Goal: Information Seeking & Learning: Check status

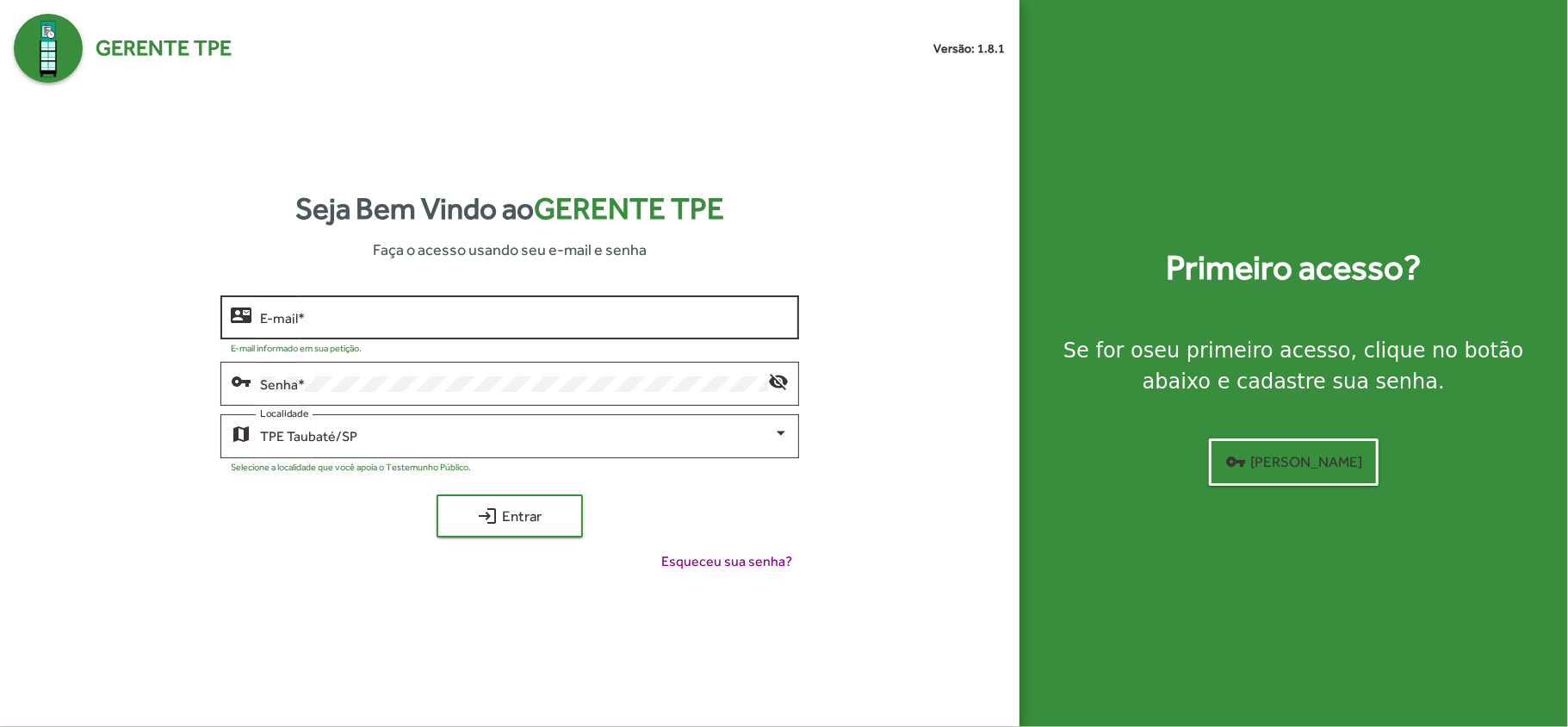
click at [317, 314] on input "E-mail *" at bounding box center [524, 317] width 529 height 16
click at [260, 312] on div "contact_mail E-mail *" at bounding box center [510, 316] width 578 height 47
type input "**********"
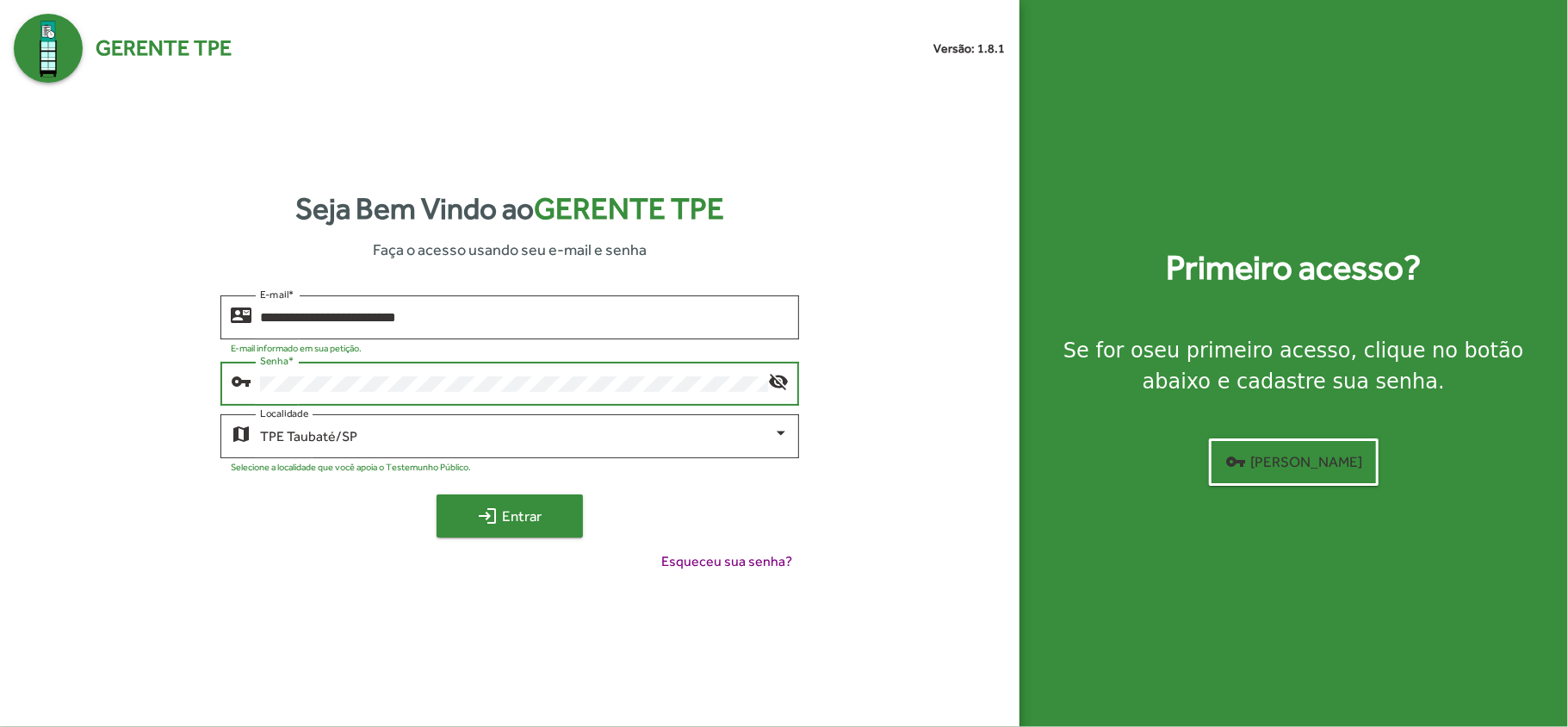
click at [524, 518] on span "login Entrar" at bounding box center [510, 515] width 115 height 31
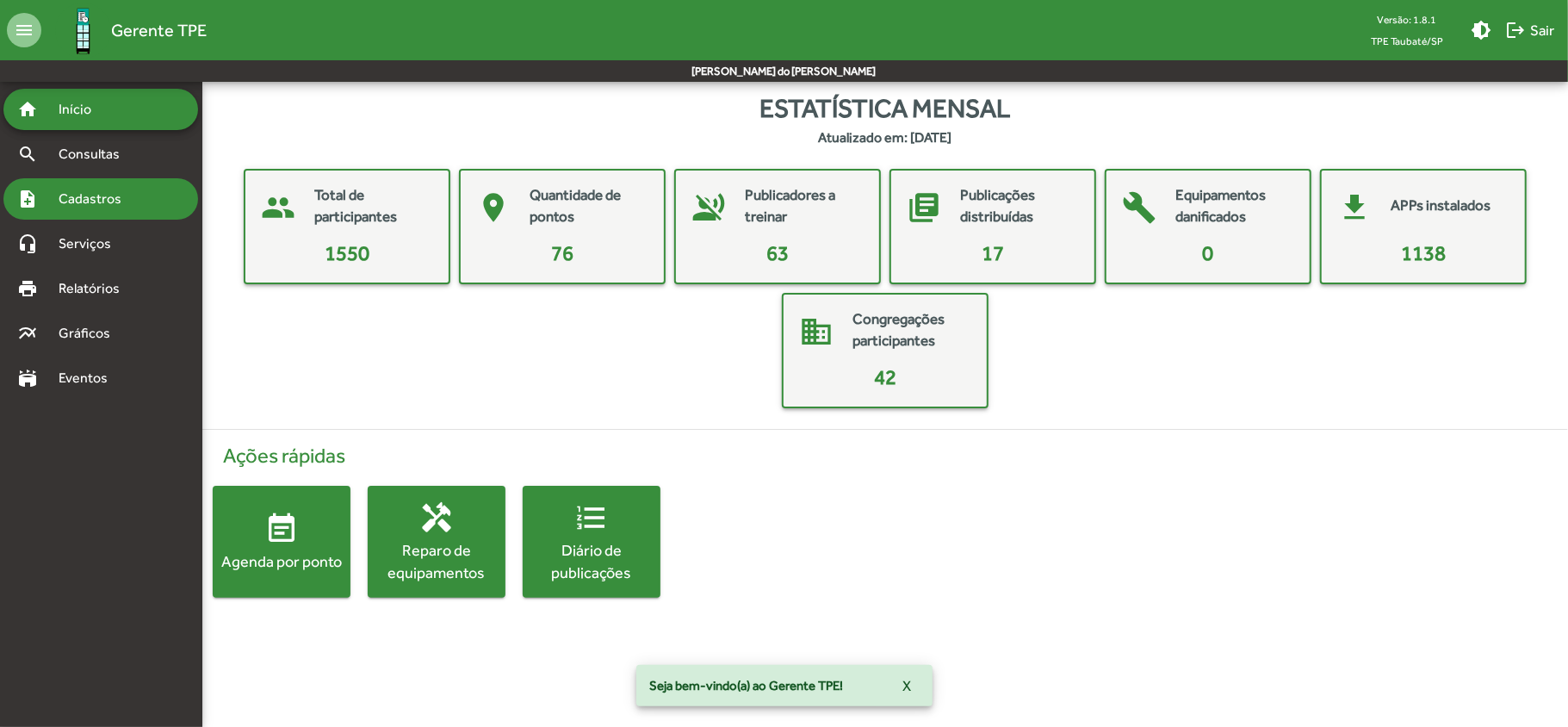
click at [85, 192] on span "Cadastros" at bounding box center [96, 199] width 96 height 21
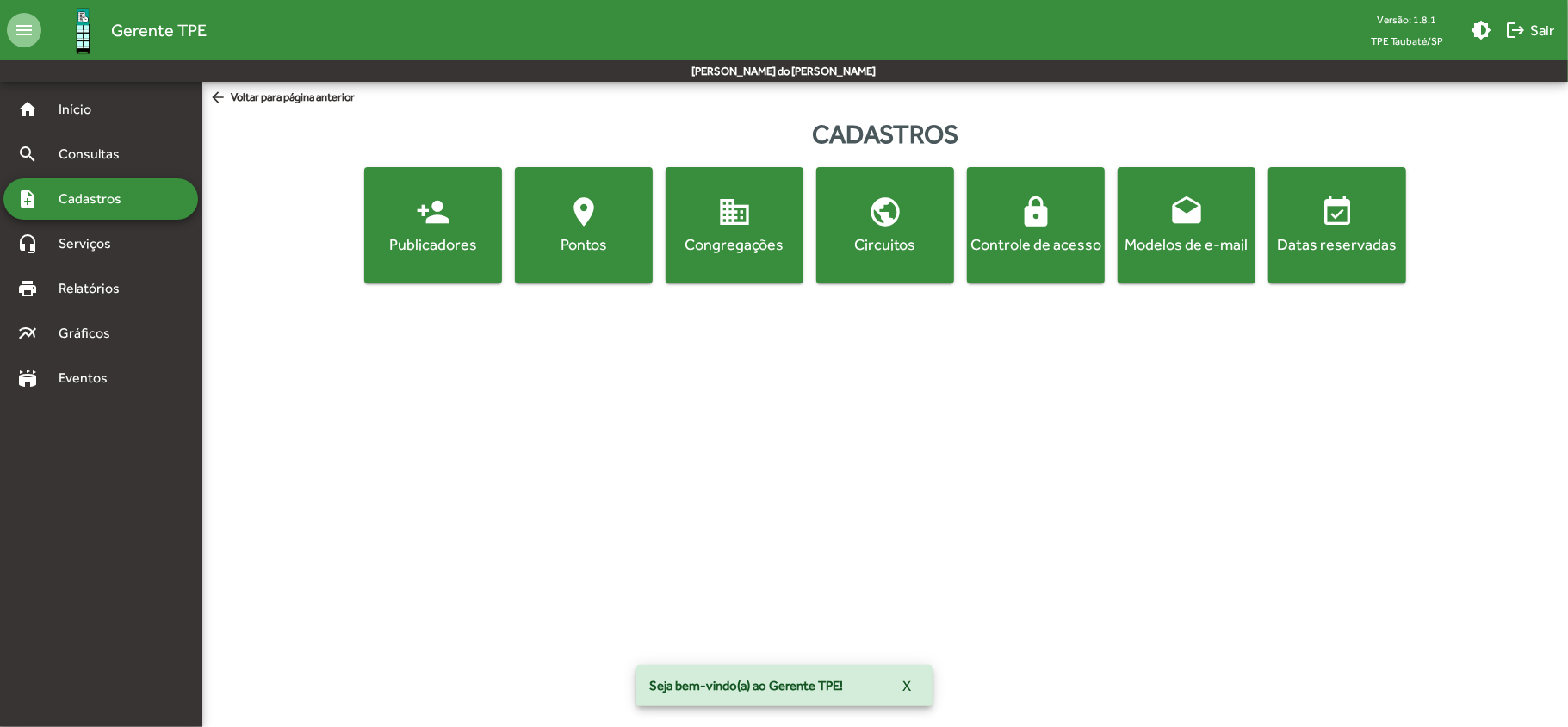
click at [418, 233] on span "person_add Publicadores" at bounding box center [432, 224] width 130 height 60
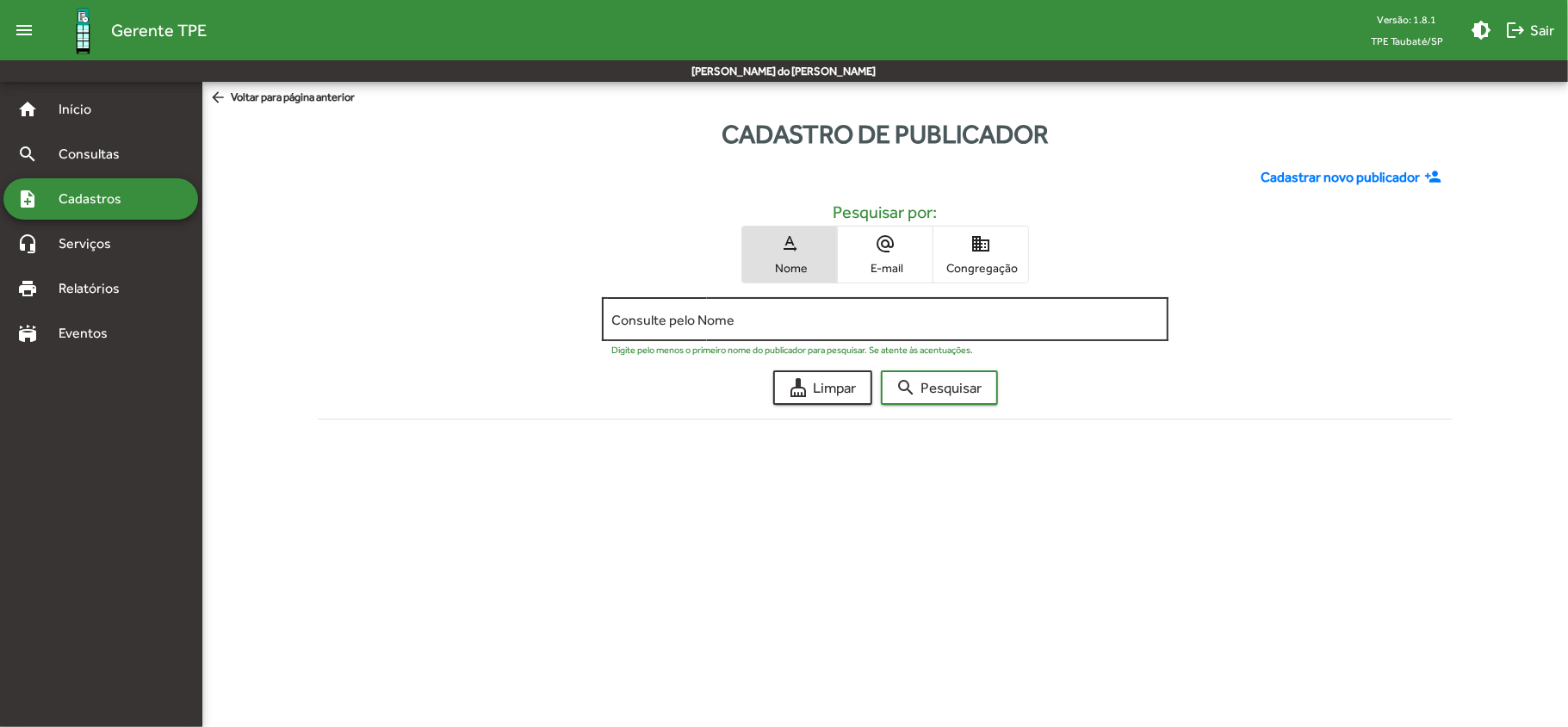
click at [625, 315] on input "Consulte pelo Nome" at bounding box center [885, 319] width 546 height 16
type input "*****"
click at [961, 392] on span "search Pesquisar" at bounding box center [940, 388] width 86 height 31
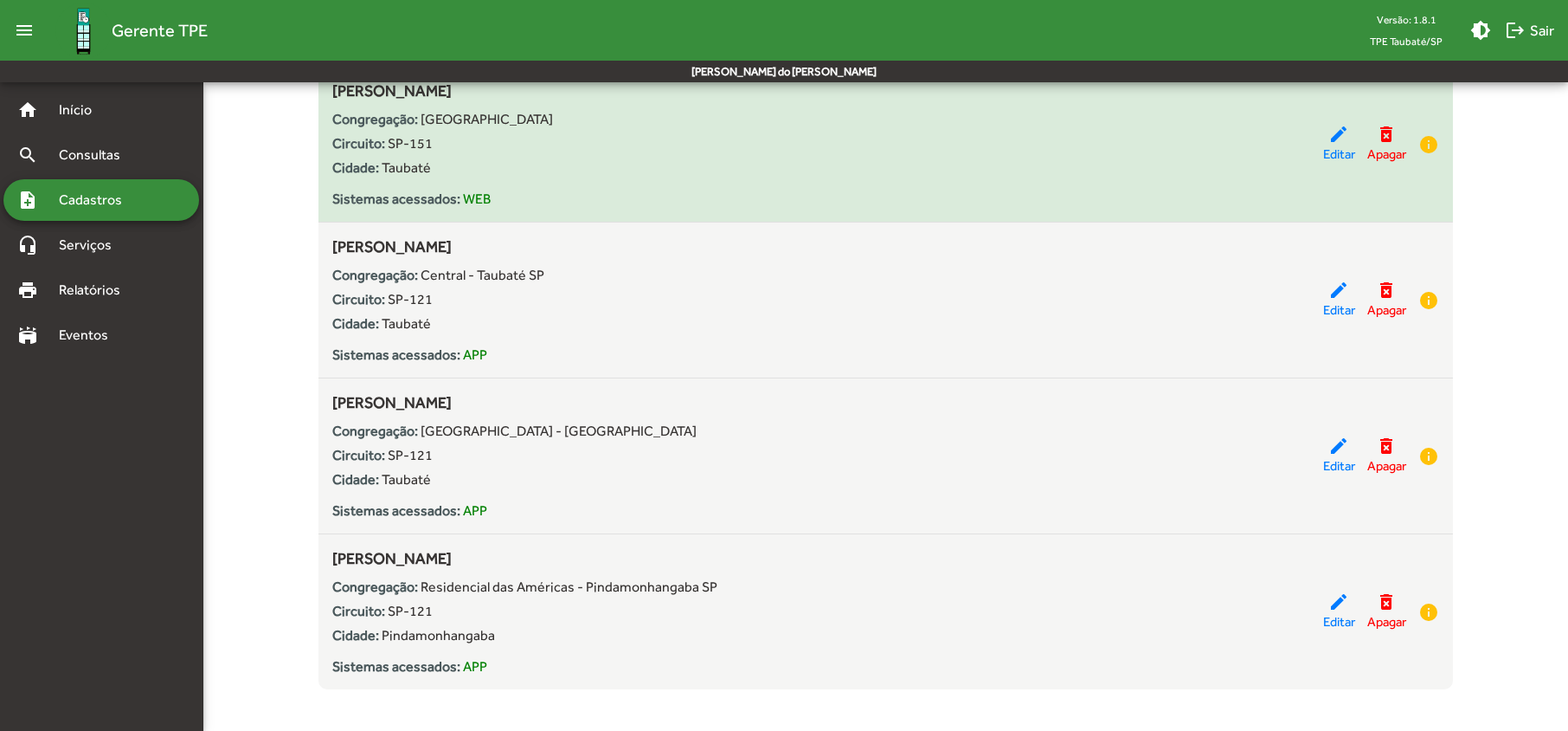
scroll to position [852, 0]
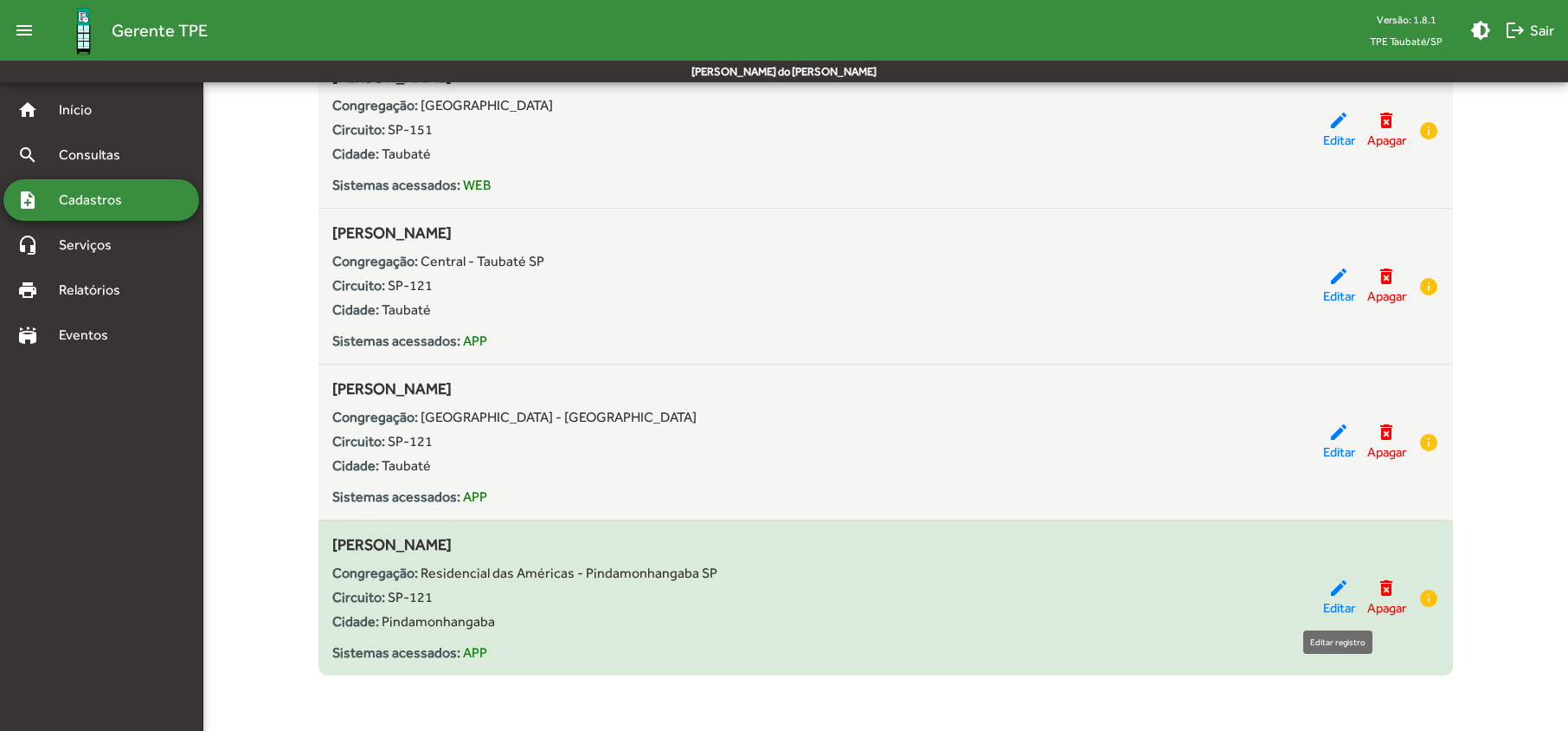
click at [1334, 601] on span "Editar" at bounding box center [1339, 608] width 32 height 20
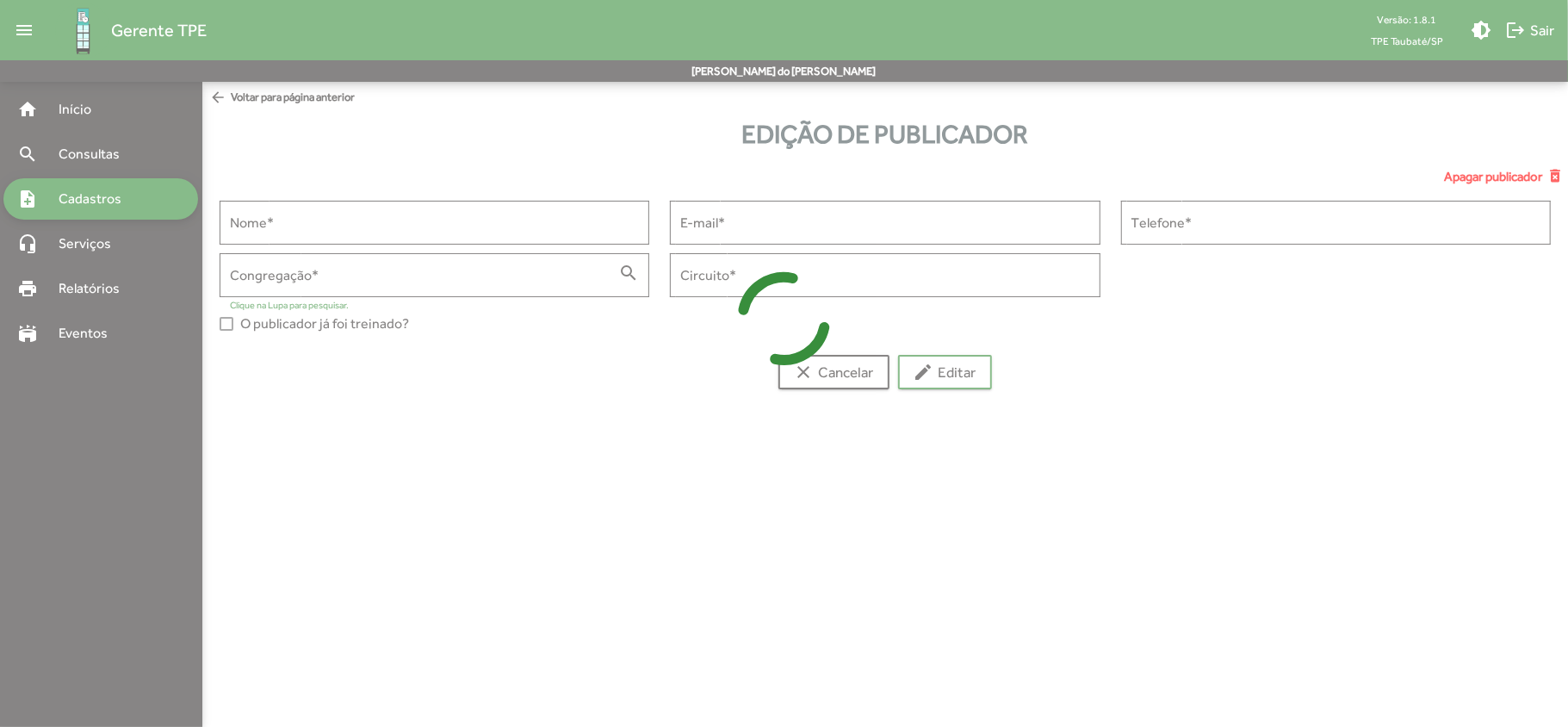
type input "**********"
type input "******"
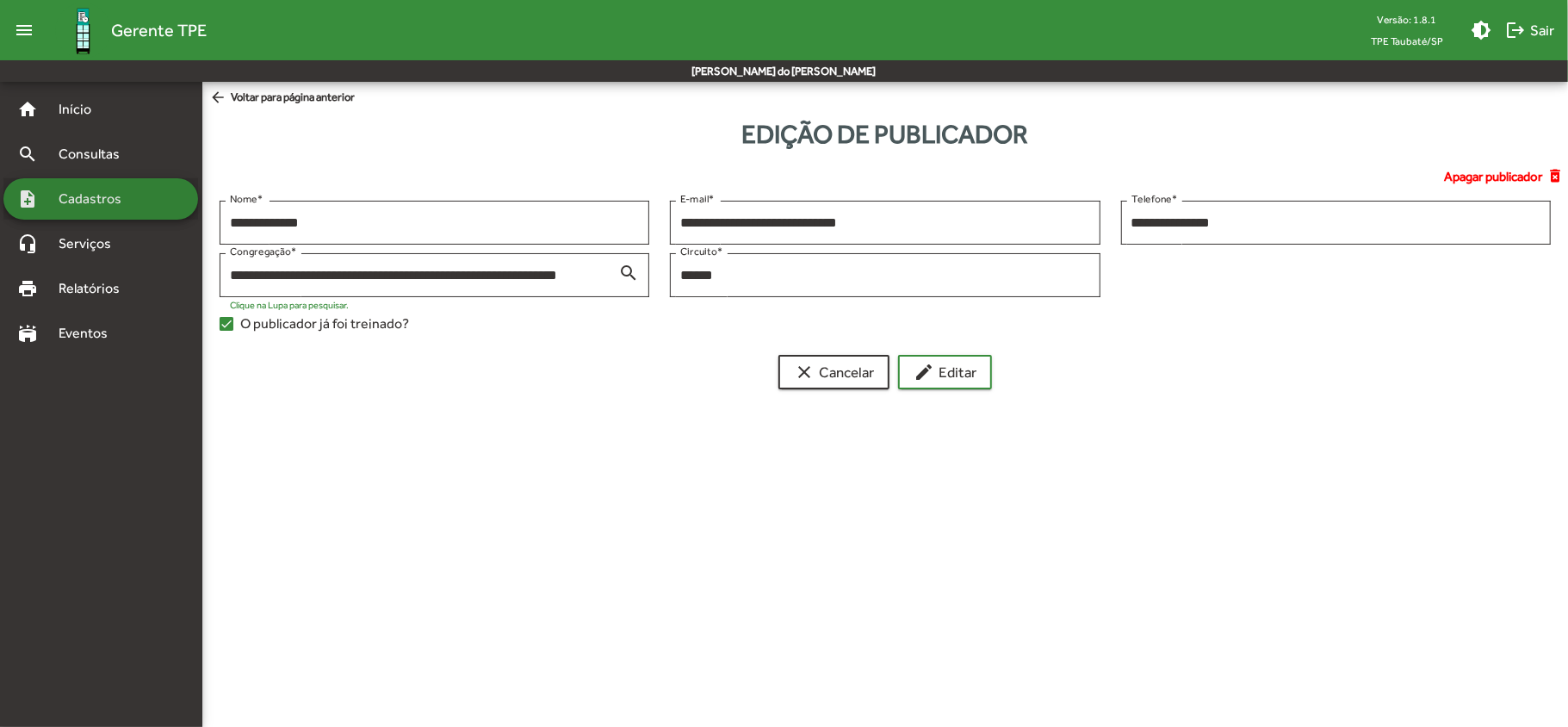
click at [86, 194] on span "Cadastros" at bounding box center [96, 199] width 96 height 21
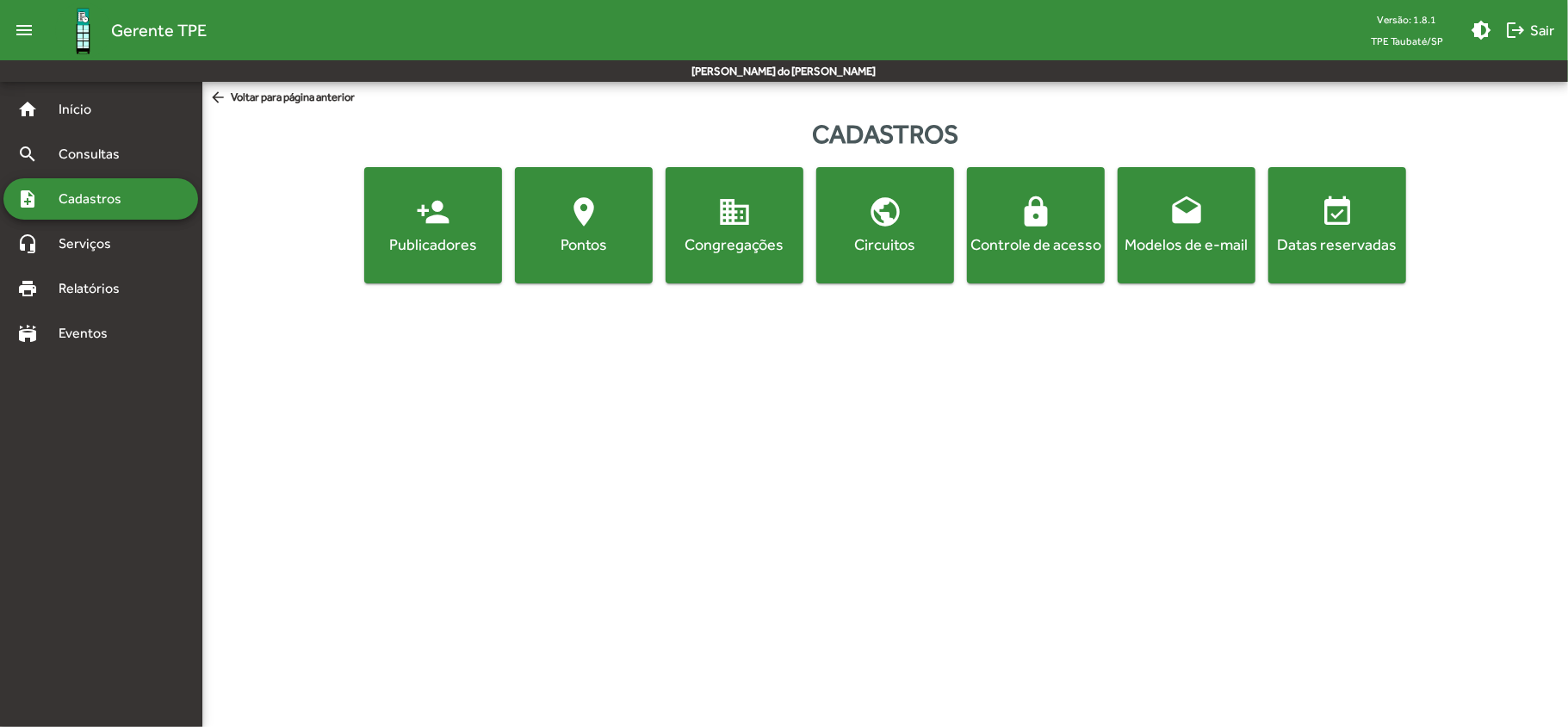
click at [454, 227] on span "person_add Publicadores" at bounding box center [432, 224] width 130 height 60
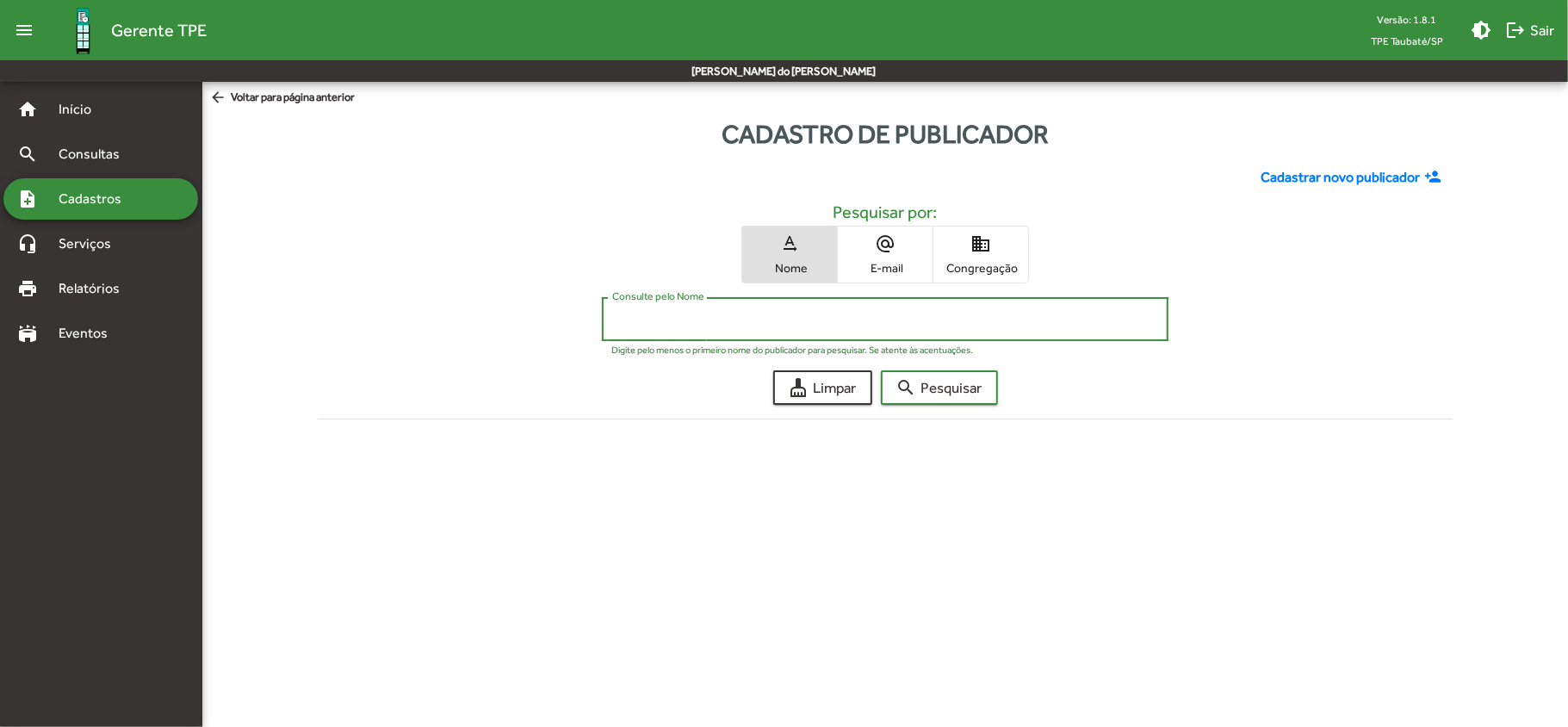
click at [613, 315] on input "Consulte pelo Nome" at bounding box center [885, 319] width 546 height 16
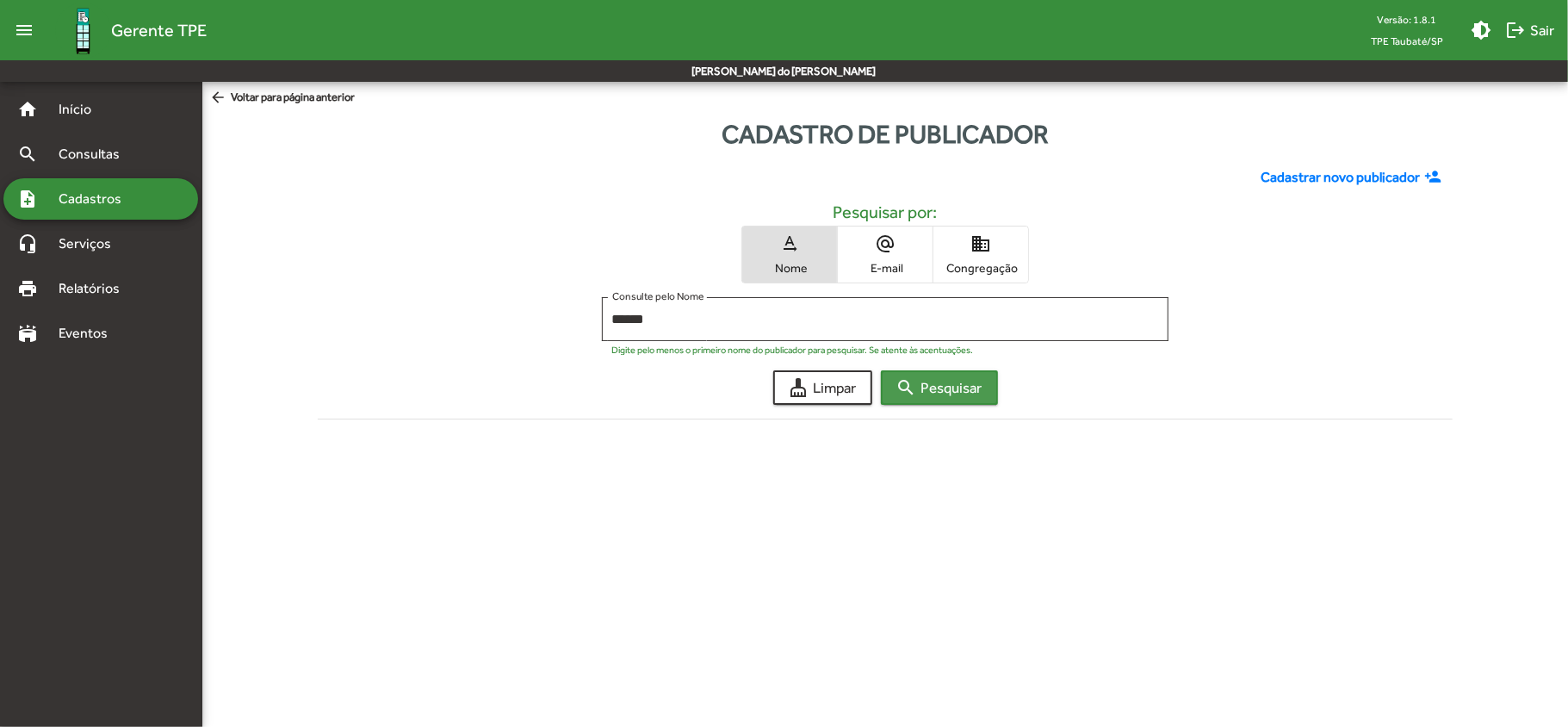
click at [959, 390] on span "search Pesquisar" at bounding box center [940, 388] width 86 height 31
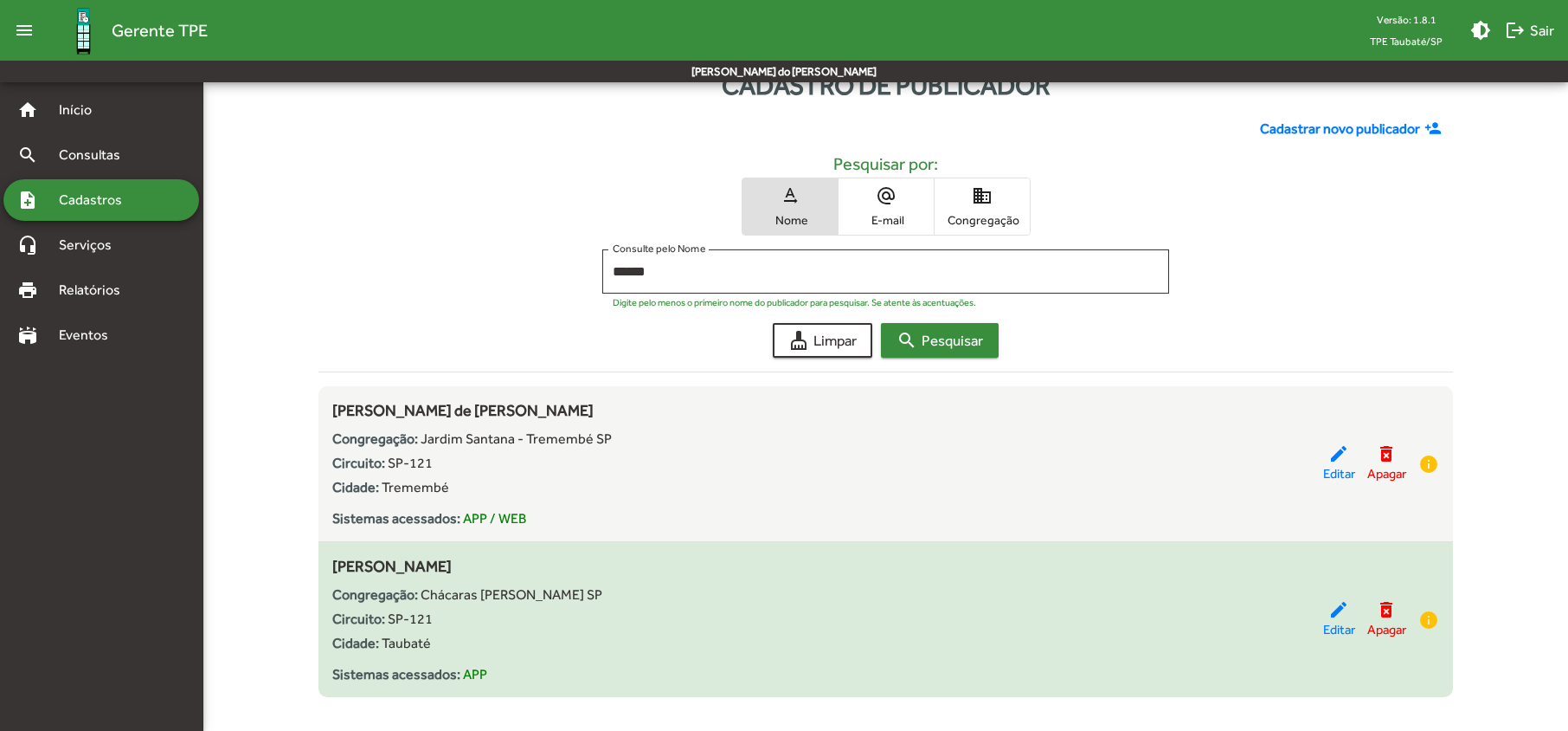
scroll to position [71, 0]
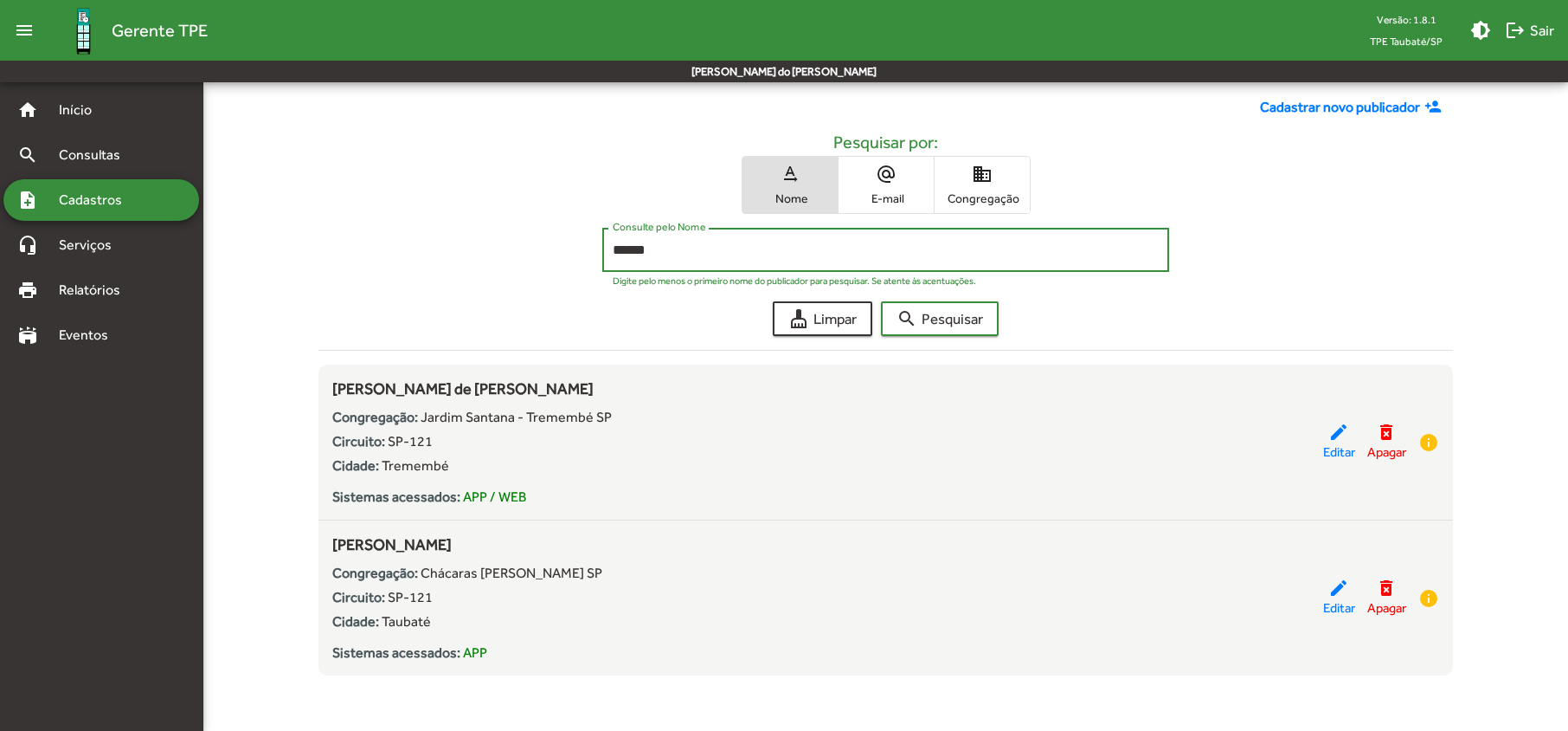
click at [683, 249] on input "******" at bounding box center [886, 249] width 547 height 16
type input "*****"
click at [942, 316] on span "search Pesquisar" at bounding box center [940, 318] width 86 height 31
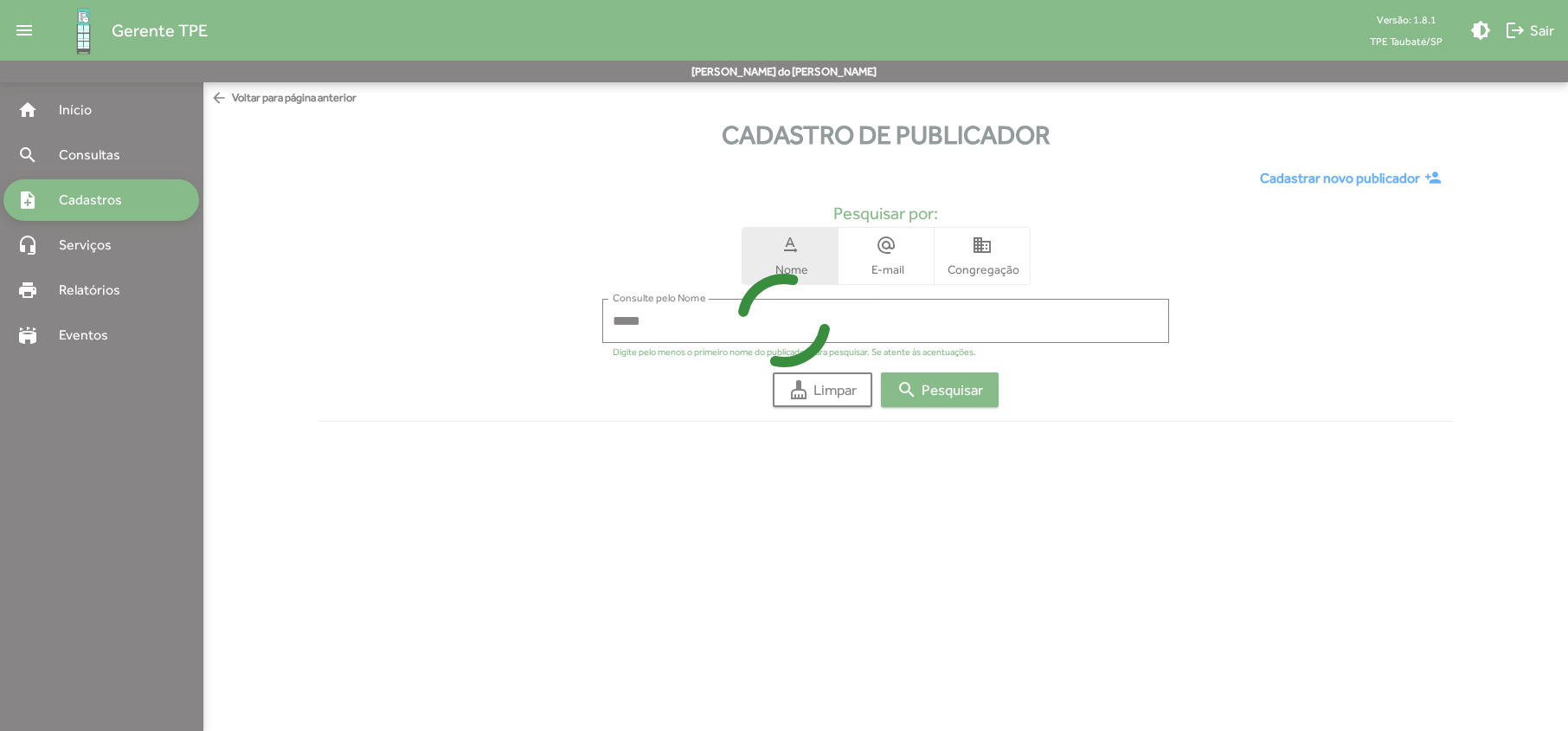
scroll to position [0, 0]
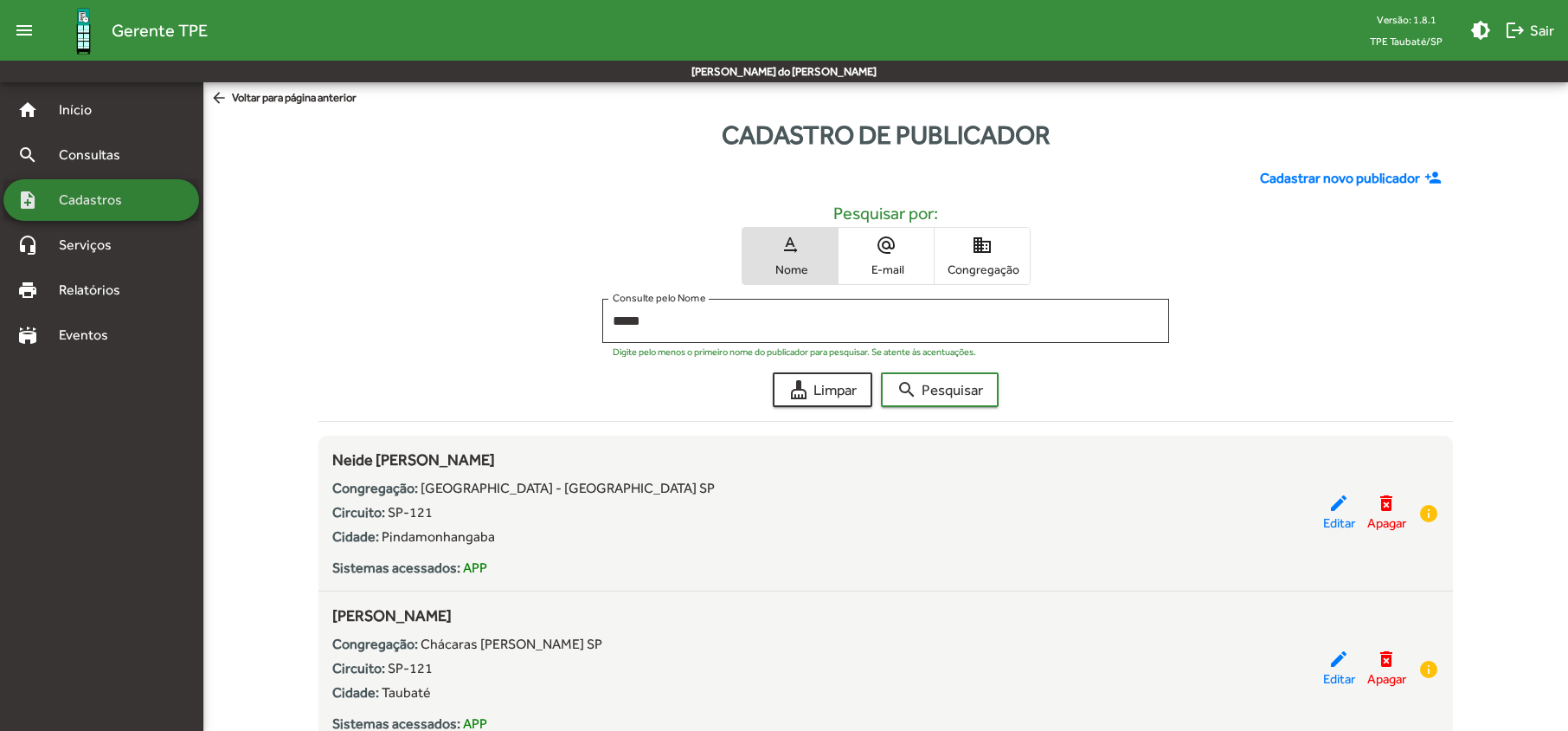
click at [107, 202] on span "Cadastros" at bounding box center [96, 200] width 96 height 21
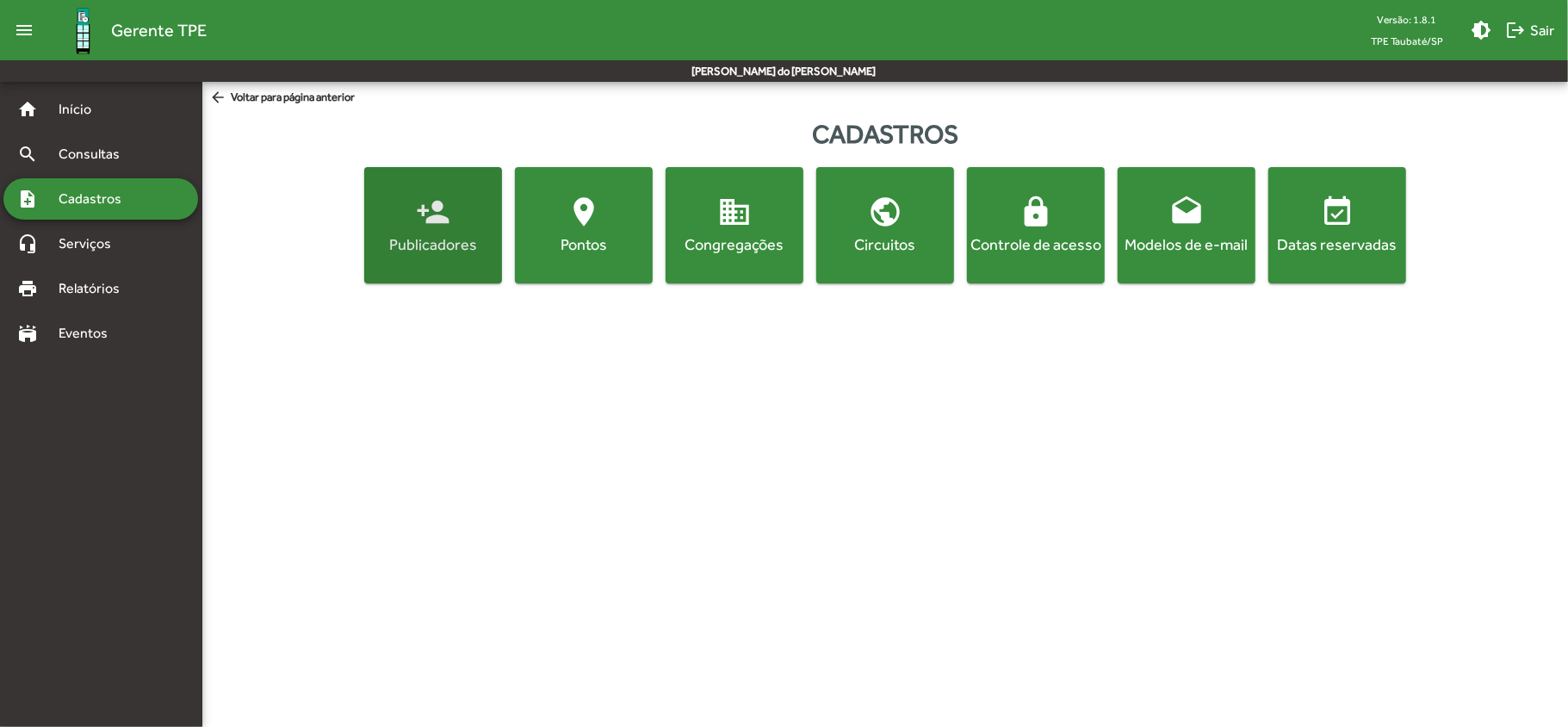
click at [394, 243] on div "Publicadores" at bounding box center [432, 244] width 130 height 22
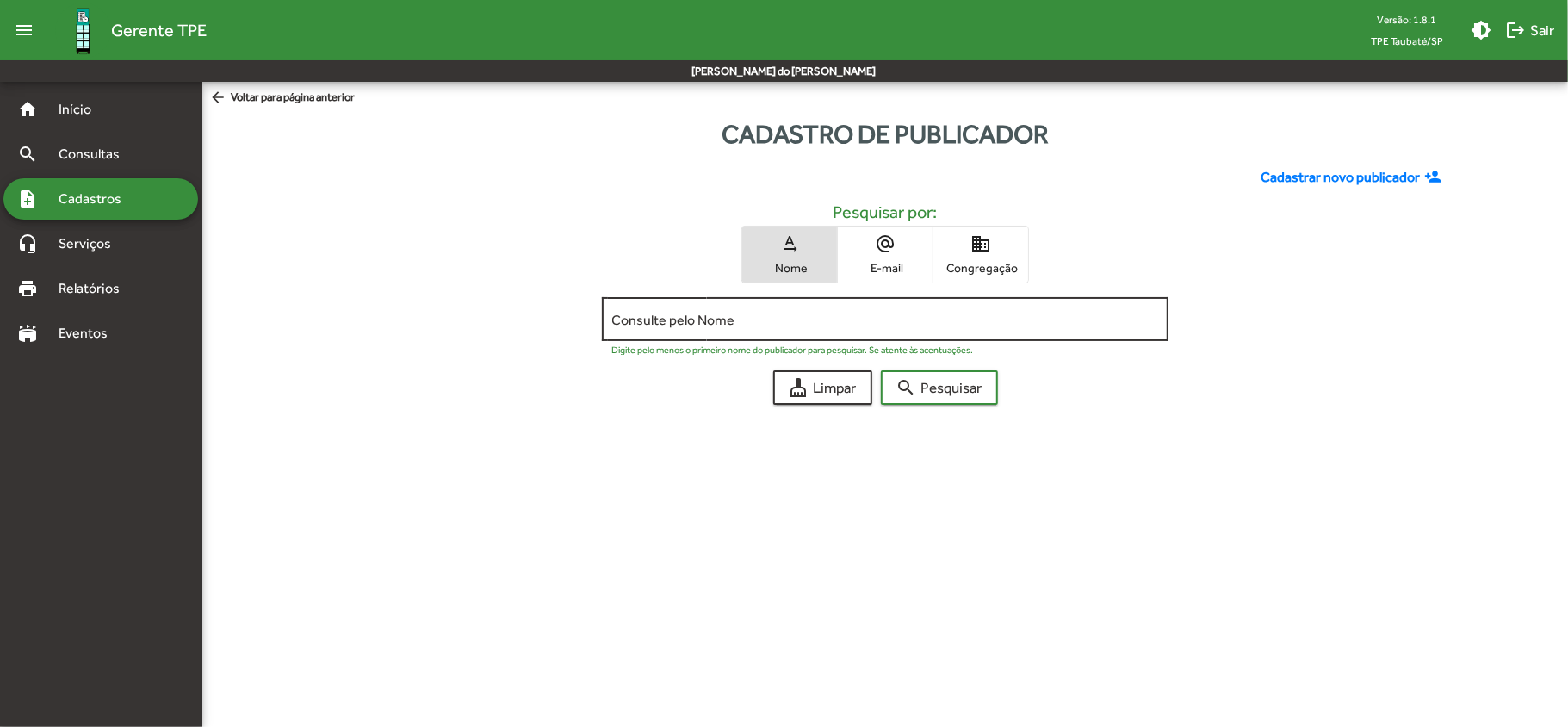
click at [714, 322] on input "Consulte pelo Nome" at bounding box center [885, 319] width 546 height 16
type input "******"
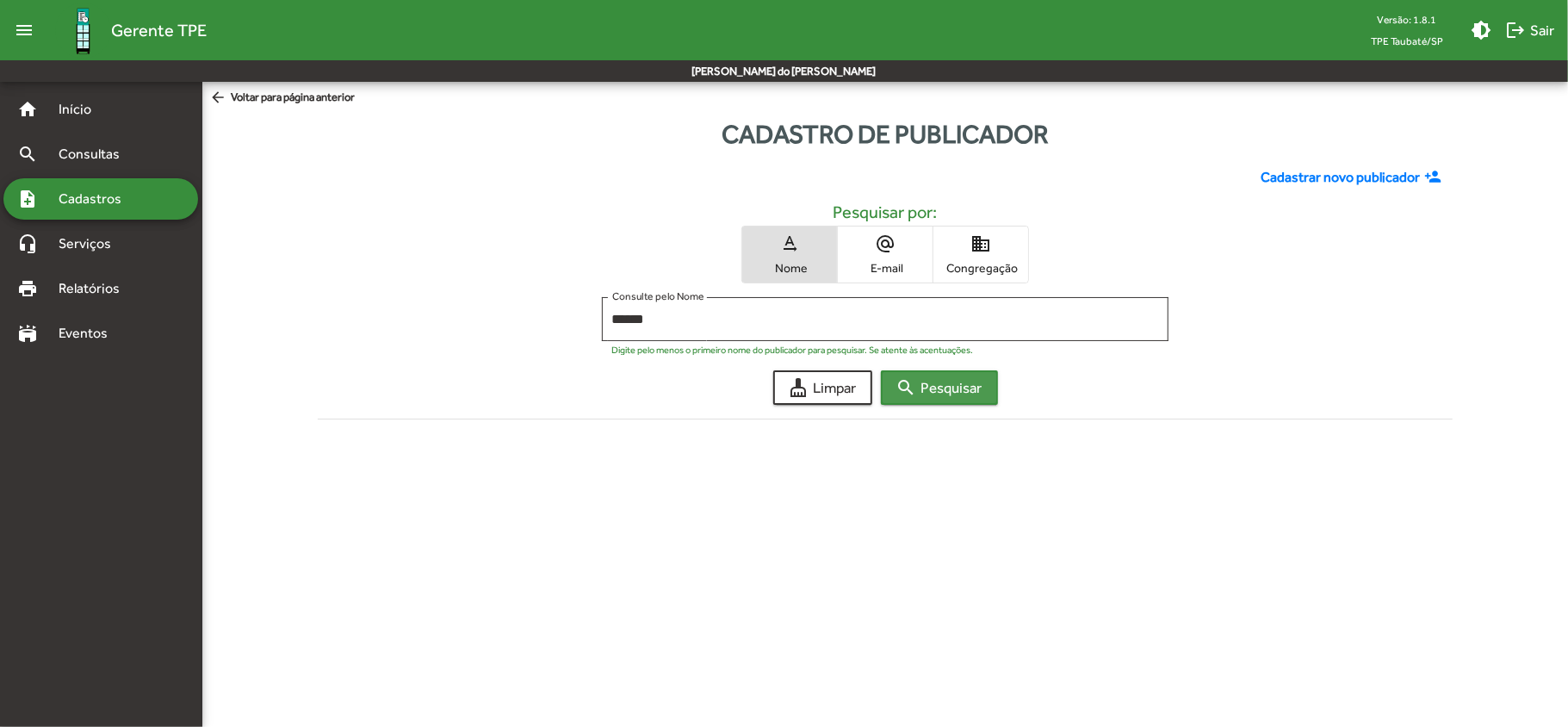
click at [956, 384] on span "search Pesquisar" at bounding box center [940, 388] width 86 height 31
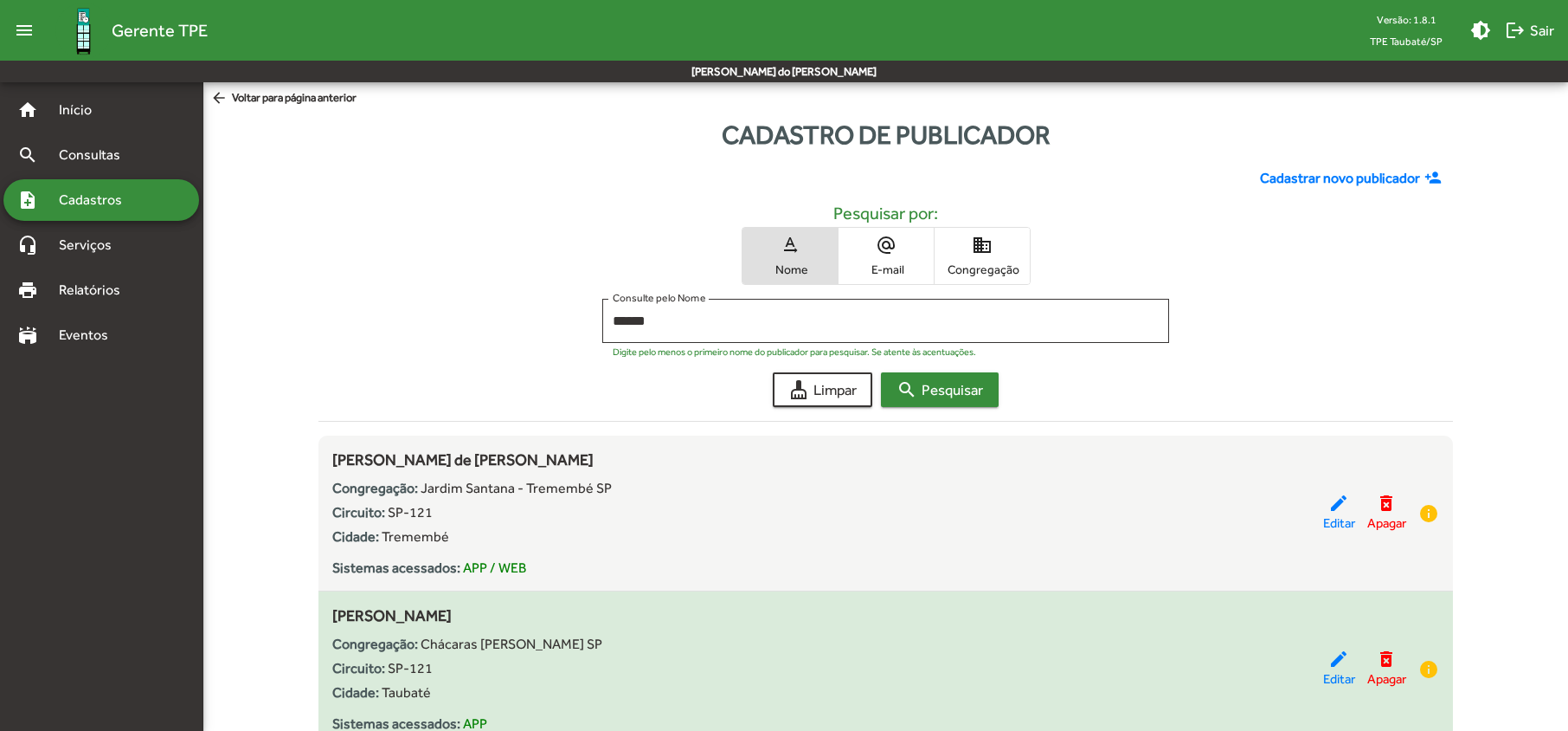
scroll to position [71, 0]
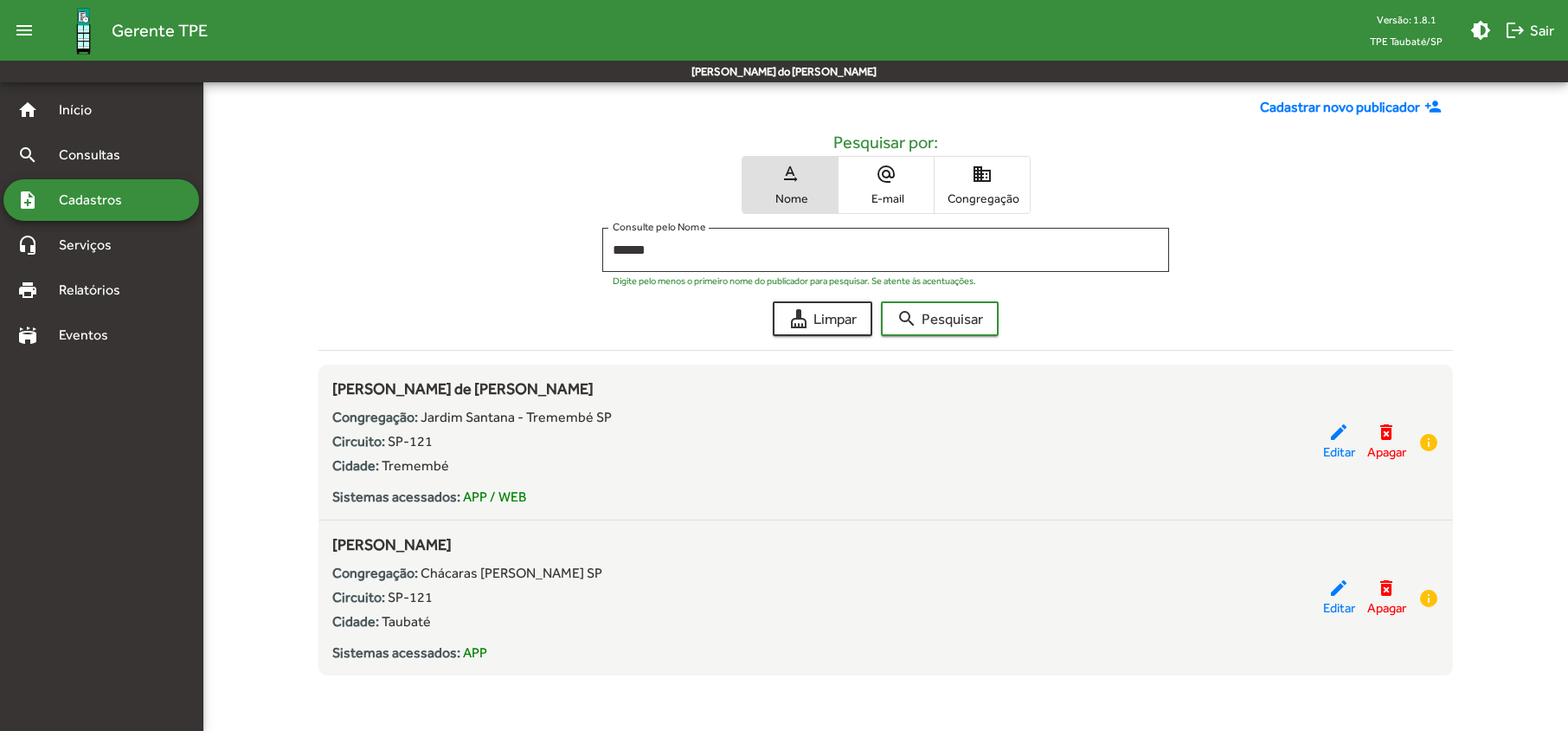
click at [91, 205] on span "Cadastros" at bounding box center [96, 200] width 96 height 21
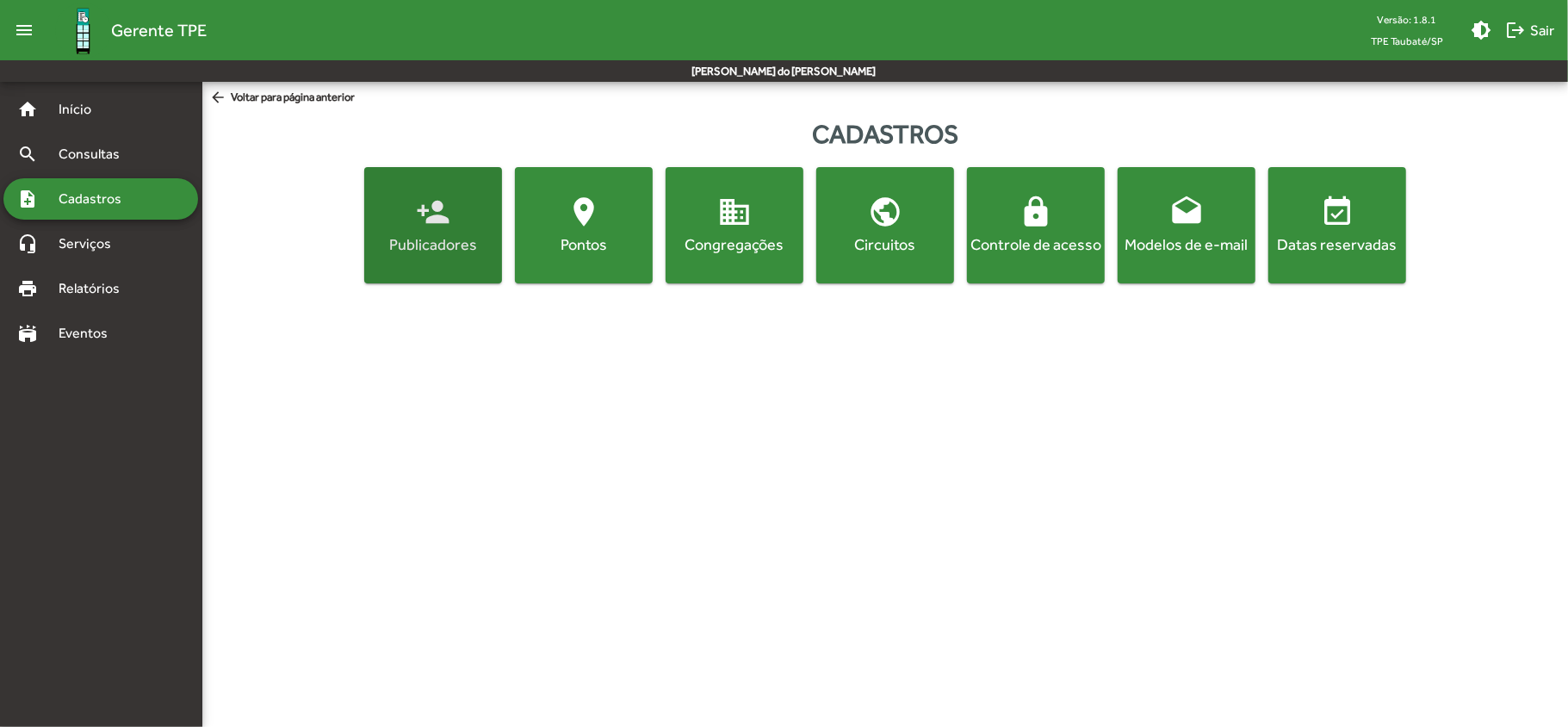
click at [397, 231] on span "person_add Publicadores" at bounding box center [432, 224] width 130 height 60
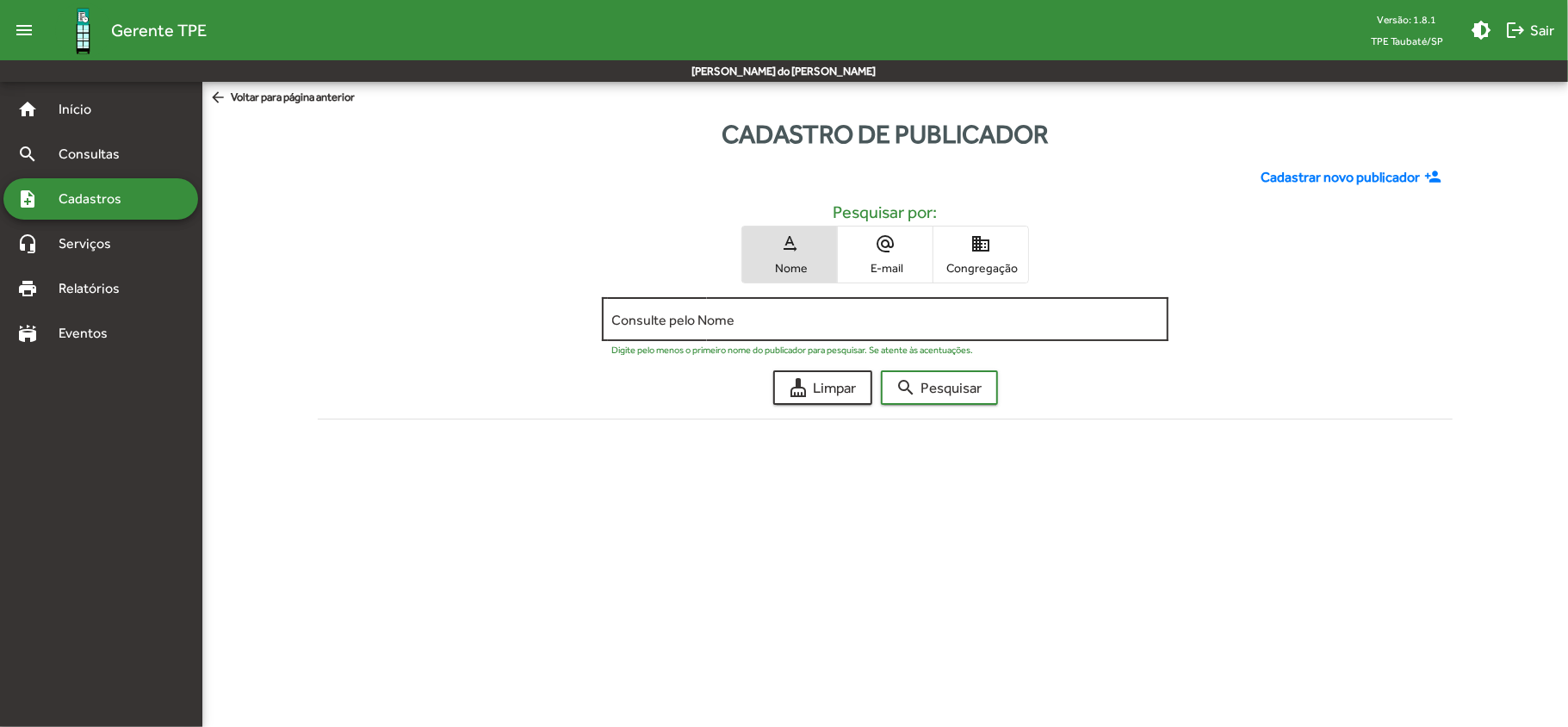
click at [649, 311] on div "Consulte pelo Nome" at bounding box center [885, 317] width 546 height 47
type input "*"
type input "*******"
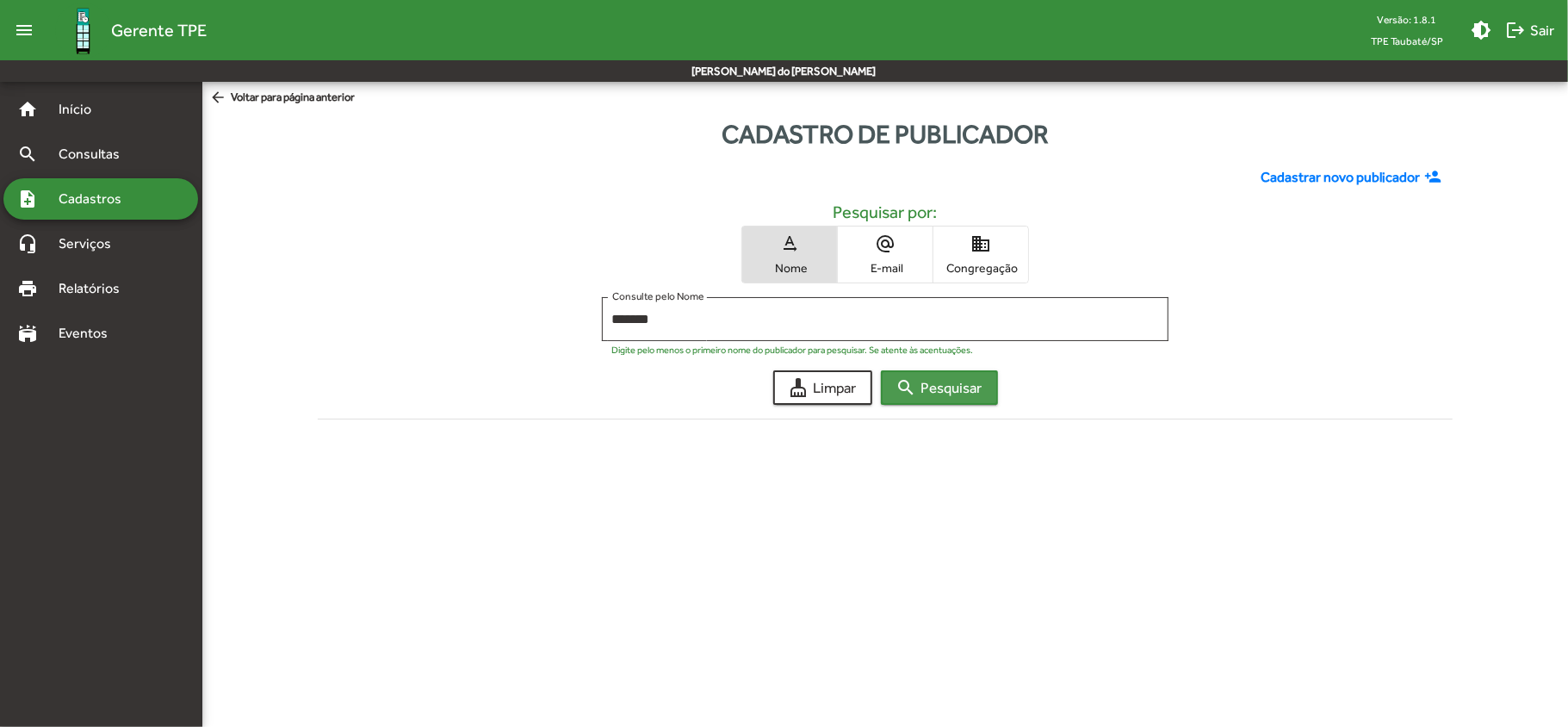
click at [935, 390] on span "search Pesquisar" at bounding box center [940, 388] width 86 height 31
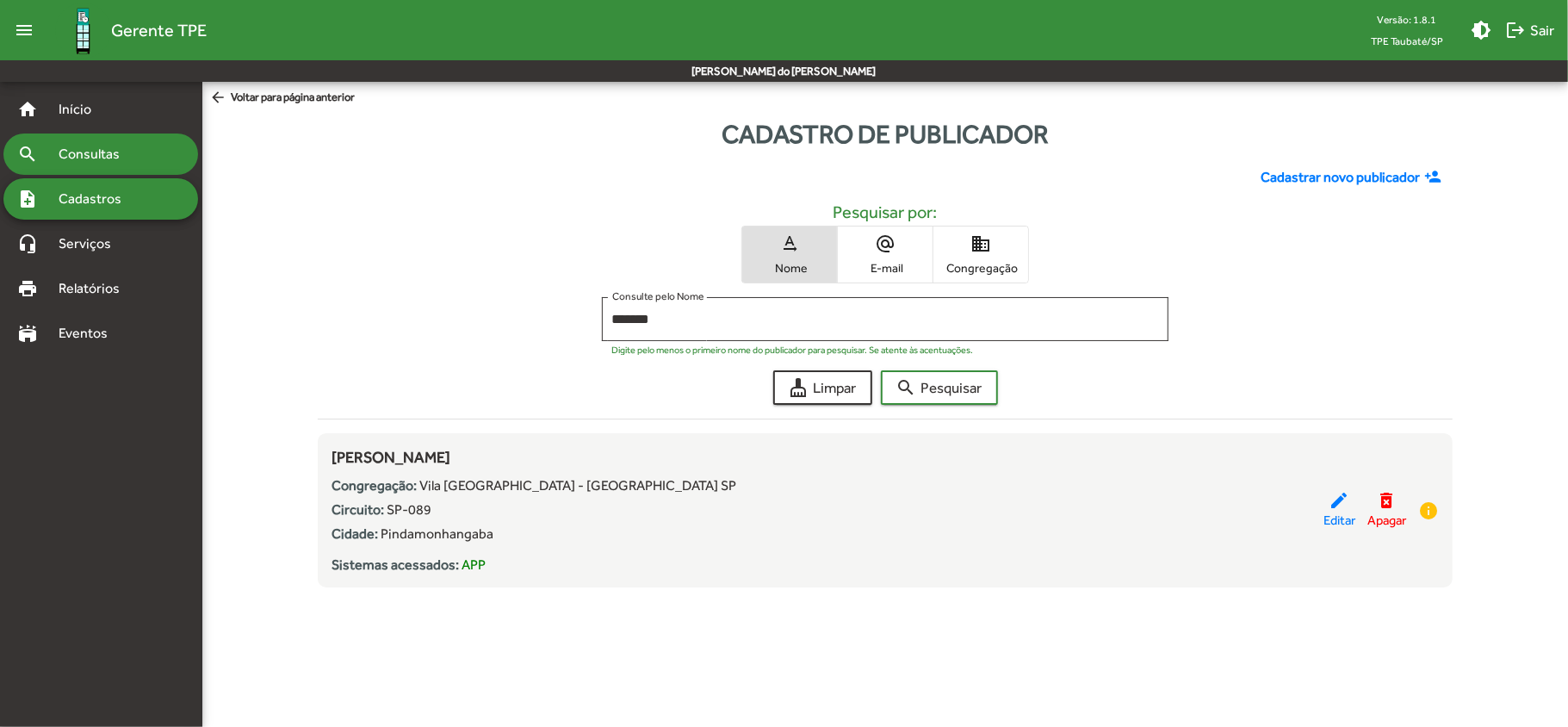
click at [97, 153] on span "Consultas" at bounding box center [95, 154] width 94 height 21
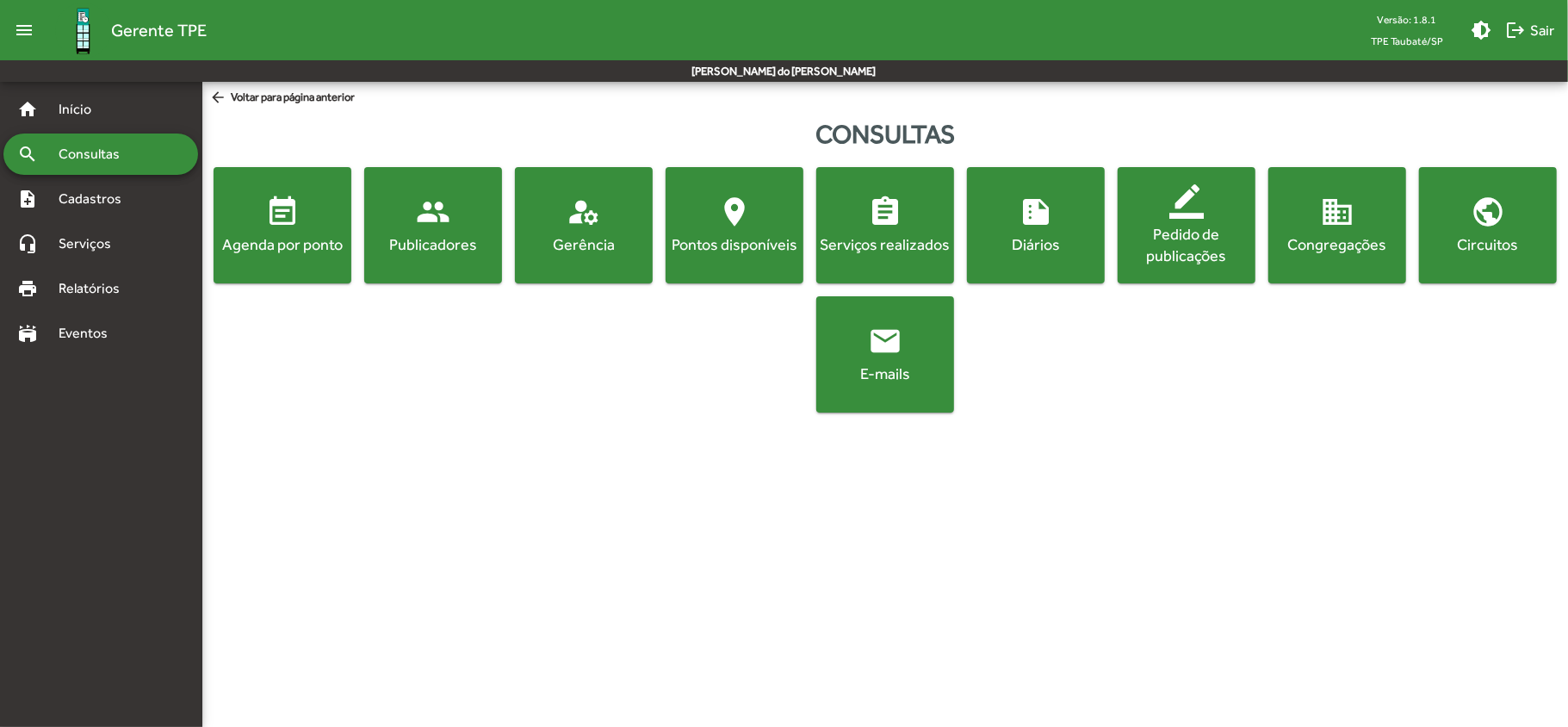
click at [287, 238] on div "Agenda por ponto" at bounding box center [282, 244] width 130 height 22
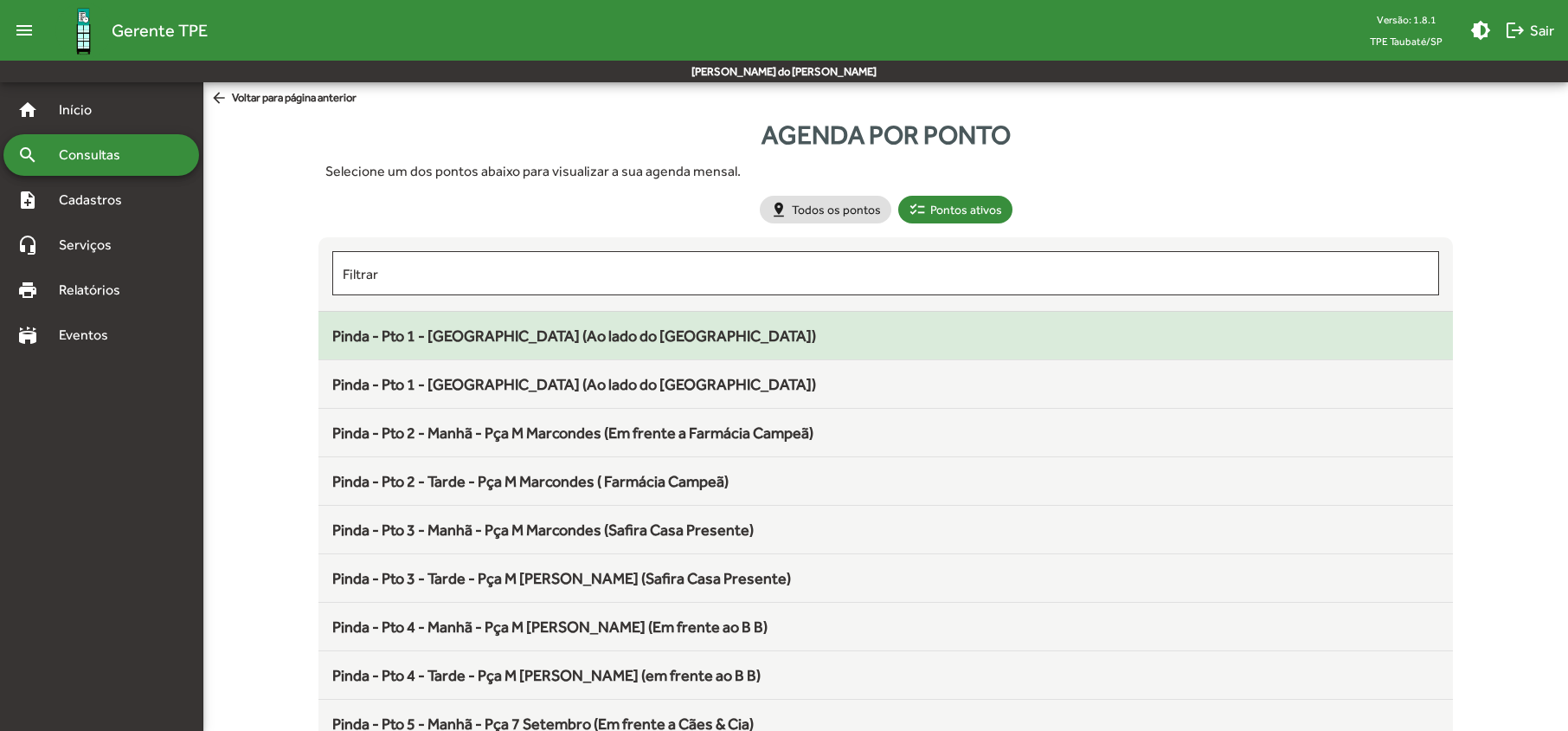
click at [506, 337] on span "Pinda - Pto 1 - Manhã - Boulevard (Ao lado do Vest Casa)" at bounding box center [574, 336] width 484 height 18
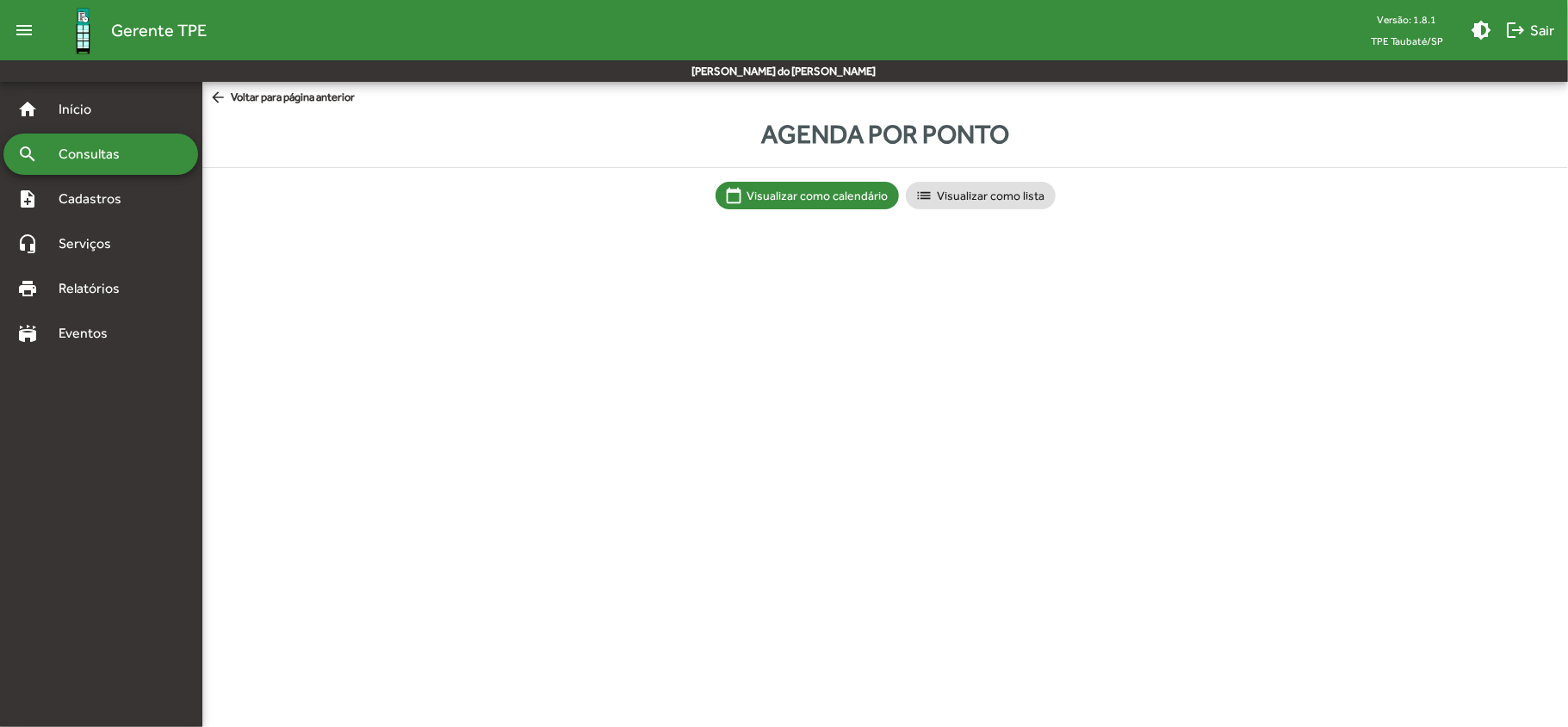
click at [503, 244] on html "menu Gerente TPE Versão: 1.8.1 TPE Taubaté/SP brightness_medium logout Sair Mar…" at bounding box center [784, 121] width 1568 height 244
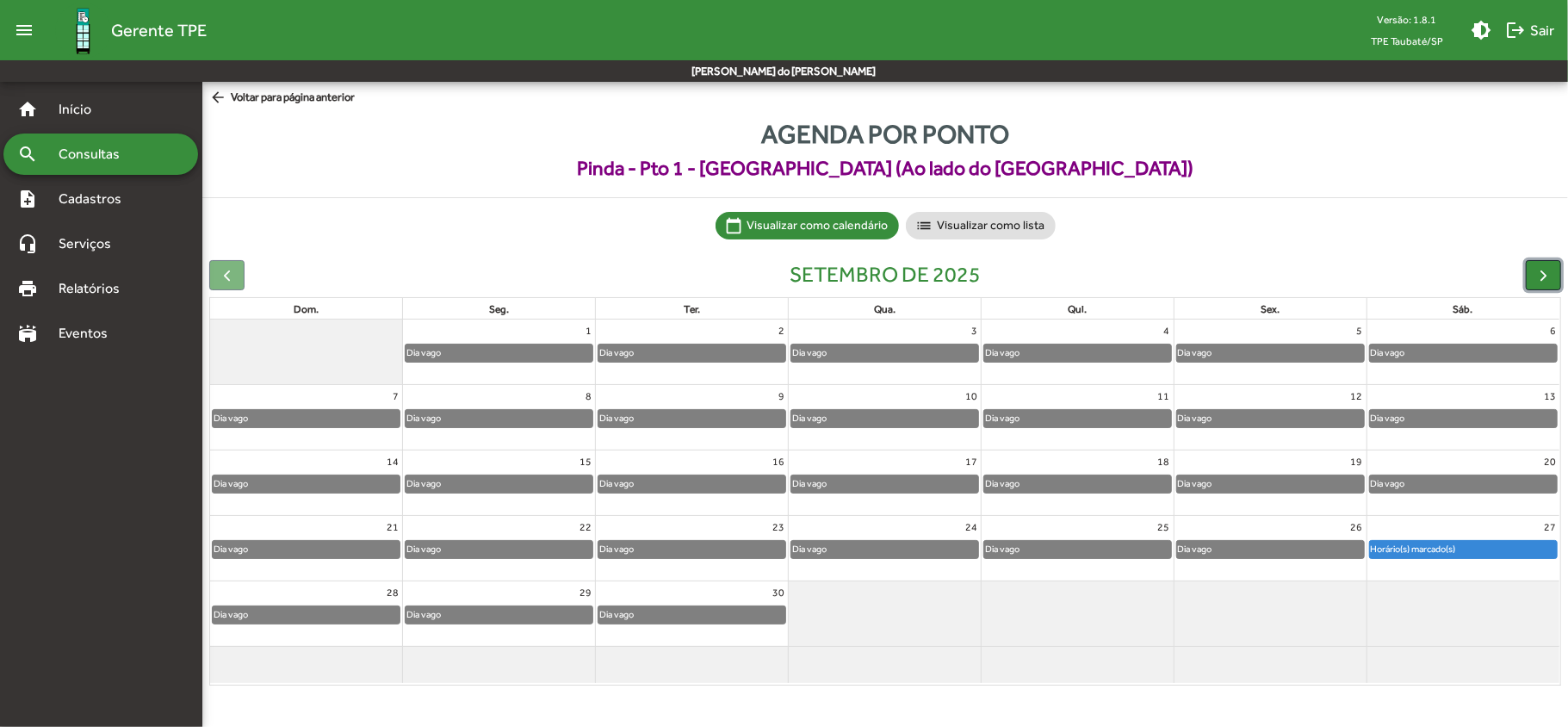
click at [1541, 270] on span "button" at bounding box center [1543, 275] width 18 height 18
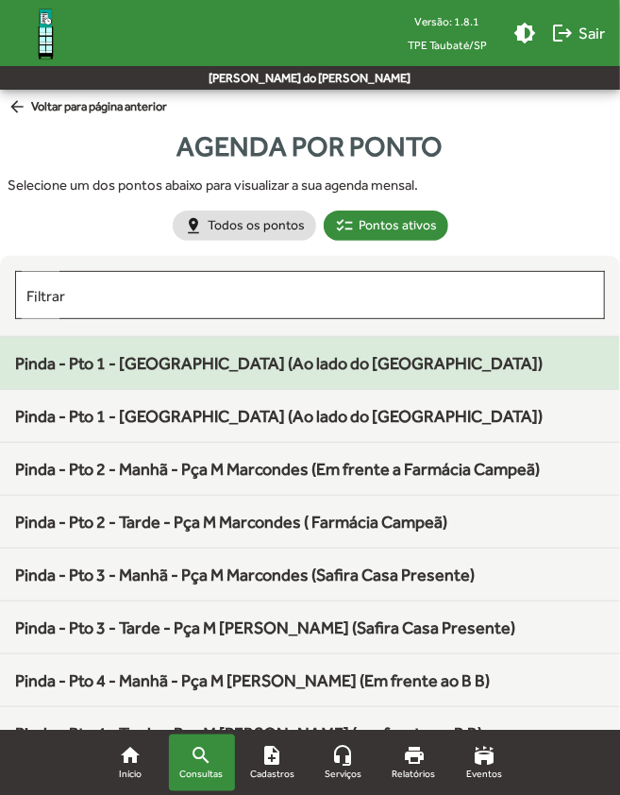
click at [434, 375] on div "Pinda - Pto 1 - Manhã - Boulevard (Ao lado do Vest Casa)" at bounding box center [310, 362] width 590 height 25
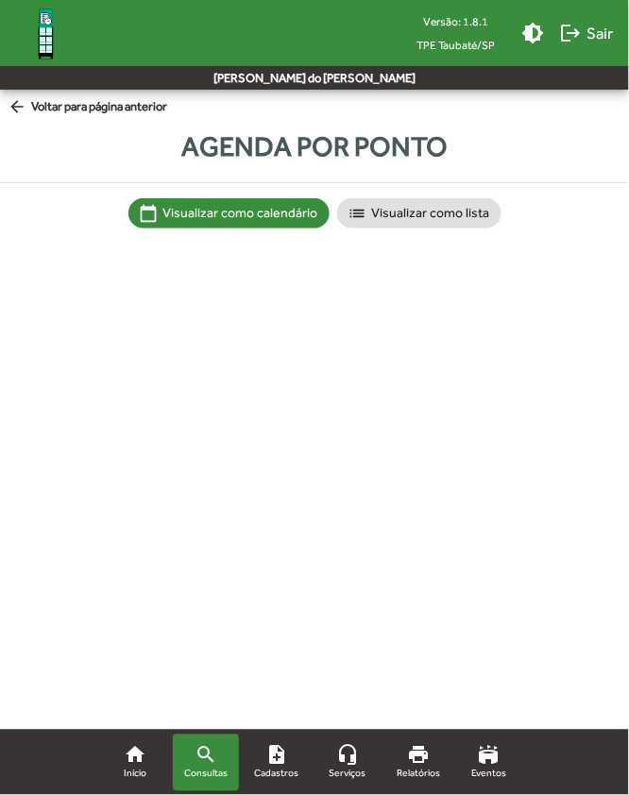
click at [434, 337] on html "Versão: 1.8.1 TPE Taubaté/SP brightness_medium logout Sair Maria Conceição do P…" at bounding box center [314, 168] width 629 height 337
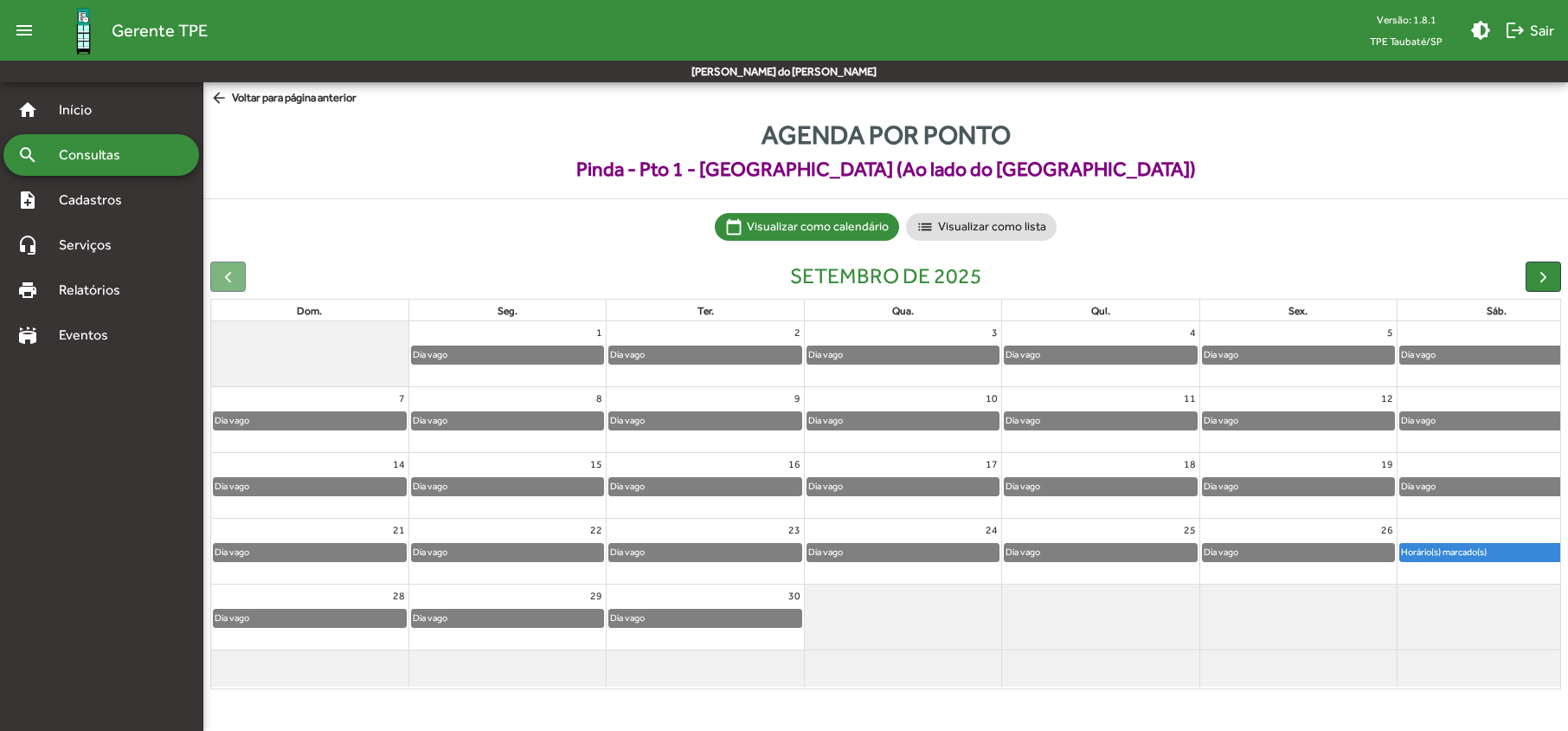
click at [72, 157] on span "Consultas" at bounding box center [95, 155] width 94 height 21
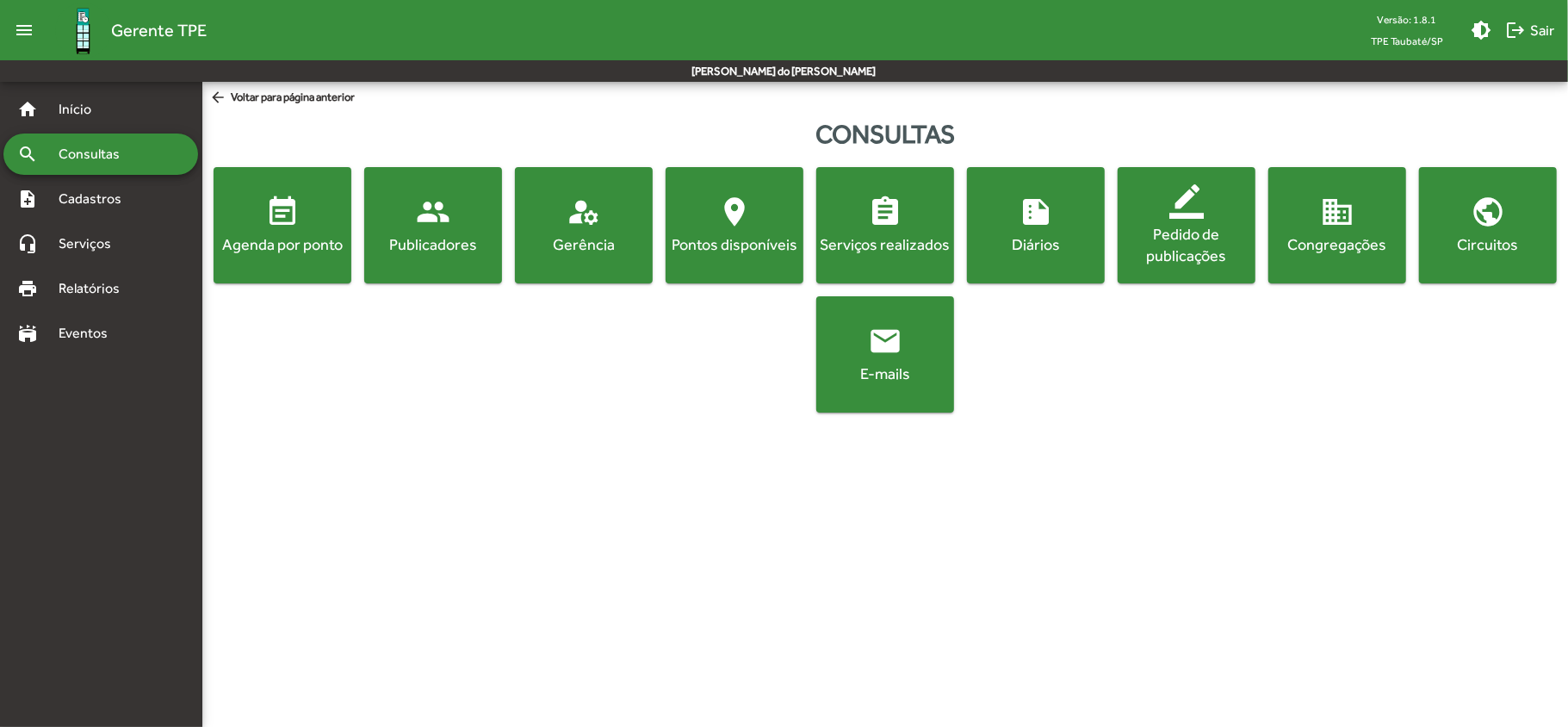
click at [266, 238] on div "Agenda por ponto" at bounding box center [282, 244] width 130 height 22
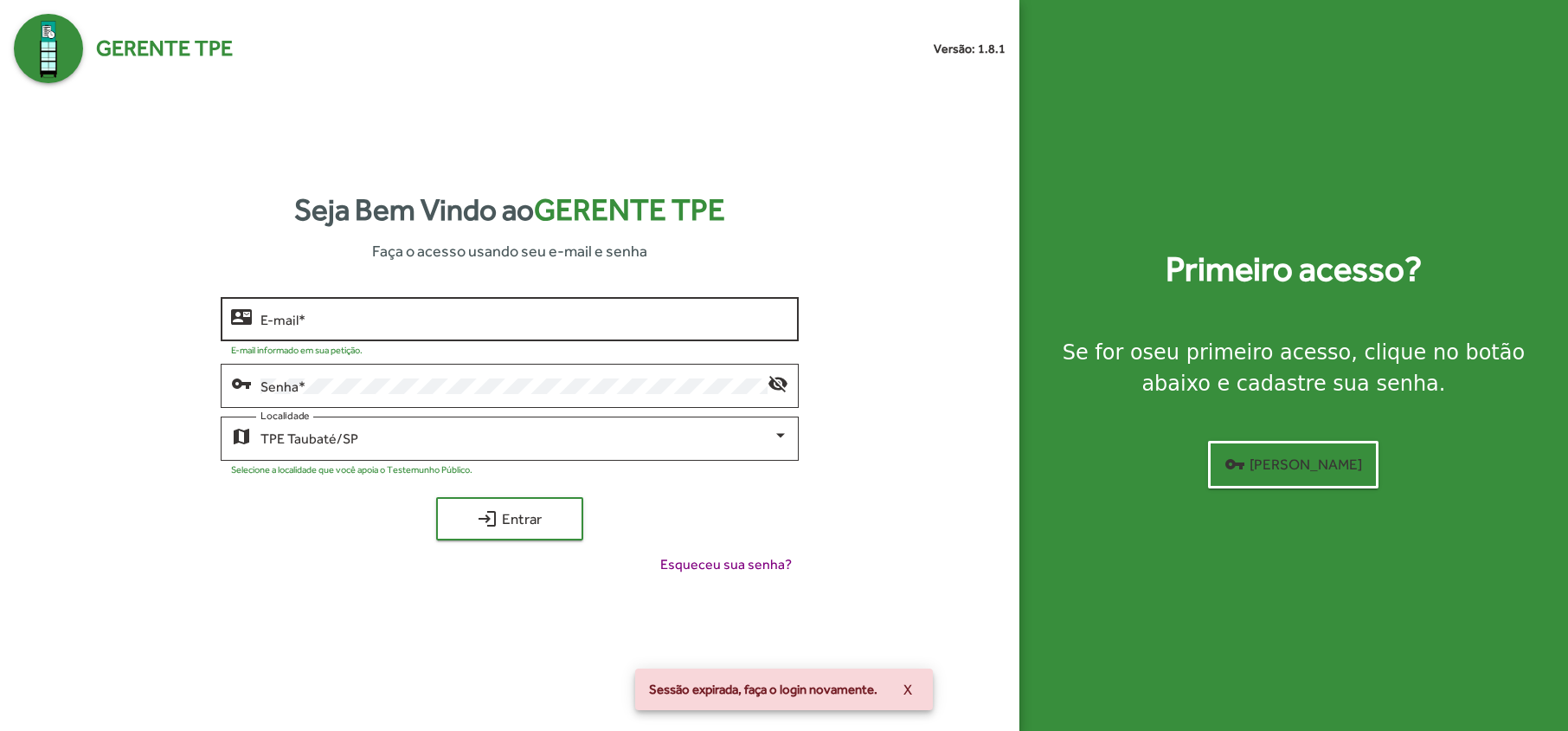
click at [277, 313] on input "E-mail *" at bounding box center [525, 319] width 528 height 16
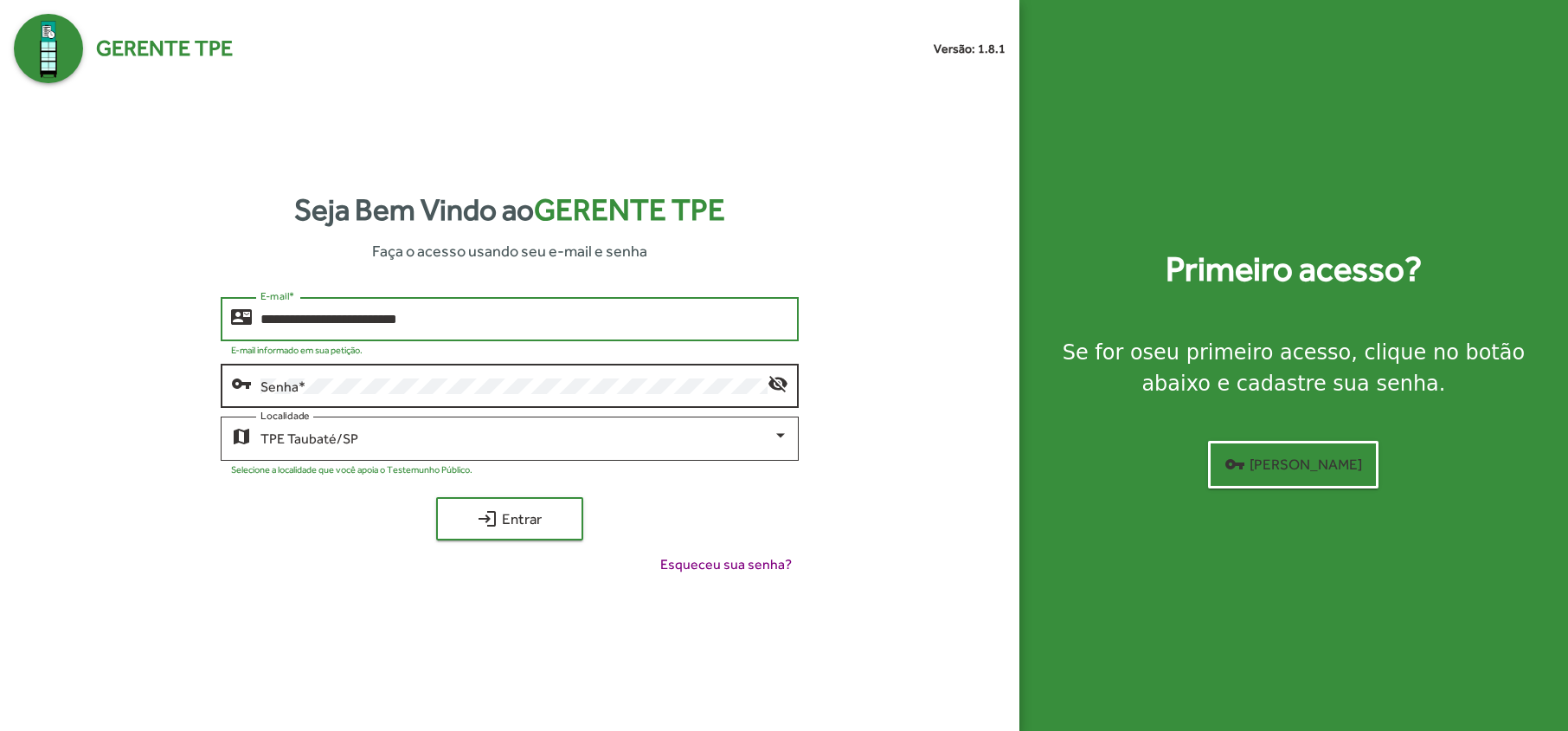
type input "**********"
click at [257, 379] on div "vpn_key" at bounding box center [246, 382] width 29 height 21
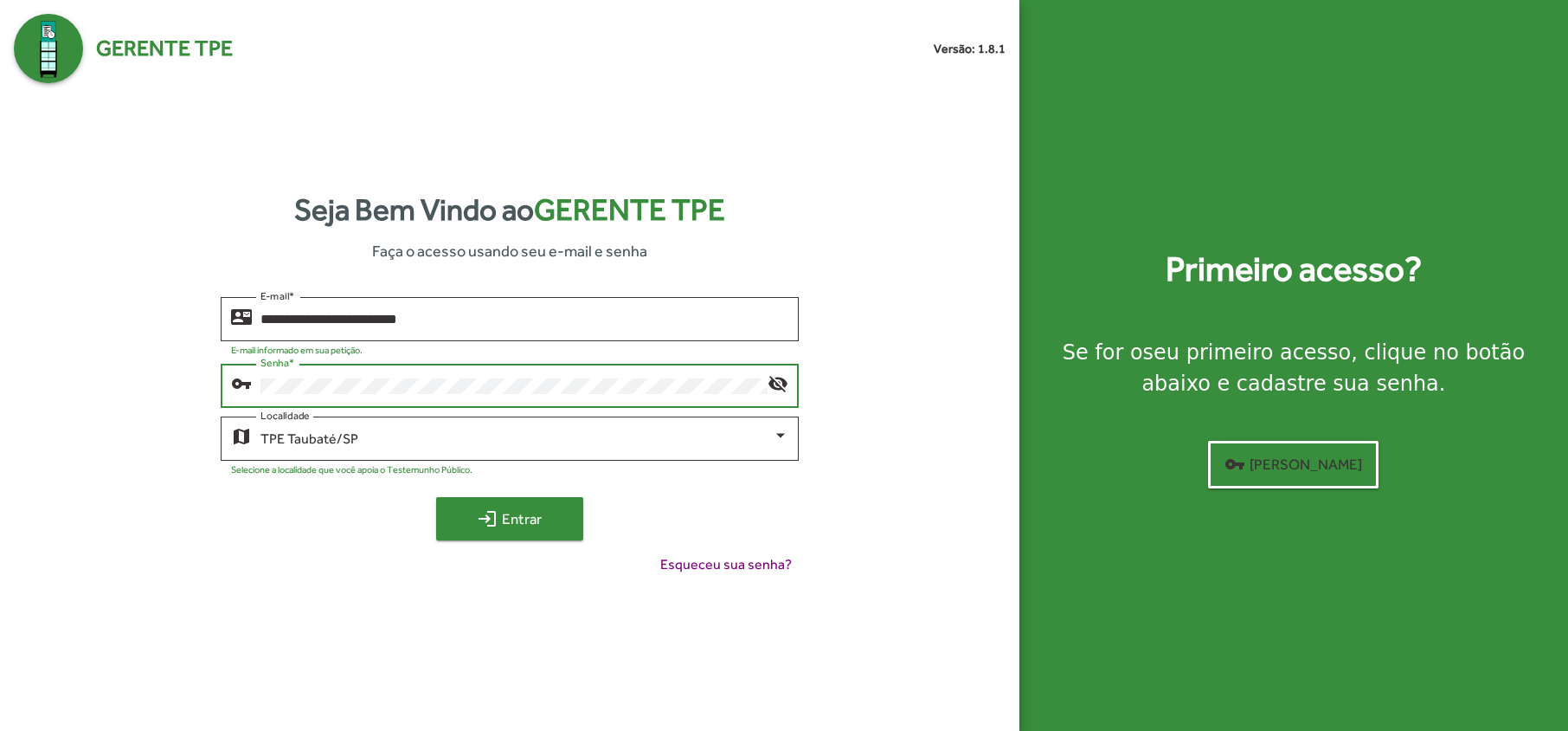
click at [514, 528] on span "login Entrar" at bounding box center [510, 518] width 116 height 31
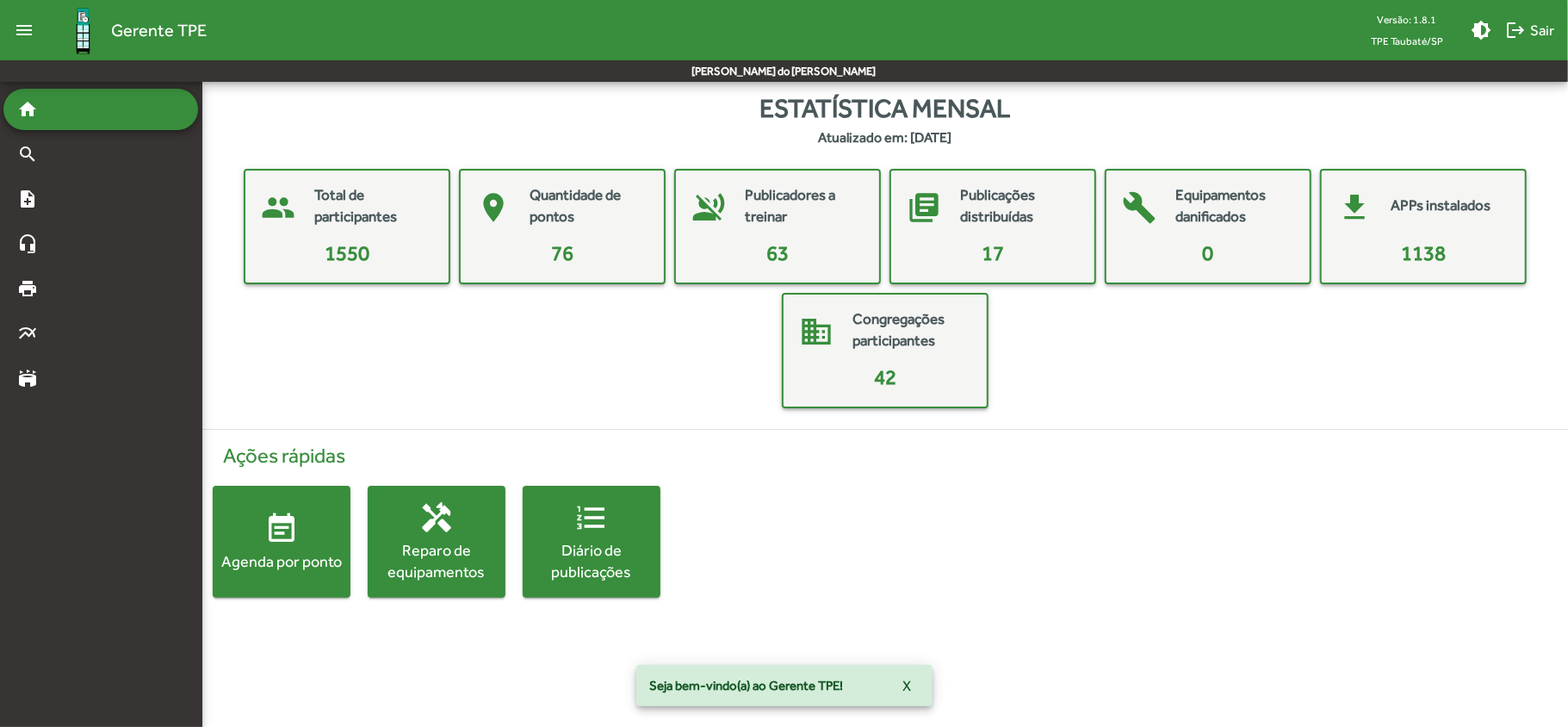
click at [272, 545] on span "event_note Agenda por ponto" at bounding box center [281, 542] width 138 height 60
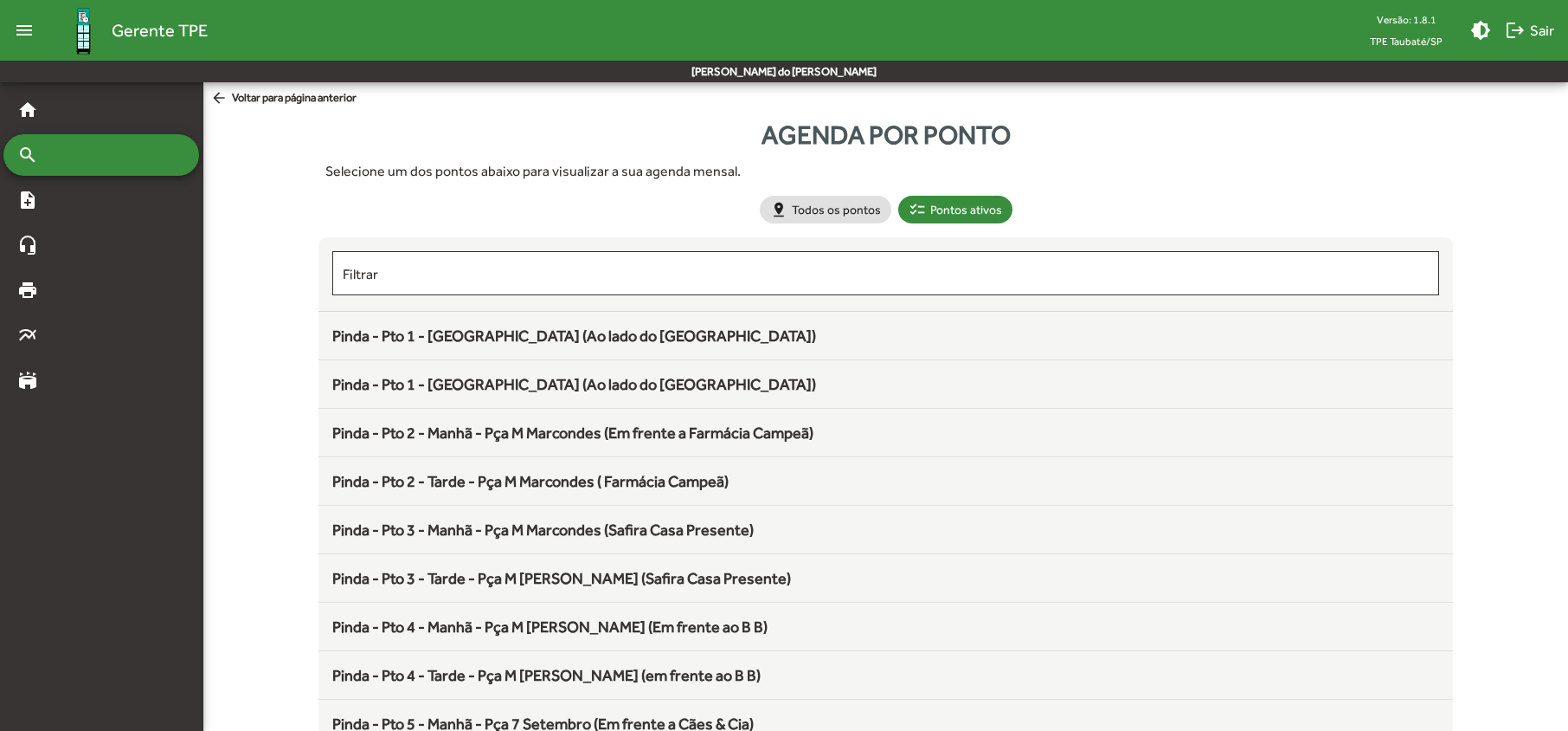
click at [479, 348] on mat-list-item "Pinda - Pto 1 - [GEOGRAPHIC_DATA] (Ao lado do [GEOGRAPHIC_DATA])" at bounding box center [885, 336] width 1133 height 49
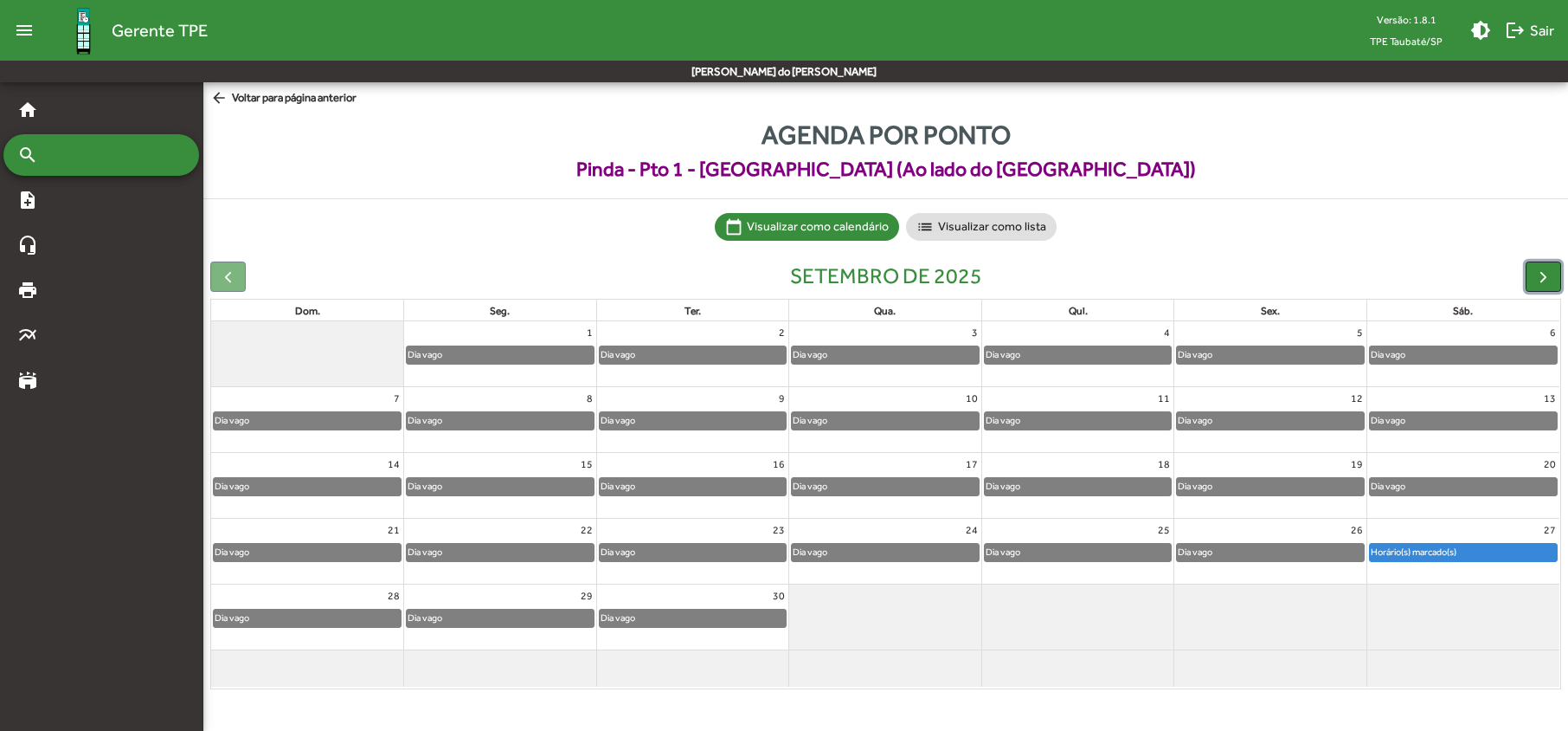
click at [1542, 277] on span "button" at bounding box center [1543, 277] width 18 height 18
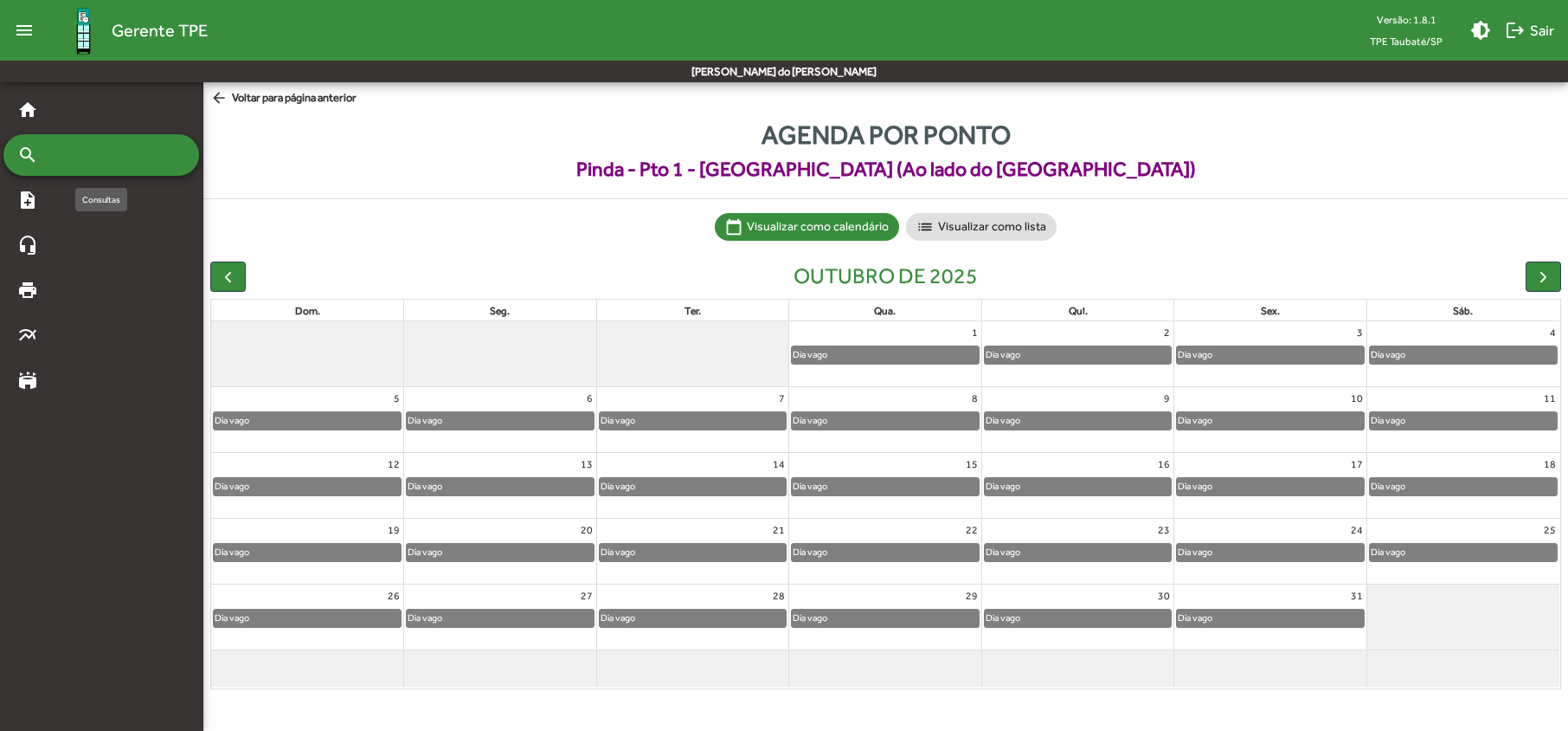
click at [10, 150] on div "search" at bounding box center [101, 154] width 195 height 41
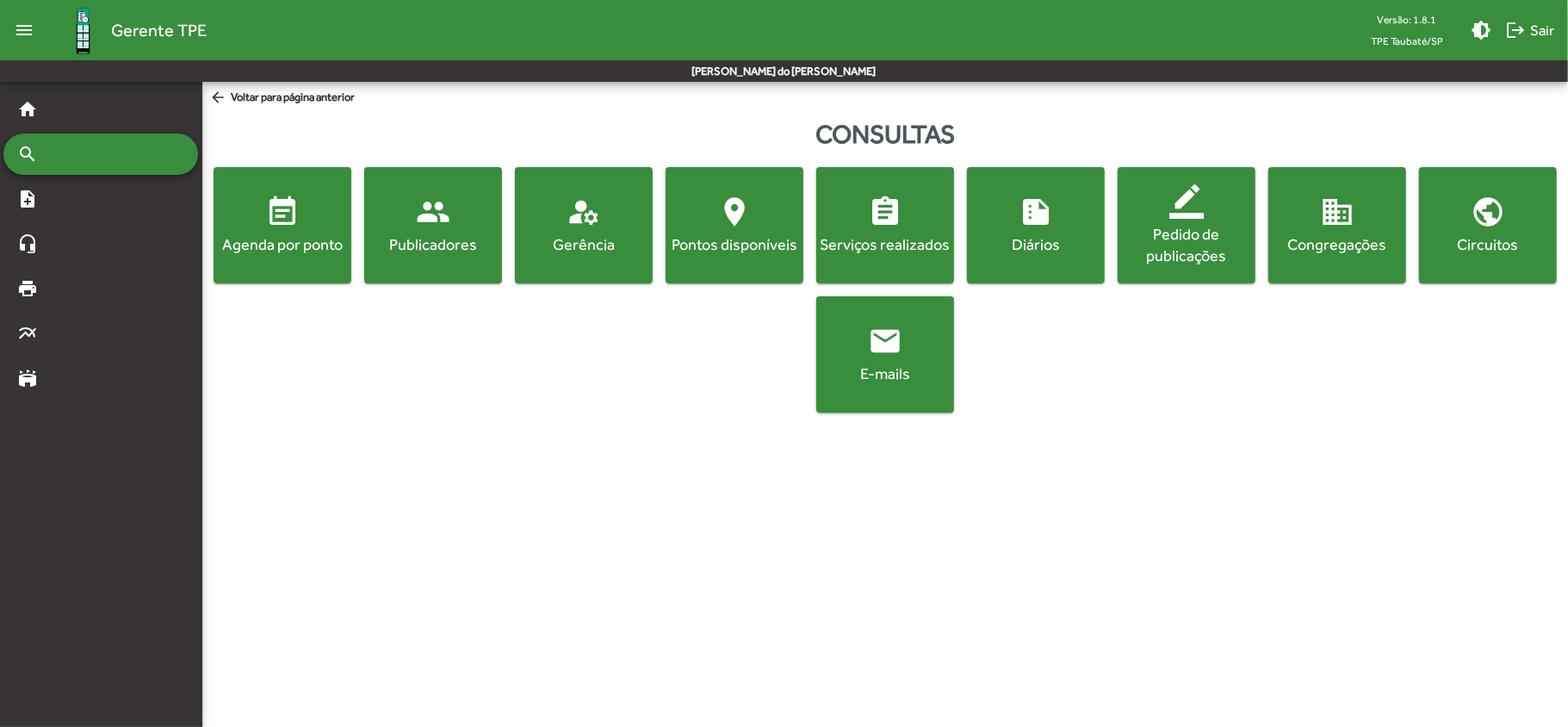
click at [254, 218] on span "event_note Agenda por ponto" at bounding box center [282, 224] width 130 height 60
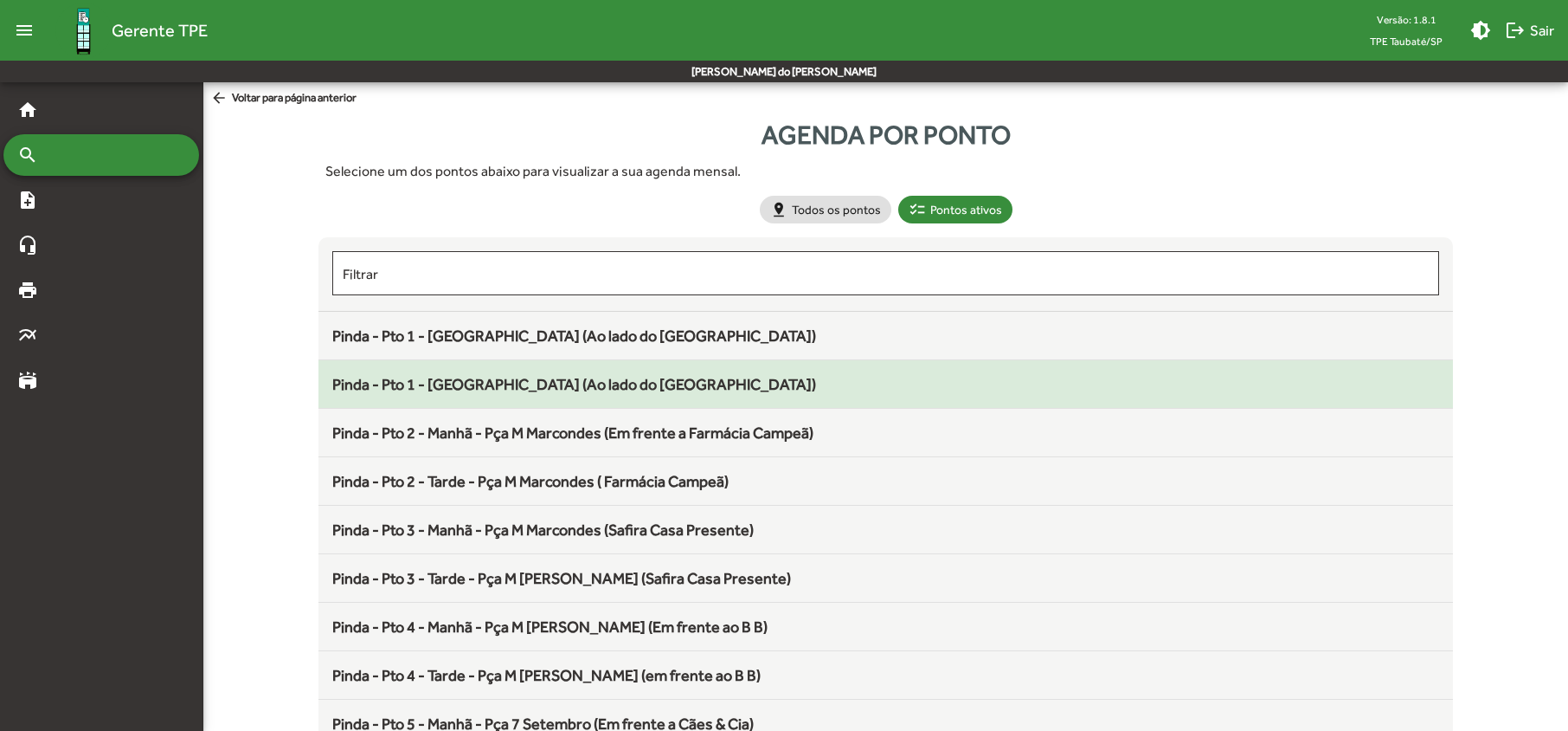
click at [406, 390] on span "Pinda - Pto 1 - [GEOGRAPHIC_DATA] (Ao lado do [GEOGRAPHIC_DATA])" at bounding box center [574, 384] width 484 height 18
click at [540, 388] on span "Pinda - Pto 1 - [GEOGRAPHIC_DATA] (Ao lado do [GEOGRAPHIC_DATA])" at bounding box center [574, 384] width 484 height 18
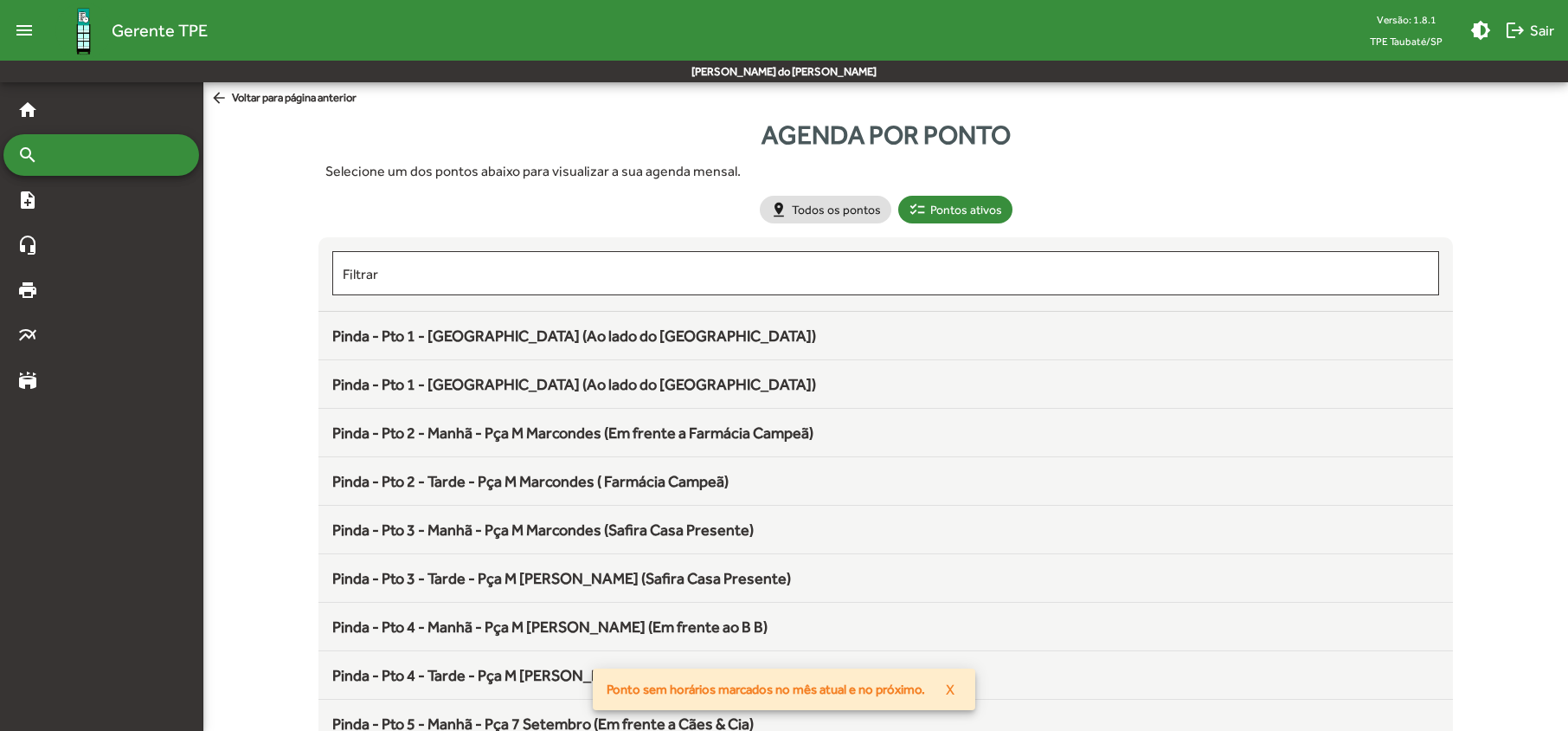
click at [540, 388] on span "Pinda - Pto 1 - [GEOGRAPHIC_DATA] (Ao lado do [GEOGRAPHIC_DATA])" at bounding box center [574, 384] width 484 height 18
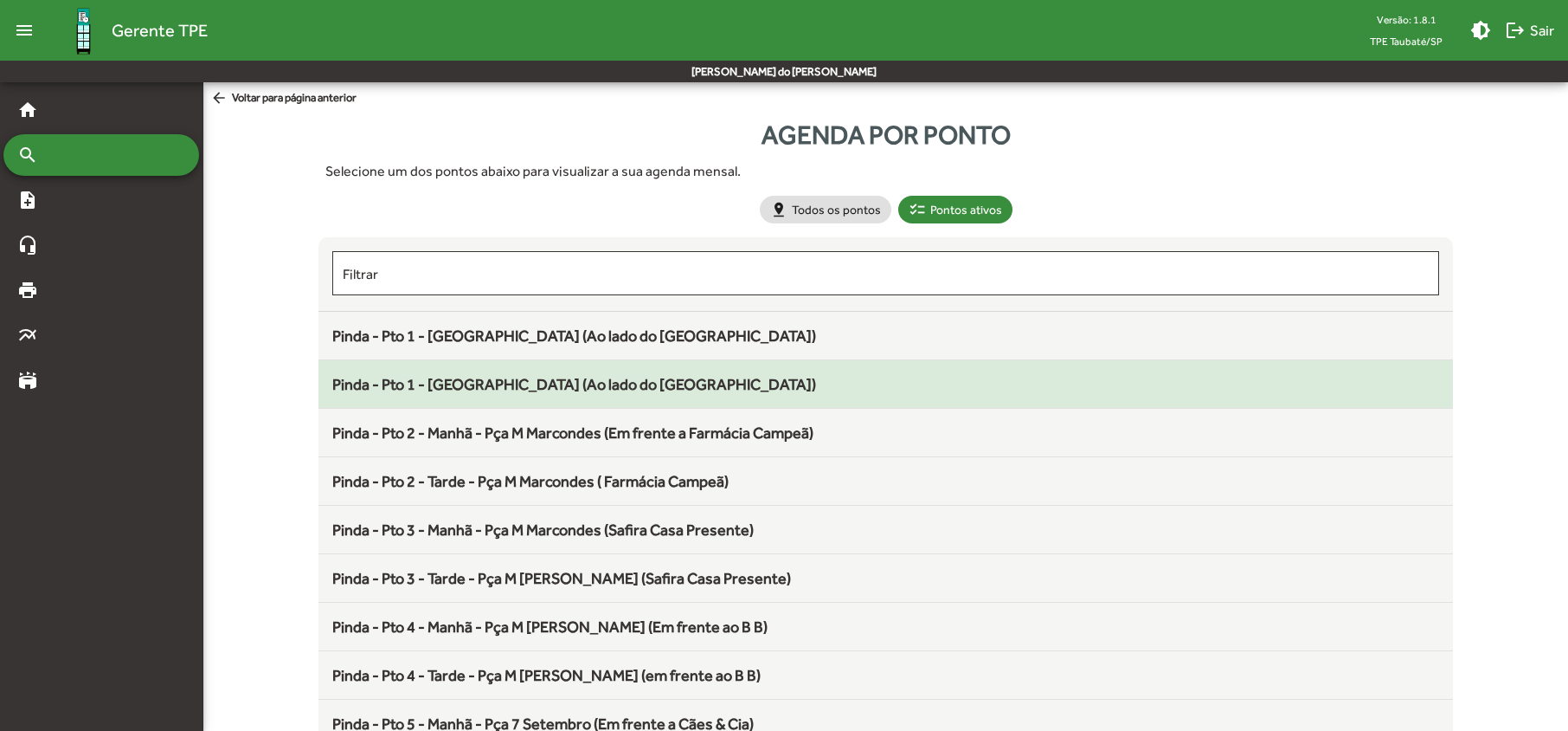
click at [538, 394] on div "Pinda - Pto 1 - [GEOGRAPHIC_DATA] (Ao lado do [GEOGRAPHIC_DATA])" at bounding box center [885, 383] width 1106 height 23
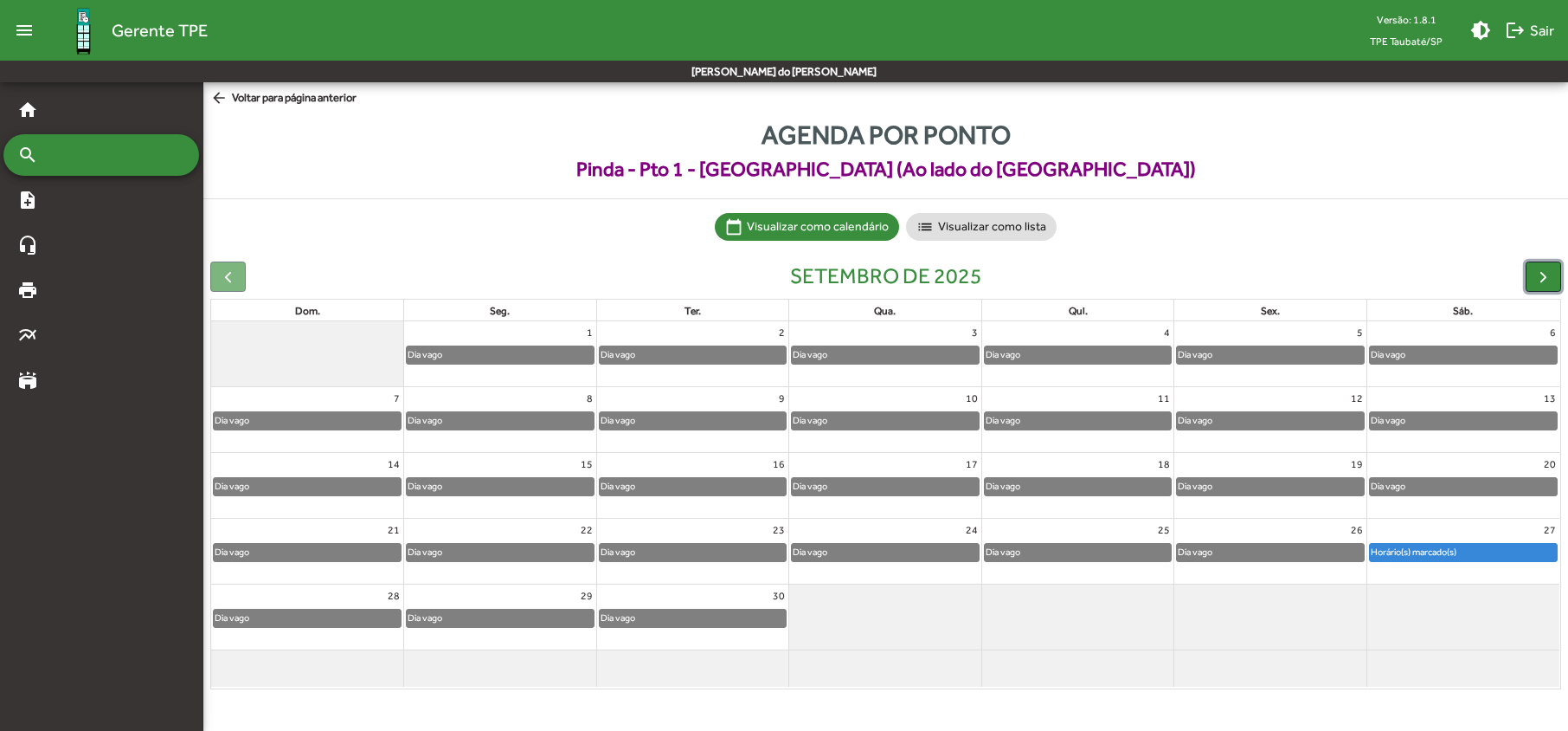
click at [1541, 274] on span "button" at bounding box center [1543, 277] width 18 height 18
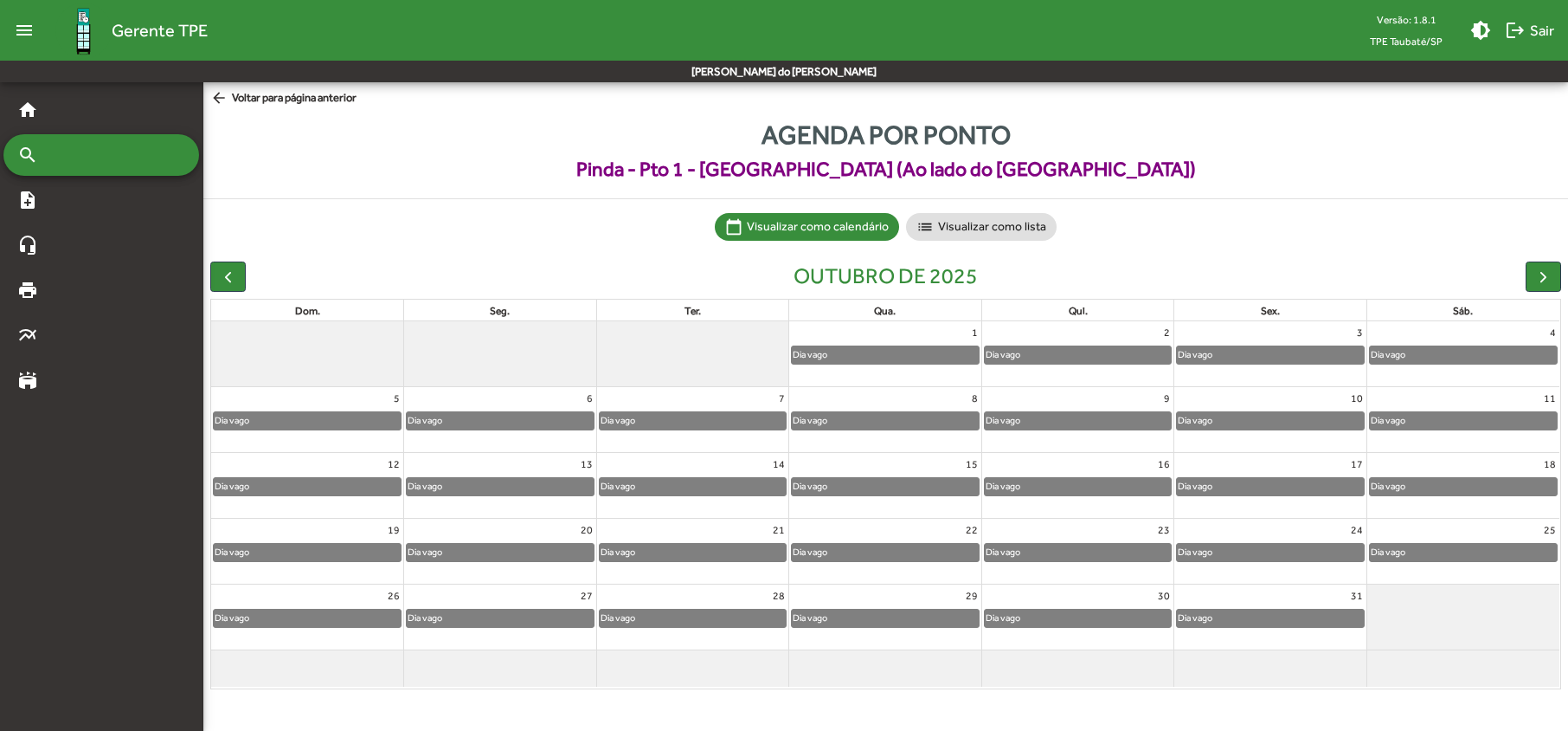
click at [293, 162] on span "Pinda - Pto 1 - [GEOGRAPHIC_DATA] (Ao lado do [GEOGRAPHIC_DATA])" at bounding box center [886, 169] width 1364 height 30
click at [216, 267] on button "button" at bounding box center [227, 276] width 36 height 30
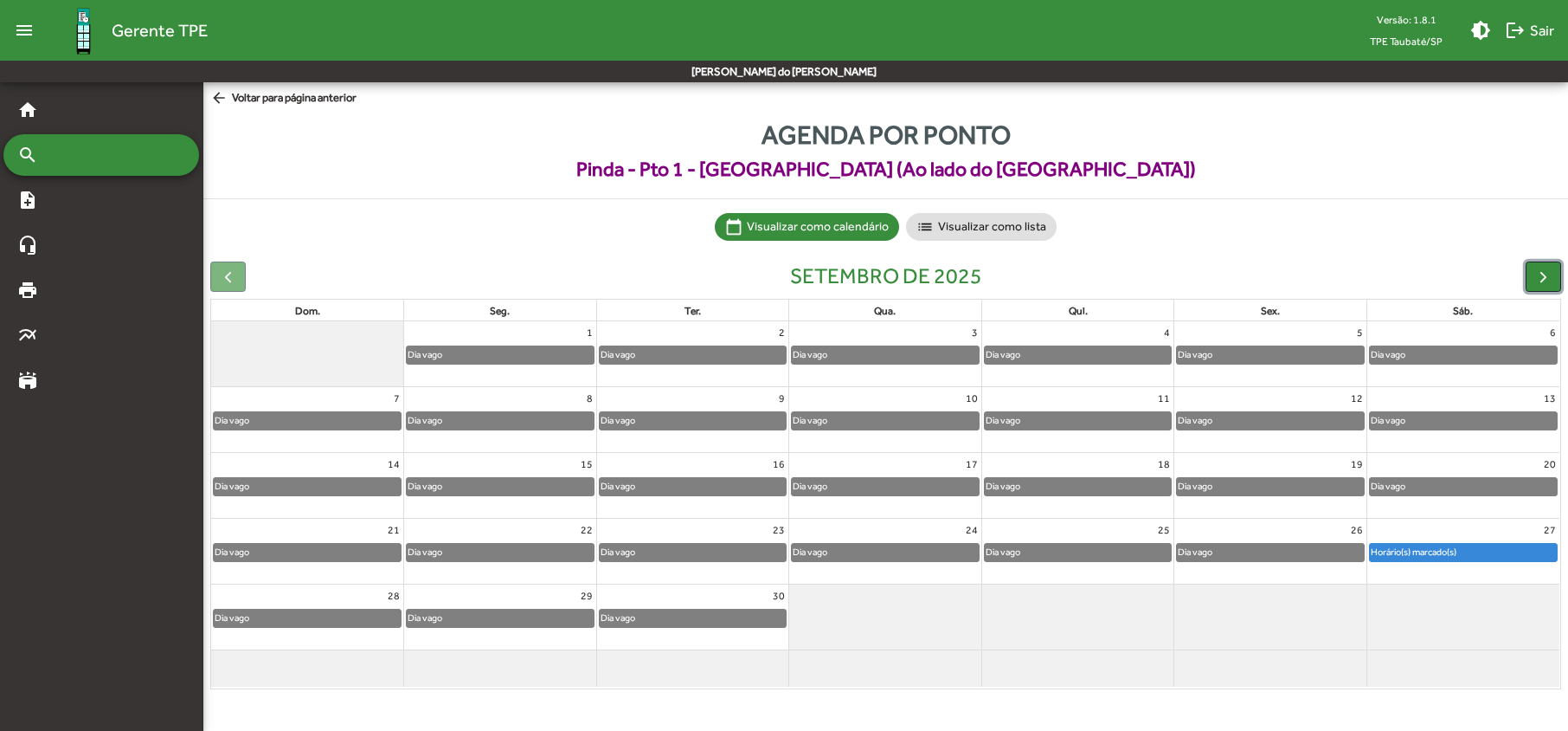
click at [1540, 282] on span "button" at bounding box center [1543, 277] width 18 height 18
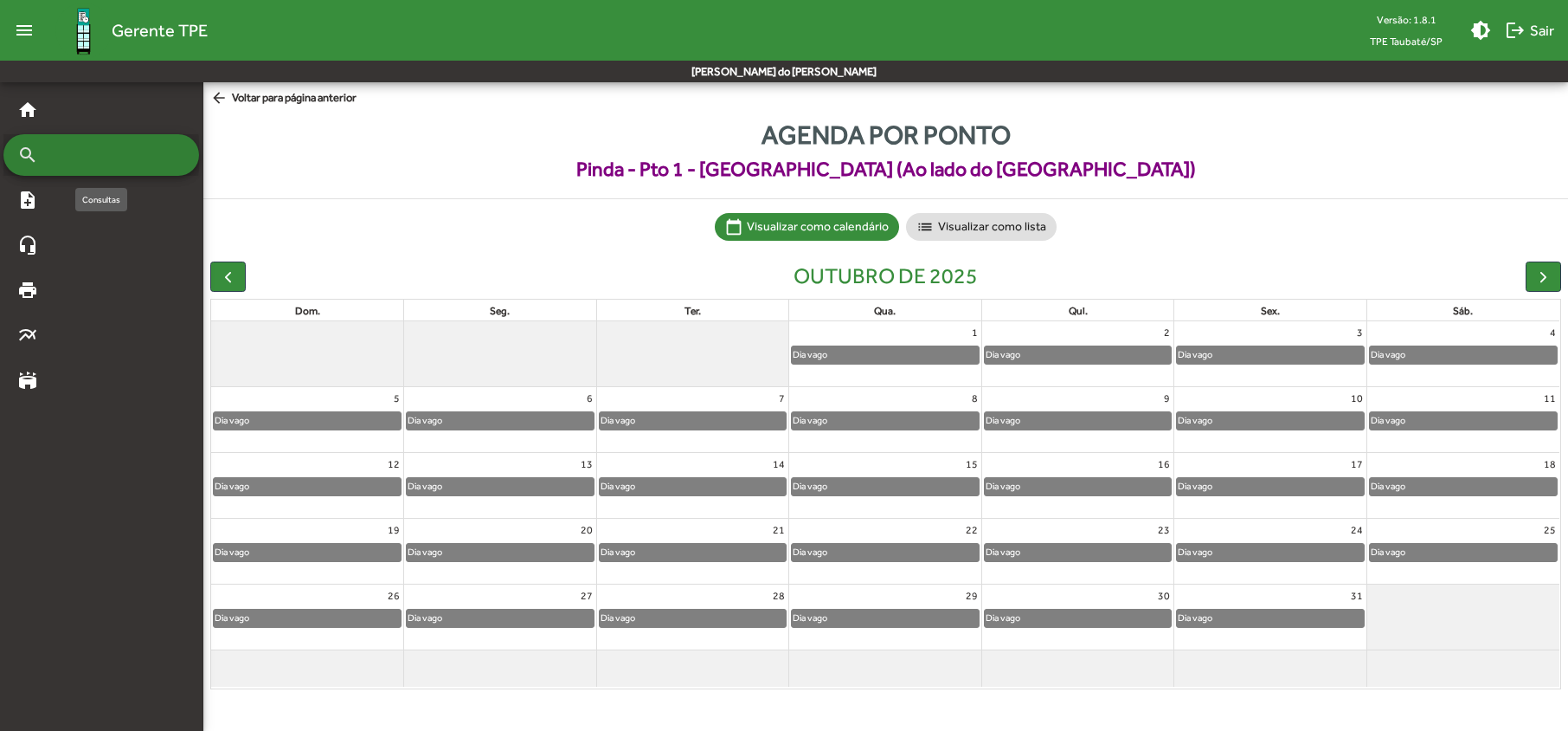
click at [47, 154] on div "search" at bounding box center [101, 154] width 195 height 41
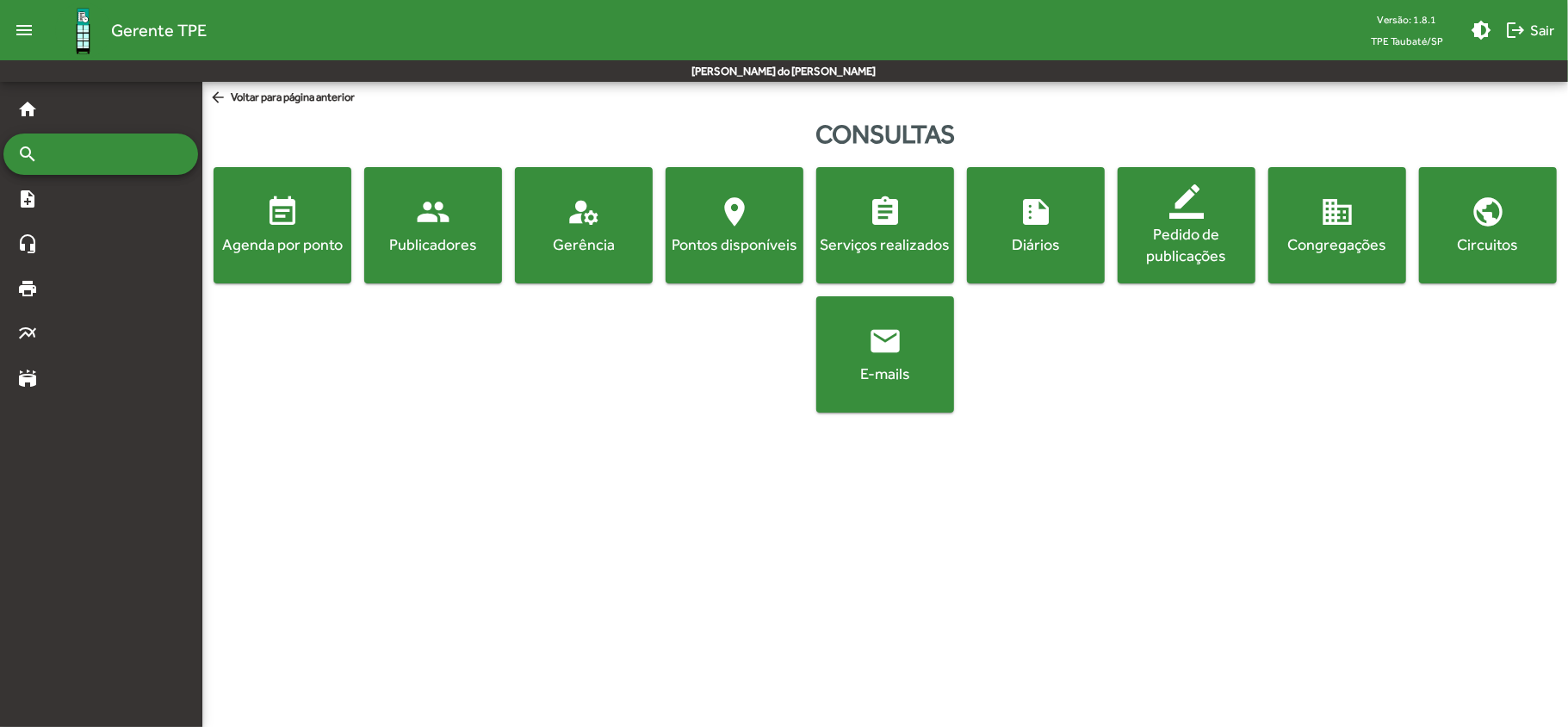
click at [248, 250] on div "Agenda por ponto" at bounding box center [282, 244] width 130 height 22
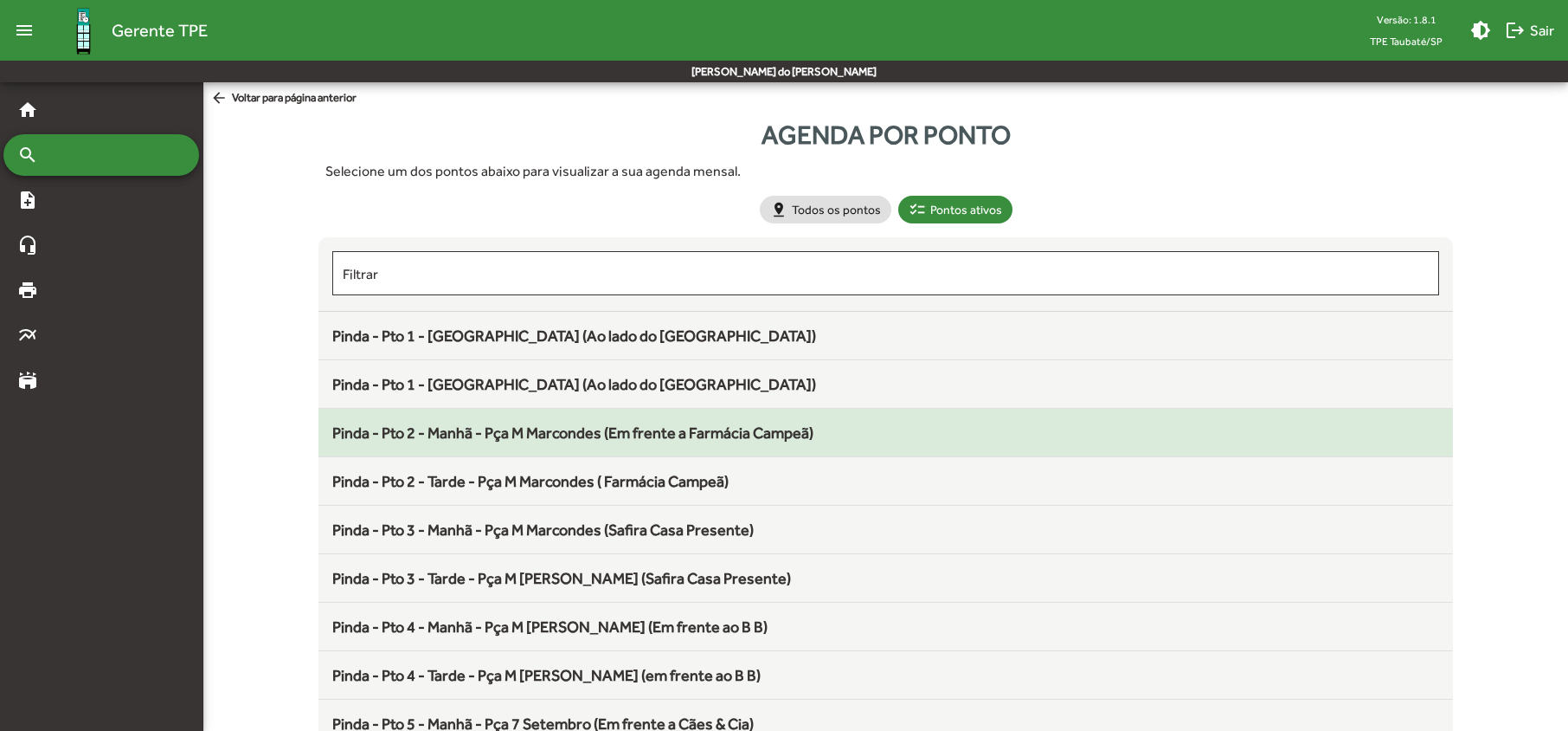
click at [421, 437] on span "Pinda - Pto 2 - Manhã - Pça M Marcondes (Em frente a Farmácia Campeã)" at bounding box center [572, 433] width 481 height 18
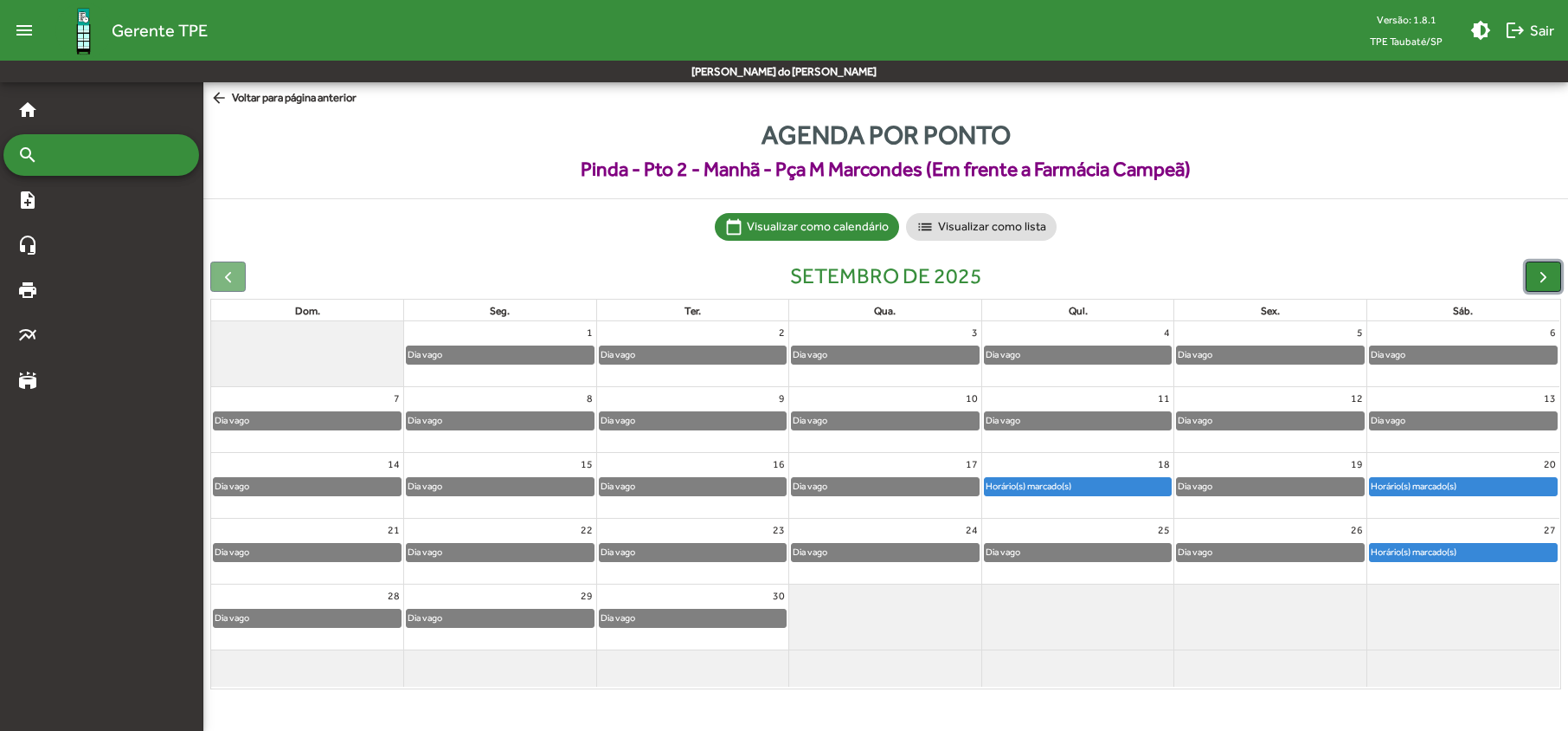
click at [1540, 277] on span "button" at bounding box center [1543, 277] width 18 height 18
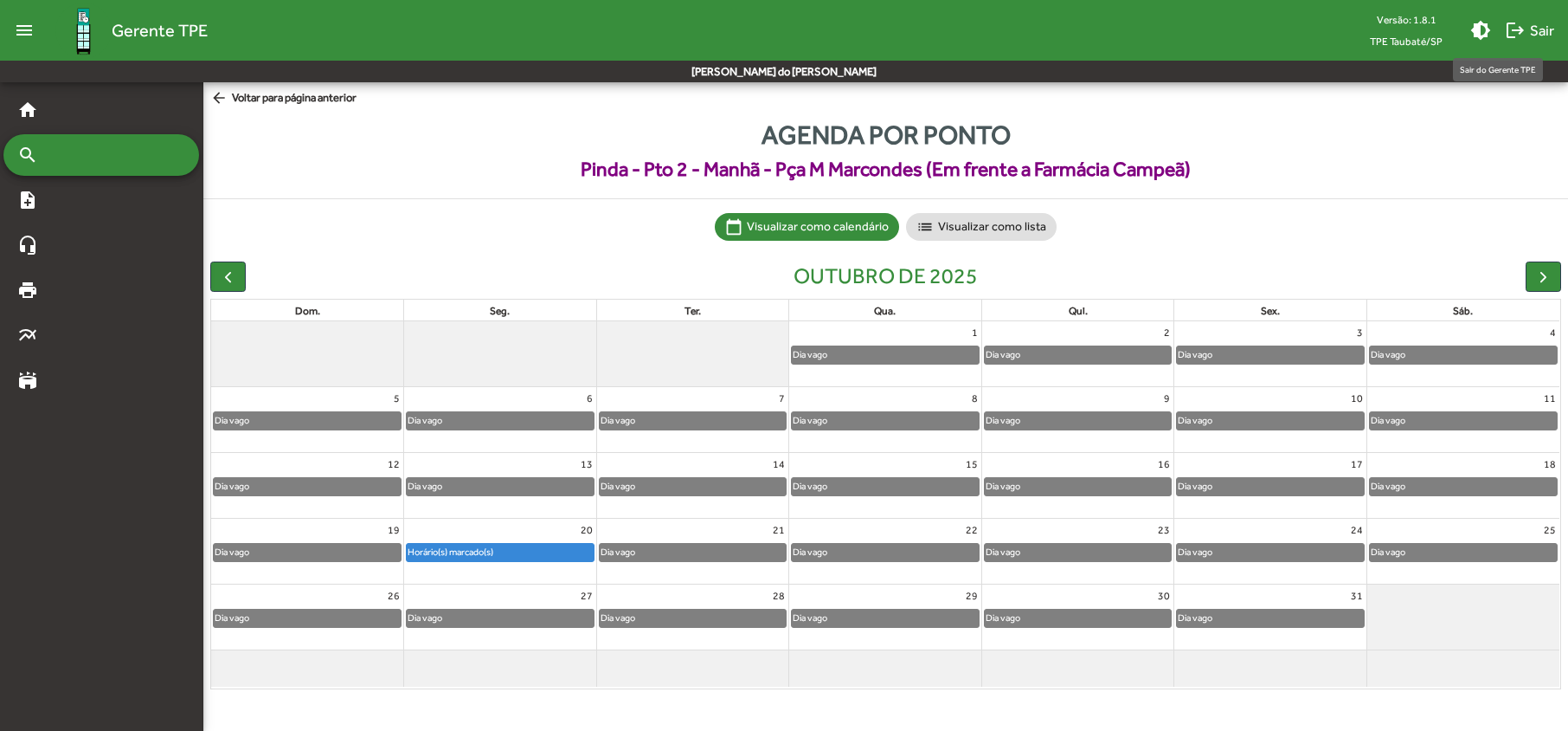
click at [1534, 26] on span "logout Sair" at bounding box center [1529, 30] width 50 height 31
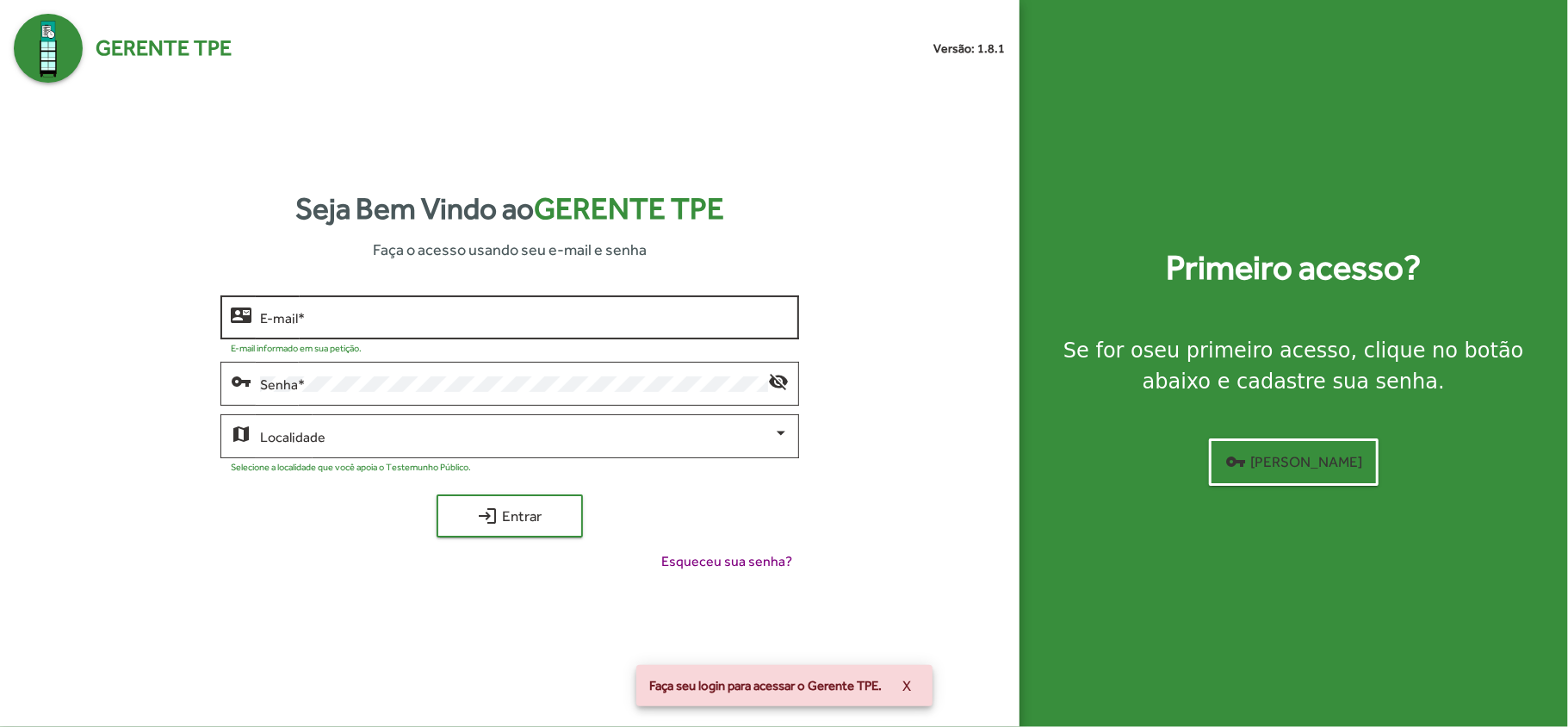
click at [283, 304] on div "E-mail *" at bounding box center [524, 316] width 529 height 47
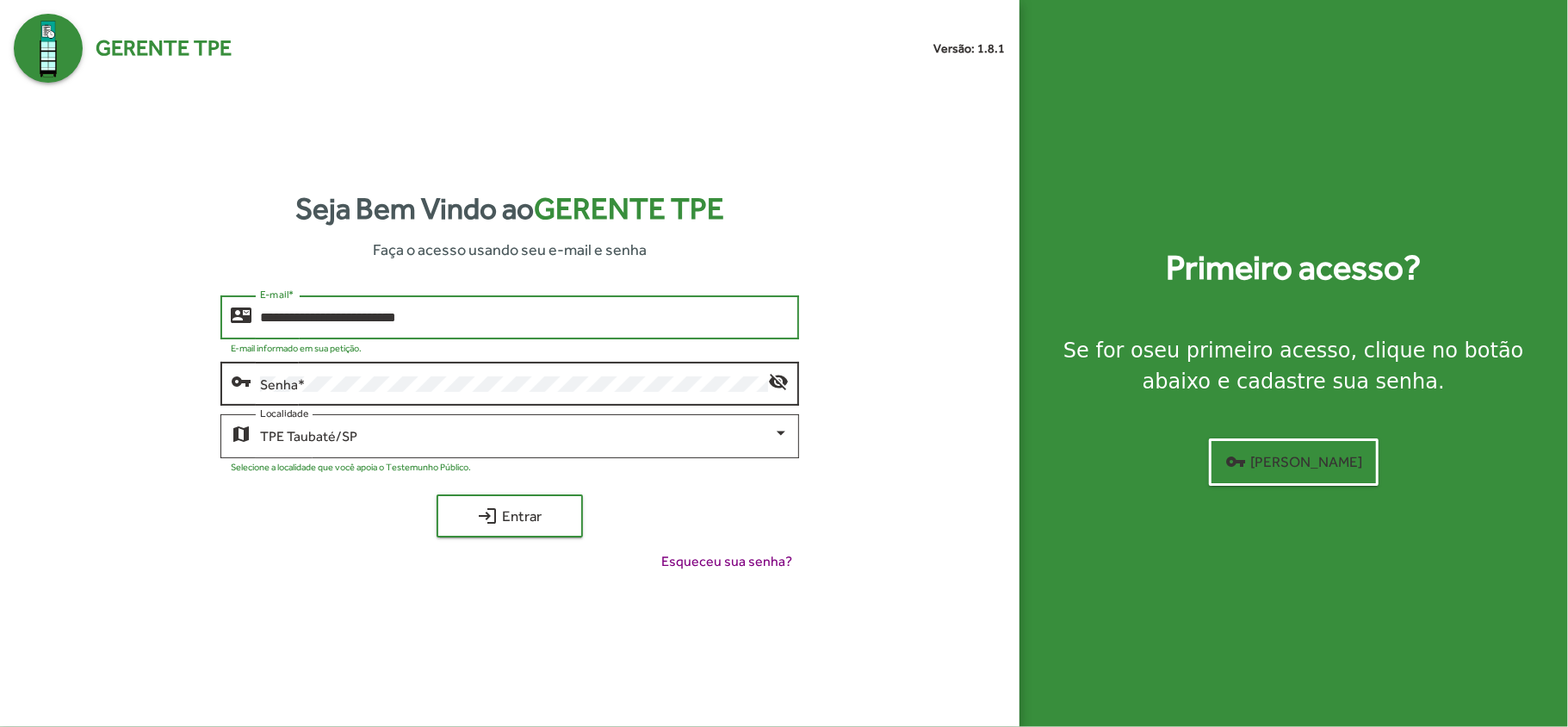
type input "**********"
click at [269, 370] on div "Senha *" at bounding box center [514, 382] width 508 height 47
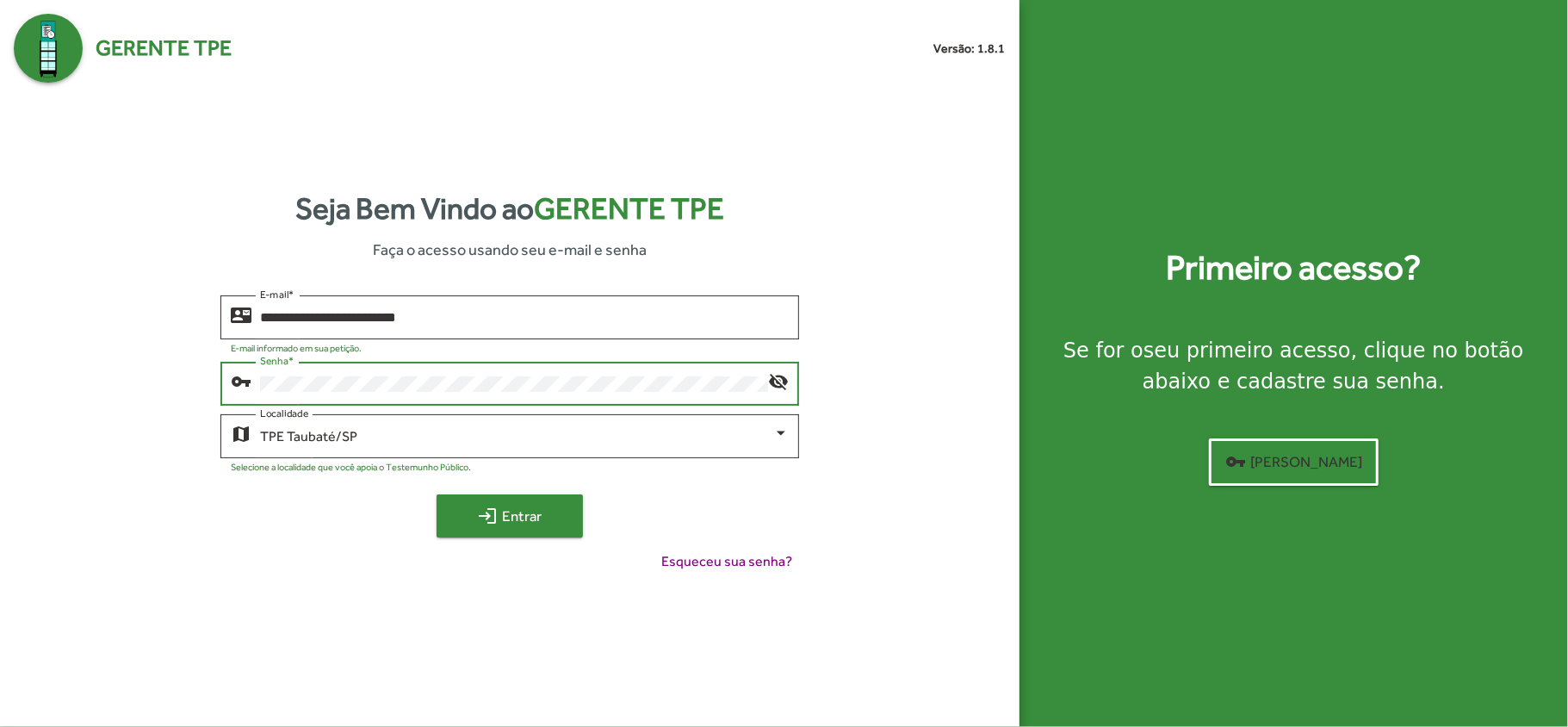
click at [532, 514] on span "login Entrar" at bounding box center [510, 515] width 115 height 31
click at [774, 382] on mat-icon "visibility_off" at bounding box center [778, 380] width 21 height 21
click at [529, 516] on span "login Entrar" at bounding box center [510, 515] width 115 height 31
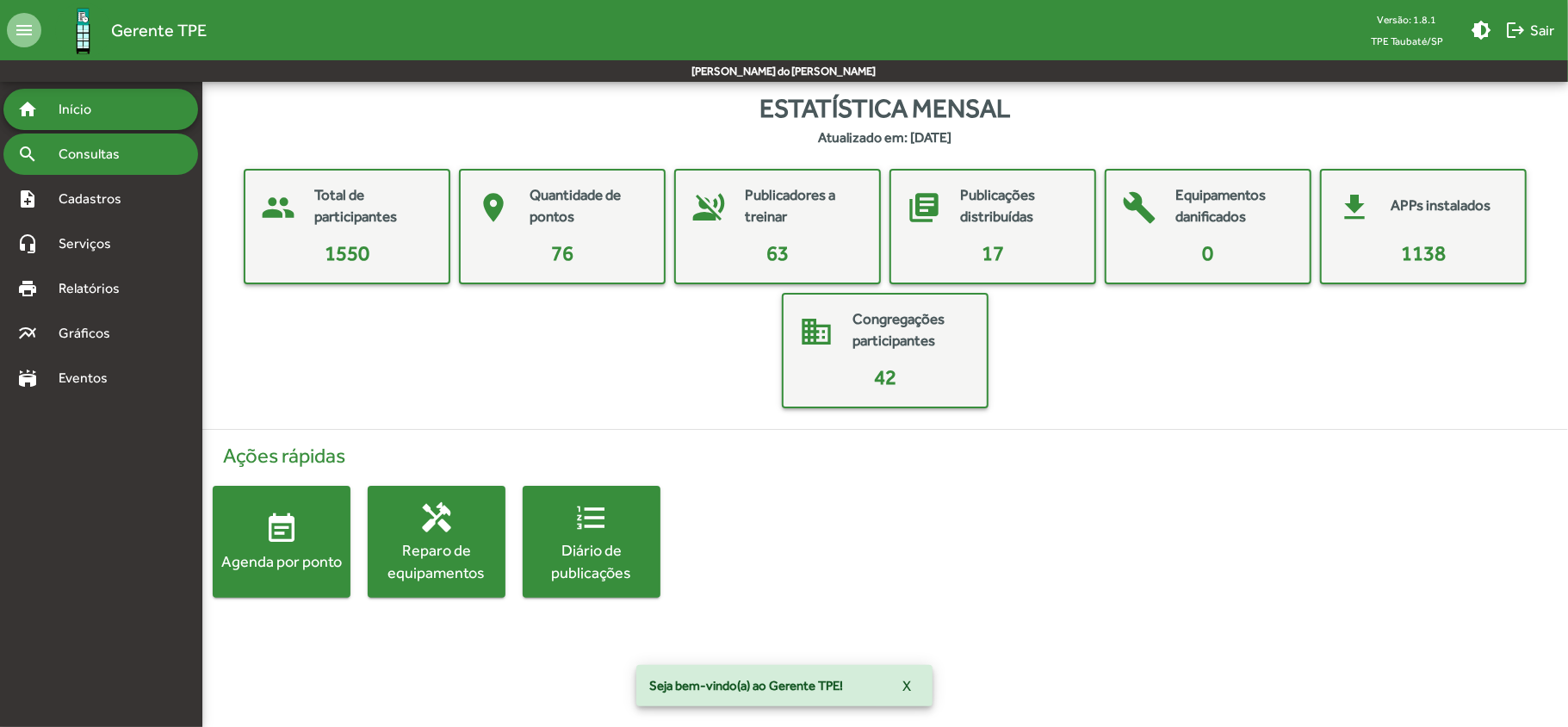
click at [84, 150] on span "Consultas" at bounding box center [95, 154] width 94 height 21
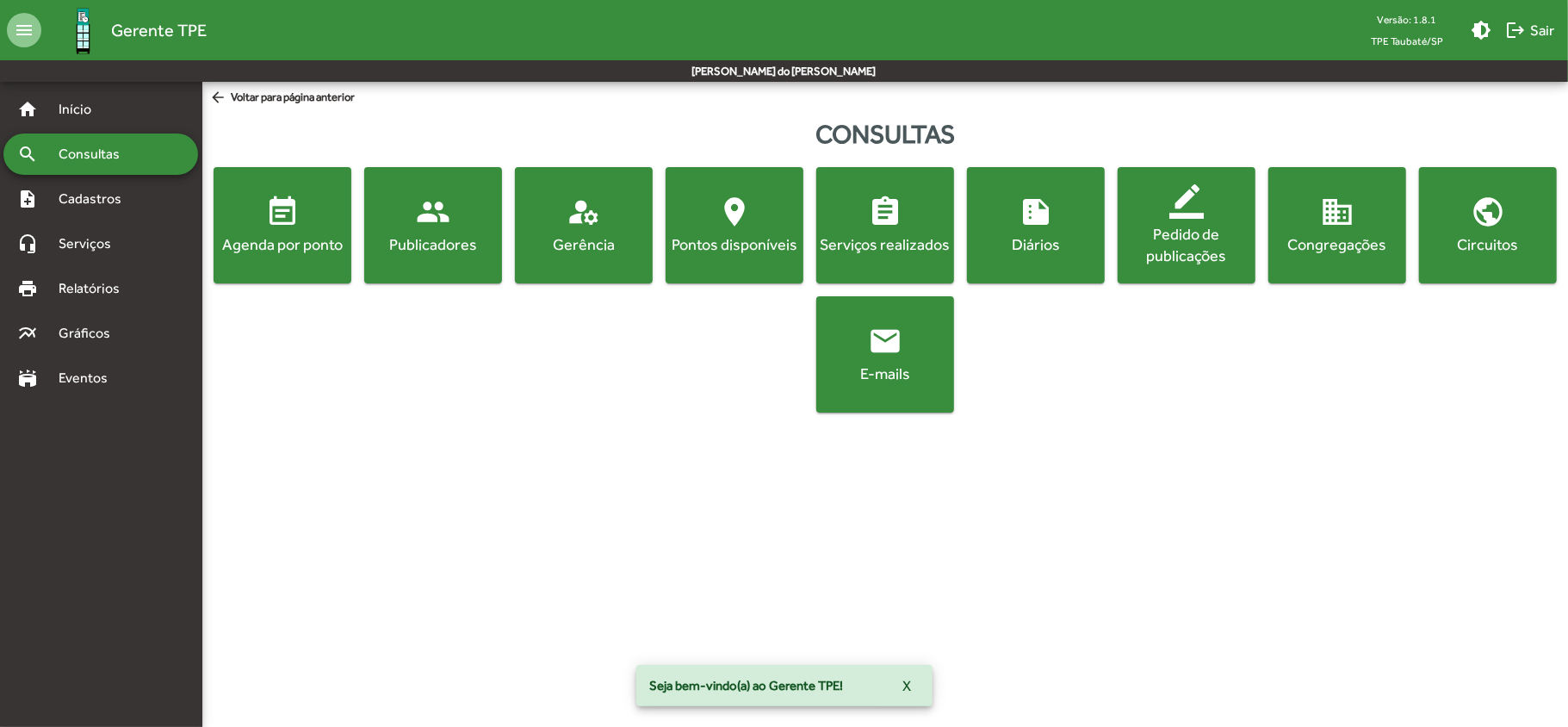
click at [253, 239] on div "Agenda por ponto" at bounding box center [282, 244] width 130 height 22
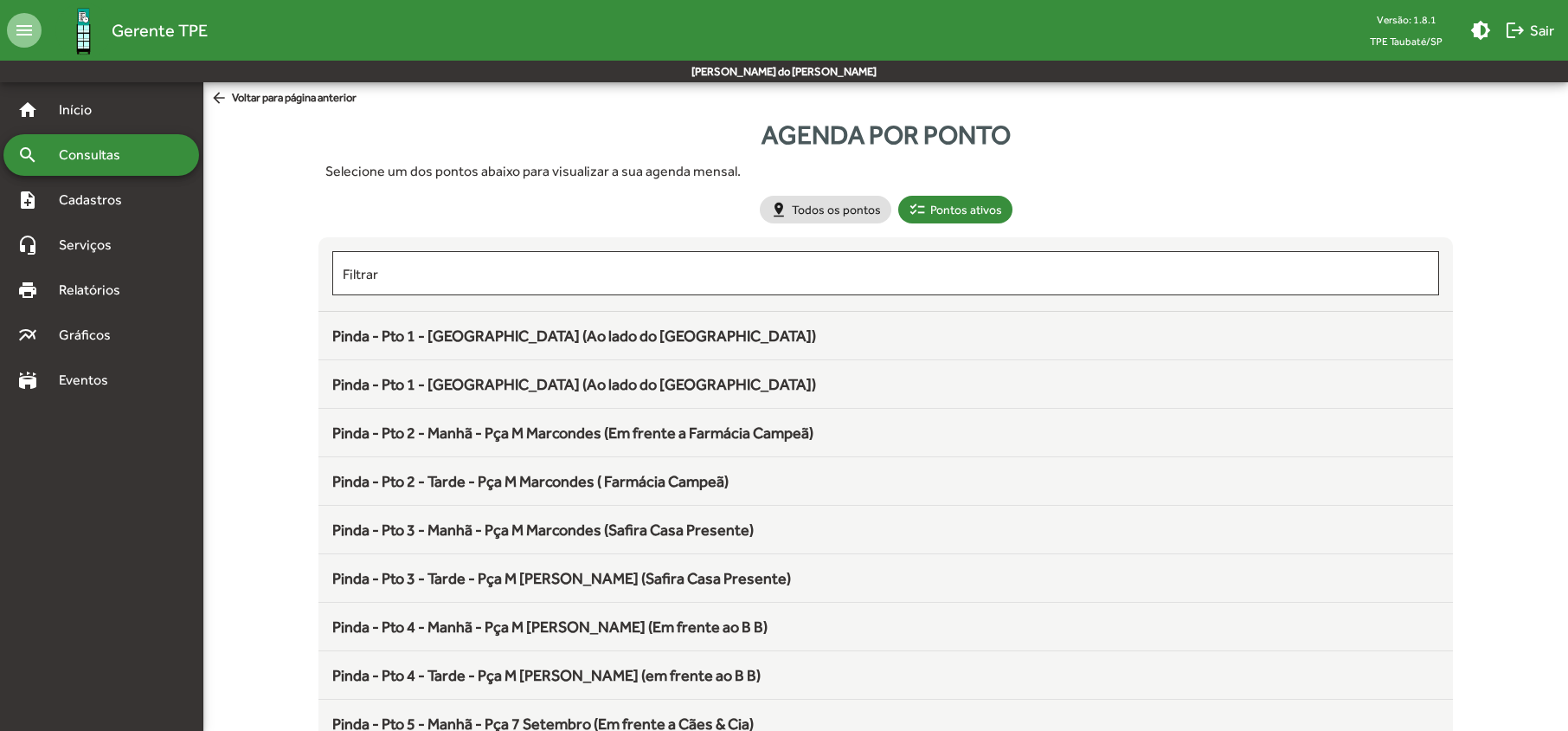
click at [443, 393] on span "Pinda - Pto 1 - [GEOGRAPHIC_DATA] (Ao lado do [GEOGRAPHIC_DATA])" at bounding box center [574, 384] width 484 height 18
click at [443, 392] on span "Pinda - Pto 1 - [GEOGRAPHIC_DATA] (Ao lado do [GEOGRAPHIC_DATA])" at bounding box center [574, 384] width 484 height 18
click at [441, 393] on span "Pinda - Pto 1 - [GEOGRAPHIC_DATA] (Ao lado do [GEOGRAPHIC_DATA])" at bounding box center [574, 384] width 484 height 18
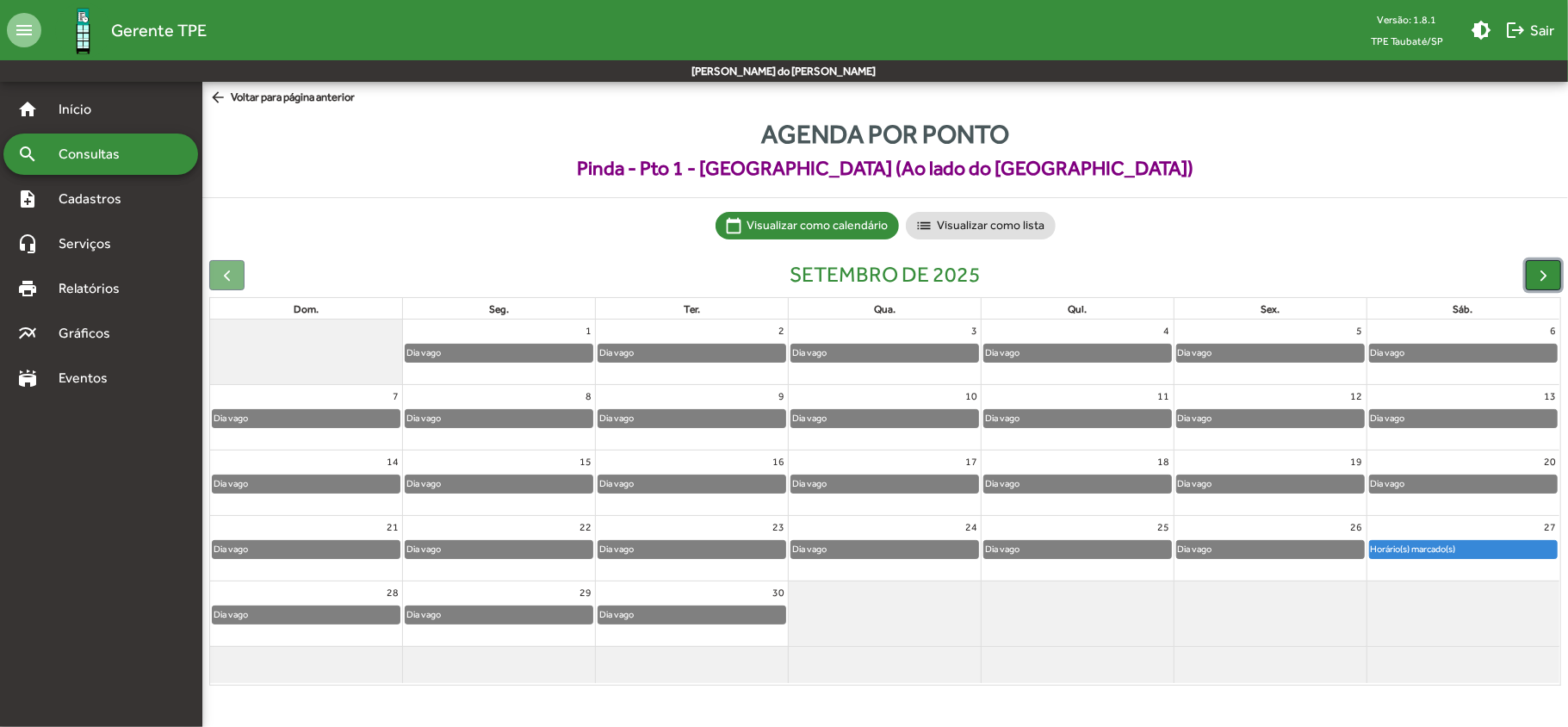
click at [1540, 277] on span "button" at bounding box center [1543, 275] width 18 height 18
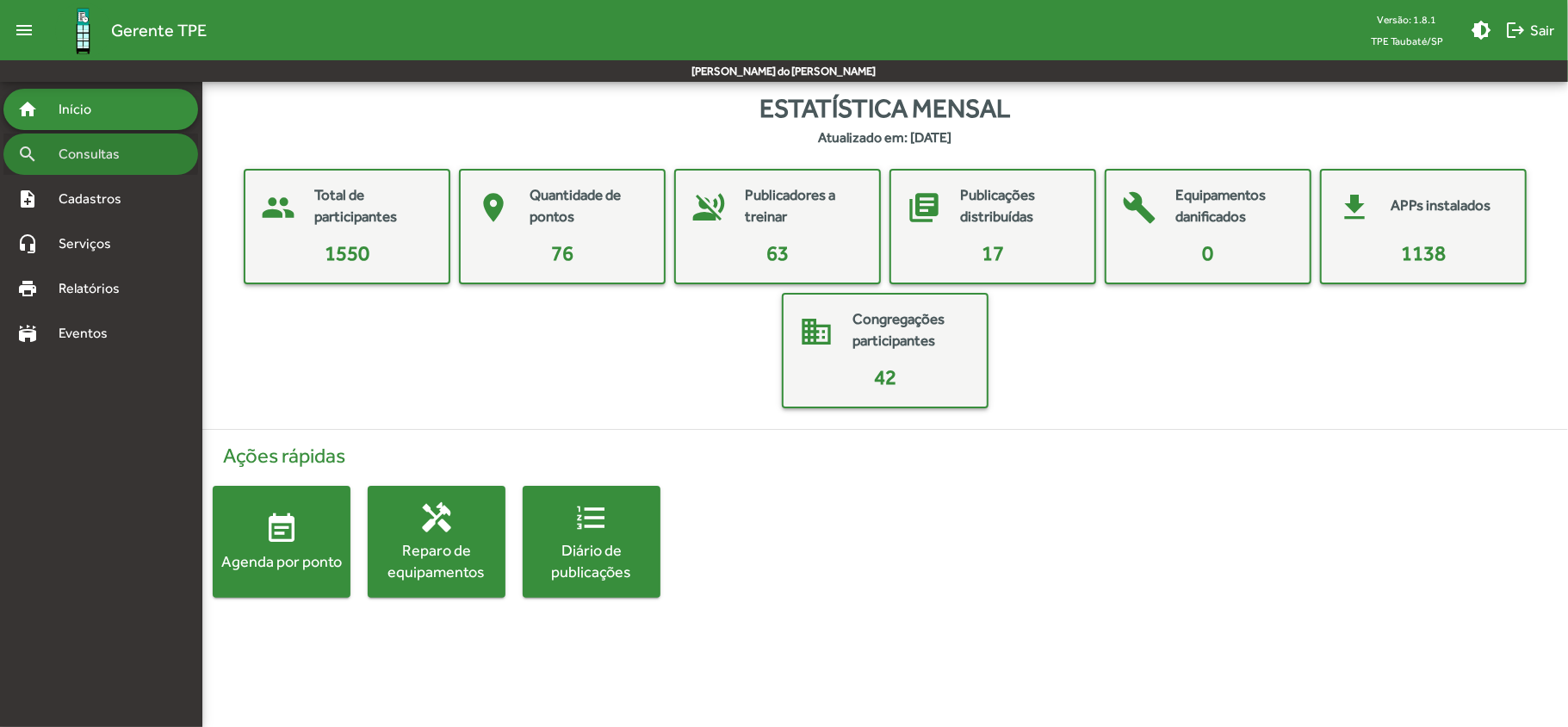
click at [87, 148] on span "Consultas" at bounding box center [95, 154] width 94 height 21
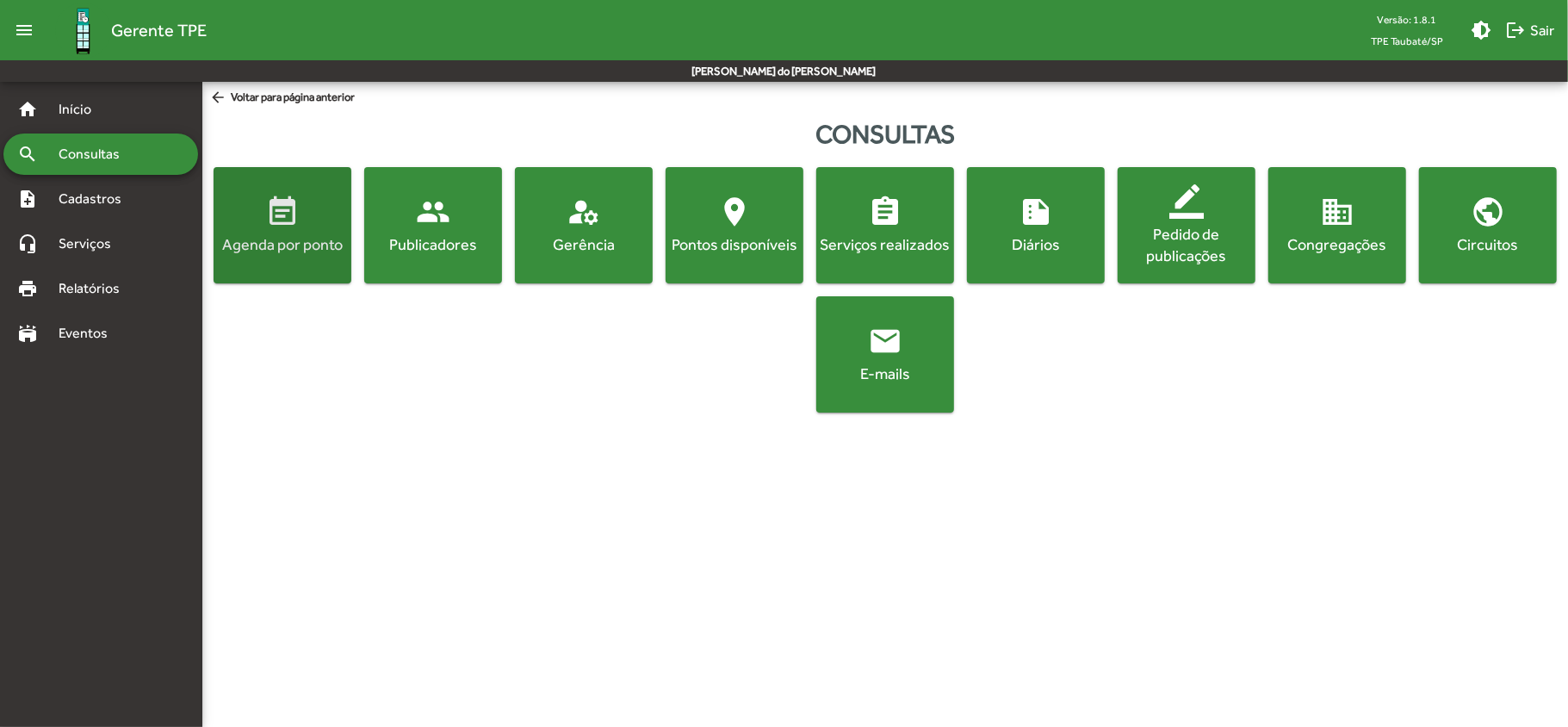
click at [248, 231] on span "event_note Agenda por ponto" at bounding box center [282, 224] width 130 height 60
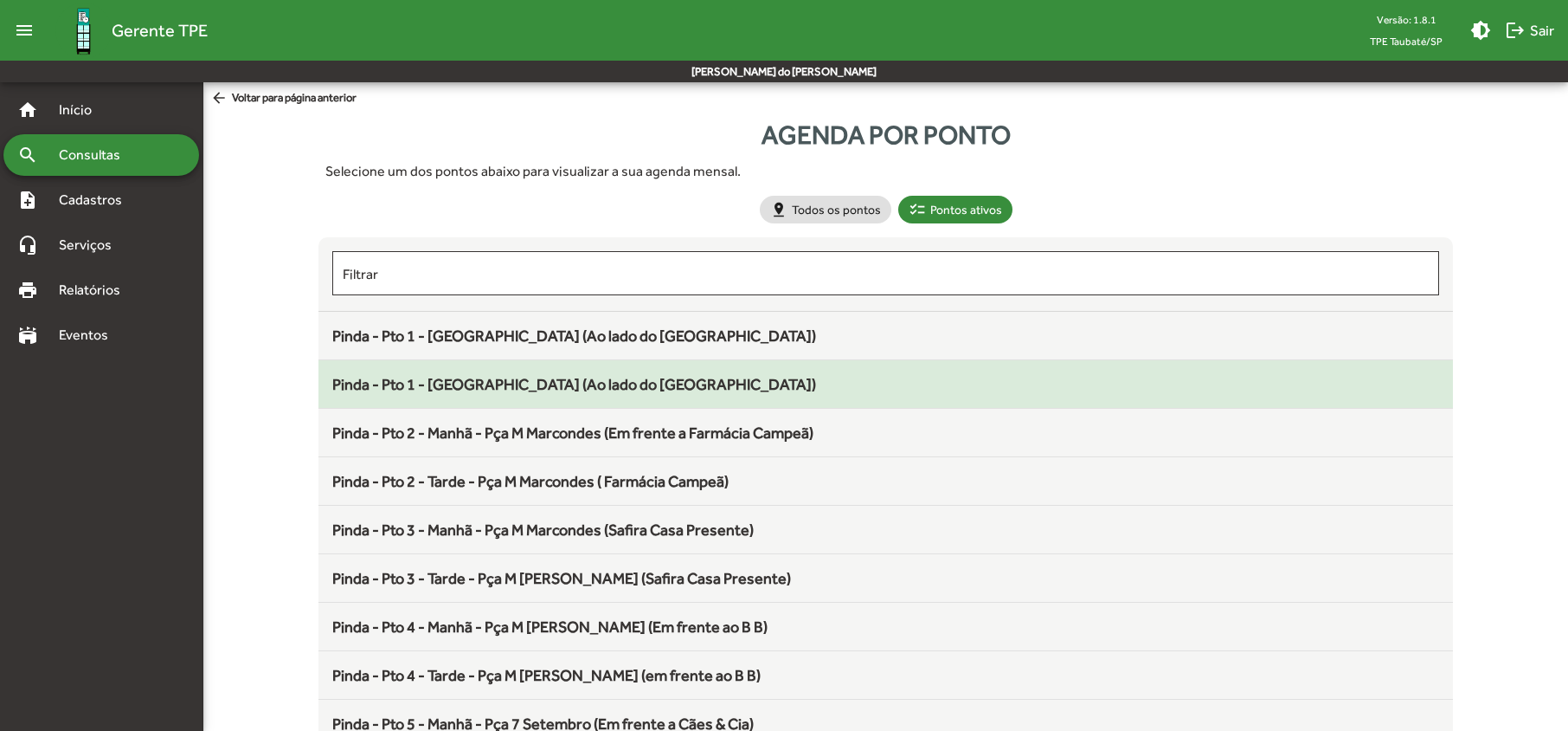
click at [576, 385] on span "Pinda - Pto 1 - Tarde - Boulevard (Ao lado do Vest Casa)" at bounding box center [574, 384] width 484 height 18
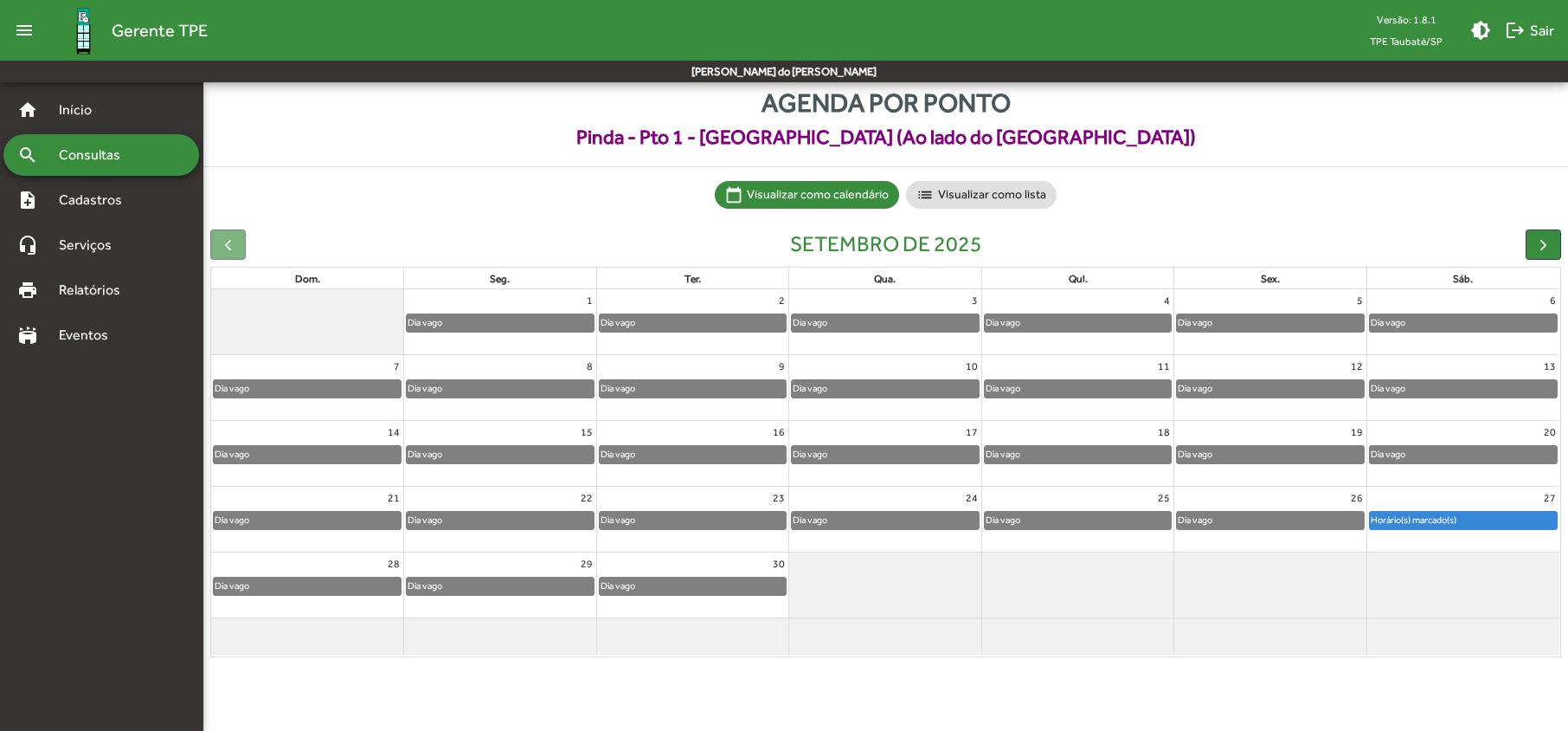
scroll to position [50, 0]
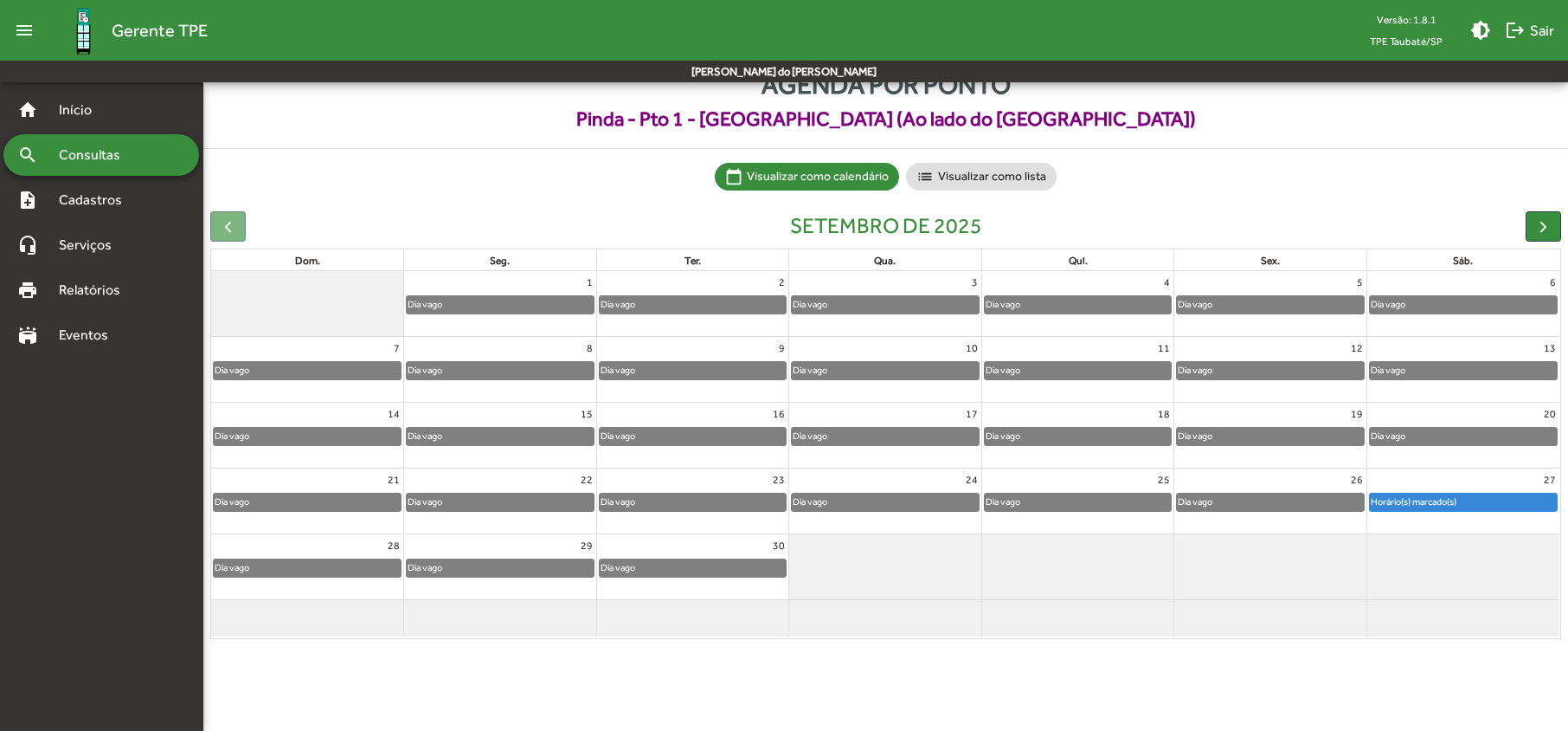
click at [32, 552] on mat-nav-list "home Início search Consultas note_add Cadastros headset_mic Serviços print Rela…" at bounding box center [101, 392] width 203 height 618
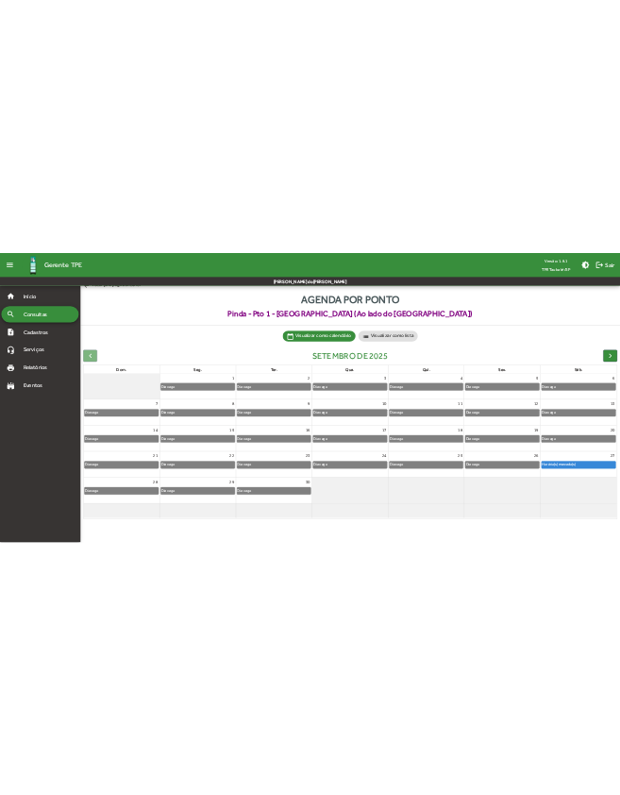
scroll to position [0, 0]
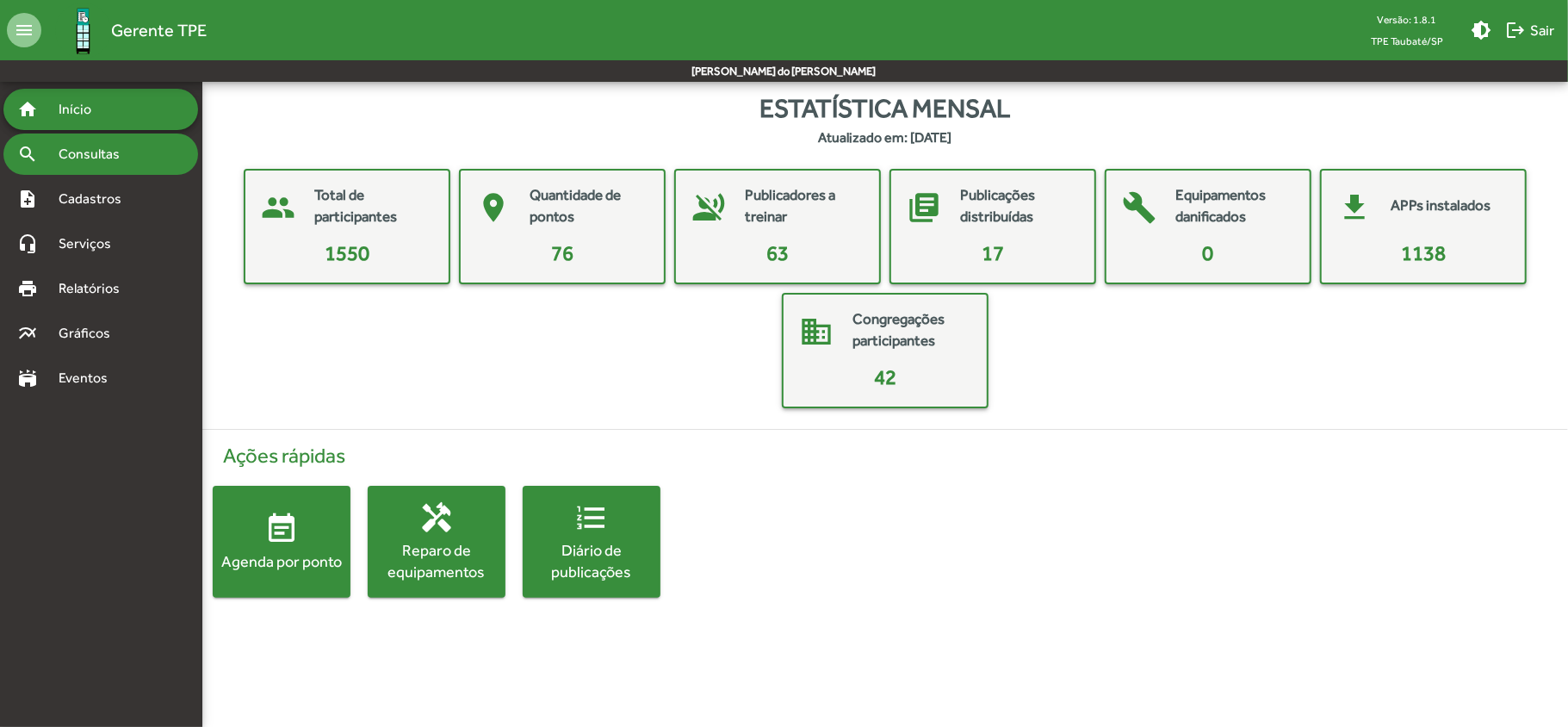
click at [111, 152] on span "Consultas" at bounding box center [95, 154] width 94 height 21
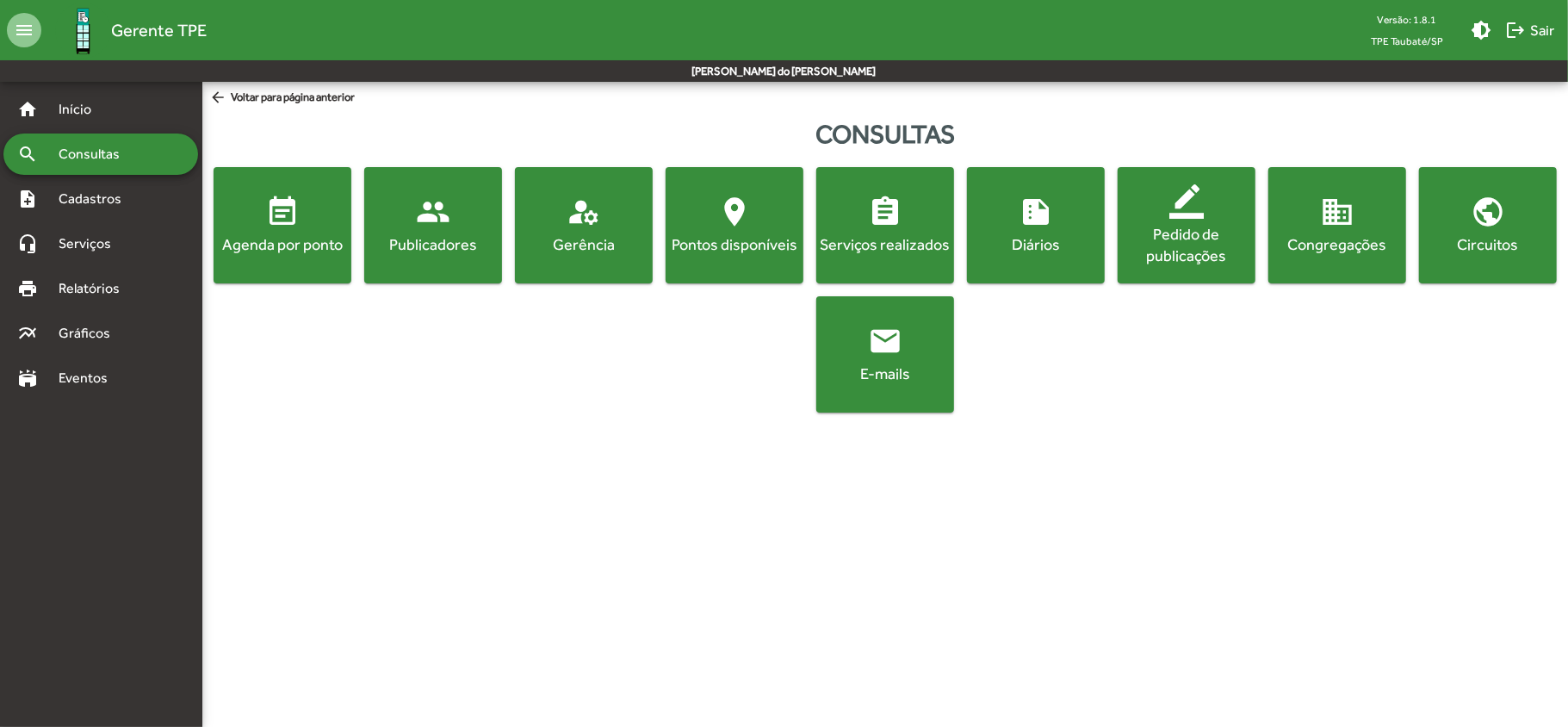
click at [300, 244] on div "Agenda por ponto" at bounding box center [282, 244] width 130 height 22
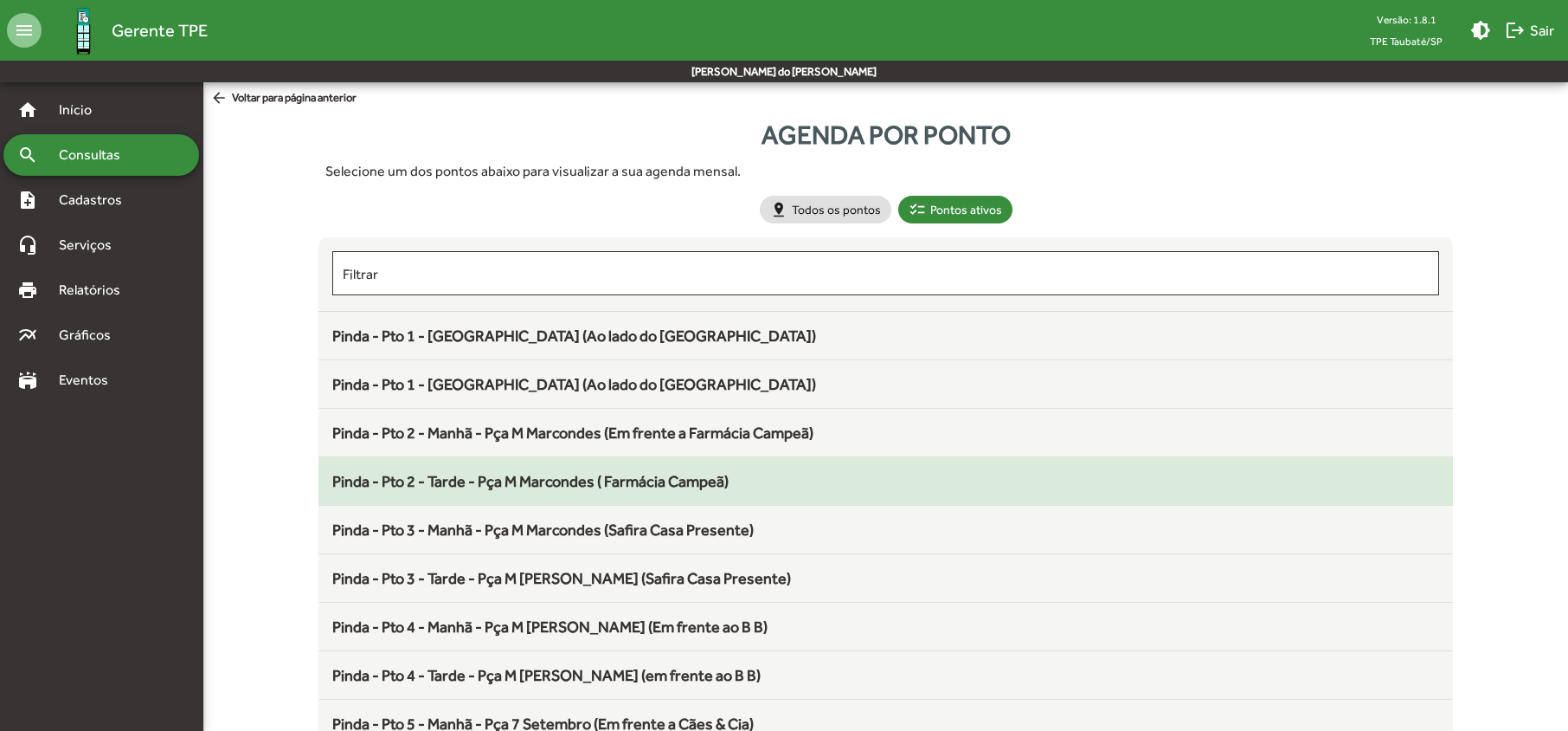
click at [441, 482] on span "Pinda - Pto 2 - Tarde - Pça M Marcondes ( Farmácia Campeã)" at bounding box center [530, 481] width 396 height 18
click at [701, 485] on span "Pinda - Pto 2 - Tarde - Pça M Marcondes ( Farmácia Campeã)" at bounding box center [530, 481] width 396 height 18
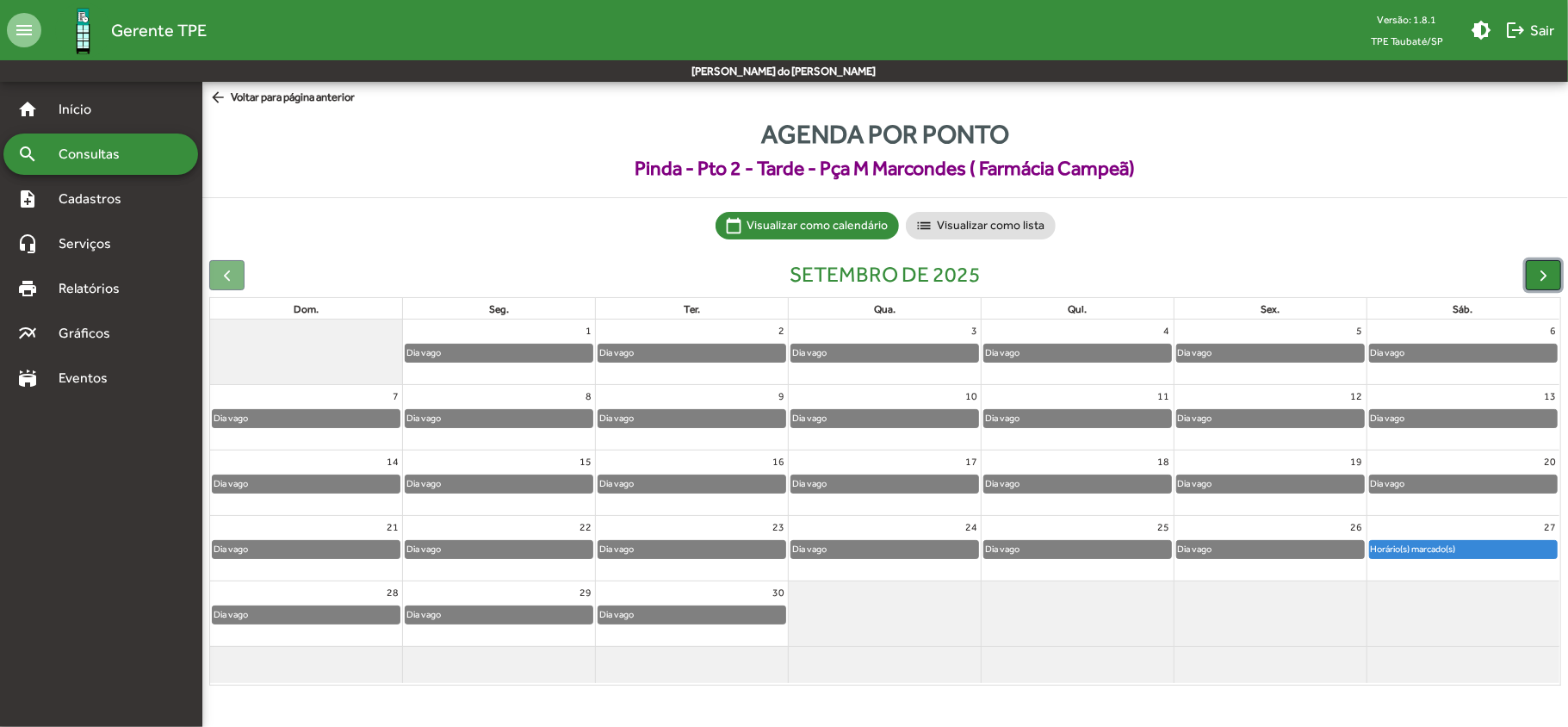
click at [1543, 276] on span "button" at bounding box center [1543, 275] width 18 height 18
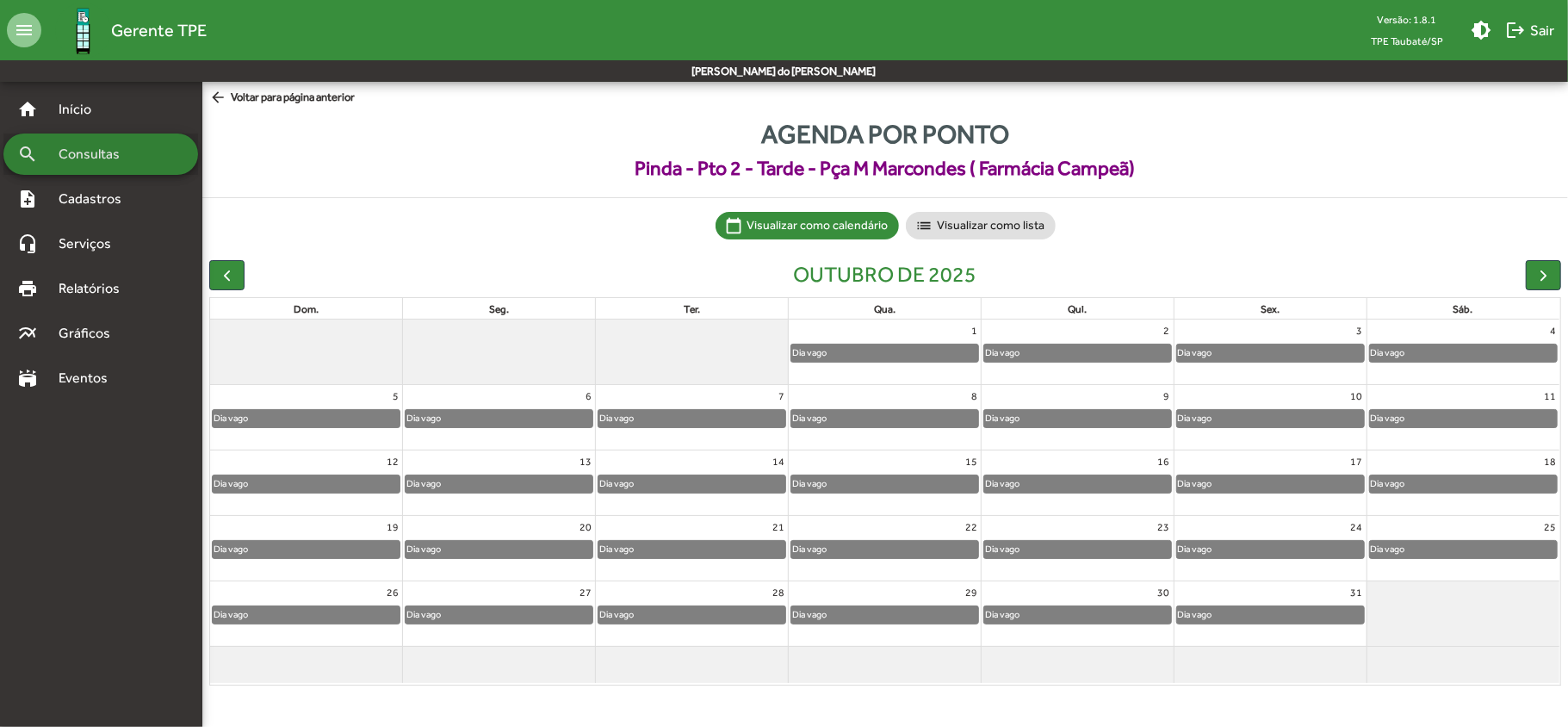
click at [111, 150] on span "Consultas" at bounding box center [95, 154] width 94 height 21
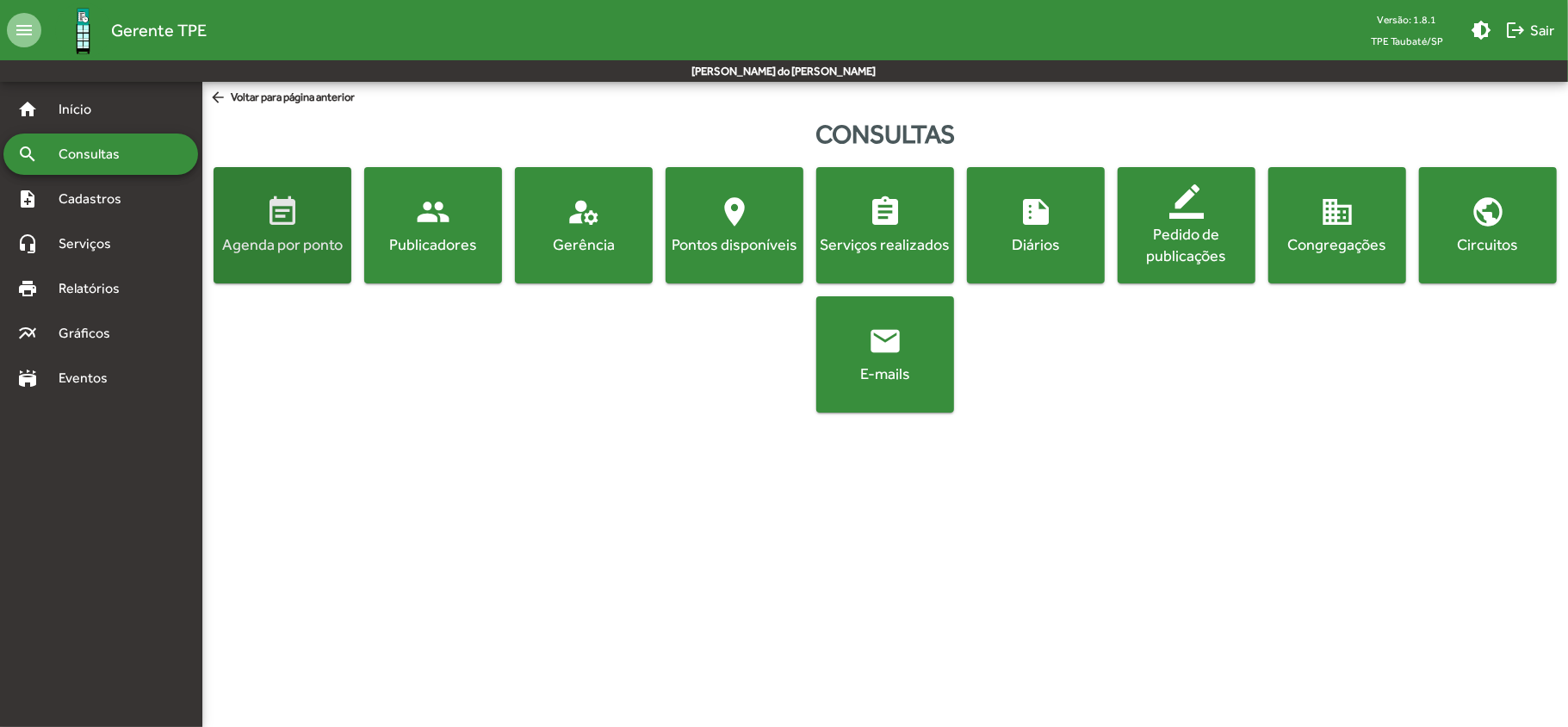
click at [291, 232] on span "event_note Agenda por ponto" at bounding box center [282, 224] width 130 height 60
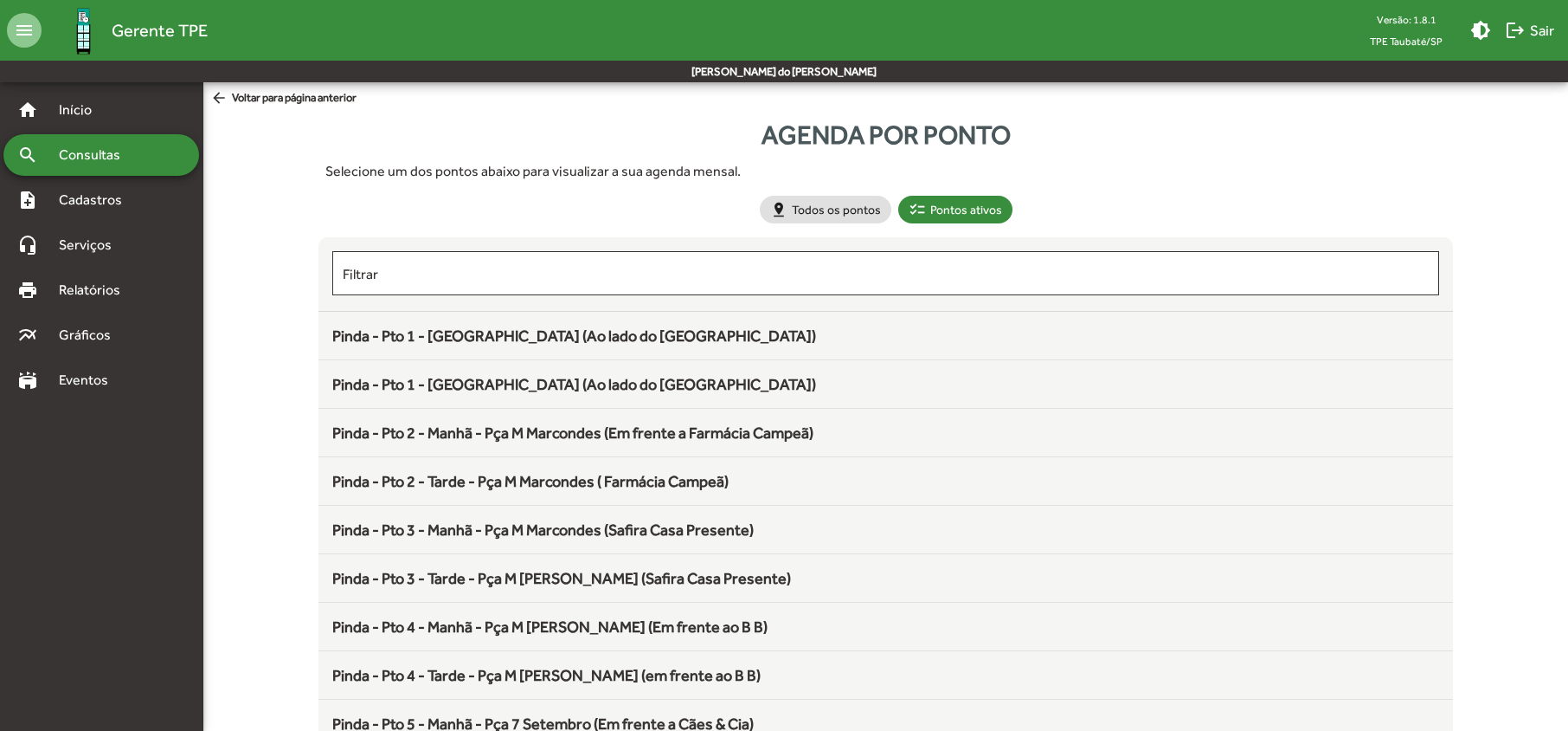
click at [439, 533] on span "Pinda - Pto 3 - Manhã - Pça M Marcondes (Safira Casa Presente)" at bounding box center [543, 529] width 422 height 18
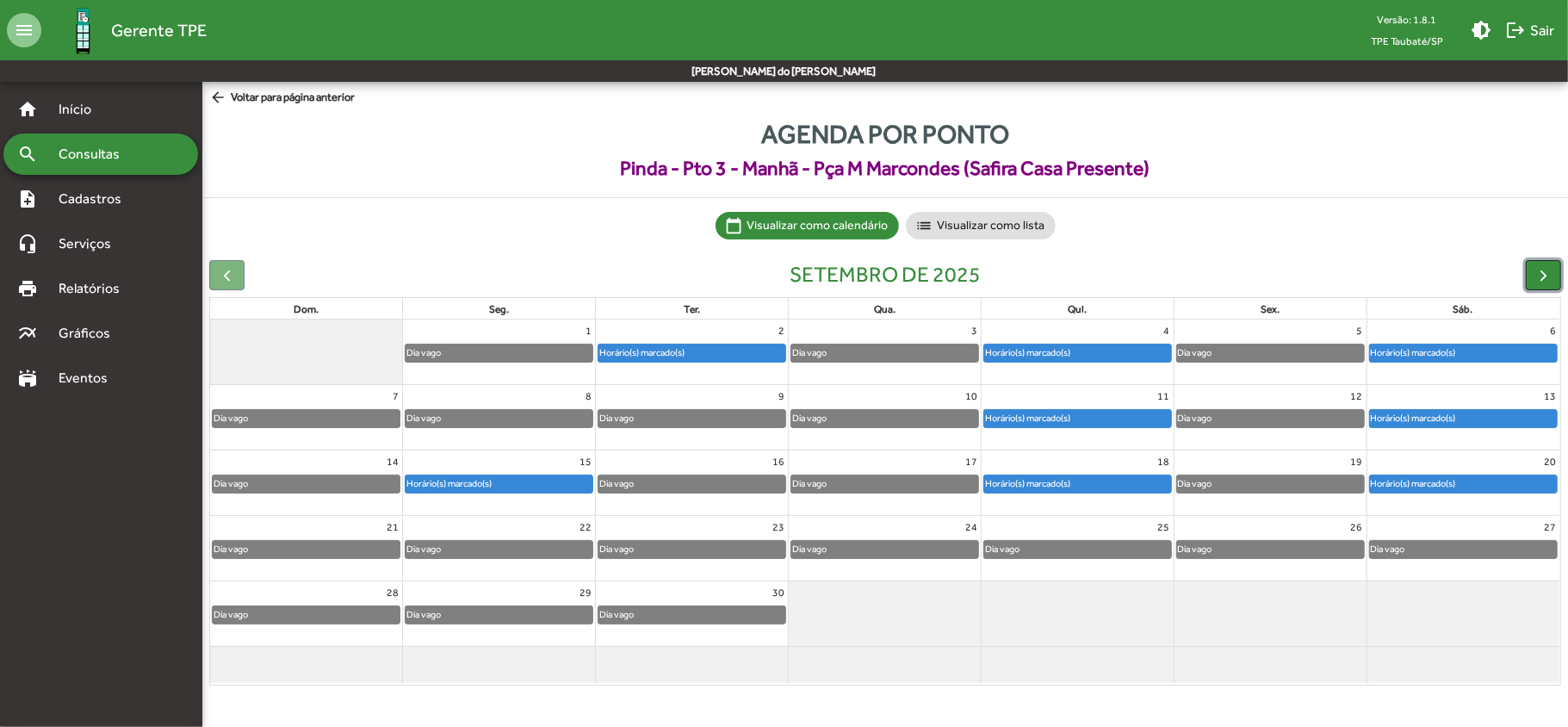
click at [1544, 276] on span "button" at bounding box center [1543, 275] width 18 height 18
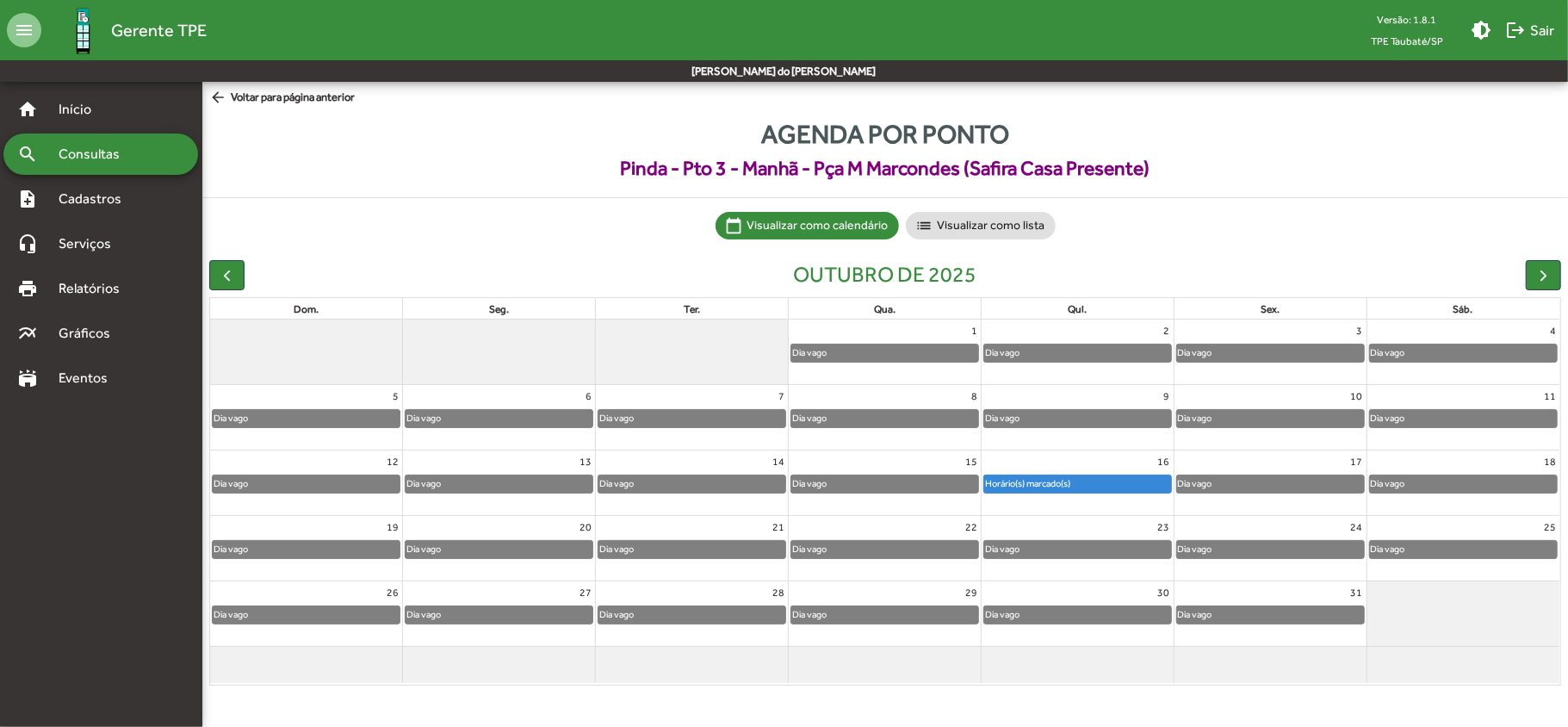
click at [93, 149] on span "Consultas" at bounding box center [95, 154] width 94 height 21
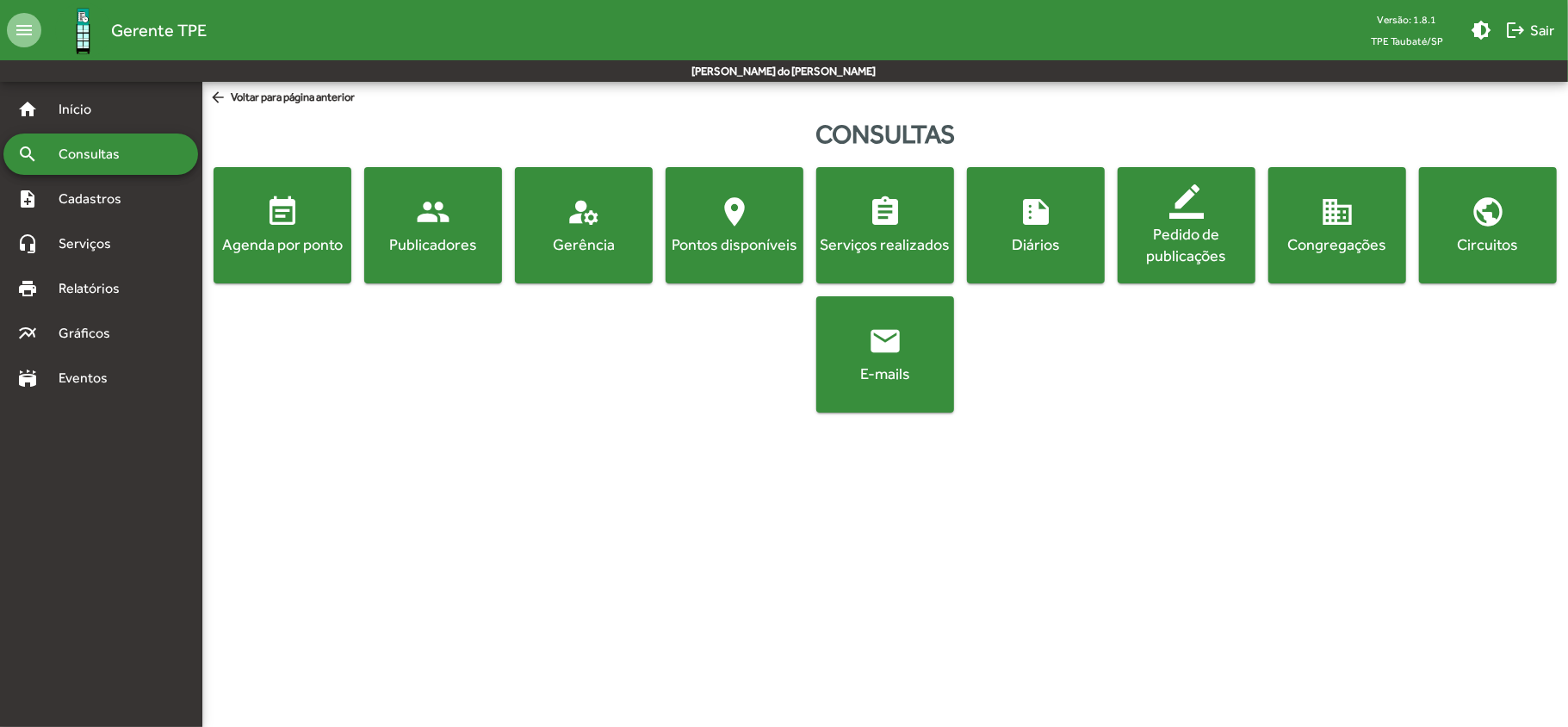
click at [308, 262] on button "event_note Agenda por ponto" at bounding box center [282, 224] width 138 height 116
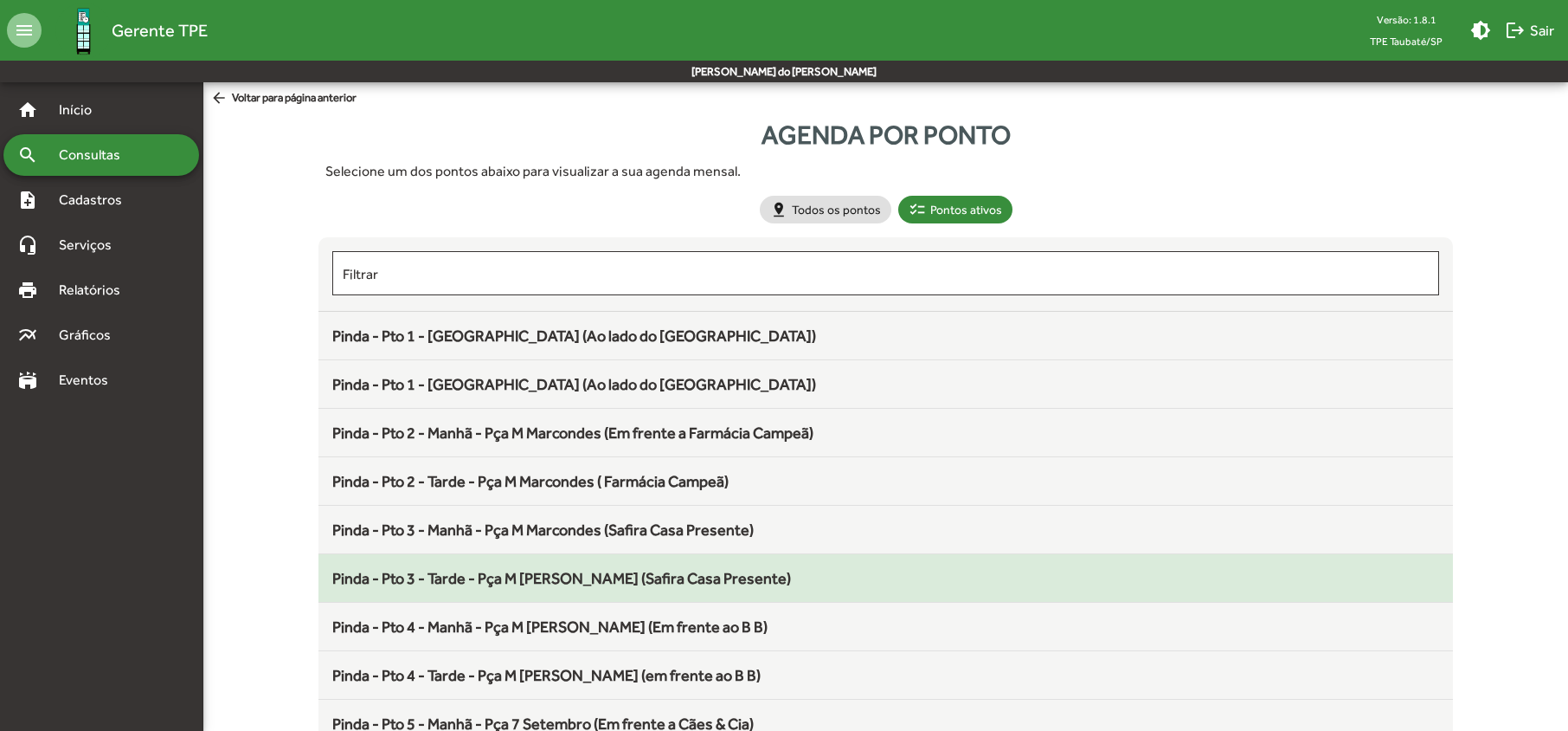
click at [458, 583] on span "Pinda - Pto 3 - Tarde - Pça M [PERSON_NAME] (Safira Casa Presente)" at bounding box center [561, 578] width 458 height 18
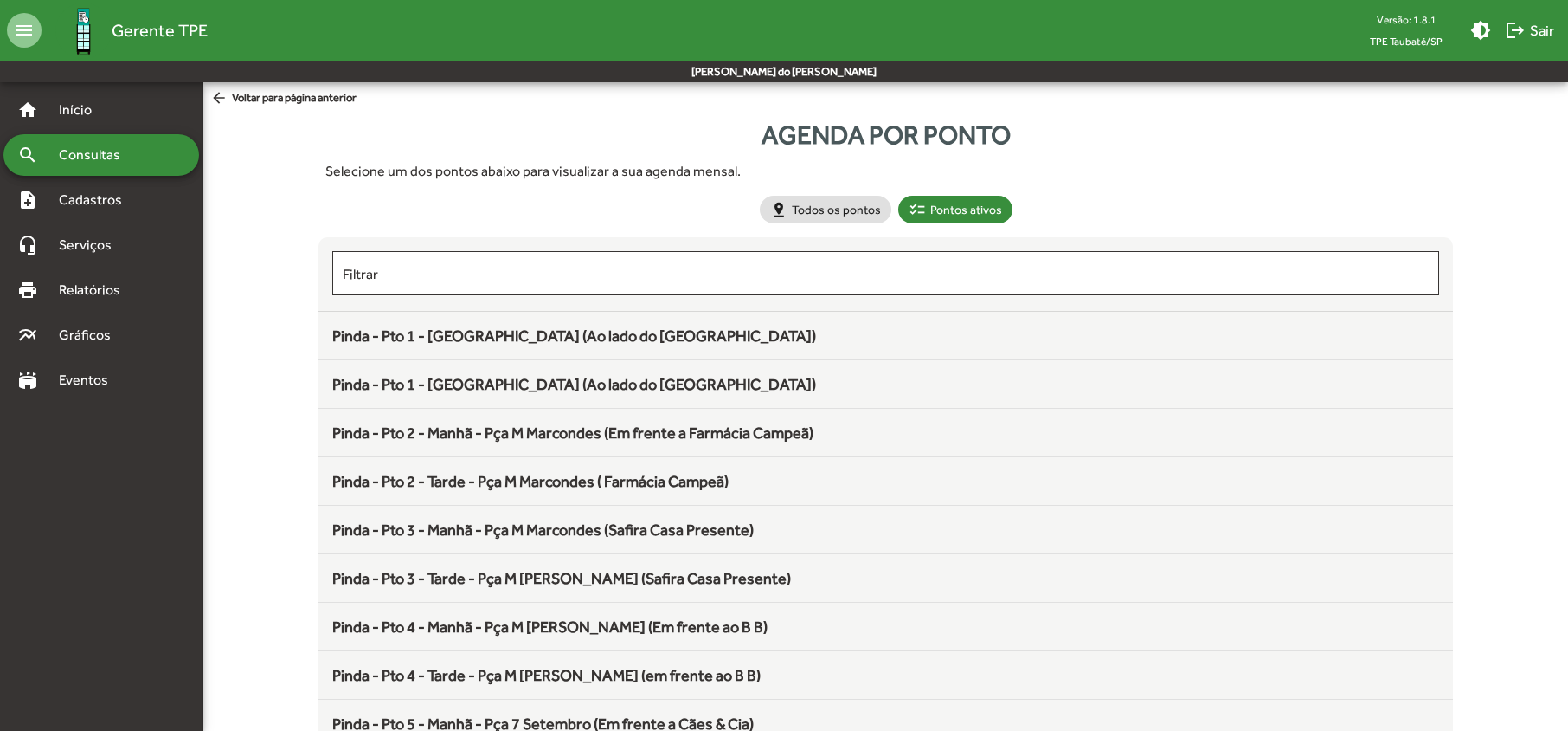
click at [548, 580] on span "Pinda - Pto 3 - Tarde - Pça M [PERSON_NAME] (Safira Casa Presente)" at bounding box center [561, 578] width 458 height 18
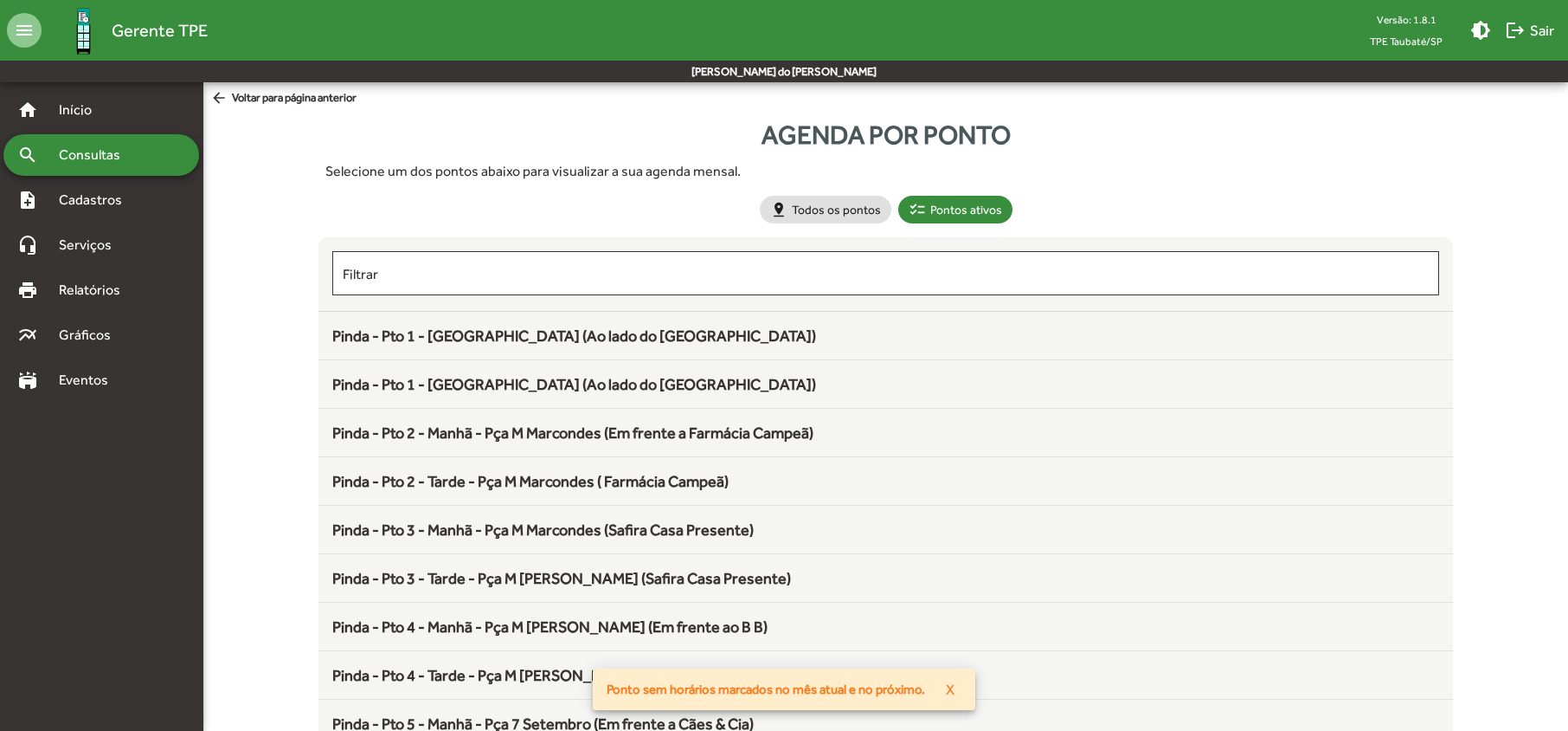
click at [526, 579] on span "Pinda - Pto 3 - Tarde - Pça M [PERSON_NAME] (Safira Casa Presente)" at bounding box center [561, 578] width 458 height 18
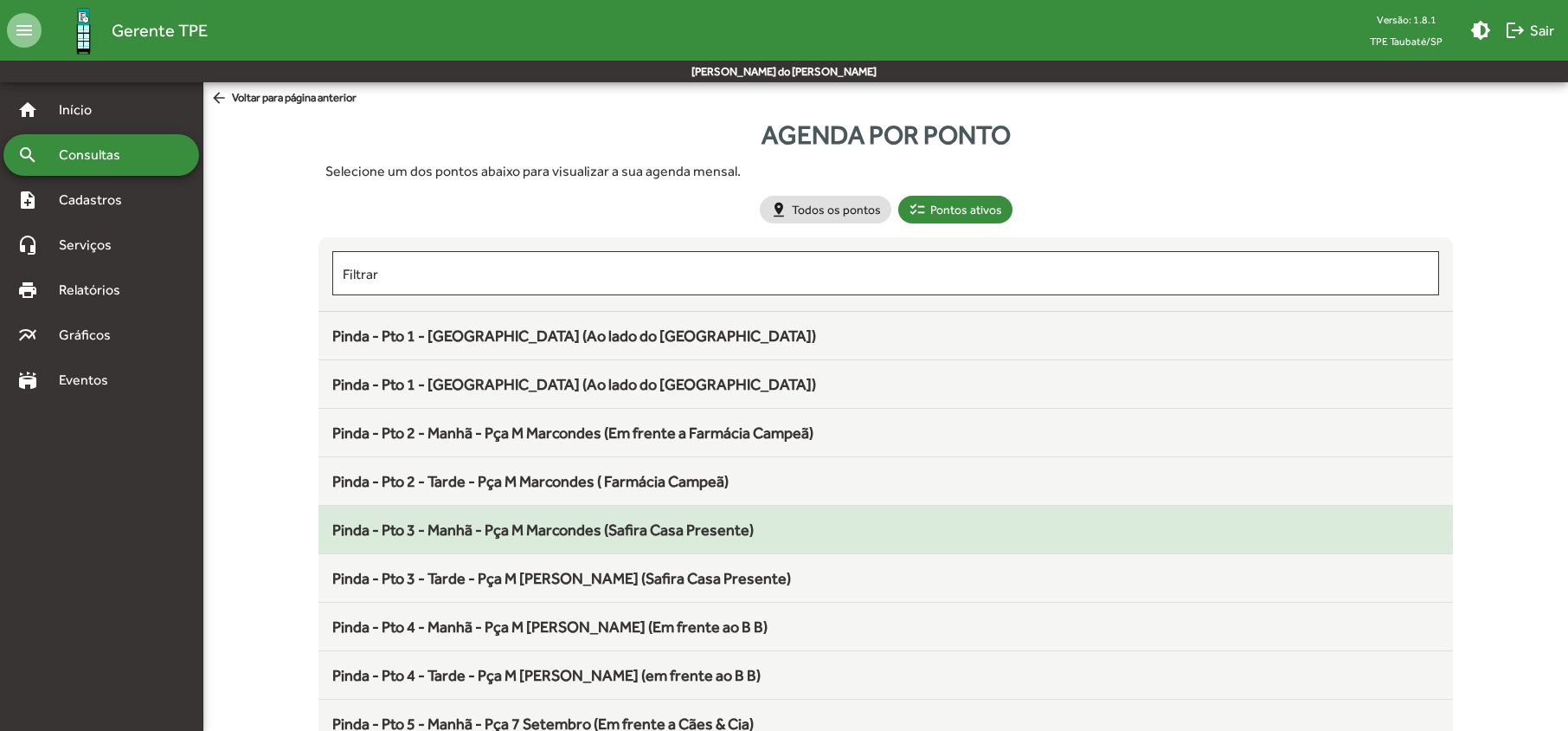
click at [464, 530] on span "Pinda - Pto 3 - Manhã - Pça M Marcondes (Safira Casa Presente)" at bounding box center [543, 529] width 422 height 18
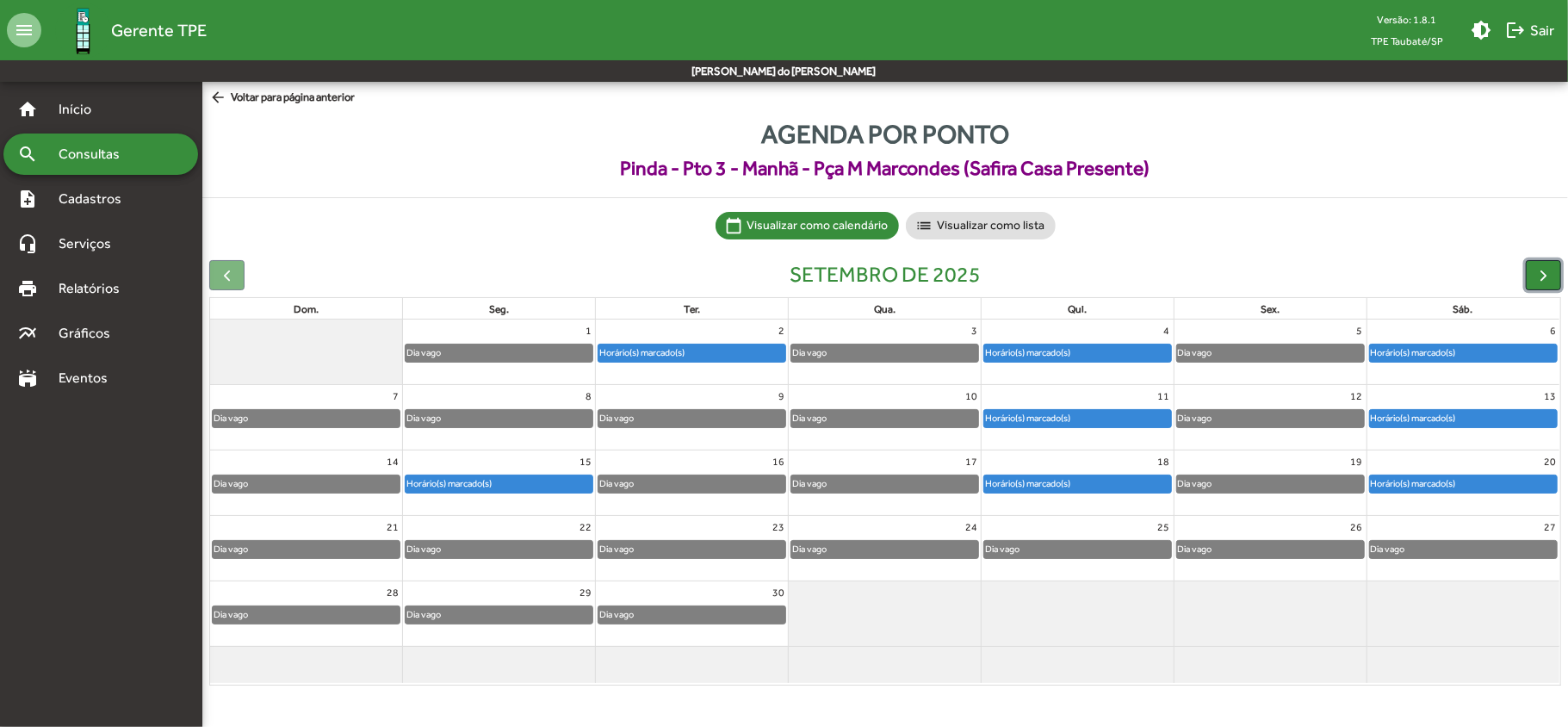
click at [1542, 275] on span "button" at bounding box center [1543, 275] width 18 height 18
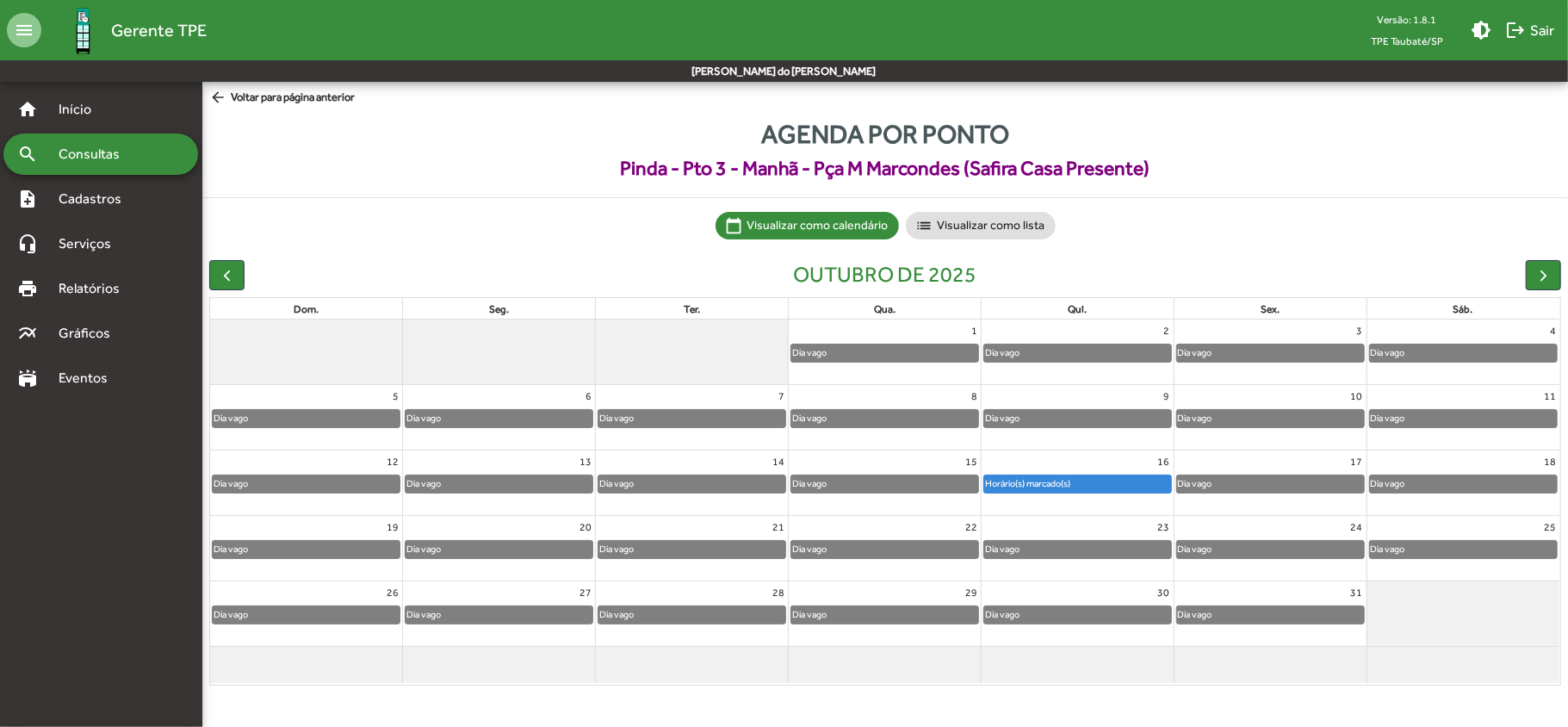
click at [297, 182] on span "Pinda - Pto 3 - Manhã - Pça M Marcondes (Safira Casa Presente)" at bounding box center [885, 168] width 1366 height 30
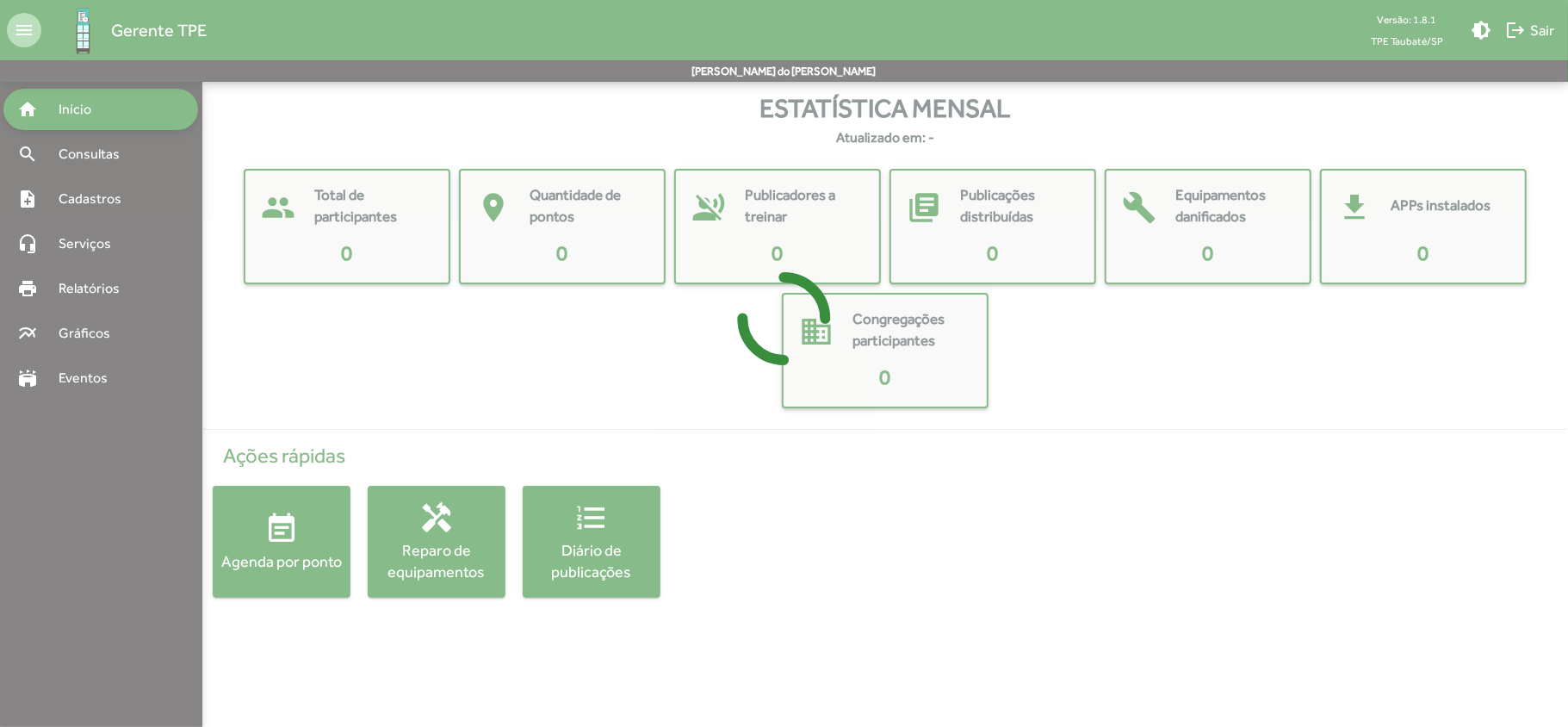
click at [90, 151] on div at bounding box center [784, 363] width 1568 height 727
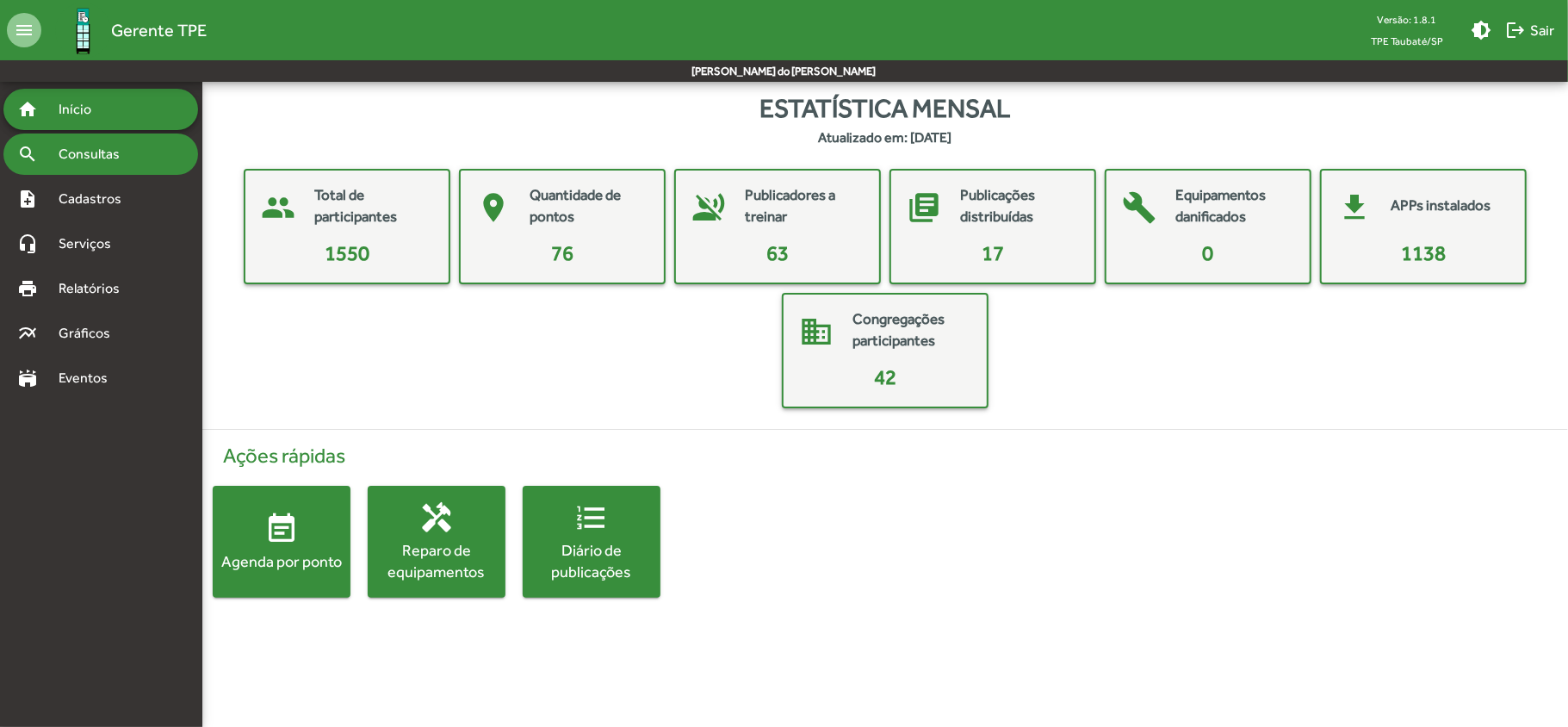
click at [98, 153] on span "Consultas" at bounding box center [95, 154] width 94 height 21
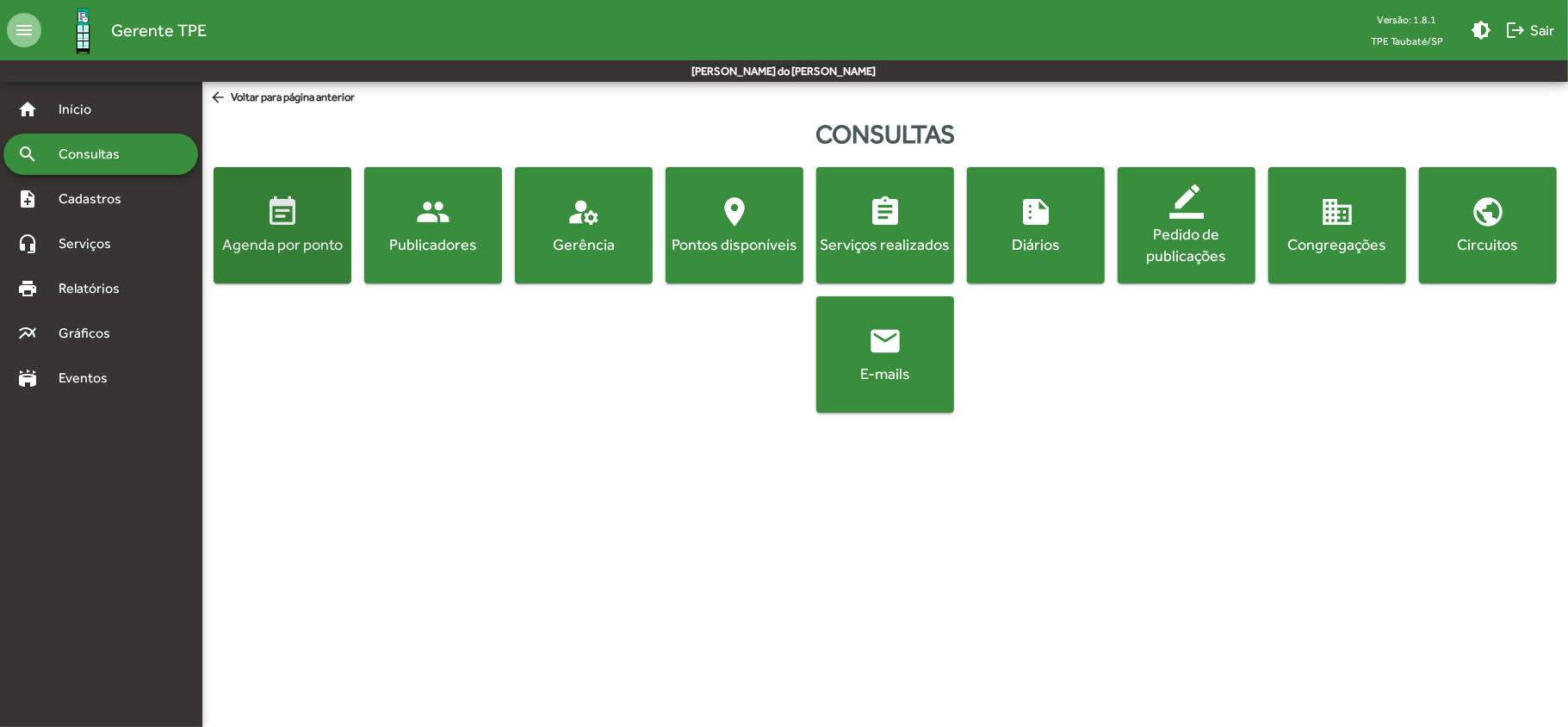
click at [274, 263] on button "event_note Agenda por ponto" at bounding box center [282, 224] width 138 height 116
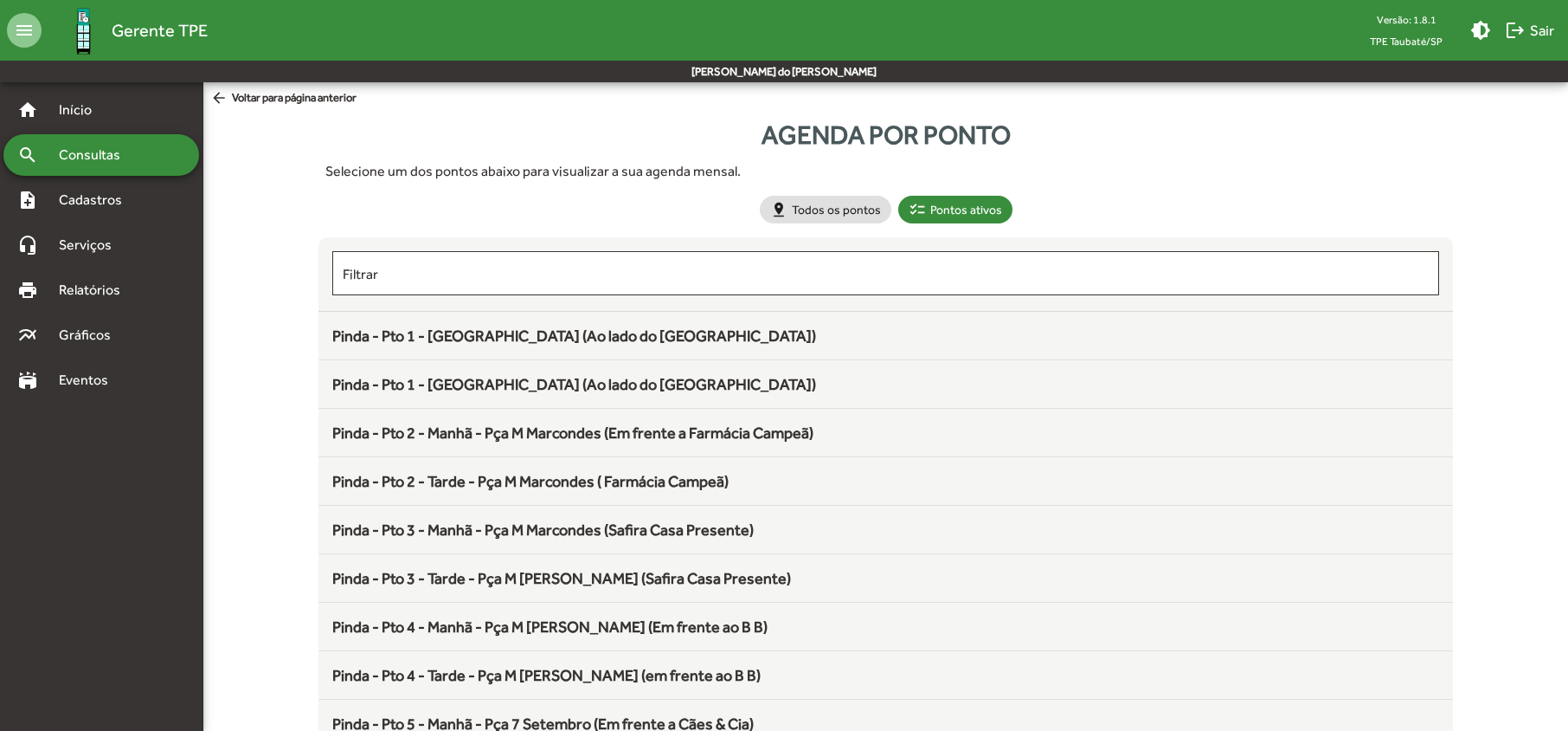
click at [507, 579] on span "Pinda - Pto 3 - Tarde - Pça M [PERSON_NAME] (Safira Casa Presente)" at bounding box center [561, 578] width 458 height 18
click at [455, 587] on span "Pinda - Pto 3 - Tarde - Pça M [PERSON_NAME] (Safira Casa Presente)" at bounding box center [561, 578] width 458 height 18
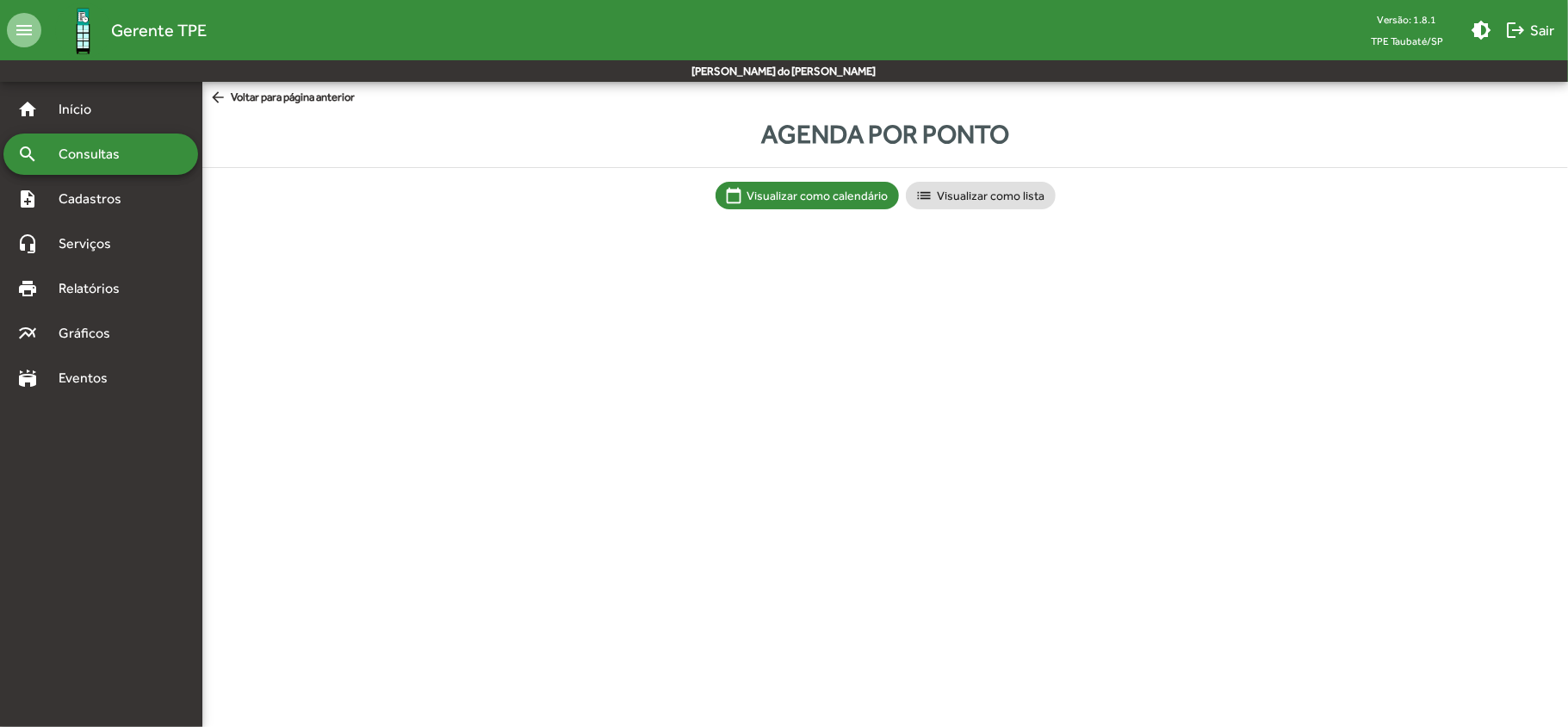
click at [452, 244] on html "menu Gerente TPE Versão: 1.8.1 TPE Taubaté/SP brightness_medium logout Sair Mar…" at bounding box center [784, 121] width 1568 height 244
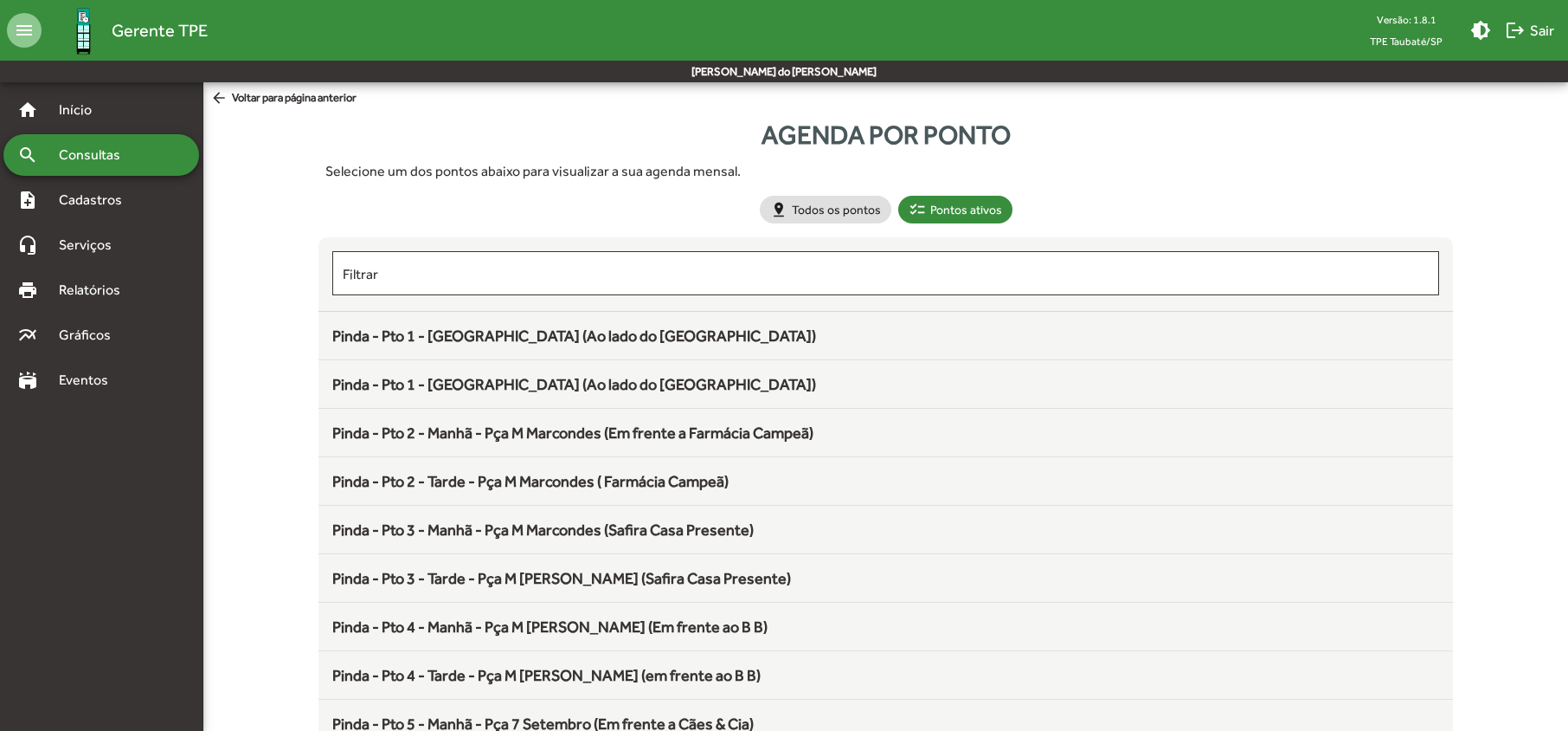
click at [482, 583] on span "Pinda - Pto 3 - Tarde - Pça M [PERSON_NAME] (Safira Casa Presente)" at bounding box center [561, 578] width 458 height 18
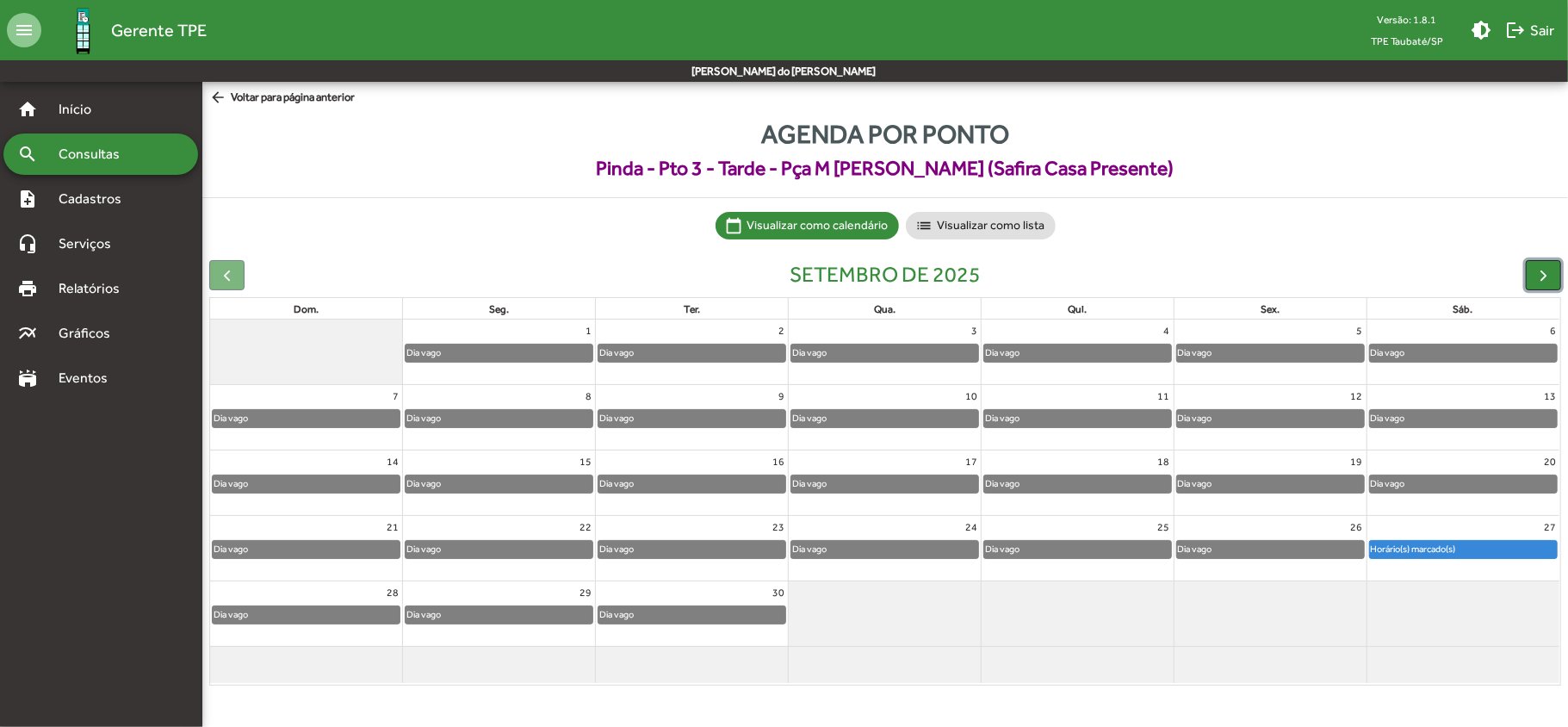
click at [1543, 276] on span "button" at bounding box center [1543, 275] width 18 height 18
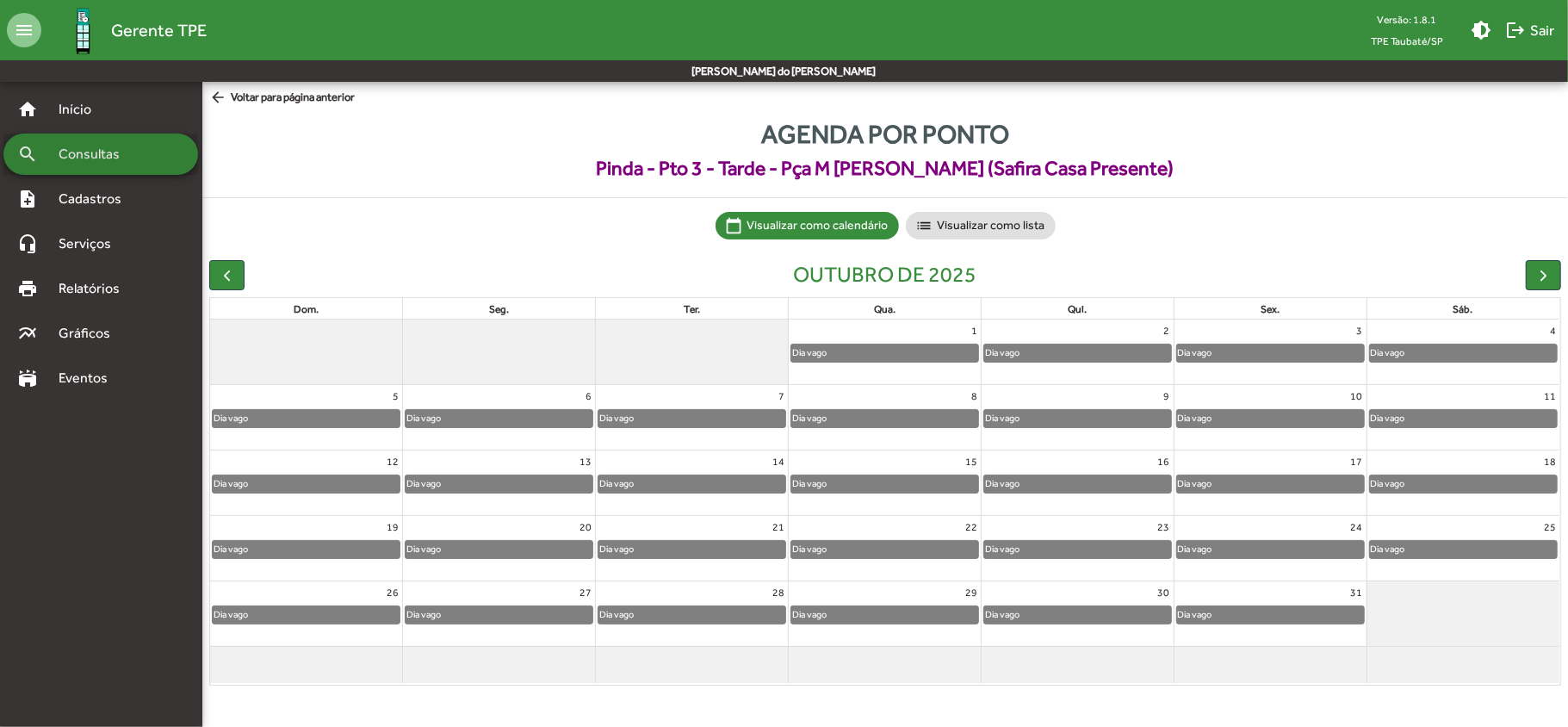
click at [72, 151] on span "Consultas" at bounding box center [95, 154] width 94 height 21
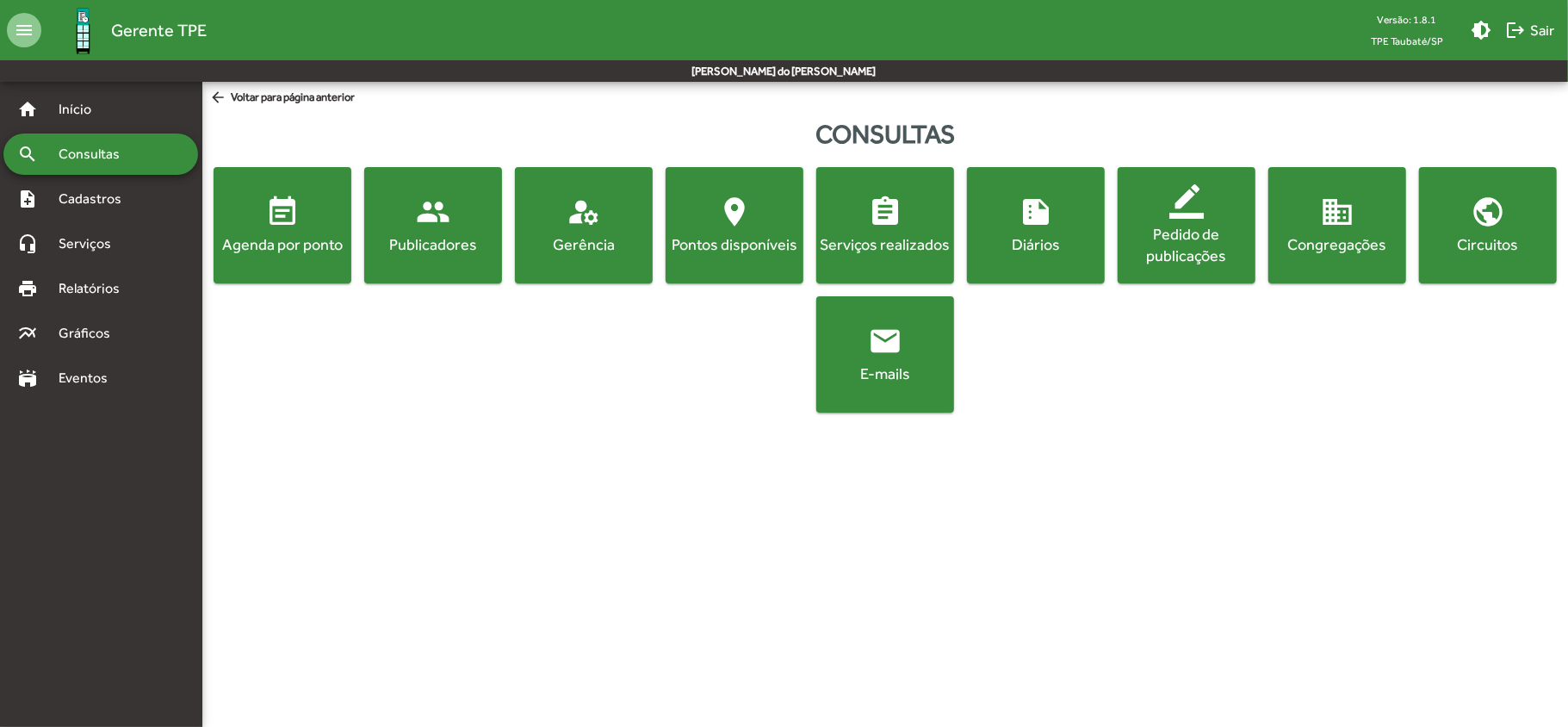
click at [264, 225] on span "event_note Agenda por ponto" at bounding box center [282, 224] width 130 height 60
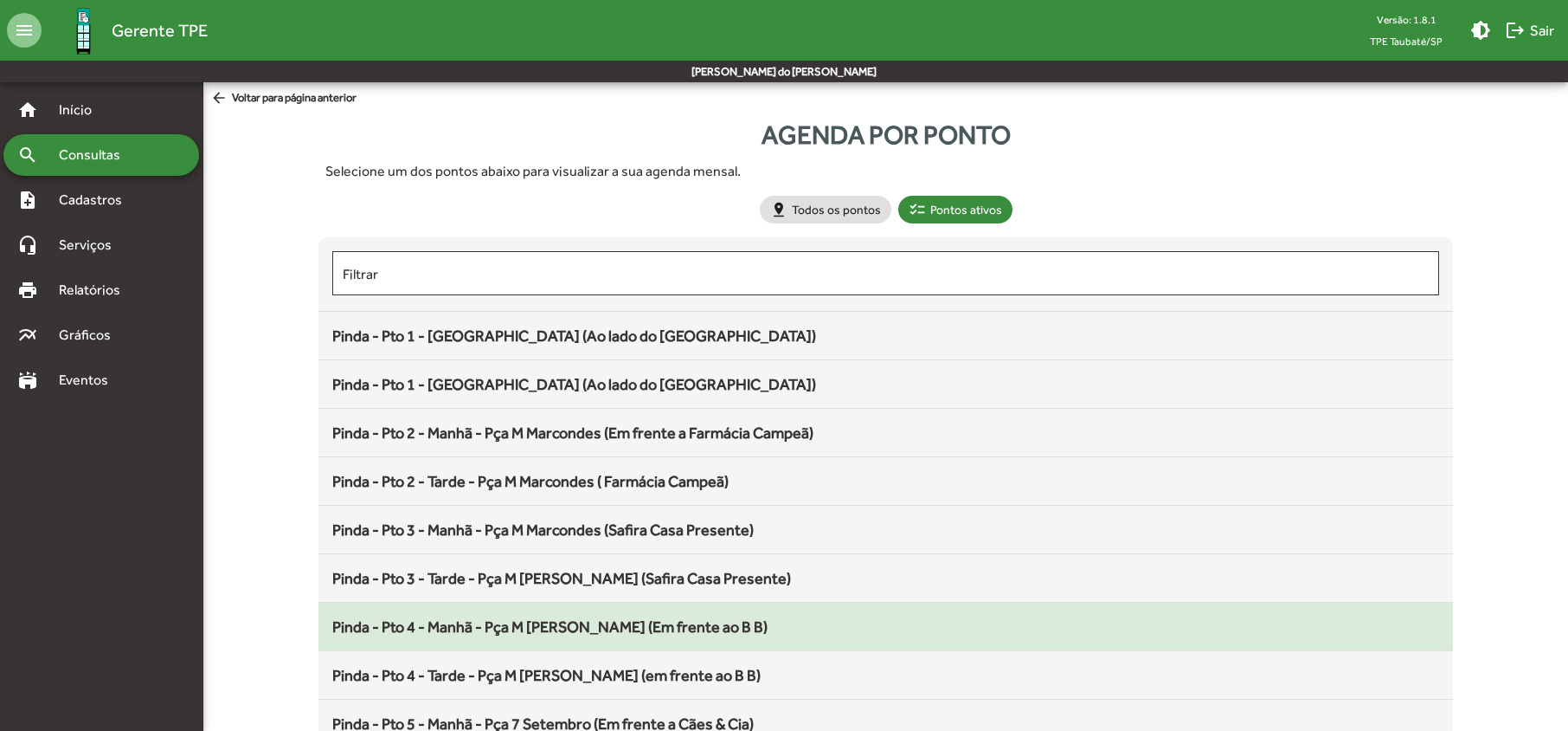
click at [524, 632] on span "Pinda - Pto 4 - Manhã - Pça M [PERSON_NAME] (Em frente ao B B)" at bounding box center [549, 626] width 436 height 18
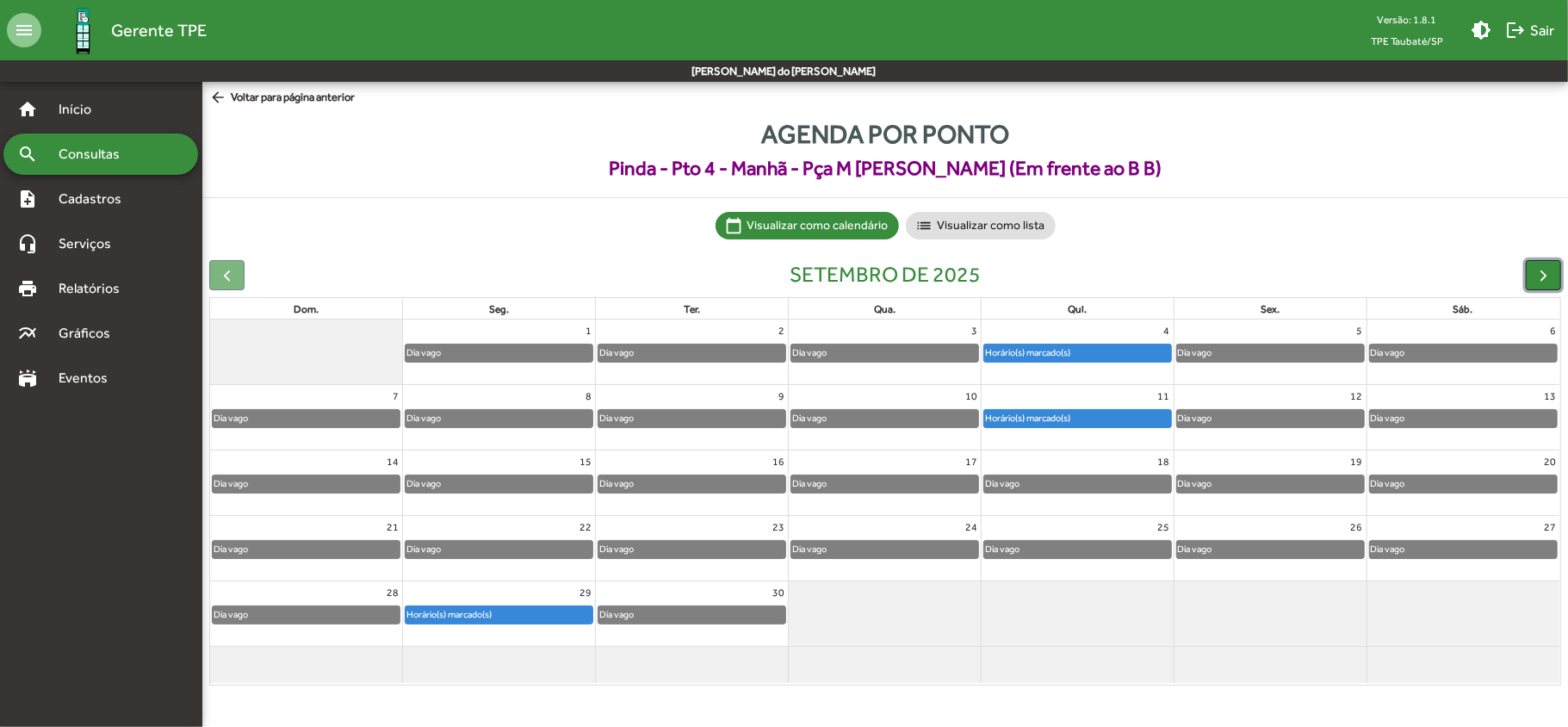
click at [1542, 275] on span "button" at bounding box center [1543, 275] width 18 height 18
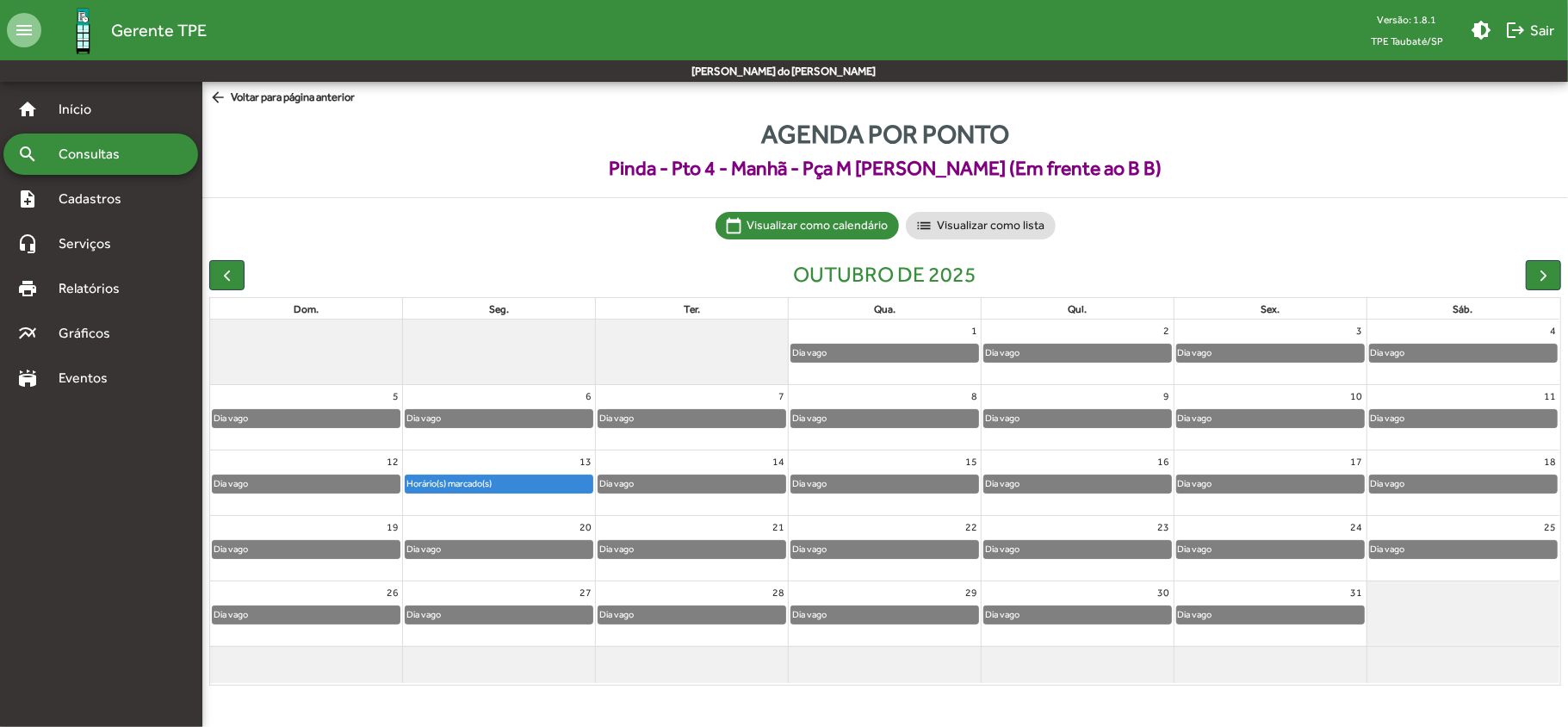
click at [98, 162] on span "Consultas" at bounding box center [95, 154] width 94 height 21
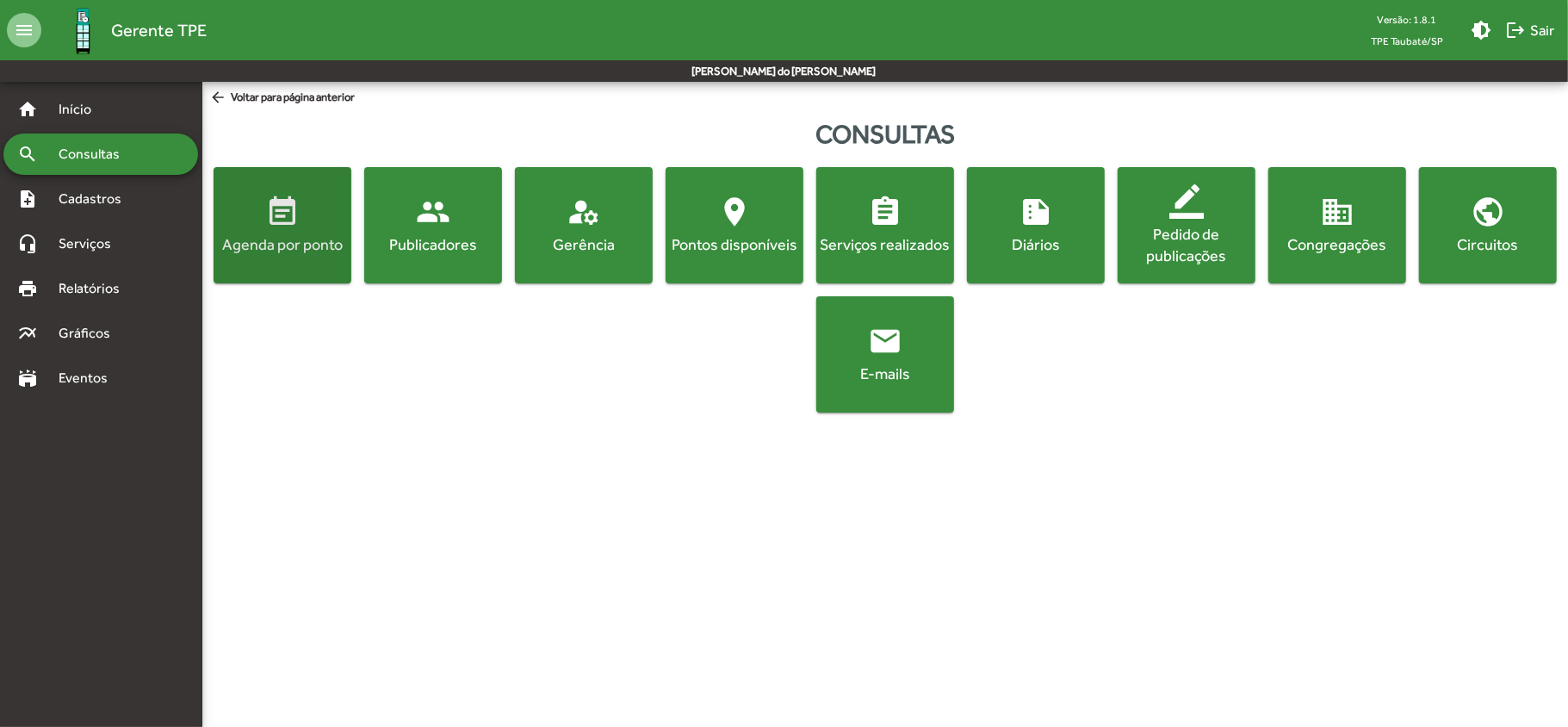
click at [254, 259] on button "event_note Agenda por ponto" at bounding box center [282, 224] width 138 height 116
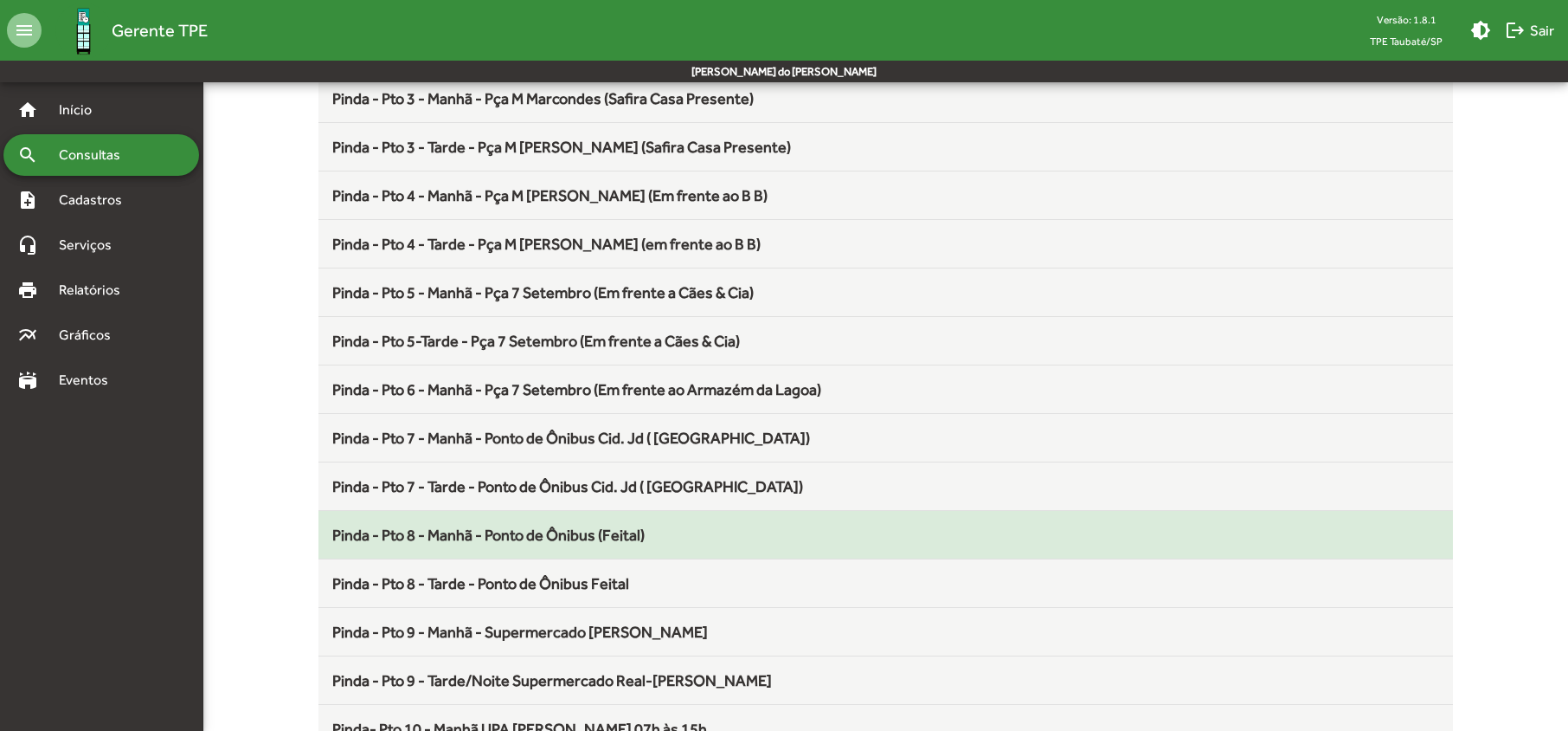
scroll to position [461, 0]
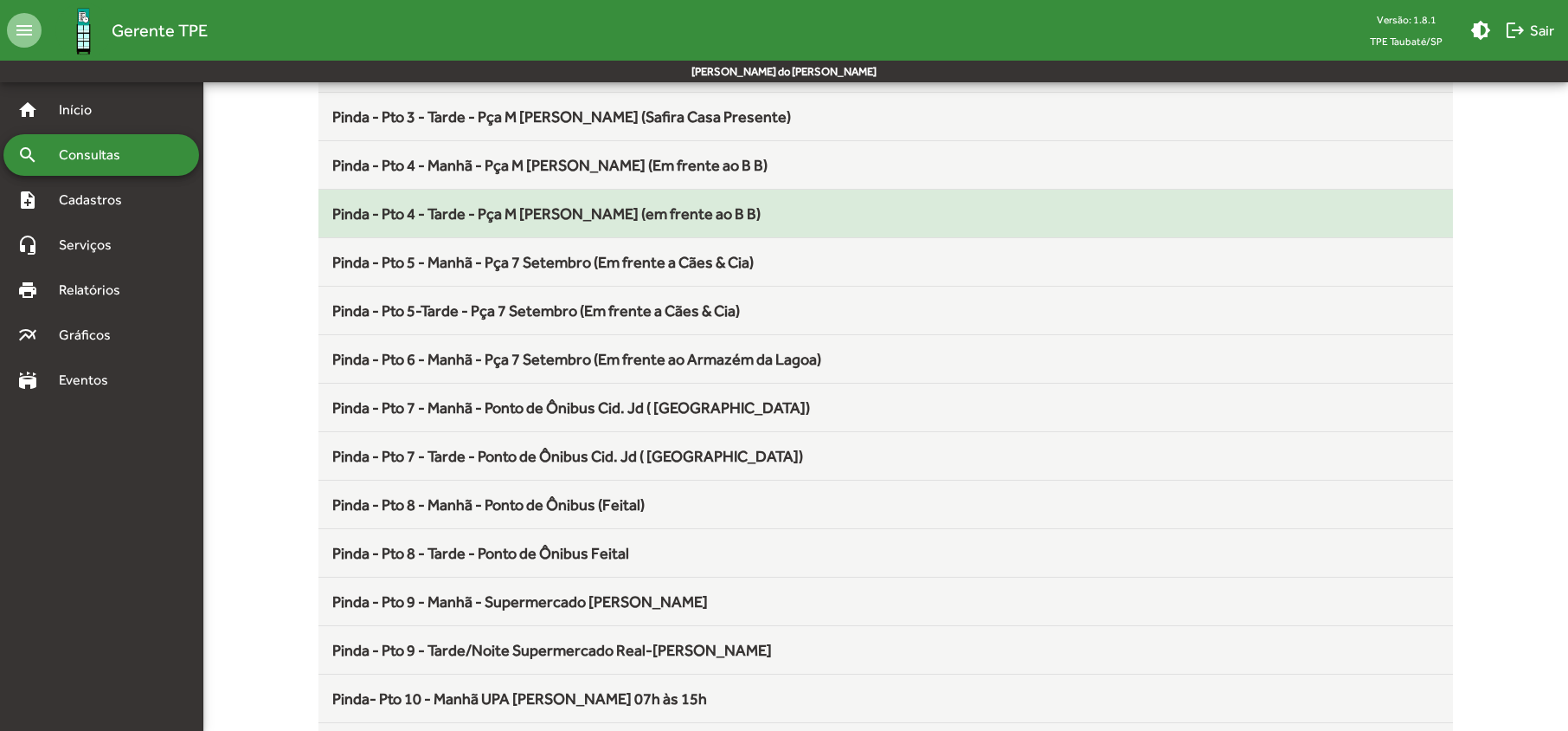
click at [464, 213] on span "Pinda - Pto 4 - Tarde - Pça M Marcondes (em frente ao B B)" at bounding box center [546, 214] width 428 height 18
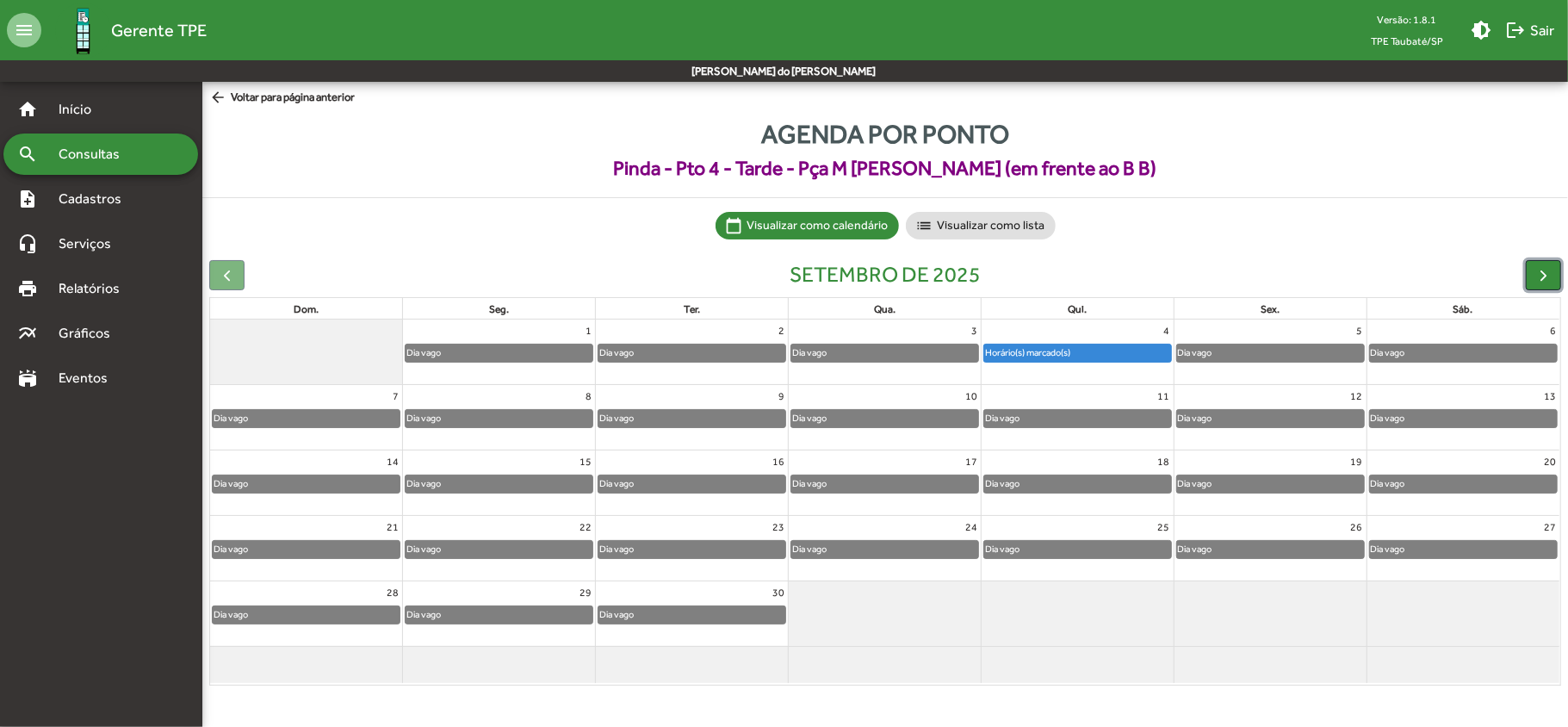
click at [1541, 273] on span "button" at bounding box center [1543, 275] width 18 height 18
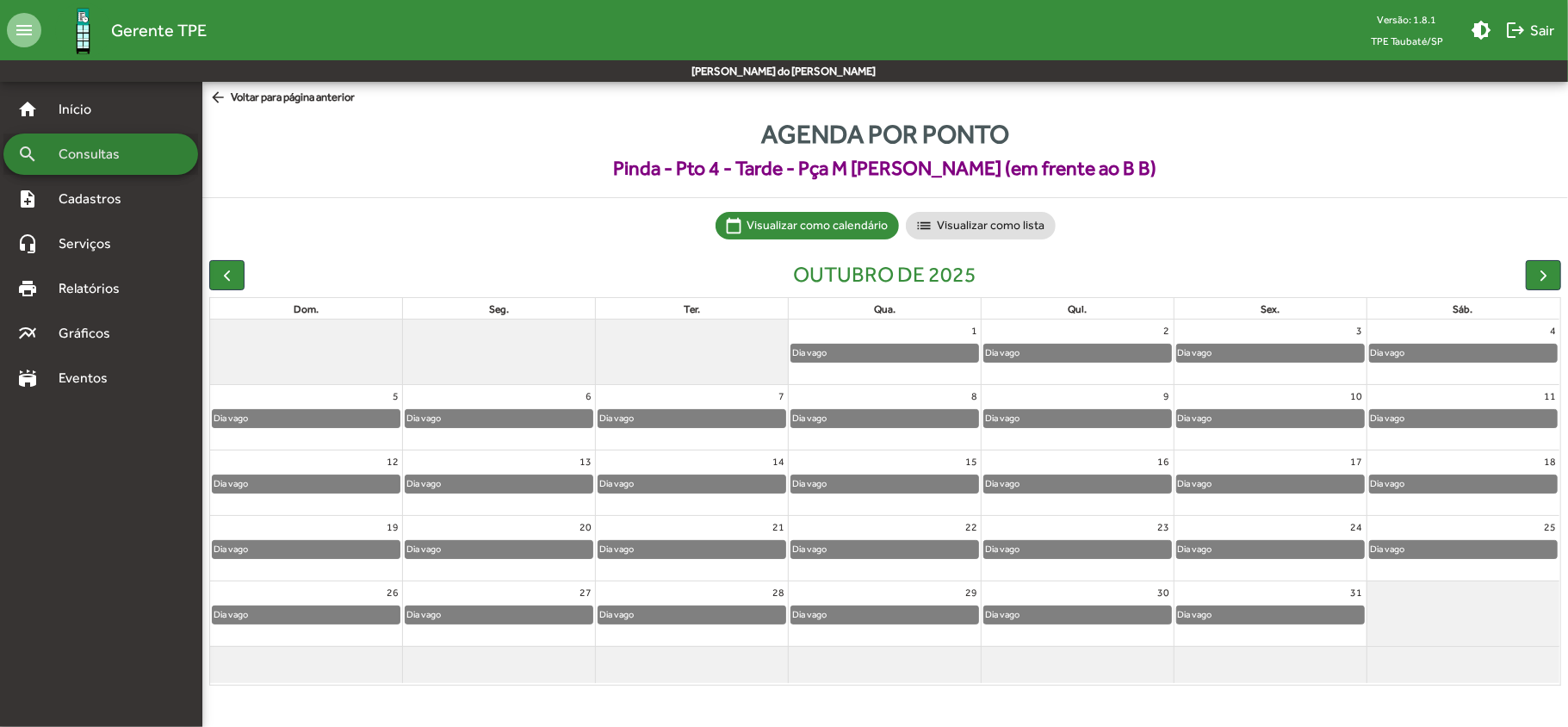
click at [91, 161] on span "Consultas" at bounding box center [95, 154] width 94 height 21
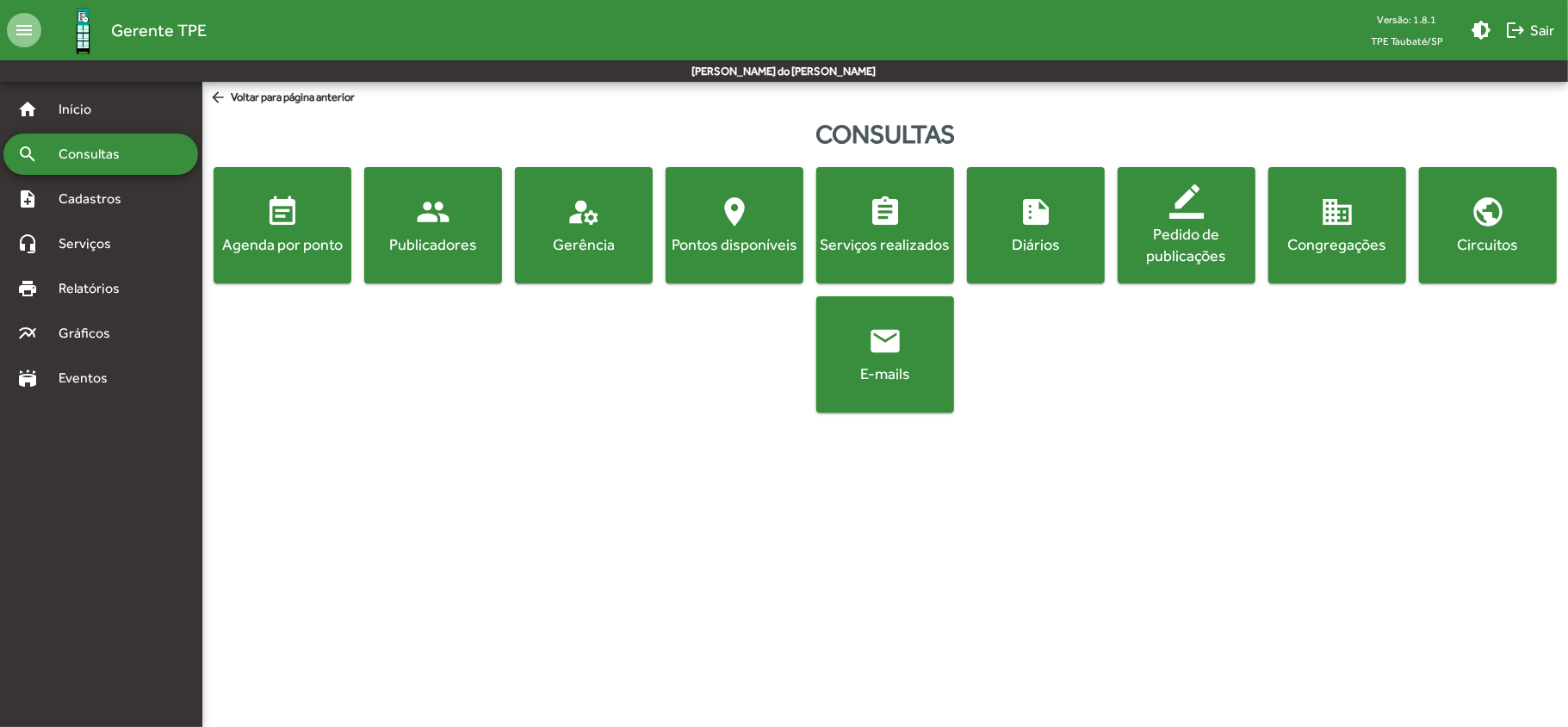
click at [317, 238] on div "Agenda por ponto" at bounding box center [282, 244] width 130 height 22
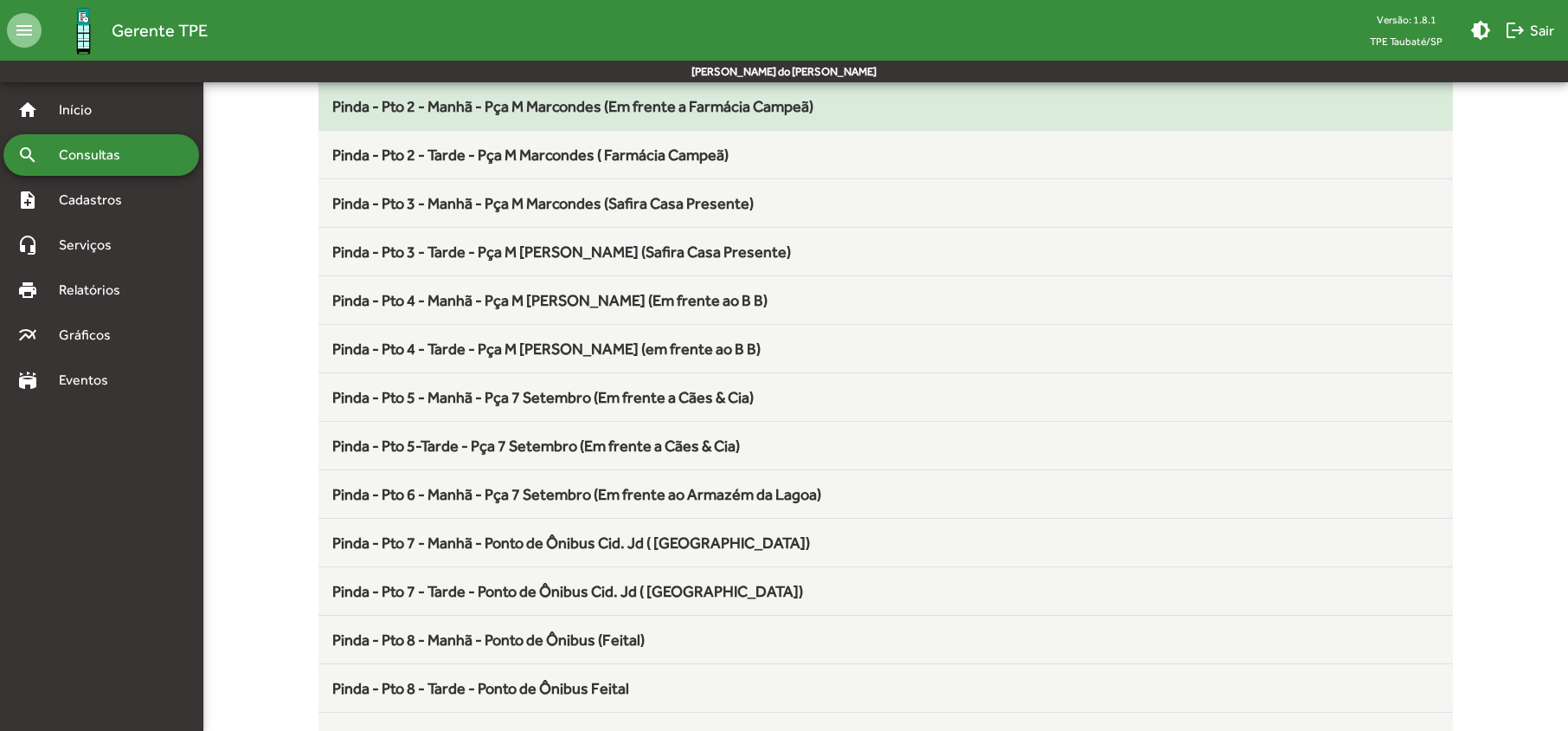
scroll to position [461, 0]
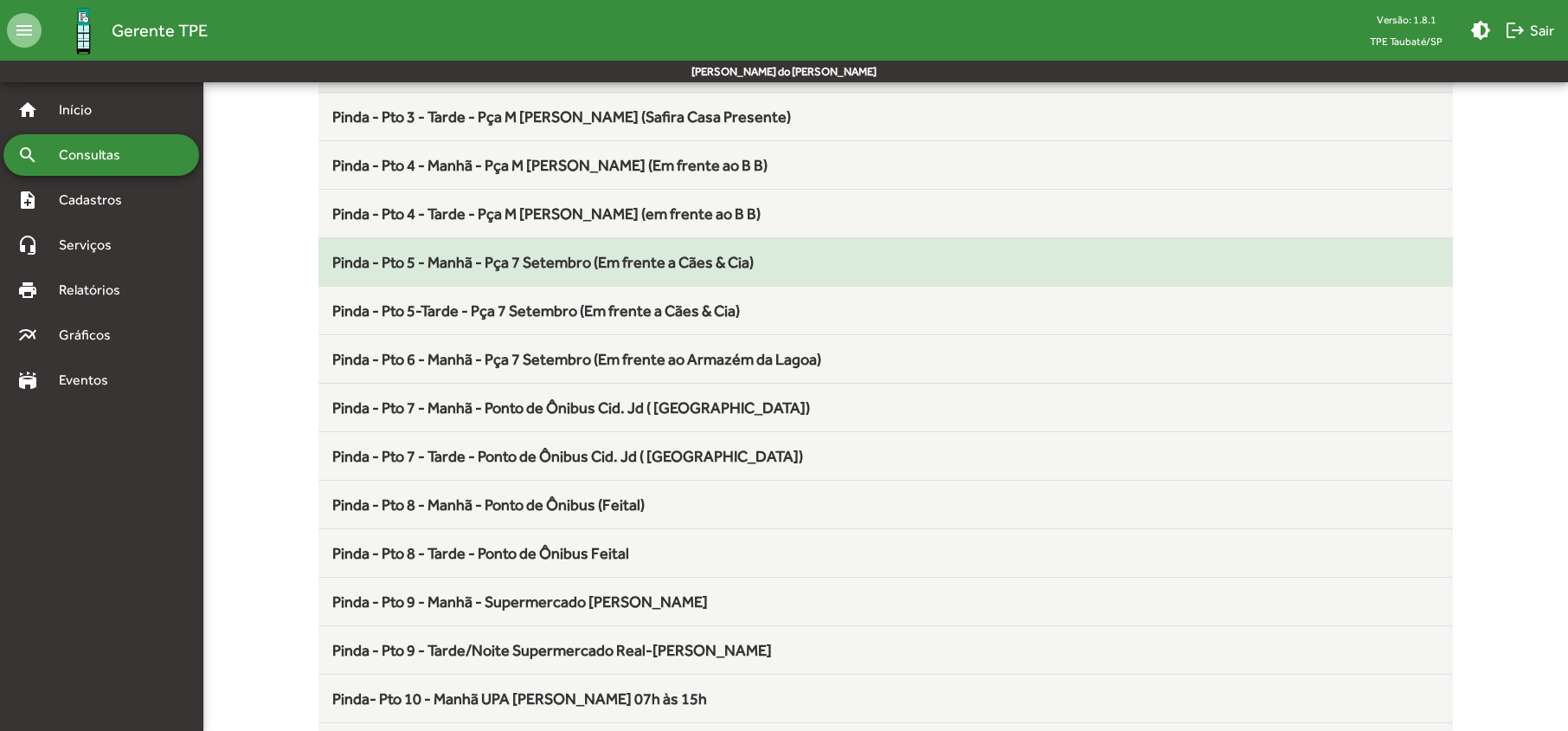
click at [481, 268] on span "Pinda - Pto 5 - Manhã - Pça 7 Setembro (Em frente a Cães & Cia)" at bounding box center [543, 262] width 422 height 18
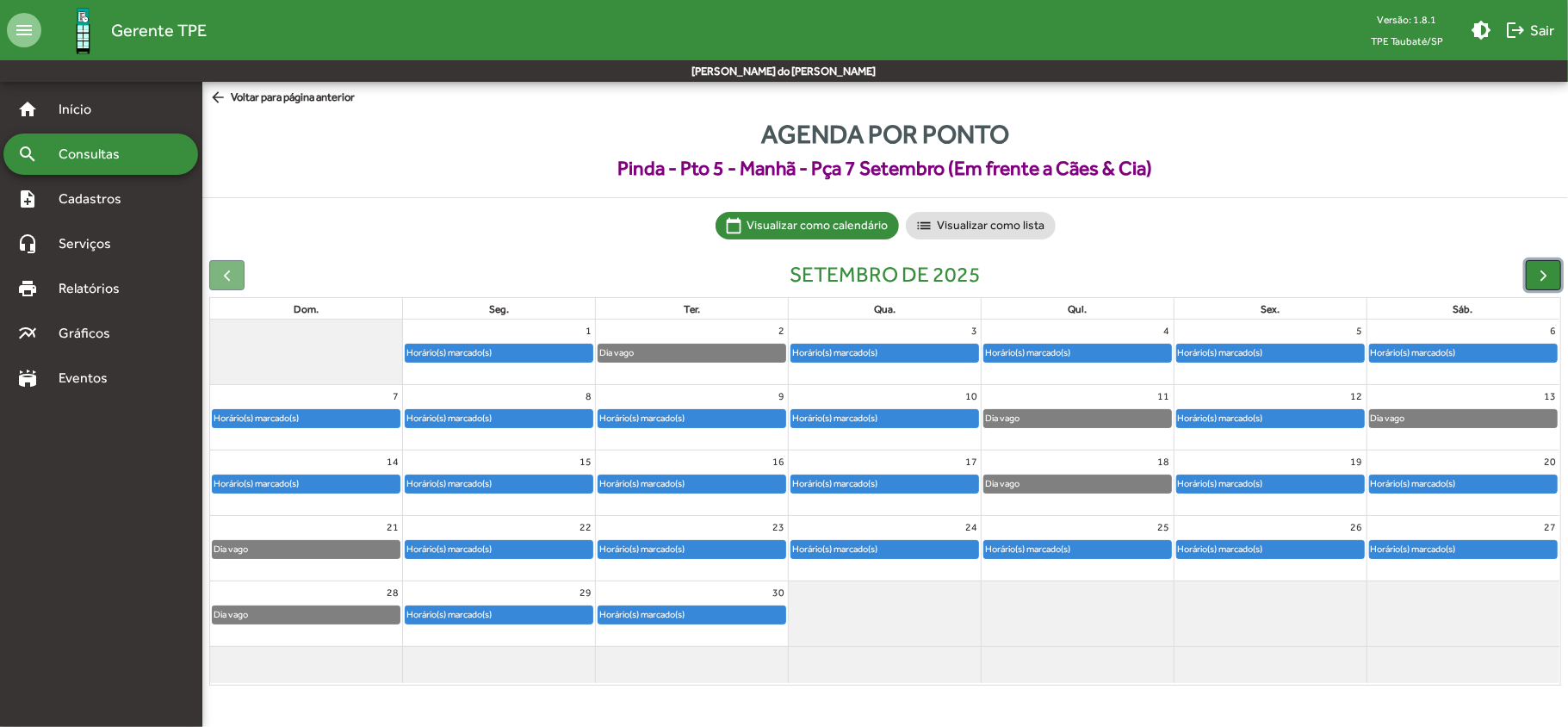
click at [1540, 274] on span "button" at bounding box center [1543, 275] width 18 height 18
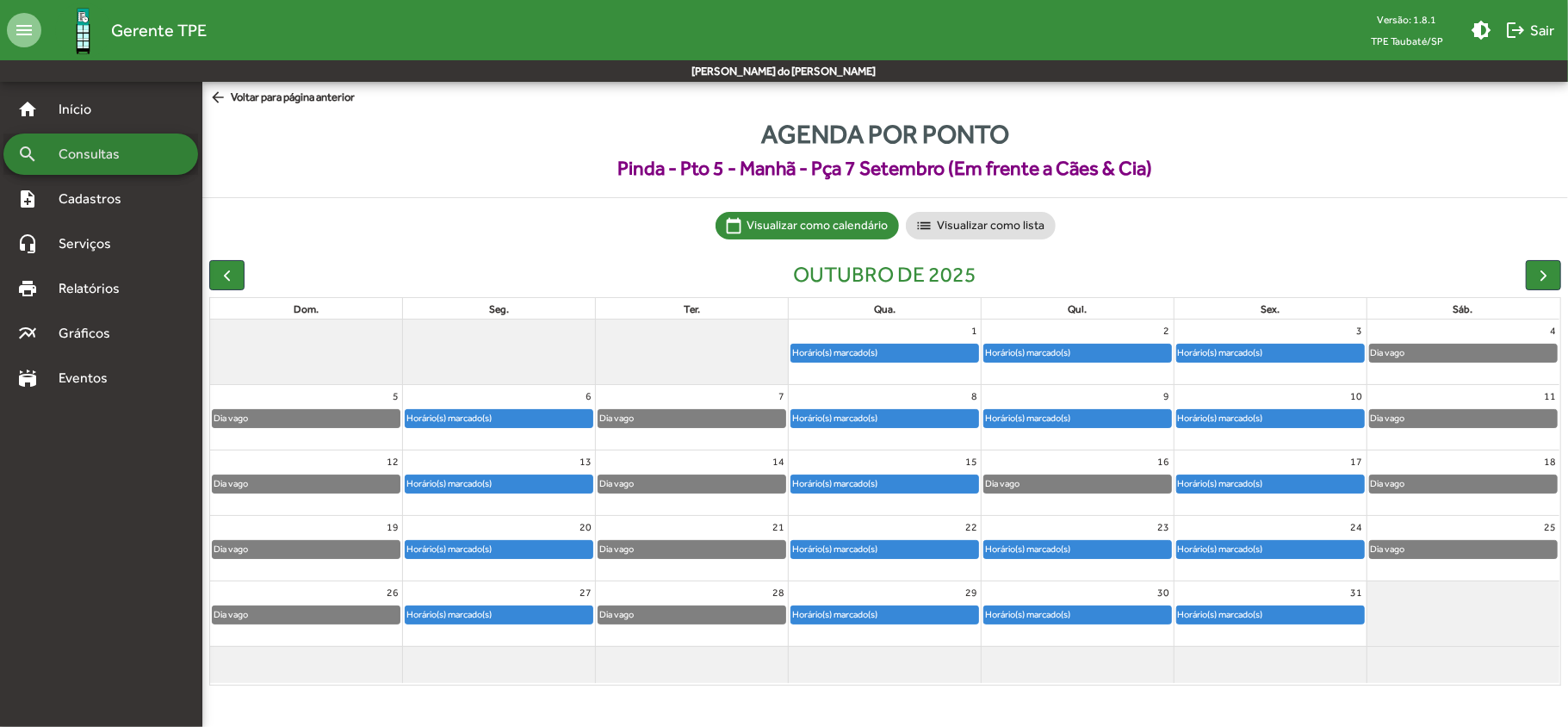
click at [100, 159] on span "Consultas" at bounding box center [95, 154] width 94 height 21
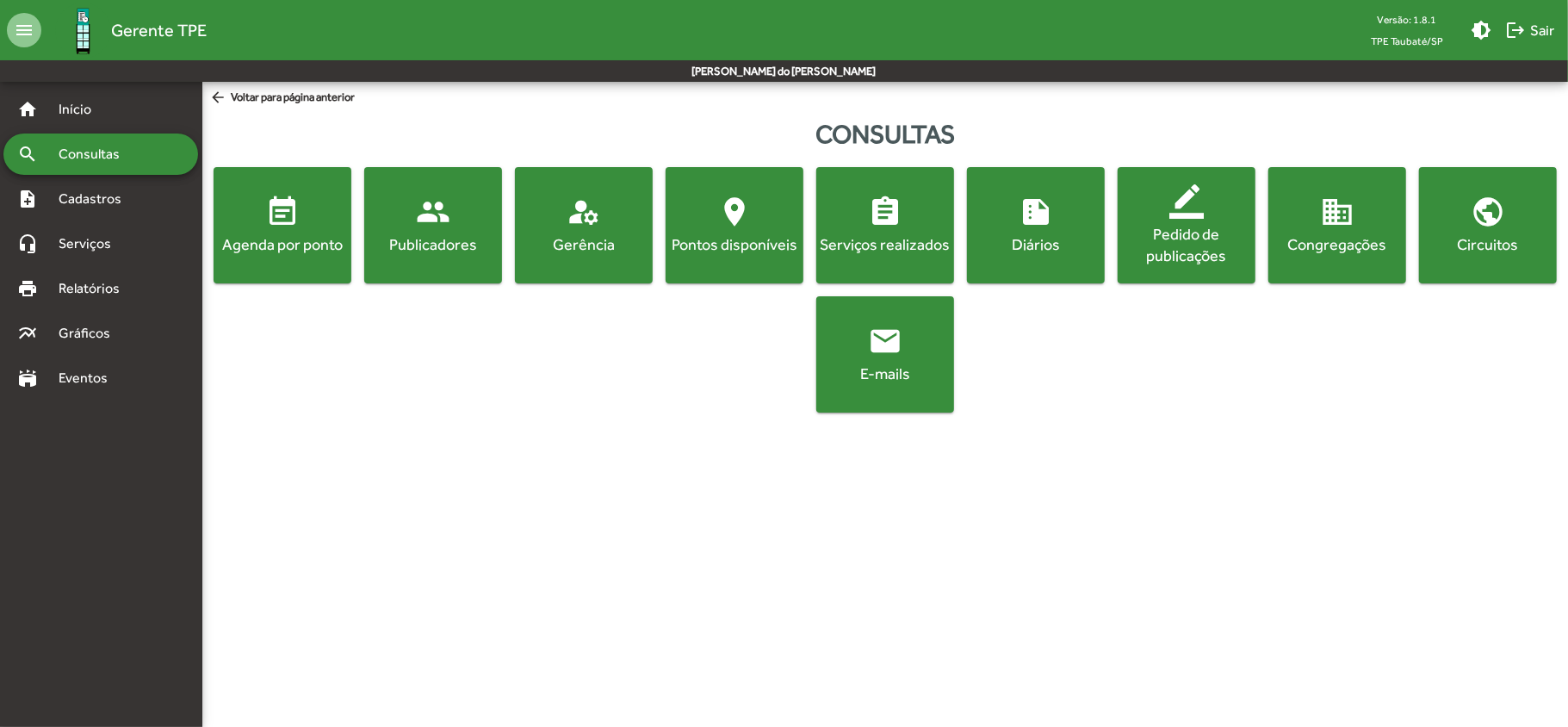
click at [301, 242] on div "Agenda por ponto" at bounding box center [282, 244] width 130 height 22
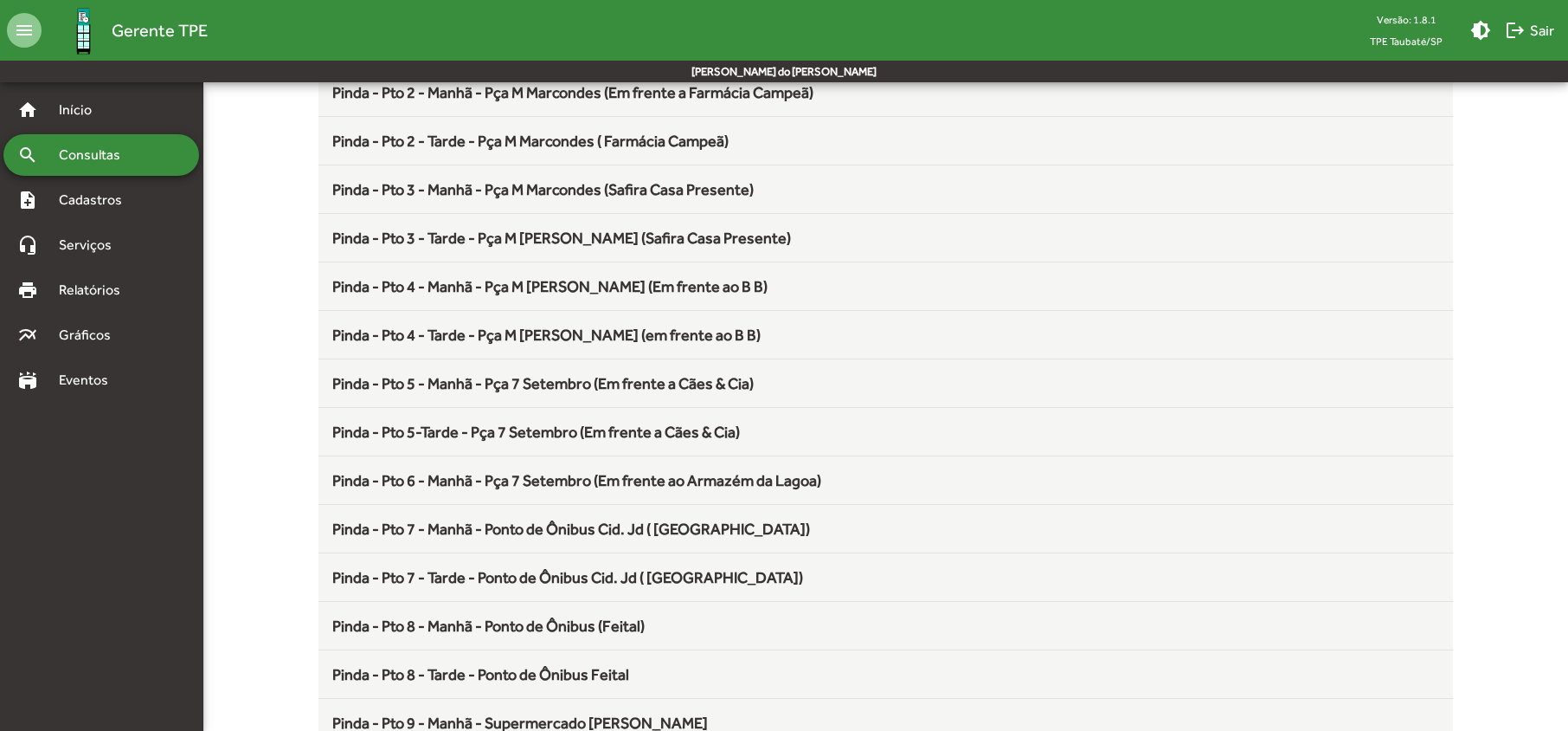
scroll to position [577, 0]
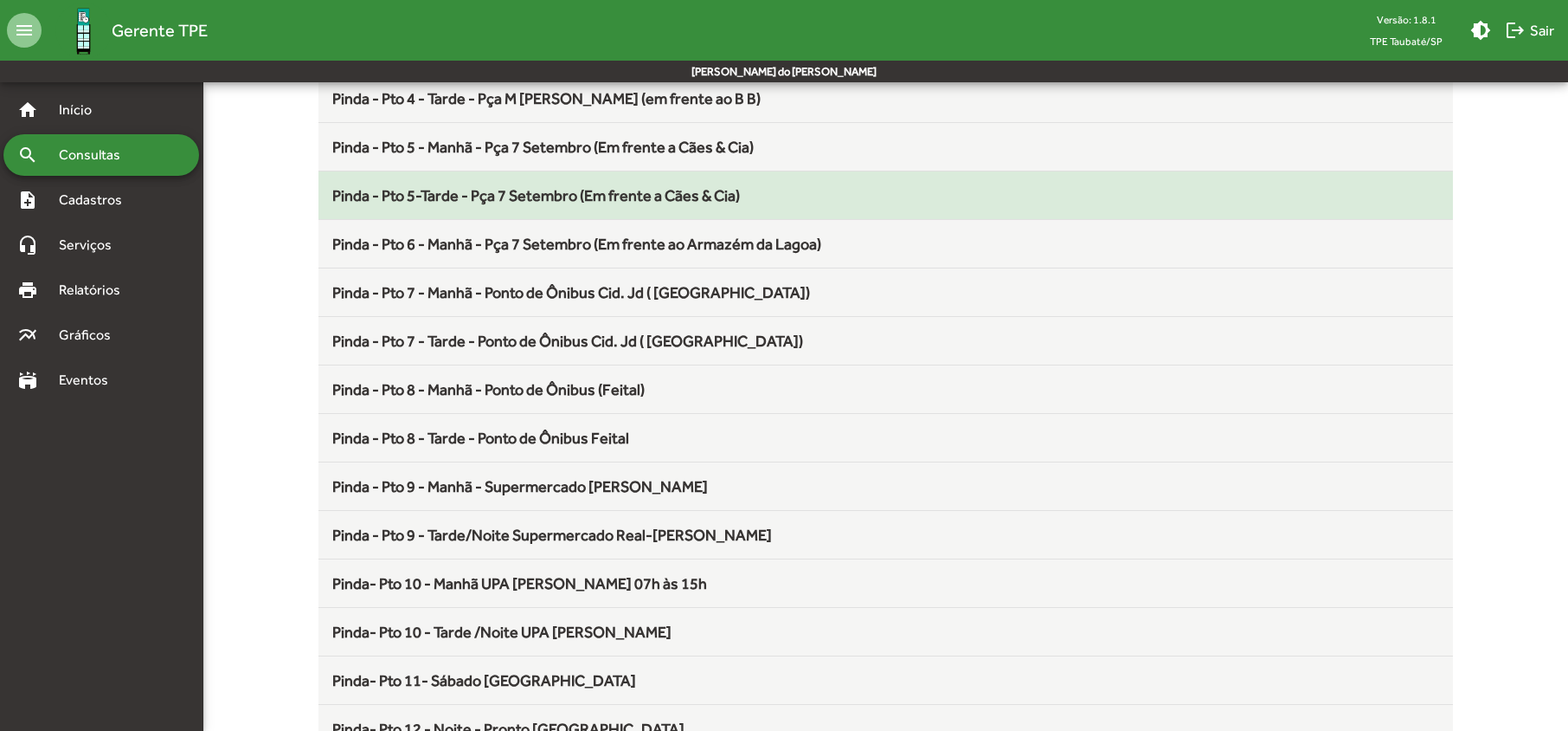
click at [439, 201] on span "Pinda - Pto 5-Tarde - Pça 7 Setembro (Em frente a Cães & Cia)" at bounding box center [536, 195] width 408 height 18
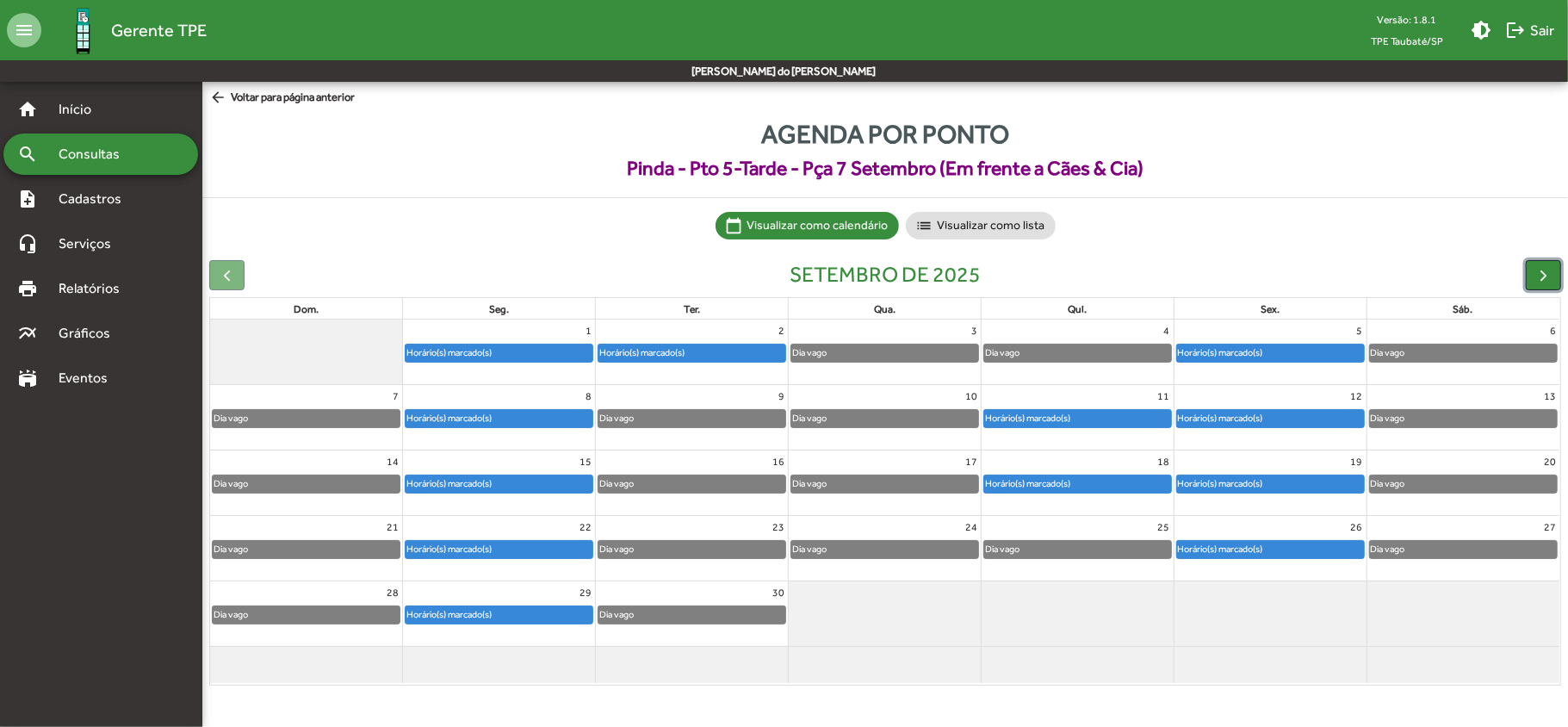
click at [1552, 275] on span "button" at bounding box center [1543, 275] width 18 height 18
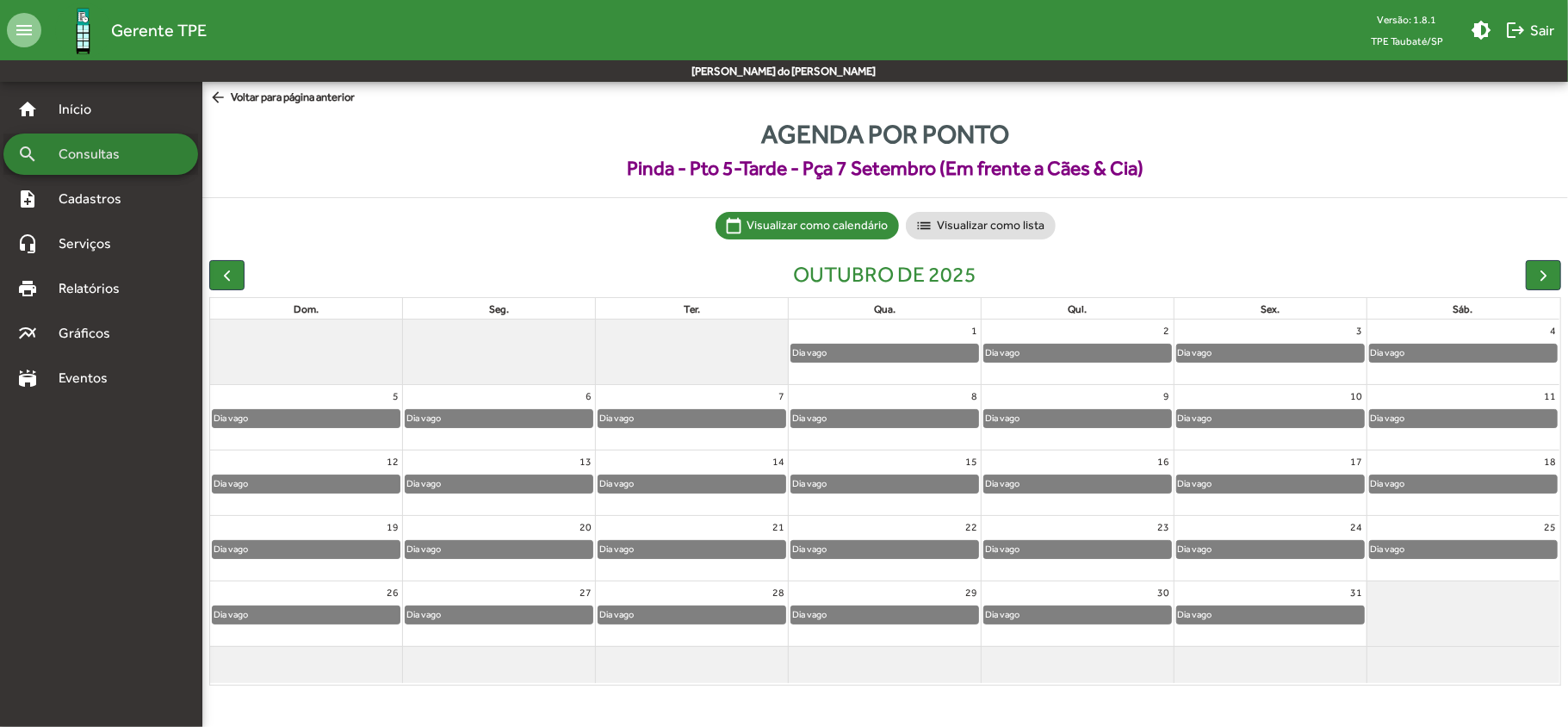
click at [93, 157] on span "Consultas" at bounding box center [95, 154] width 94 height 21
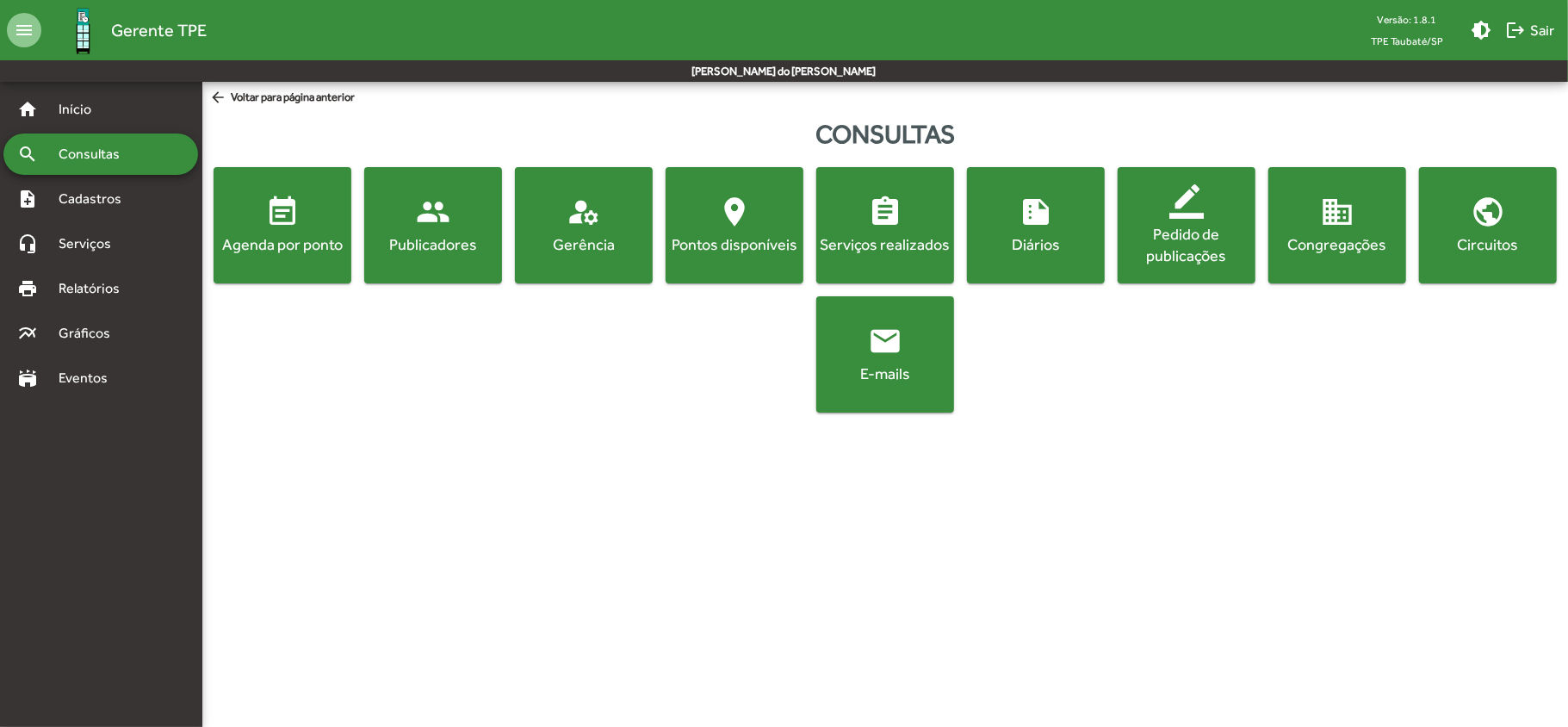
click at [252, 229] on span "event_note Agenda por ponto" at bounding box center [282, 224] width 130 height 60
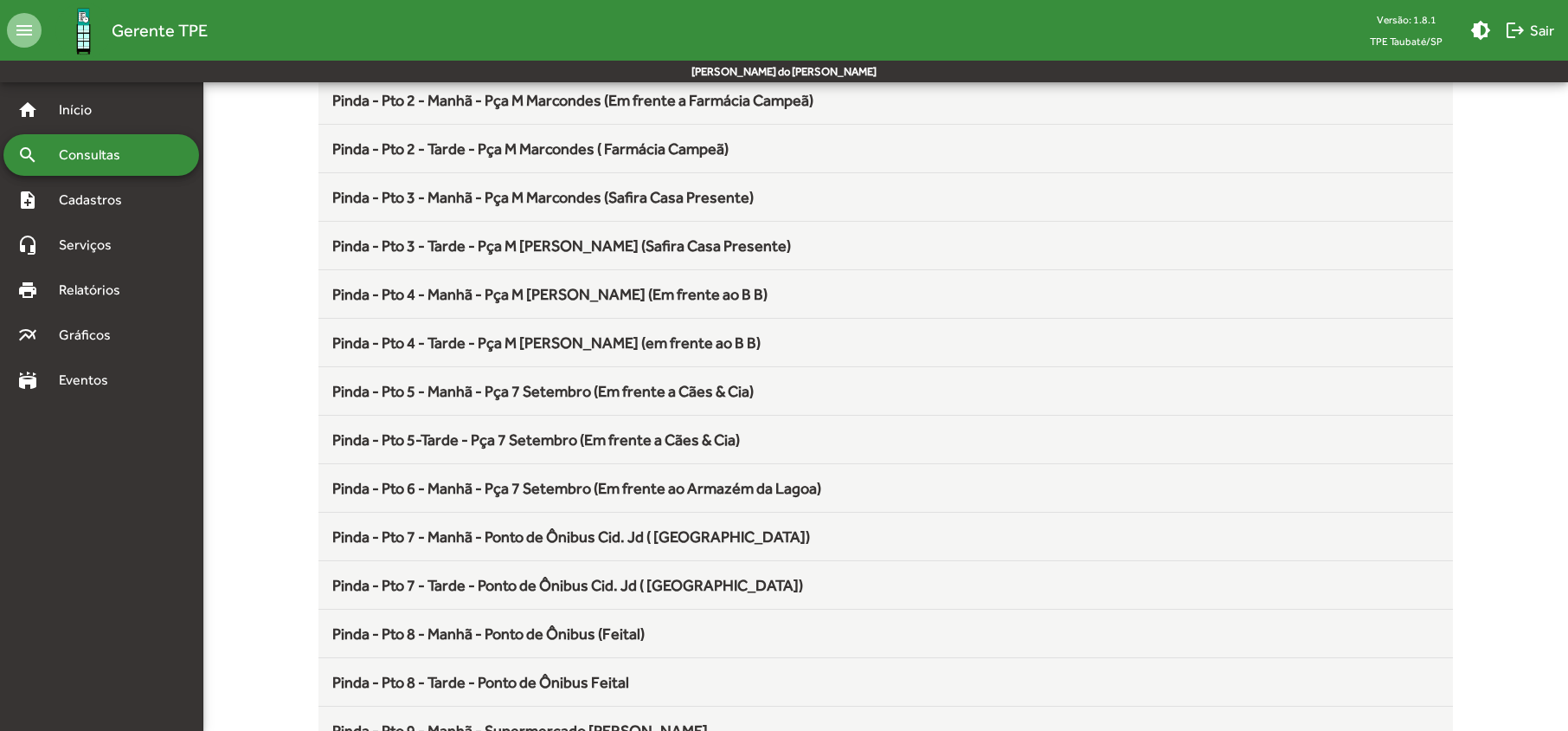
scroll to position [347, 0]
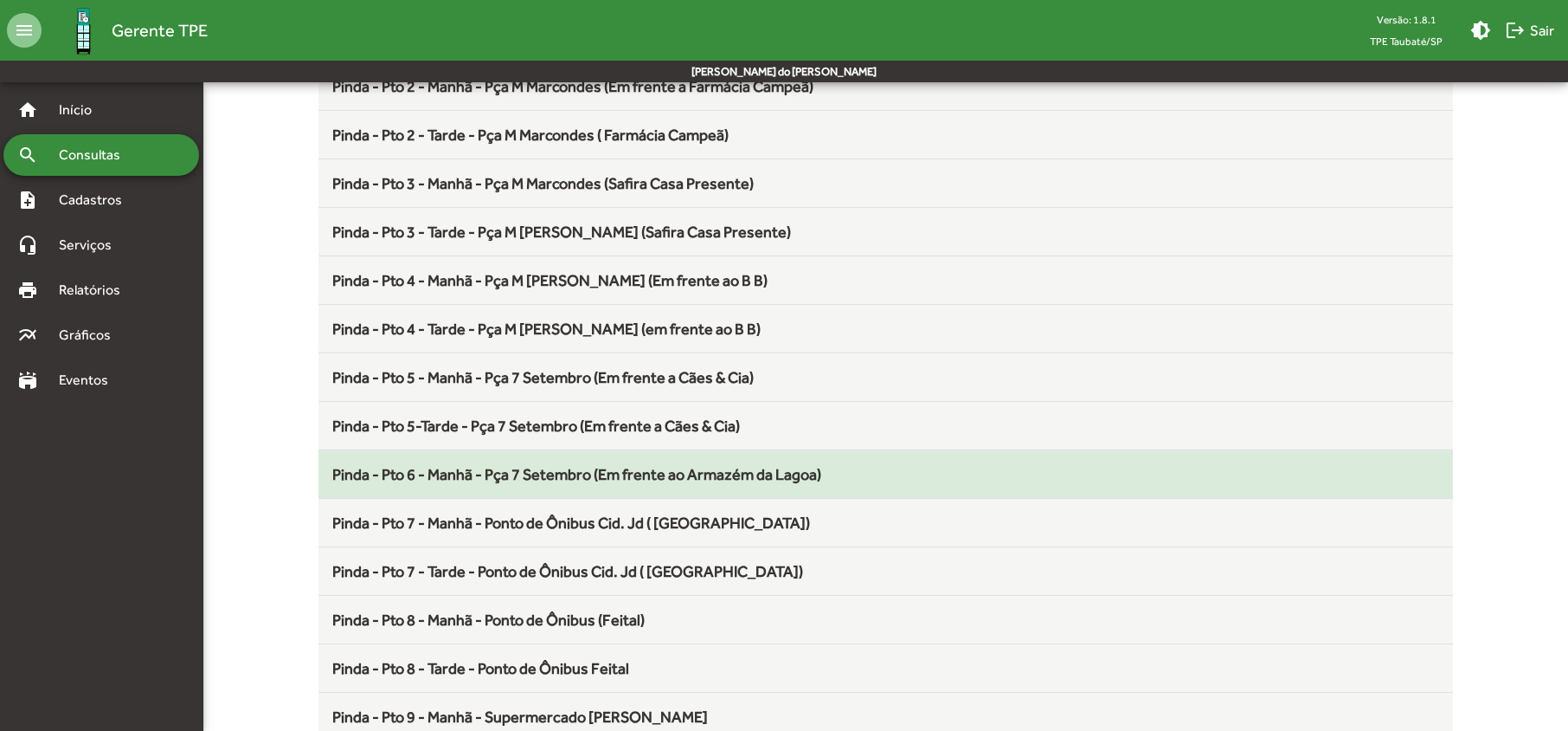
click at [486, 486] on div "Pinda - Pto 6 - Manhã - Pça 7 Setembro (Em frente ao Armazém da Lagoa)" at bounding box center [885, 473] width 1106 height 23
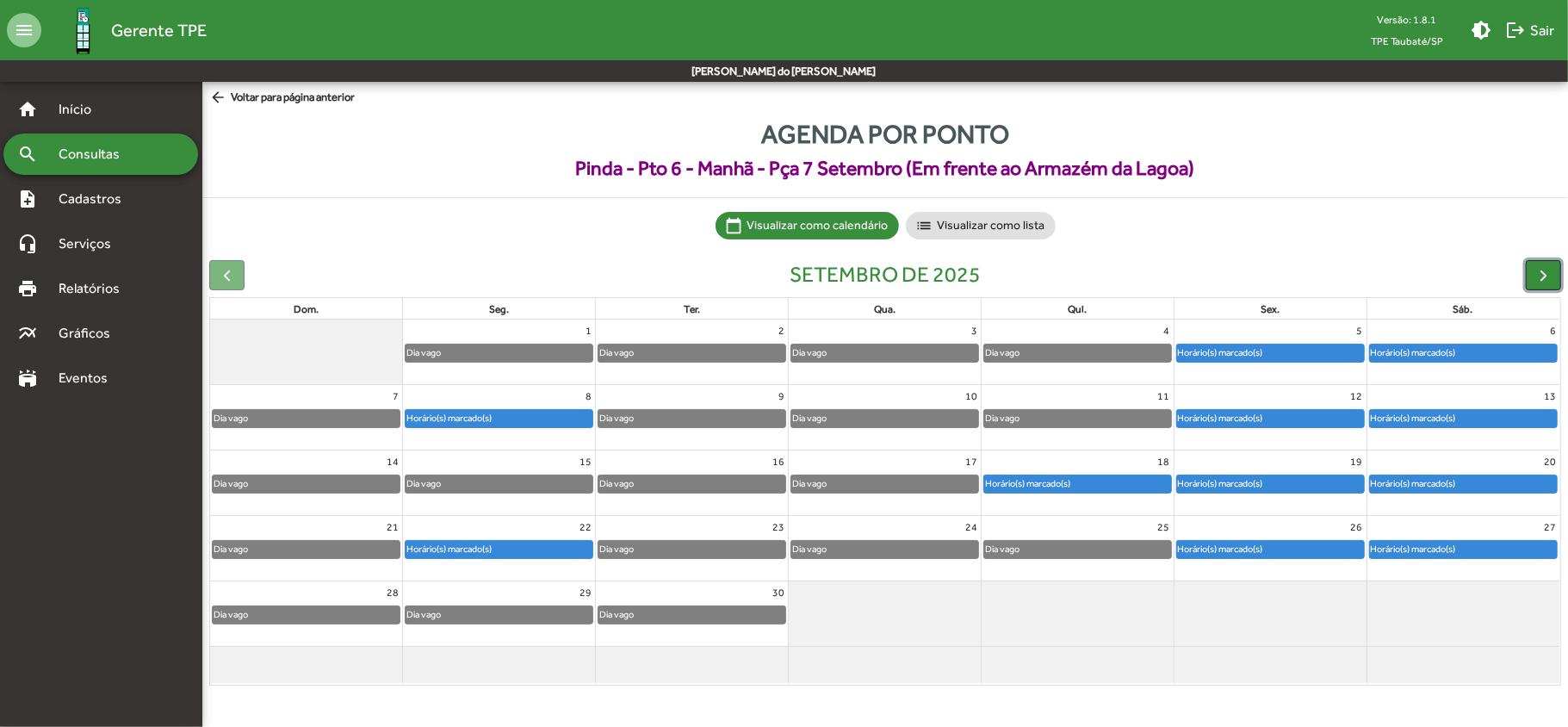
click at [1550, 274] on span "button" at bounding box center [1543, 275] width 18 height 18
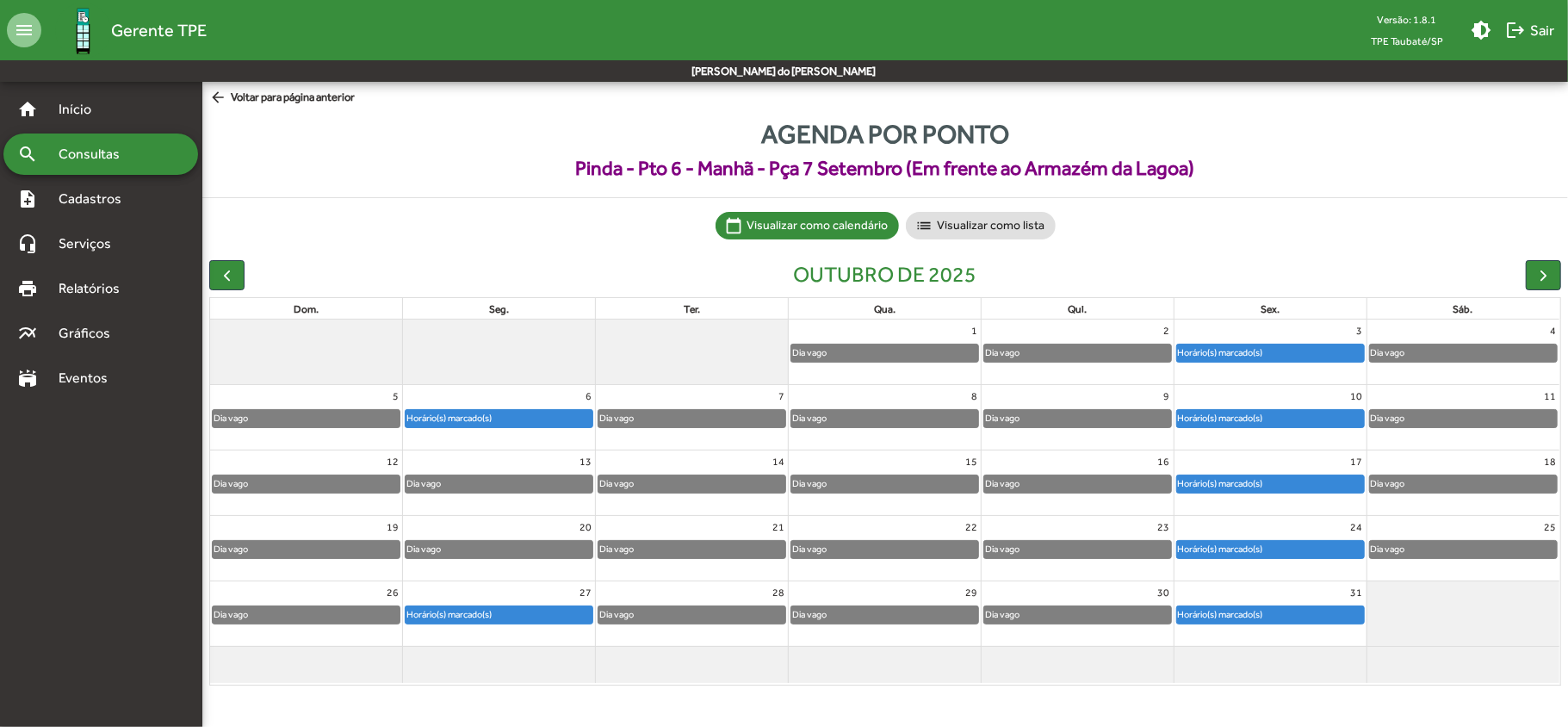
click at [93, 153] on span "Consultas" at bounding box center [95, 154] width 94 height 21
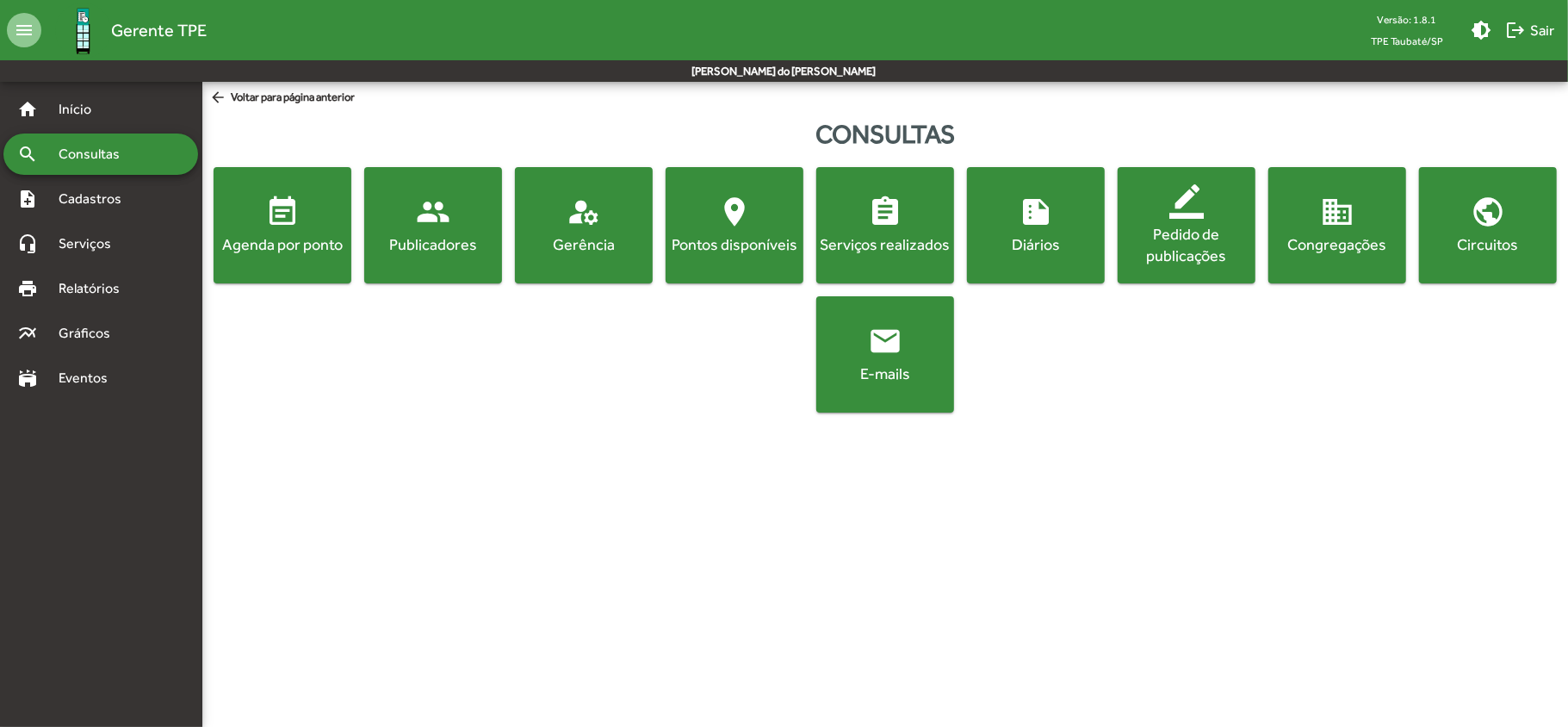
click at [238, 239] on div "Agenda por ponto" at bounding box center [282, 244] width 130 height 22
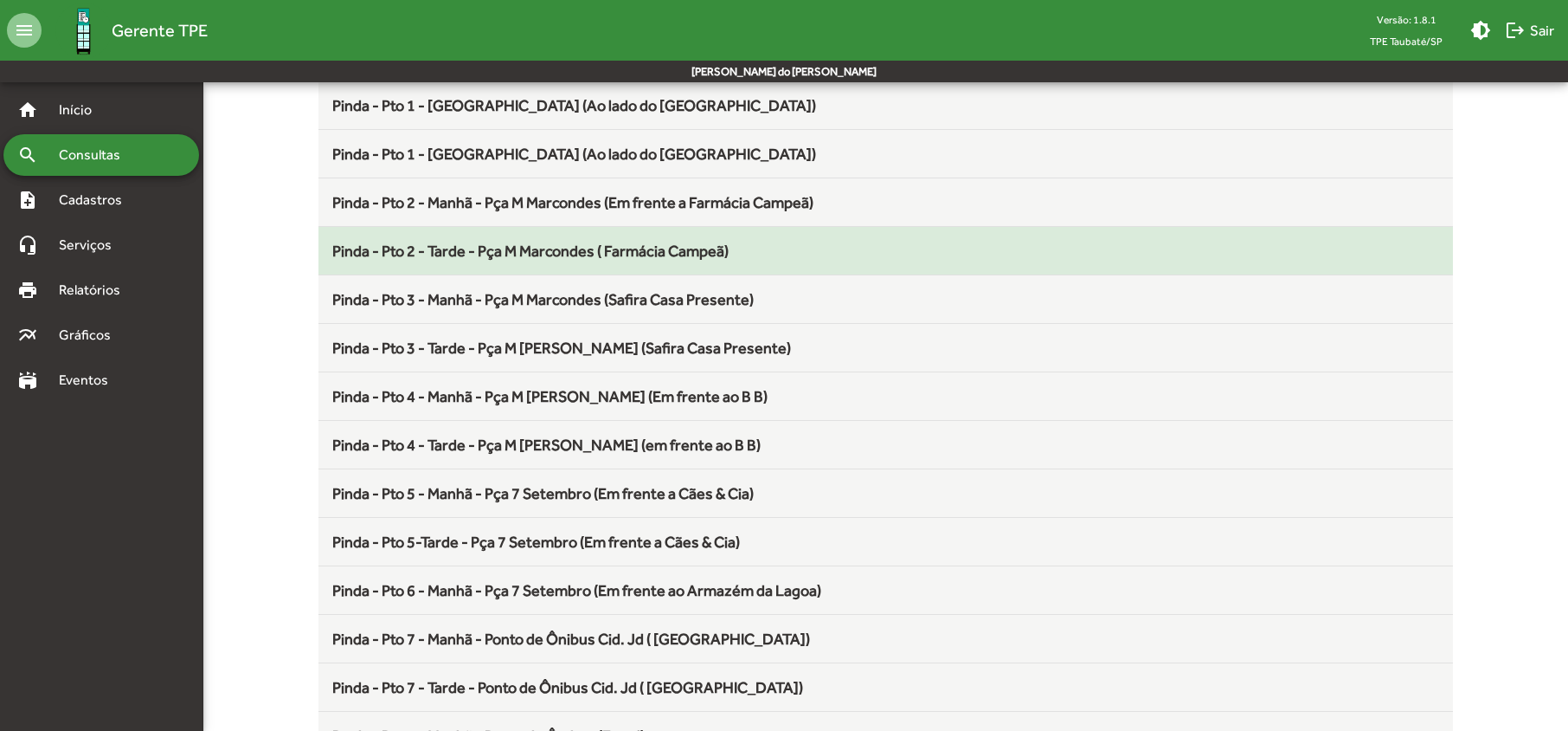
scroll to position [347, 0]
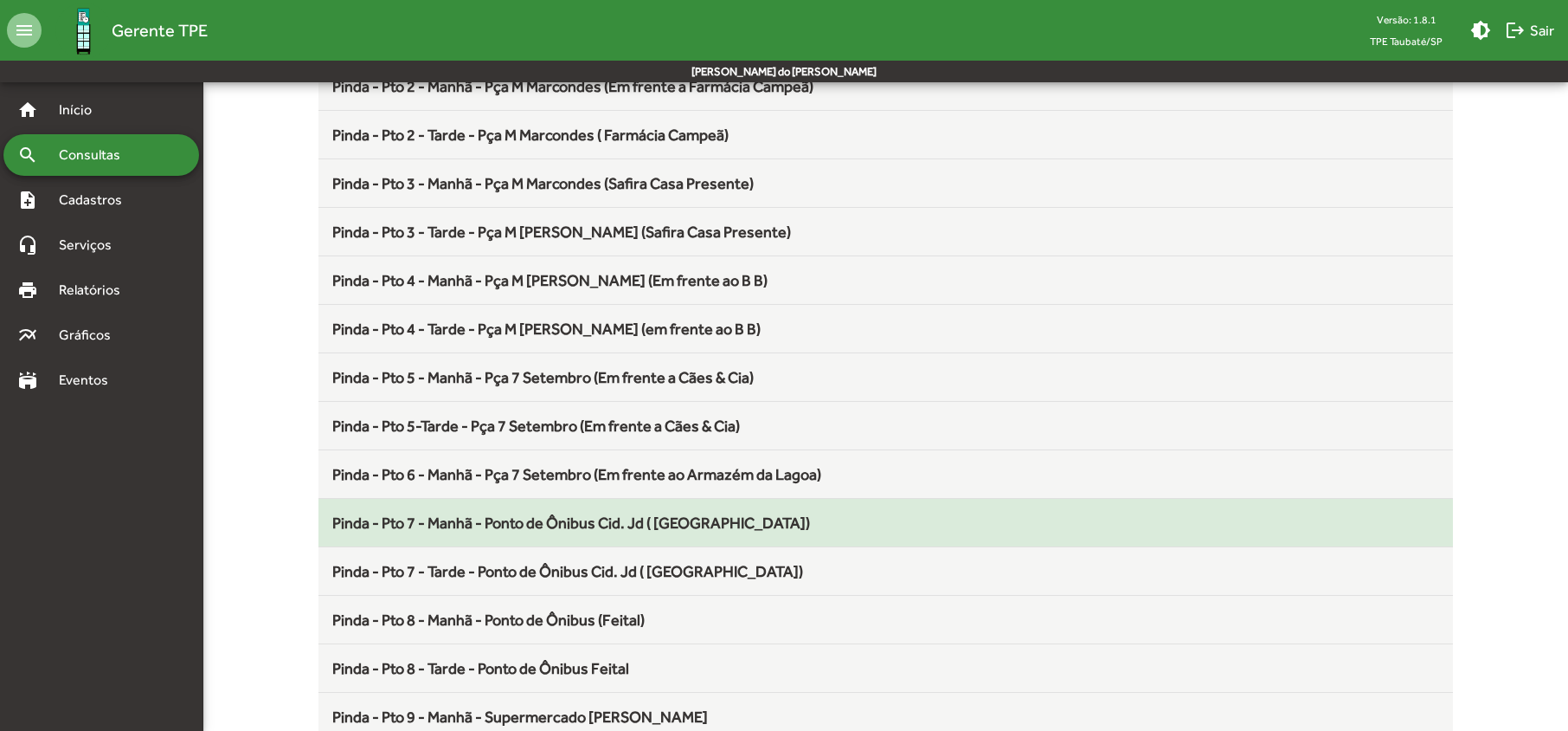
click at [537, 525] on span "Pinda - Pto 7 - Manhã - Ponto de Ônibus Cid. Jd ( [GEOGRAPHIC_DATA])" at bounding box center [570, 523] width 478 height 18
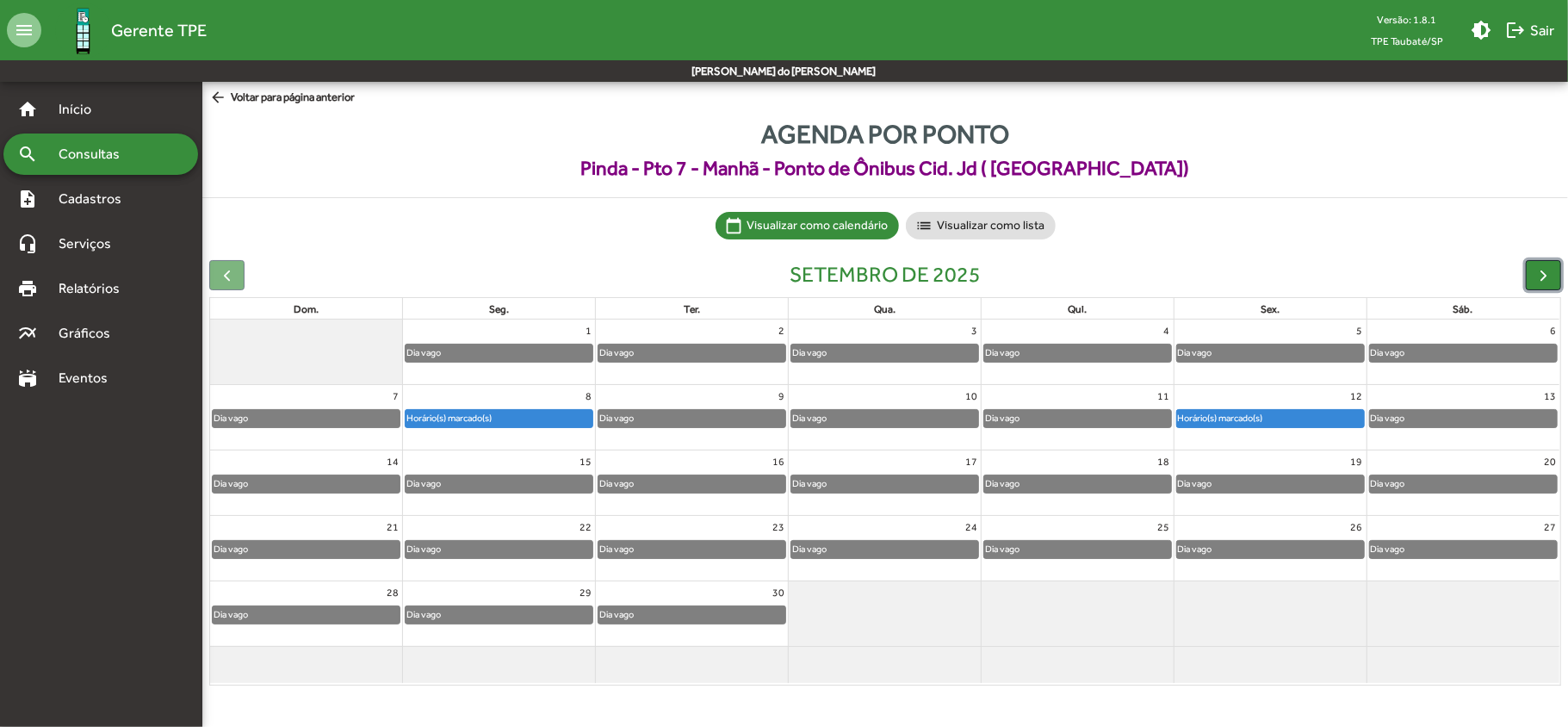
click at [1542, 276] on span "button" at bounding box center [1543, 275] width 18 height 18
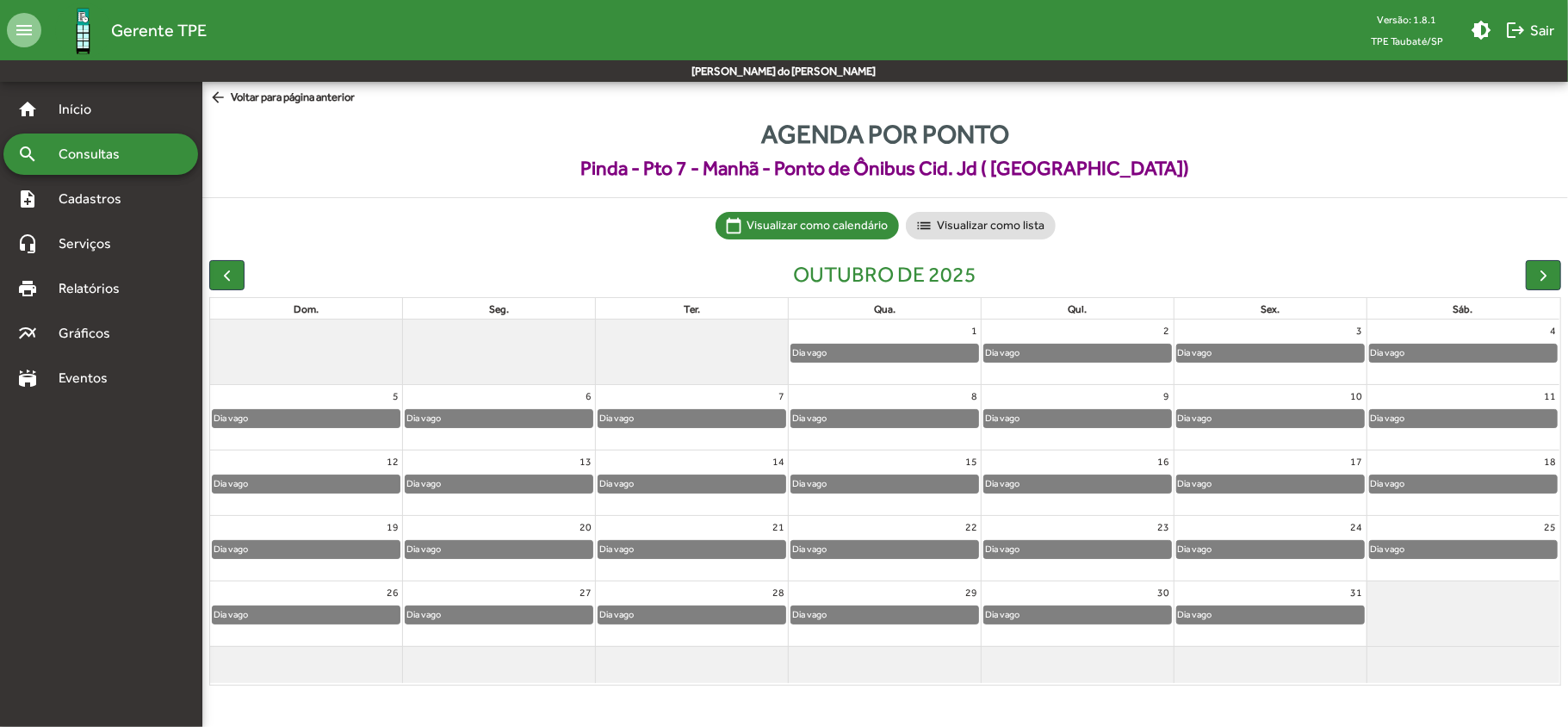
click at [80, 156] on span "Consultas" at bounding box center [95, 154] width 94 height 21
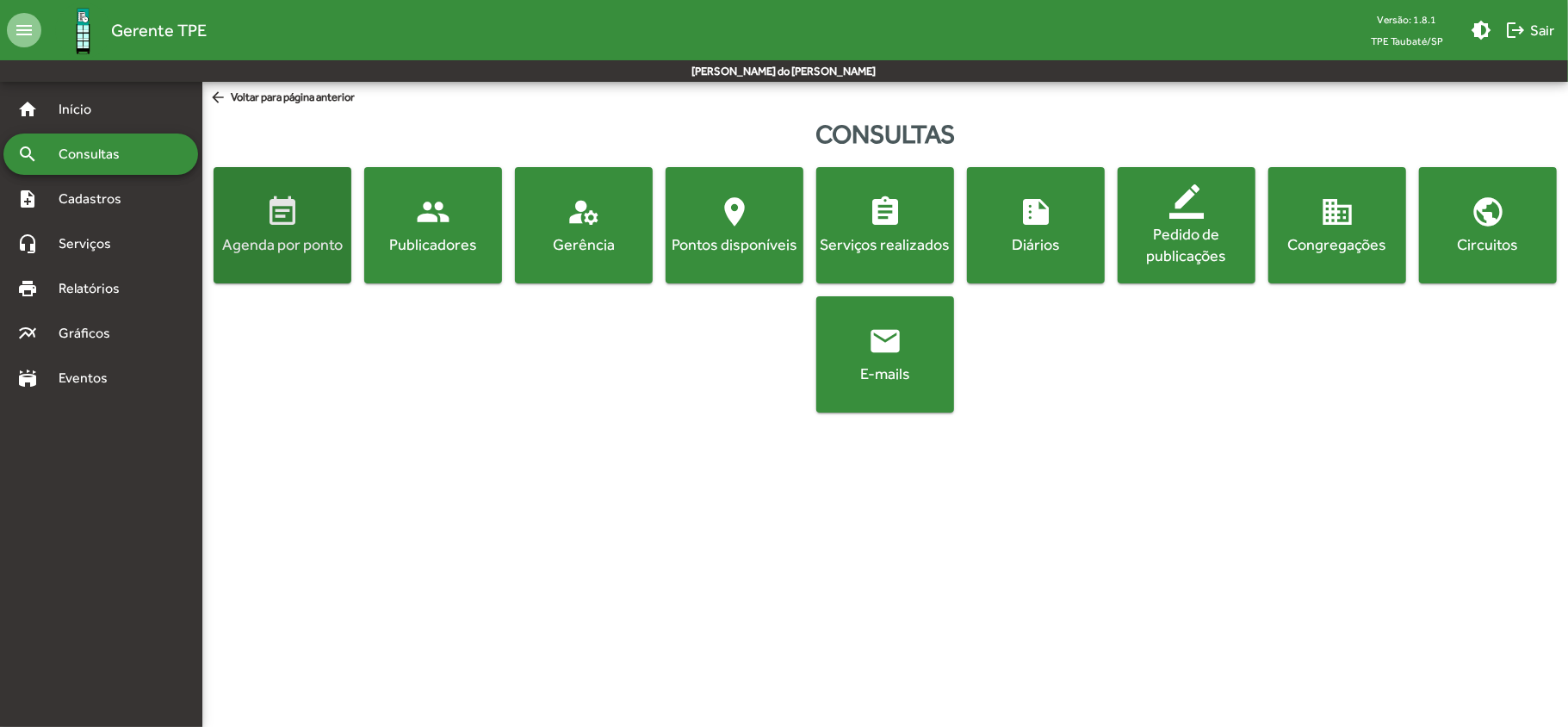
click at [264, 234] on div "Agenda por ponto" at bounding box center [282, 244] width 130 height 22
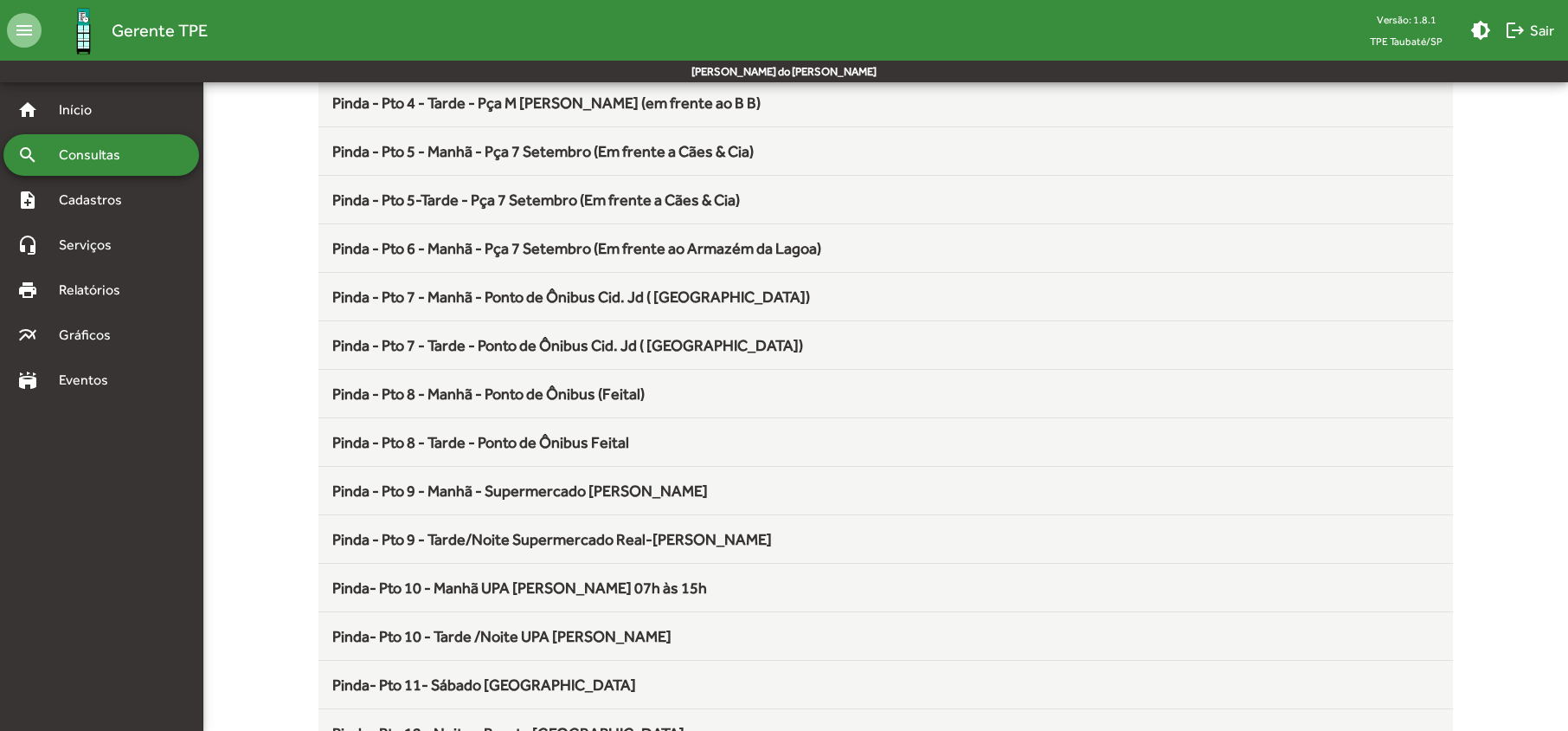
scroll to position [577, 0]
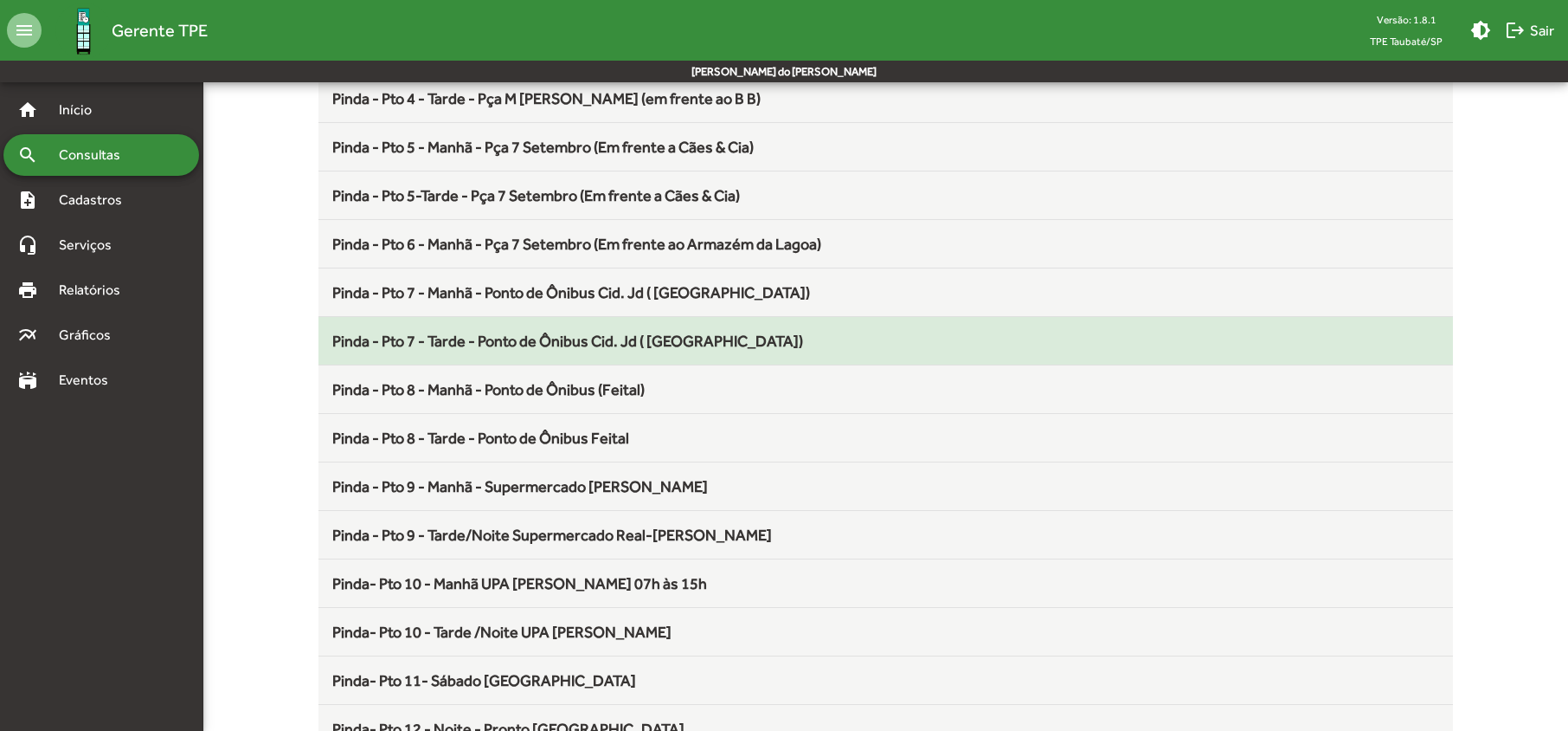
click at [444, 344] on span "Pinda - Pto 7 - Tarde - Ponto de Ônibus Cid. Jd ( [GEOGRAPHIC_DATA])" at bounding box center [567, 341] width 470 height 18
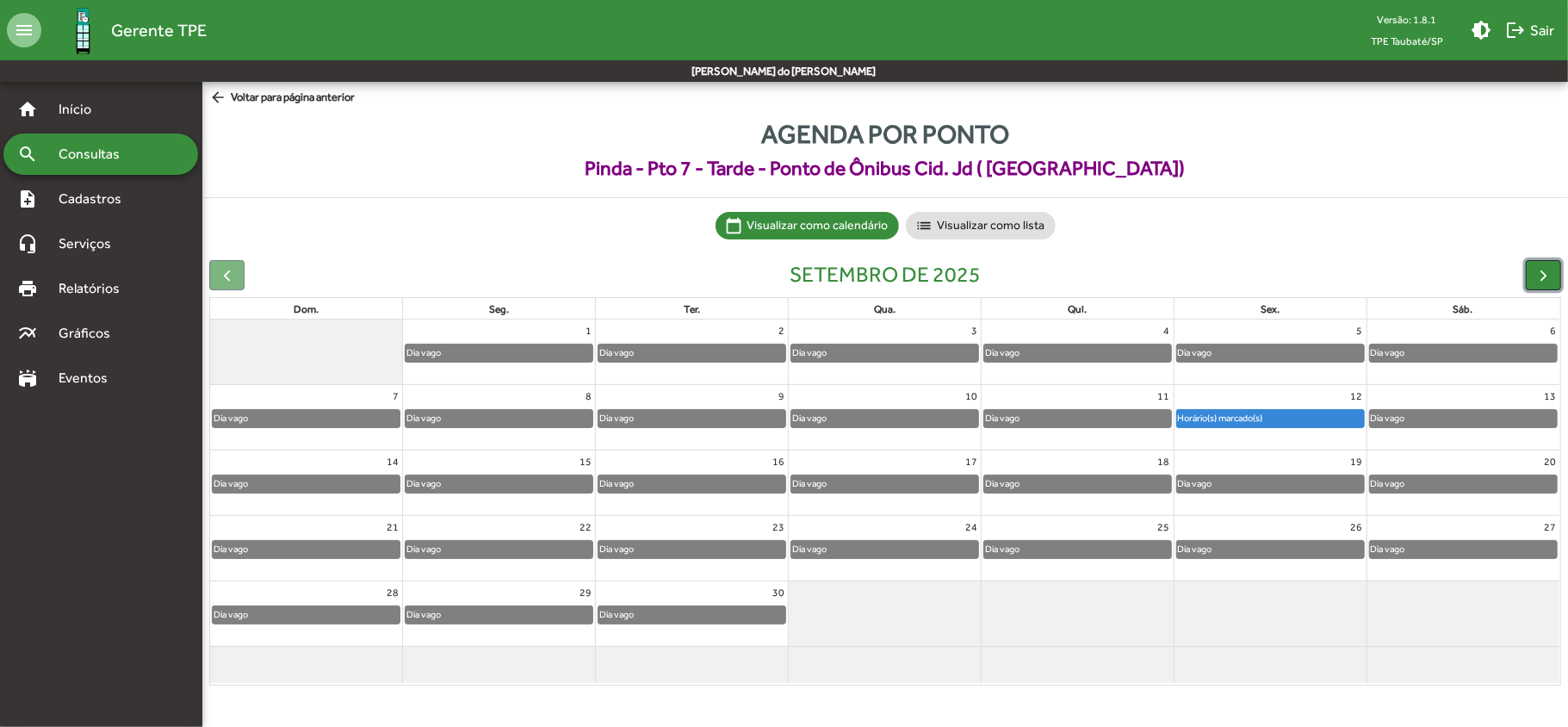
click at [1547, 273] on span "button" at bounding box center [1543, 275] width 18 height 18
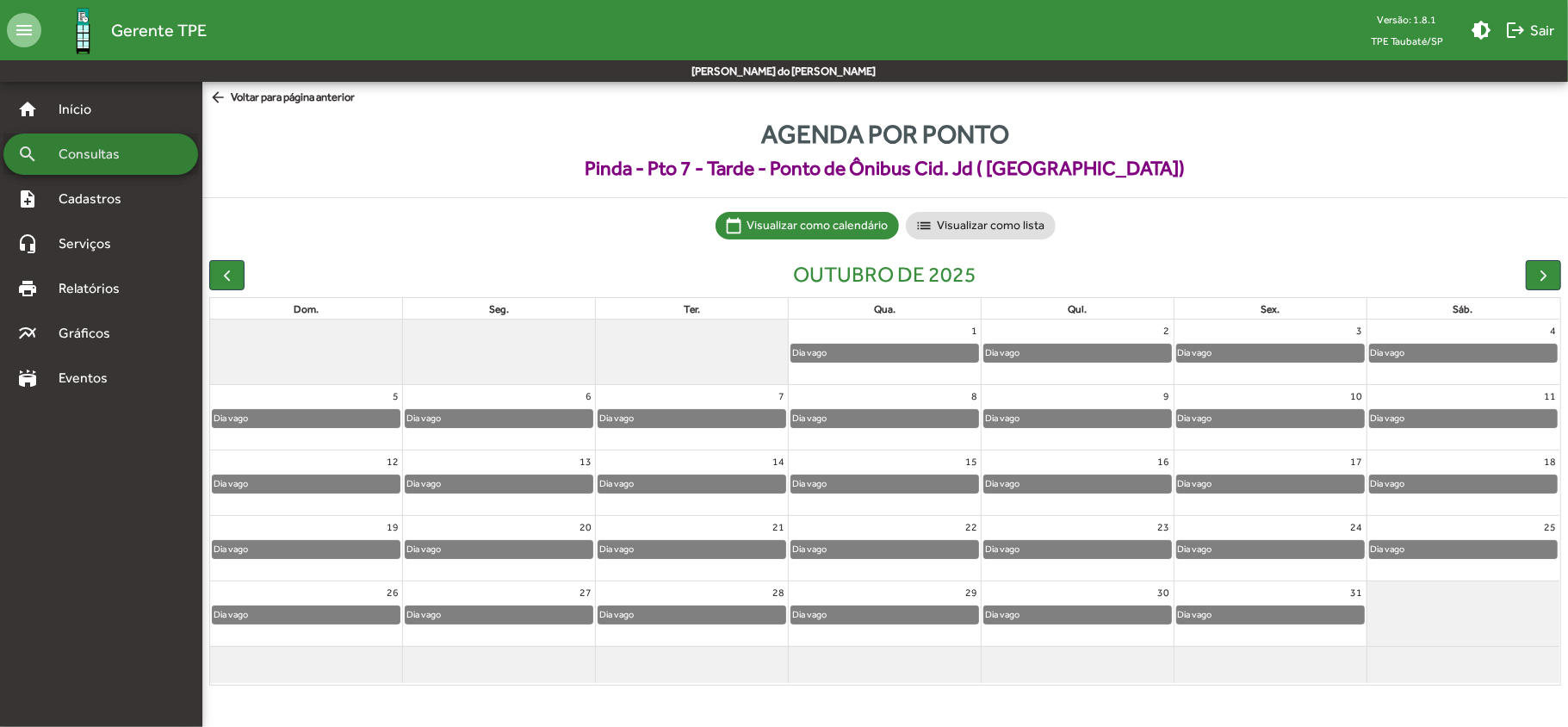
click at [70, 153] on span "Consultas" at bounding box center [95, 154] width 94 height 21
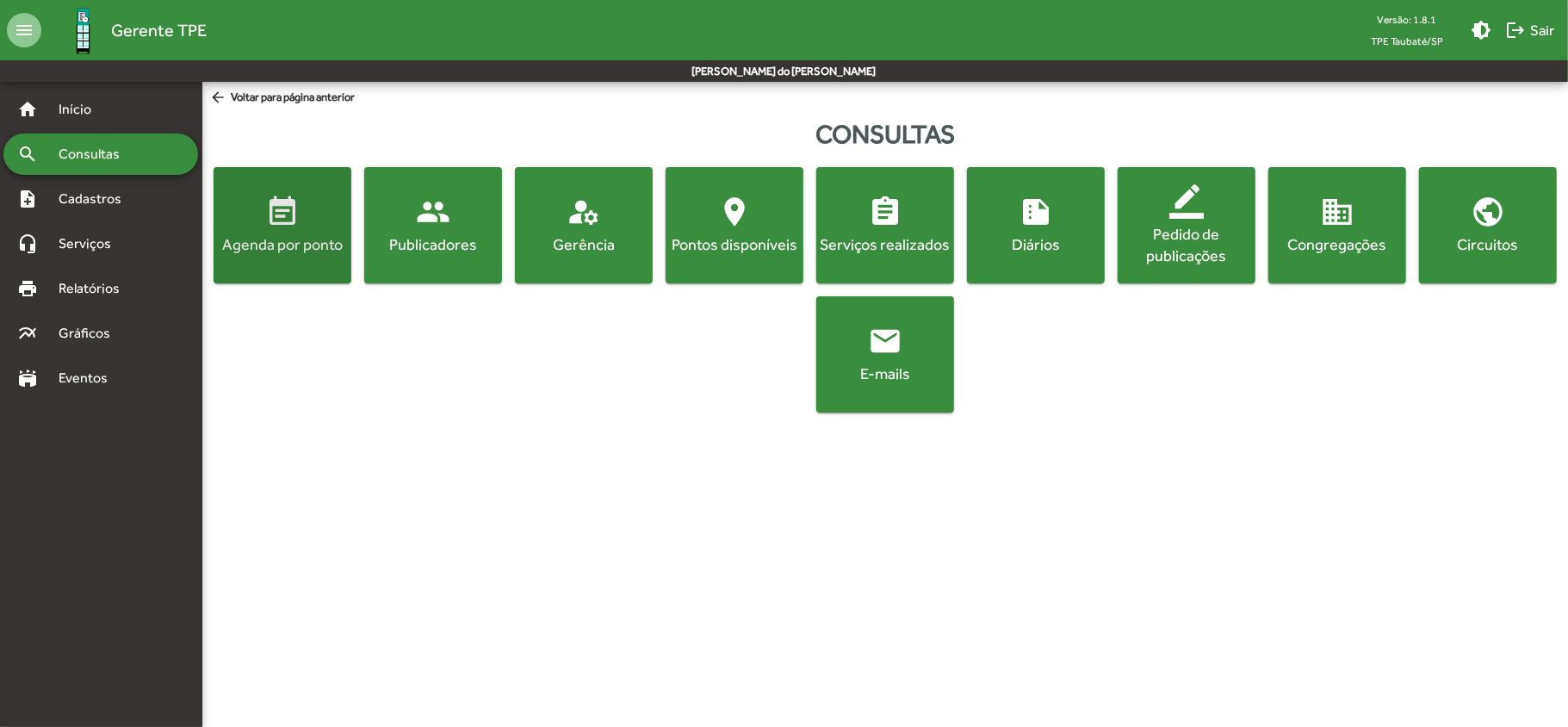
click at [260, 249] on div "Agenda por ponto" at bounding box center [282, 244] width 130 height 22
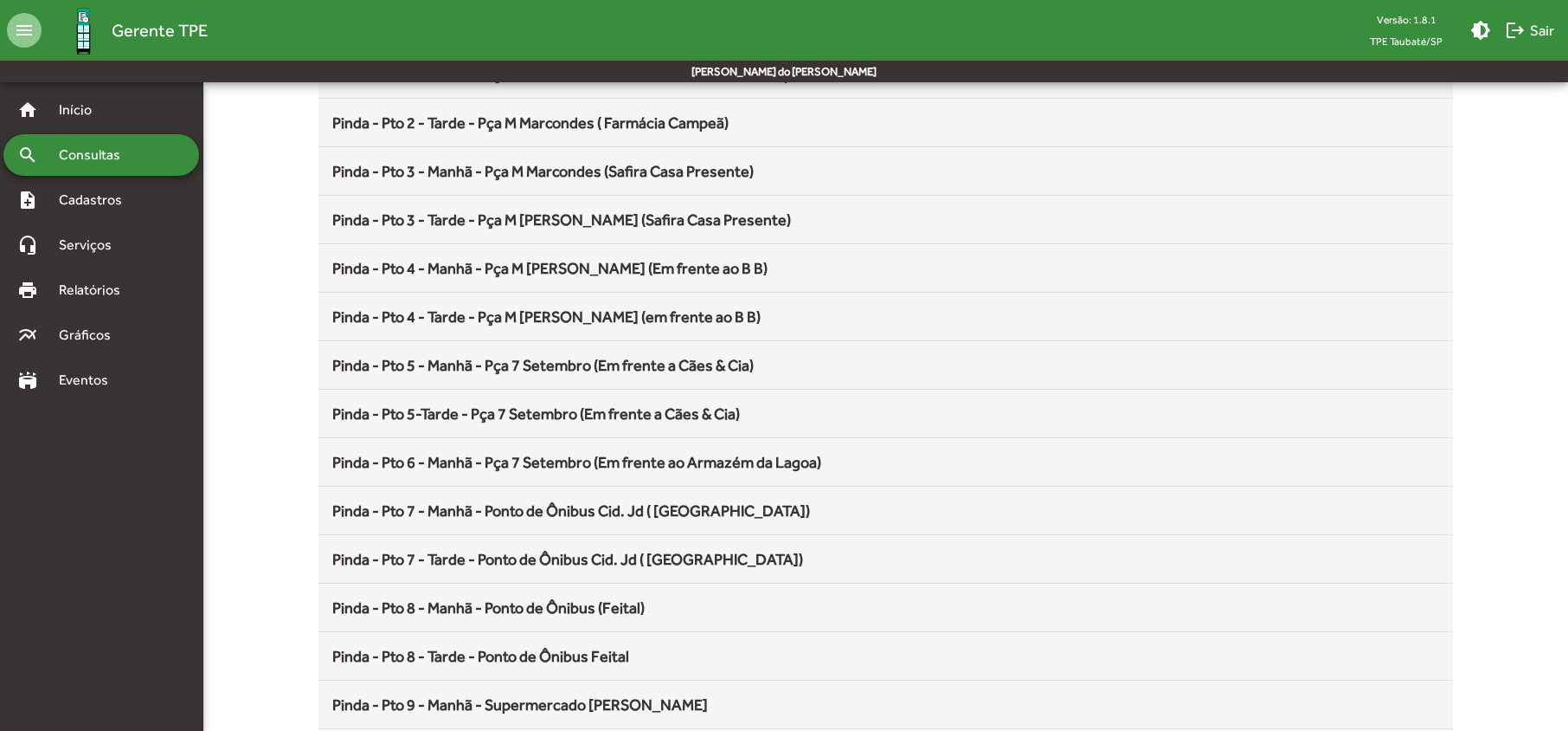
scroll to position [577, 0]
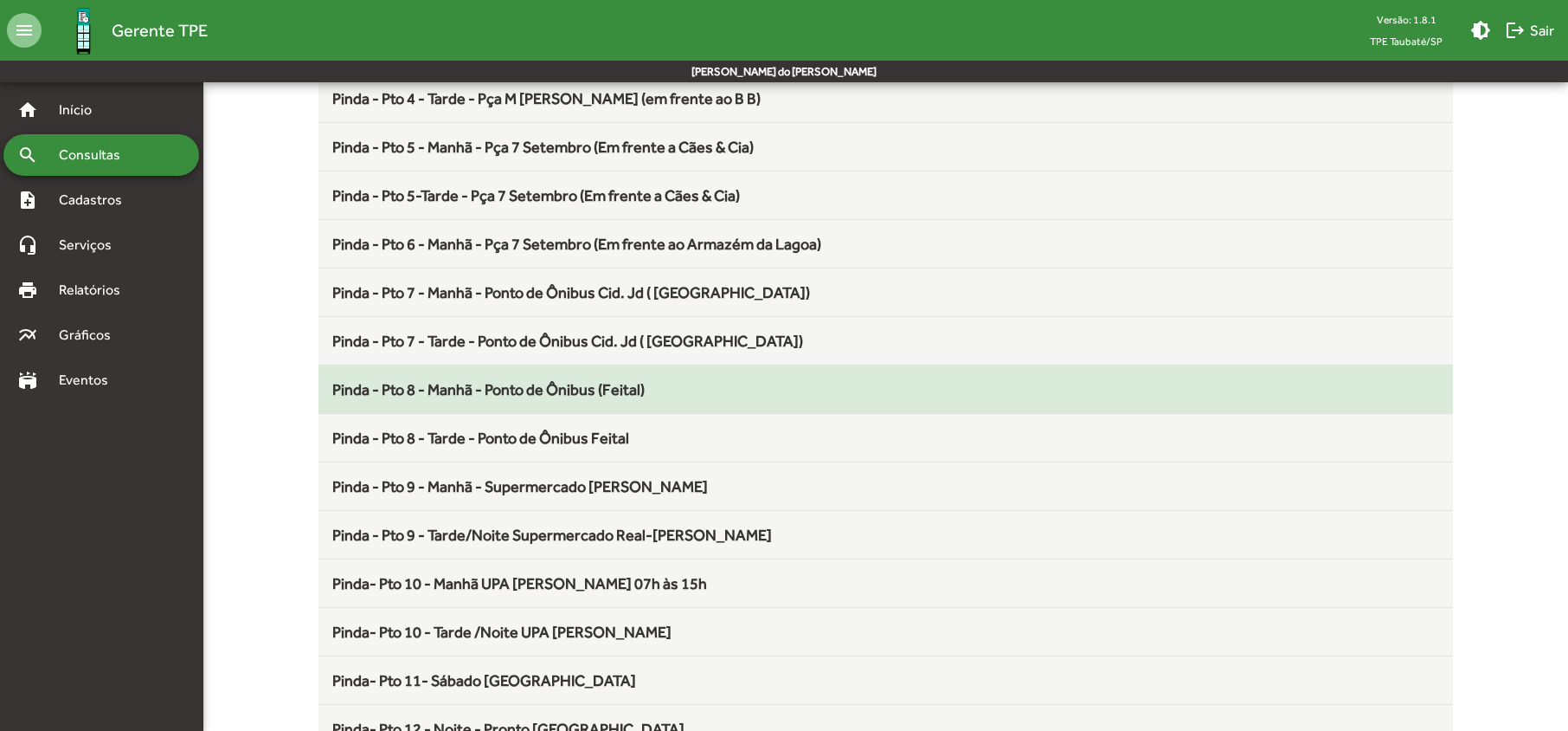
click at [458, 396] on span "Pinda - Pto 8 - Manhã - Ponto de Ônibus (Feital)" at bounding box center [488, 389] width 313 height 18
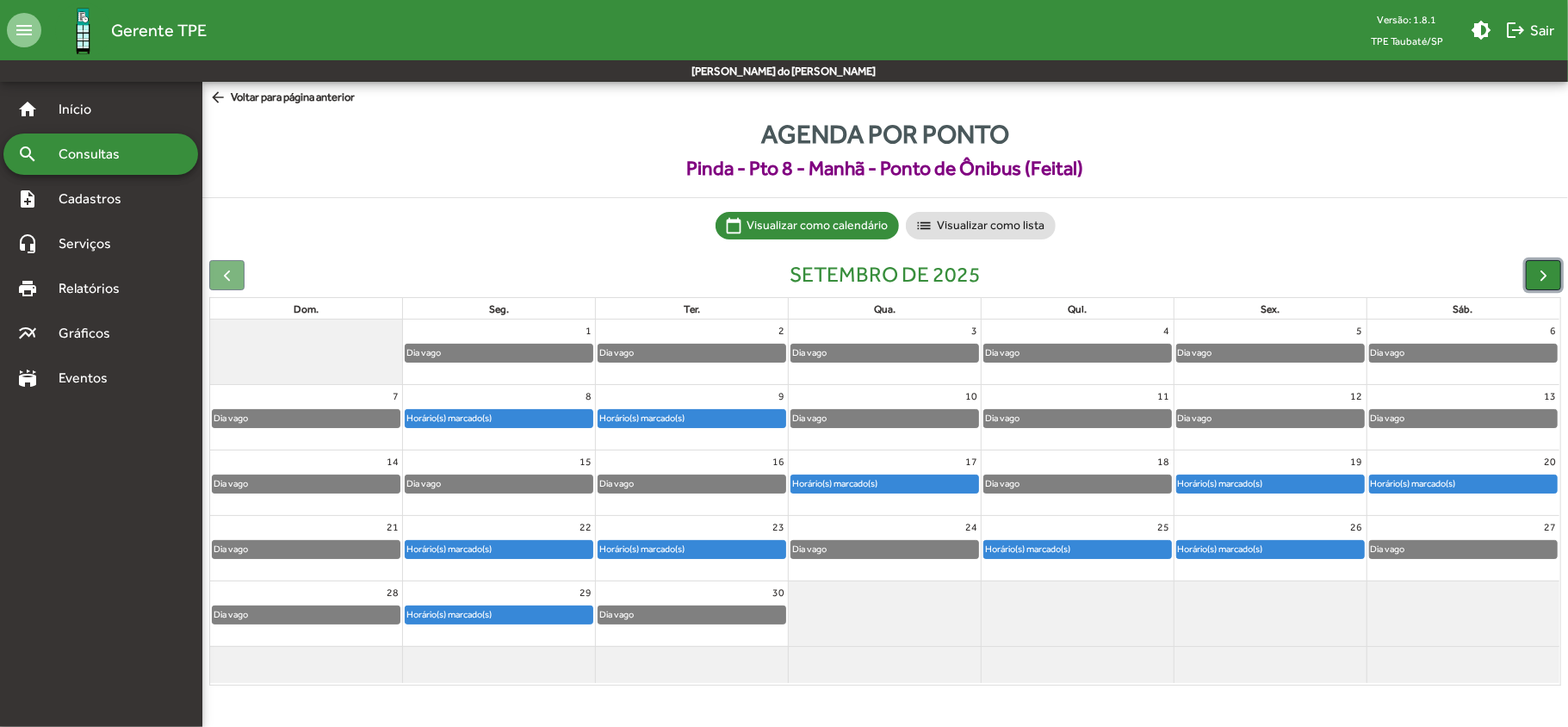
click at [1548, 273] on span "button" at bounding box center [1543, 275] width 18 height 18
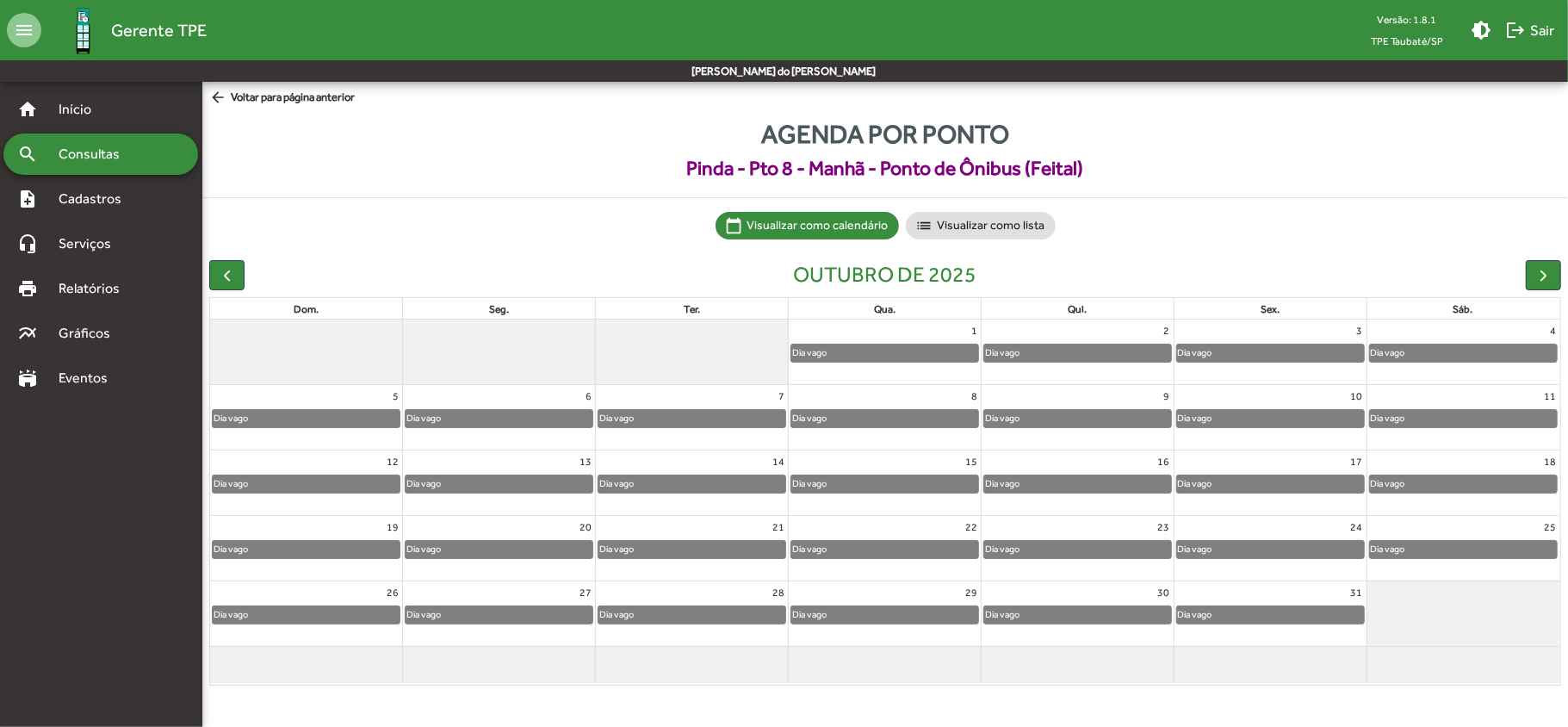
click at [112, 153] on span "Consultas" at bounding box center [95, 154] width 94 height 21
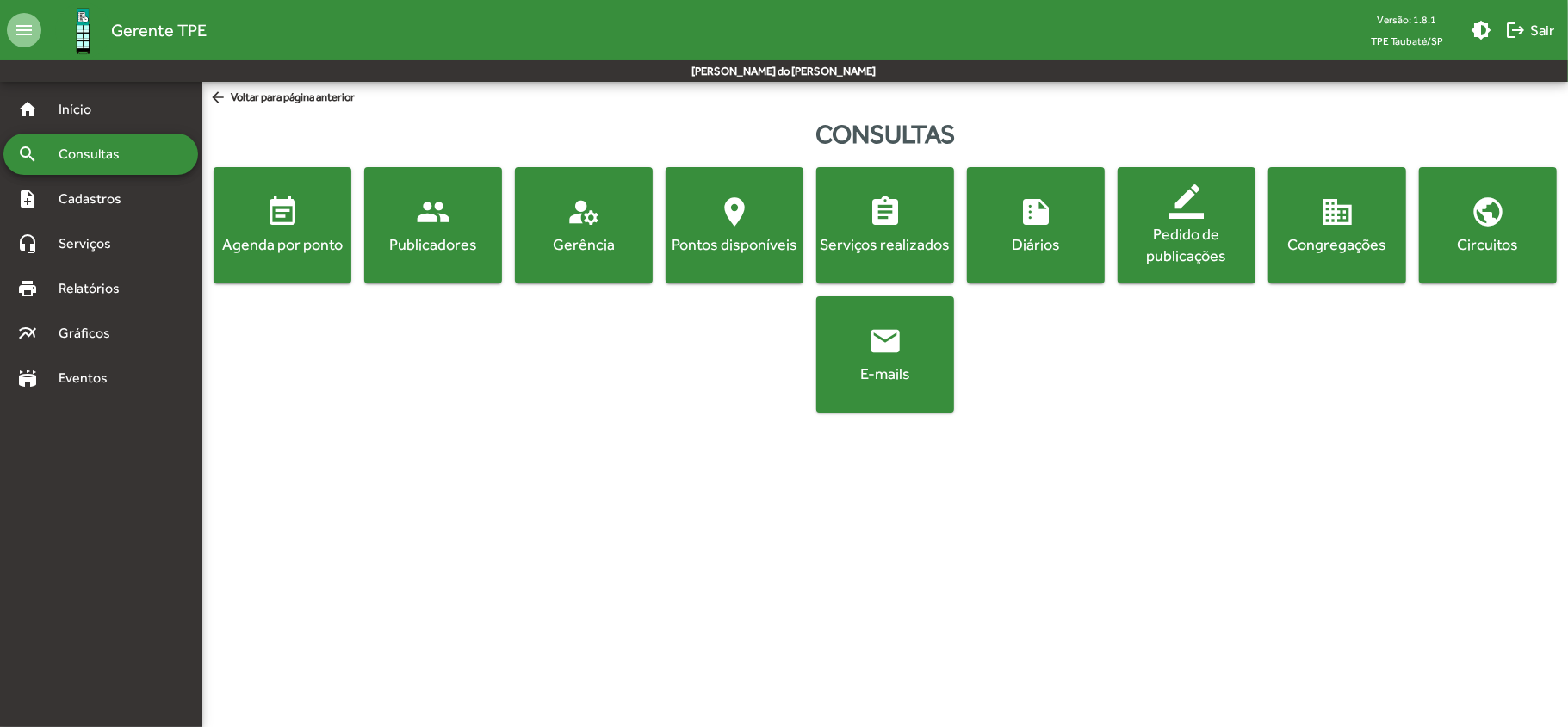
click at [275, 258] on button "event_note Agenda por ponto" at bounding box center [282, 224] width 138 height 116
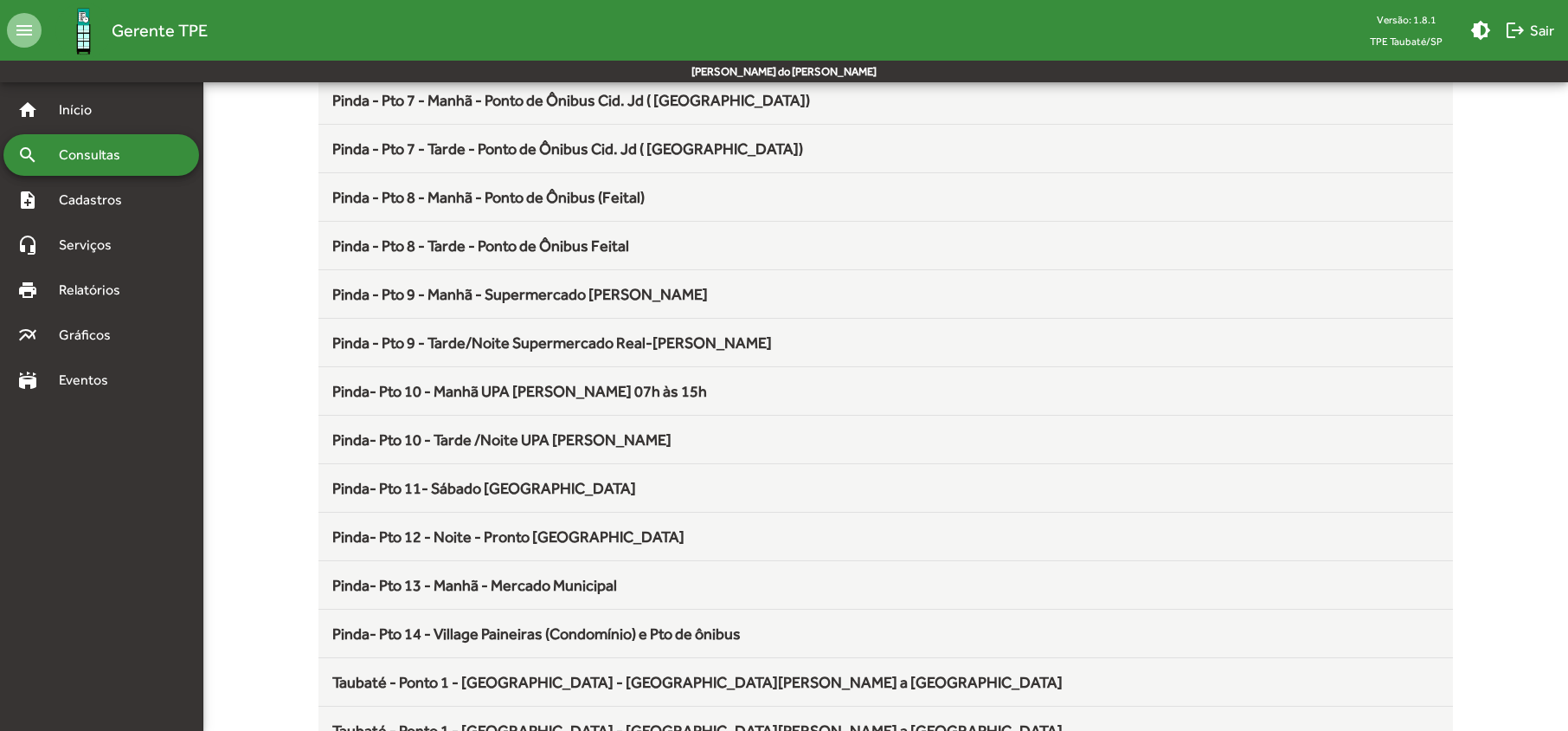
scroll to position [808, 0]
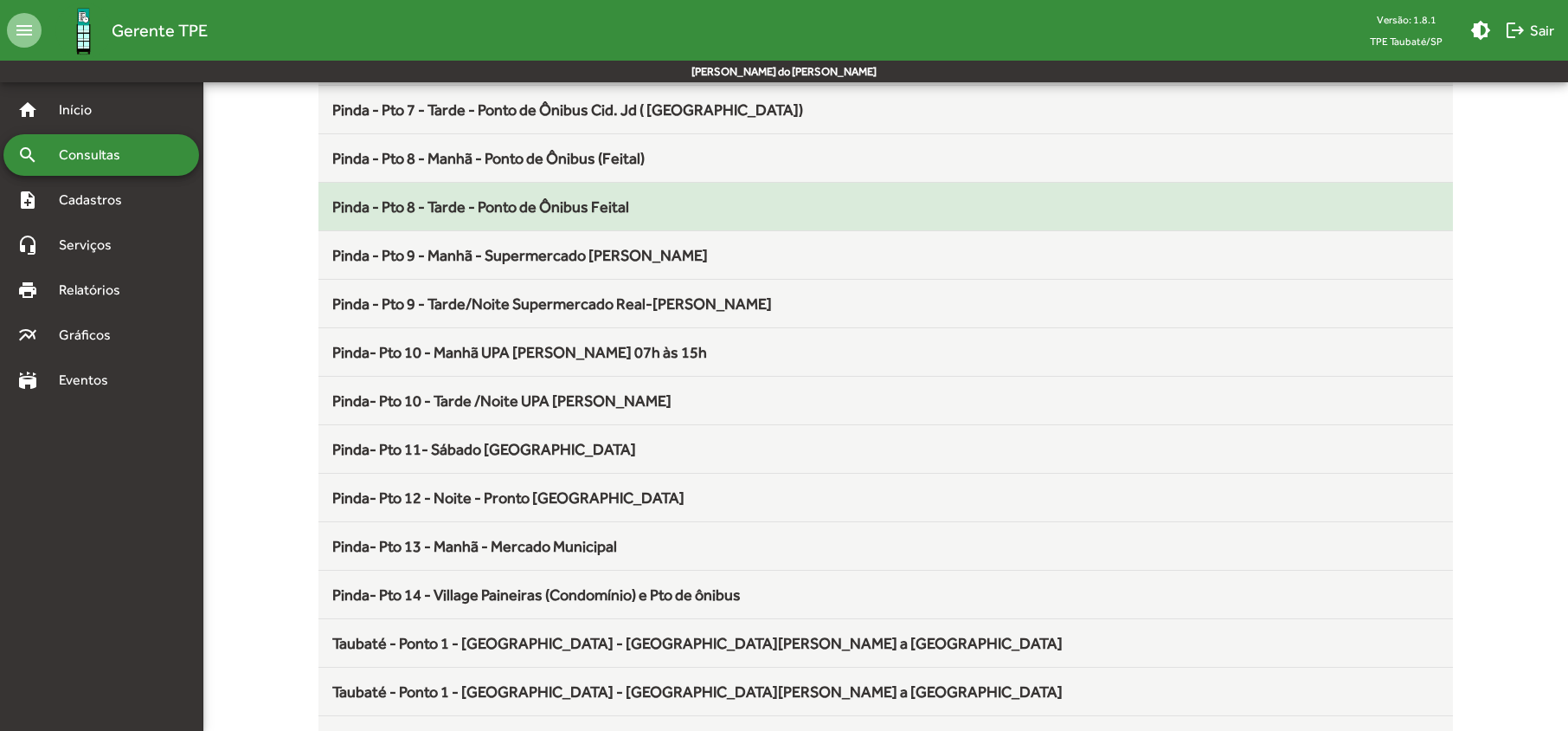
click at [501, 215] on span "Pinda - Pto 8 - Tarde - Ponto de Ônibus Feital" at bounding box center [480, 206] width 297 height 18
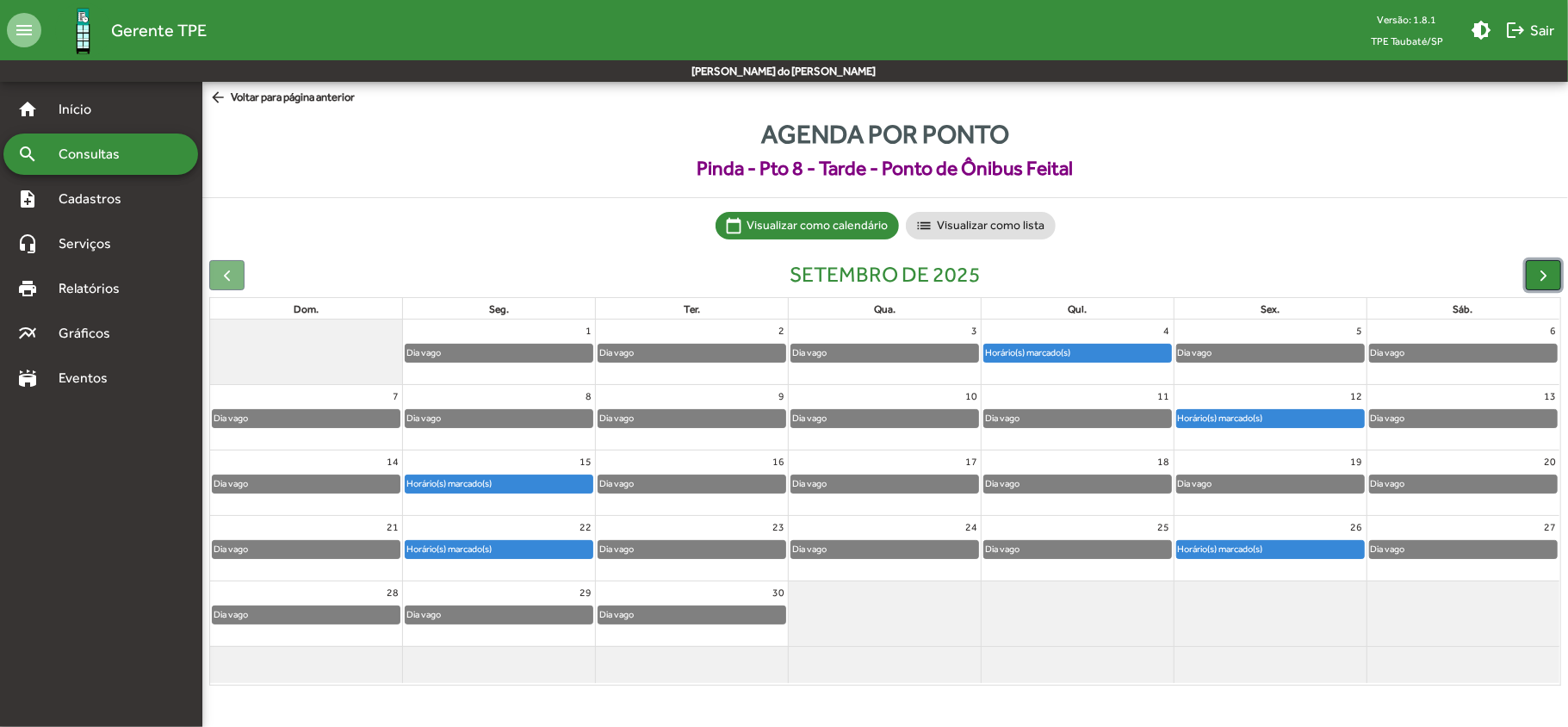
click at [1538, 280] on span "button" at bounding box center [1543, 275] width 18 height 18
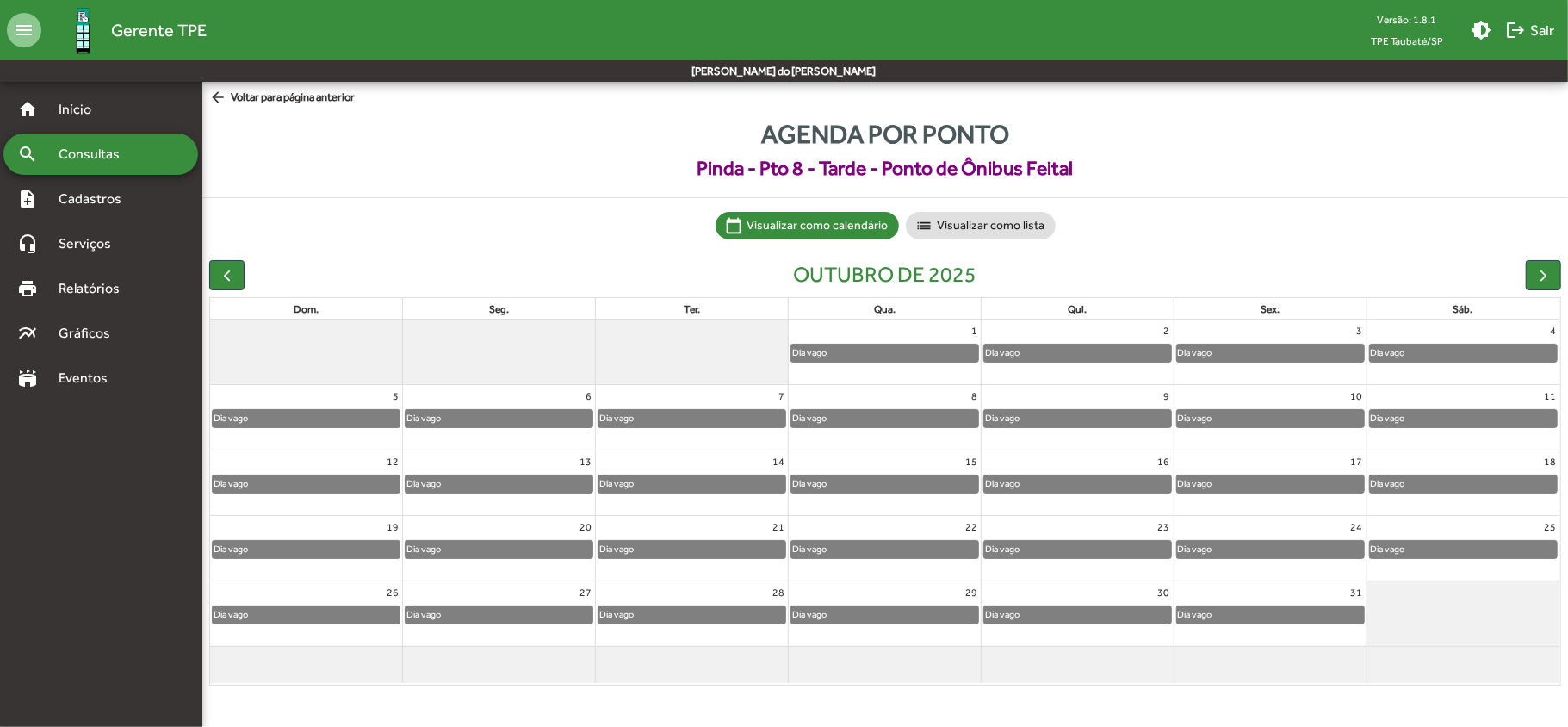
click at [90, 144] on span "Consultas" at bounding box center [95, 154] width 94 height 21
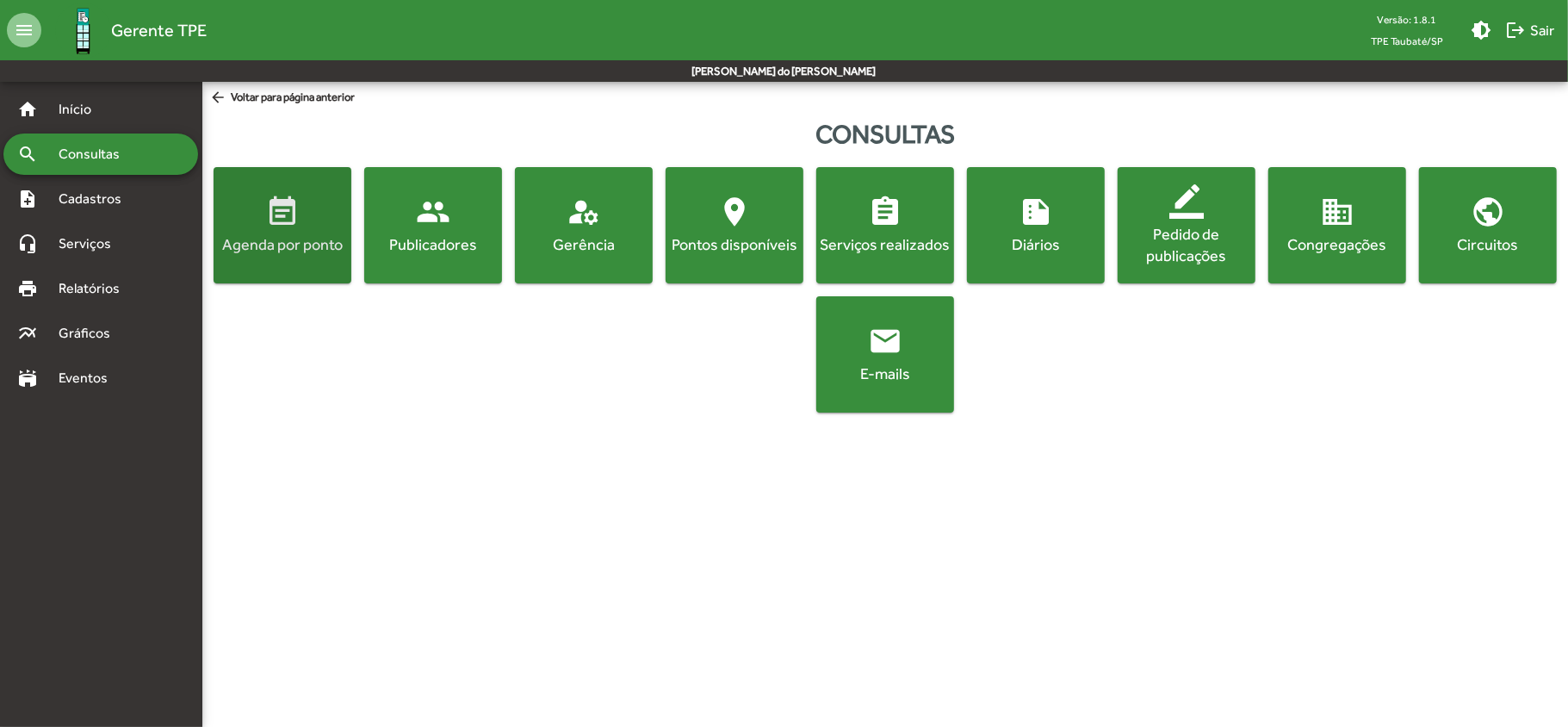
click at [238, 210] on span "event_note Agenda por ponto" at bounding box center [282, 224] width 130 height 60
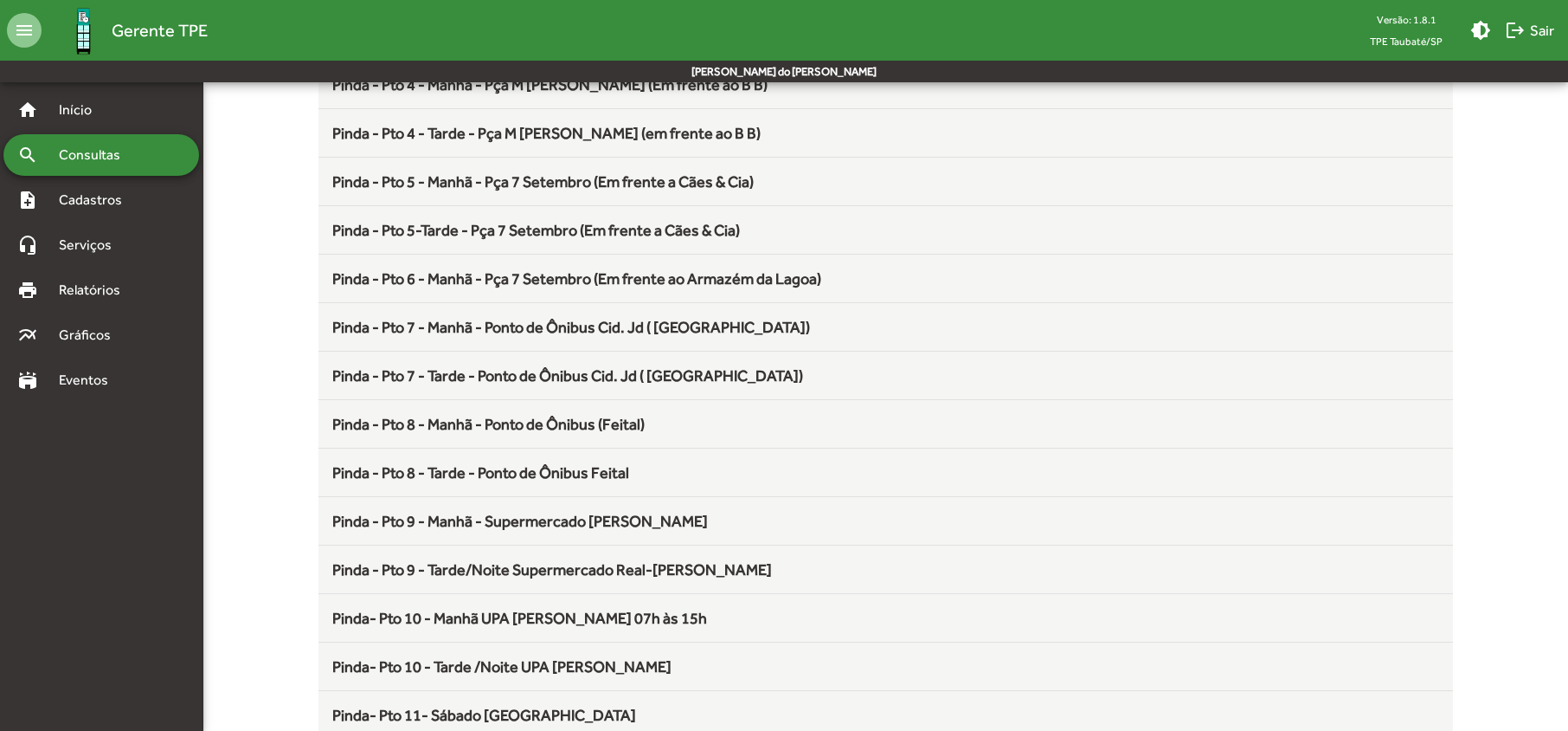
scroll to position [692, 0]
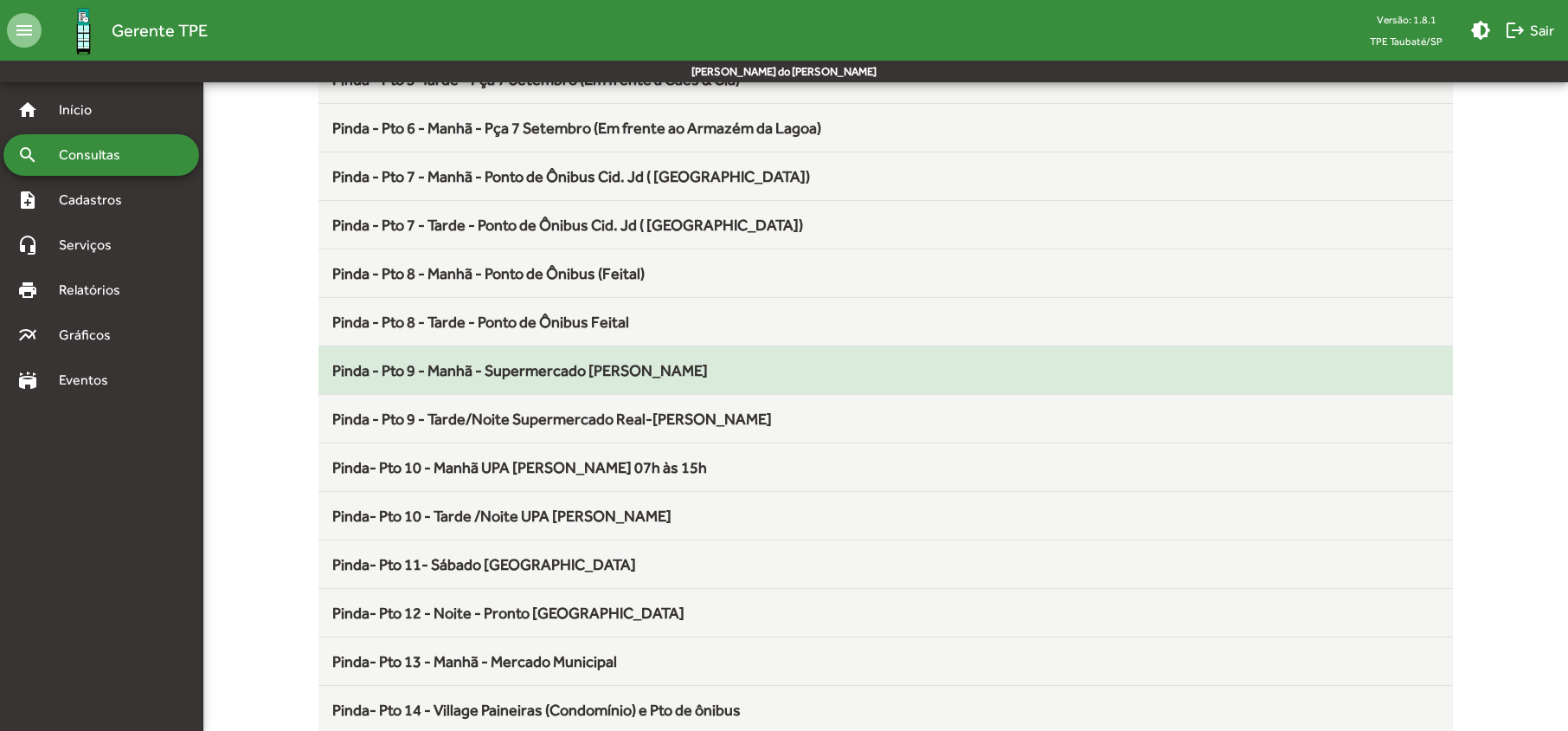
click at [509, 379] on span "Pinda - Pto 9 - Manhã - Supermercado [PERSON_NAME]" at bounding box center [520, 371] width 376 height 18
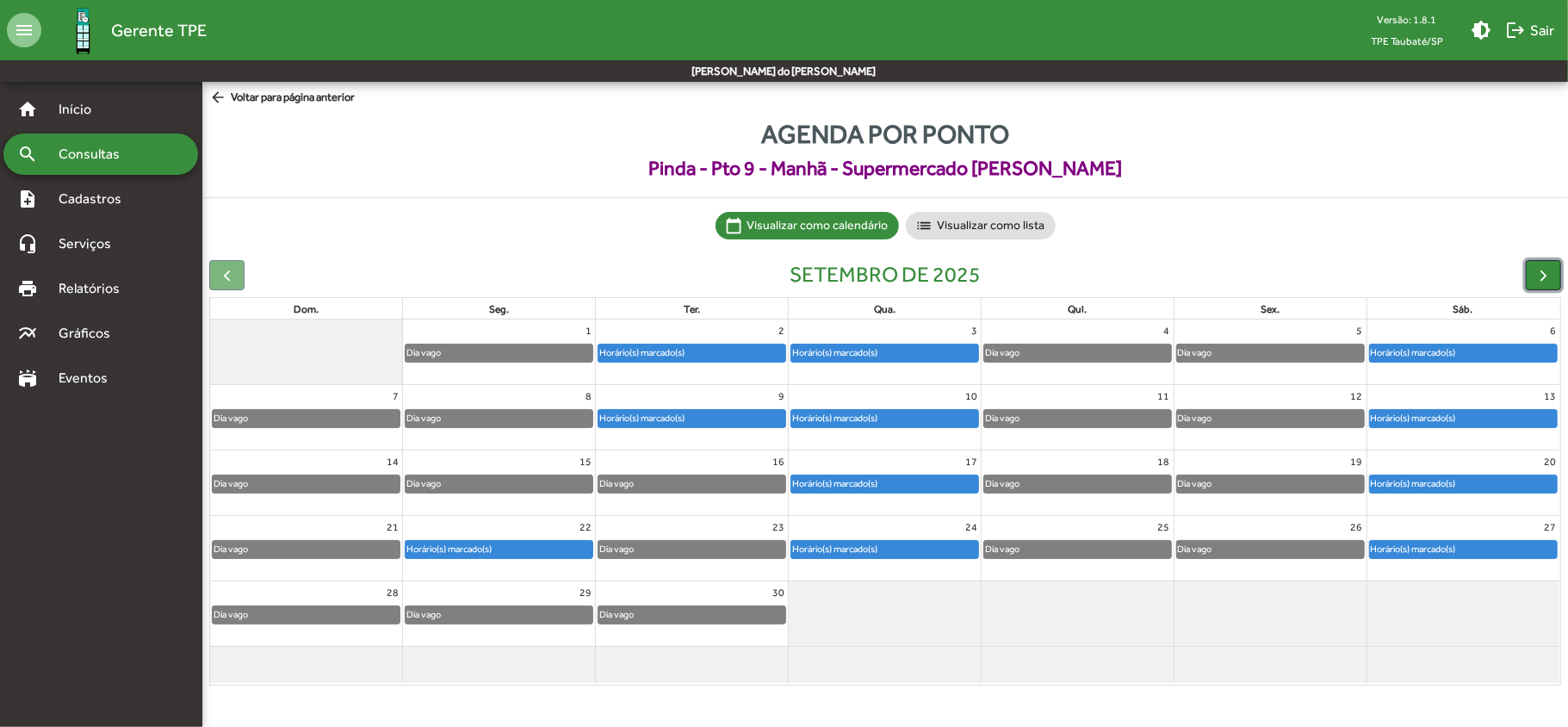
click at [1534, 280] on span "button" at bounding box center [1543, 275] width 18 height 18
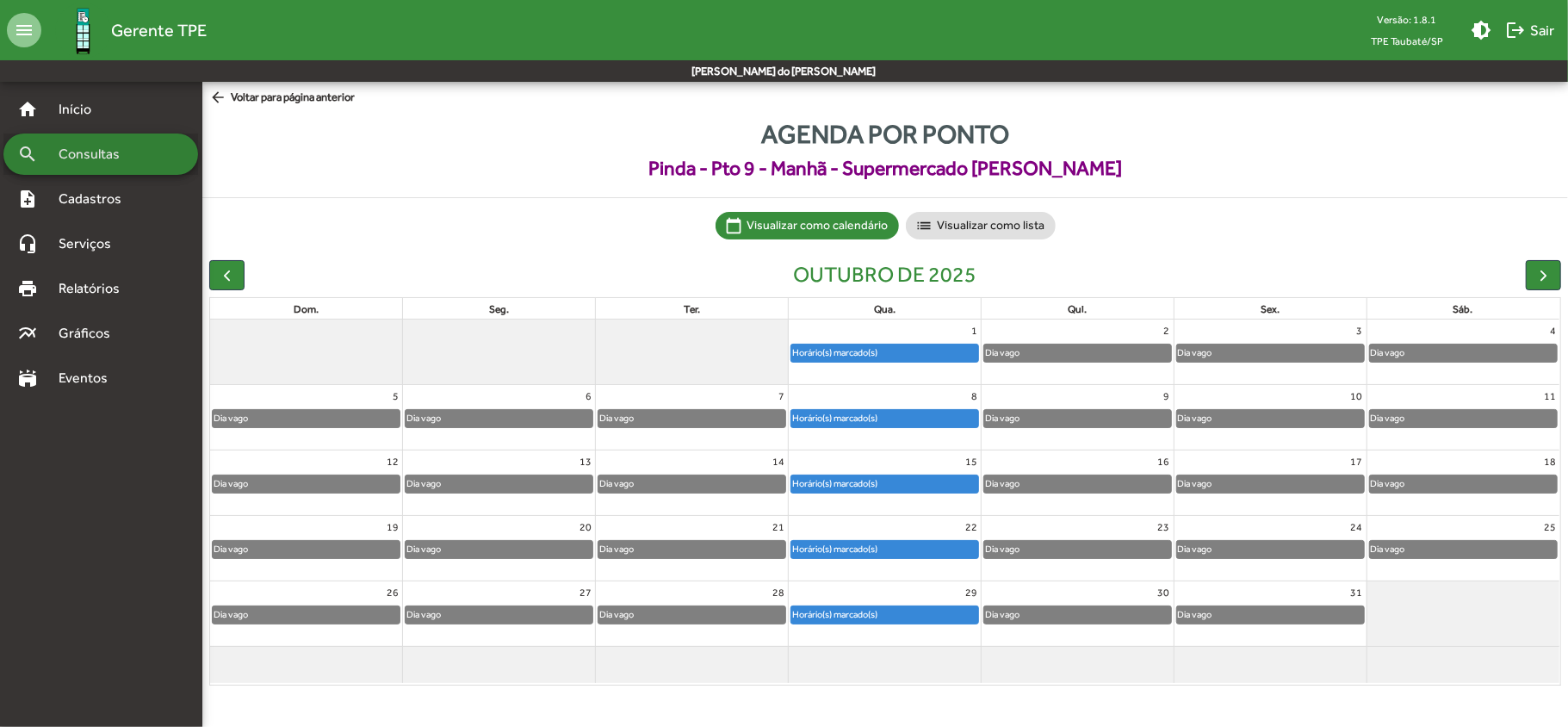
click at [120, 150] on span "Consultas" at bounding box center [95, 154] width 94 height 21
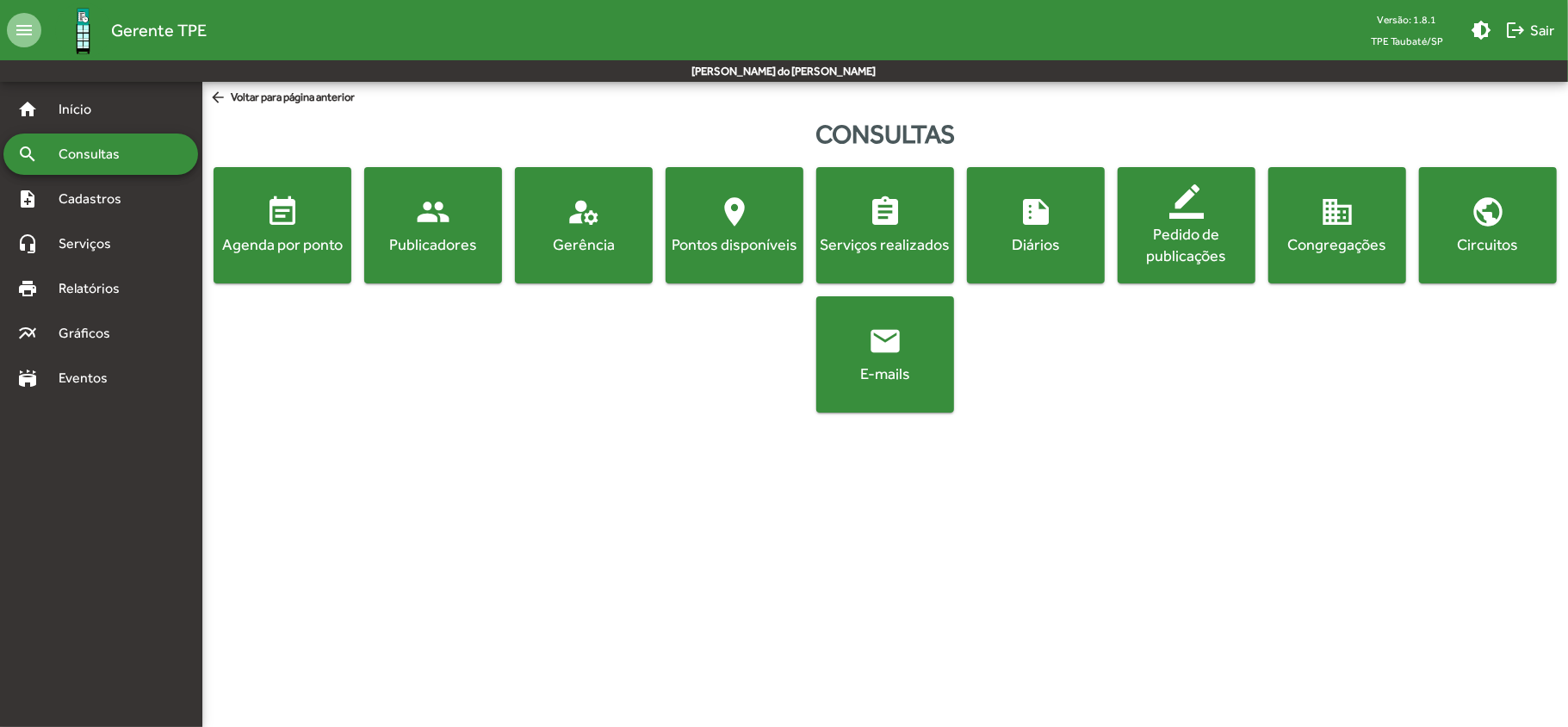
click at [260, 244] on div "Agenda por ponto" at bounding box center [282, 244] width 130 height 22
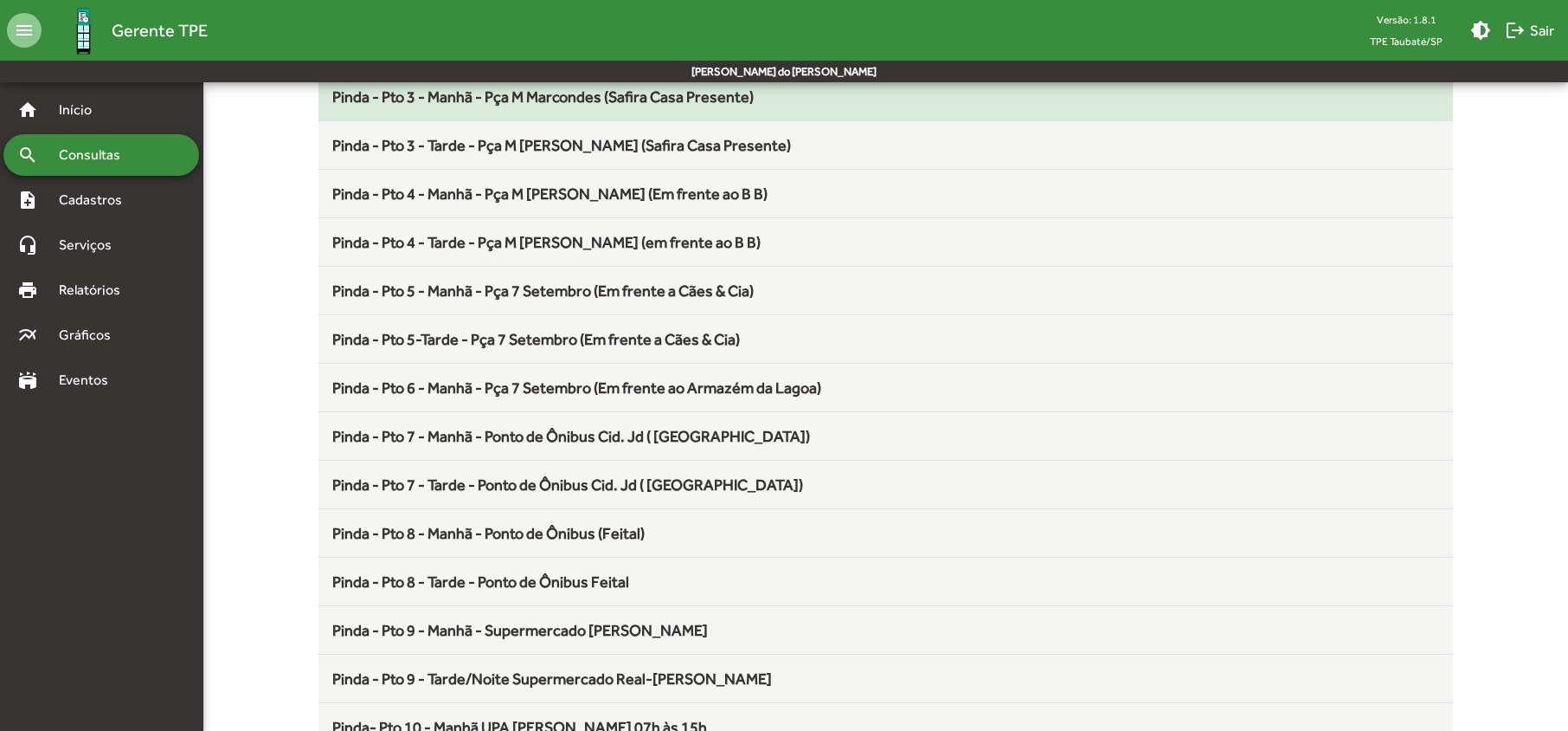
scroll to position [577, 0]
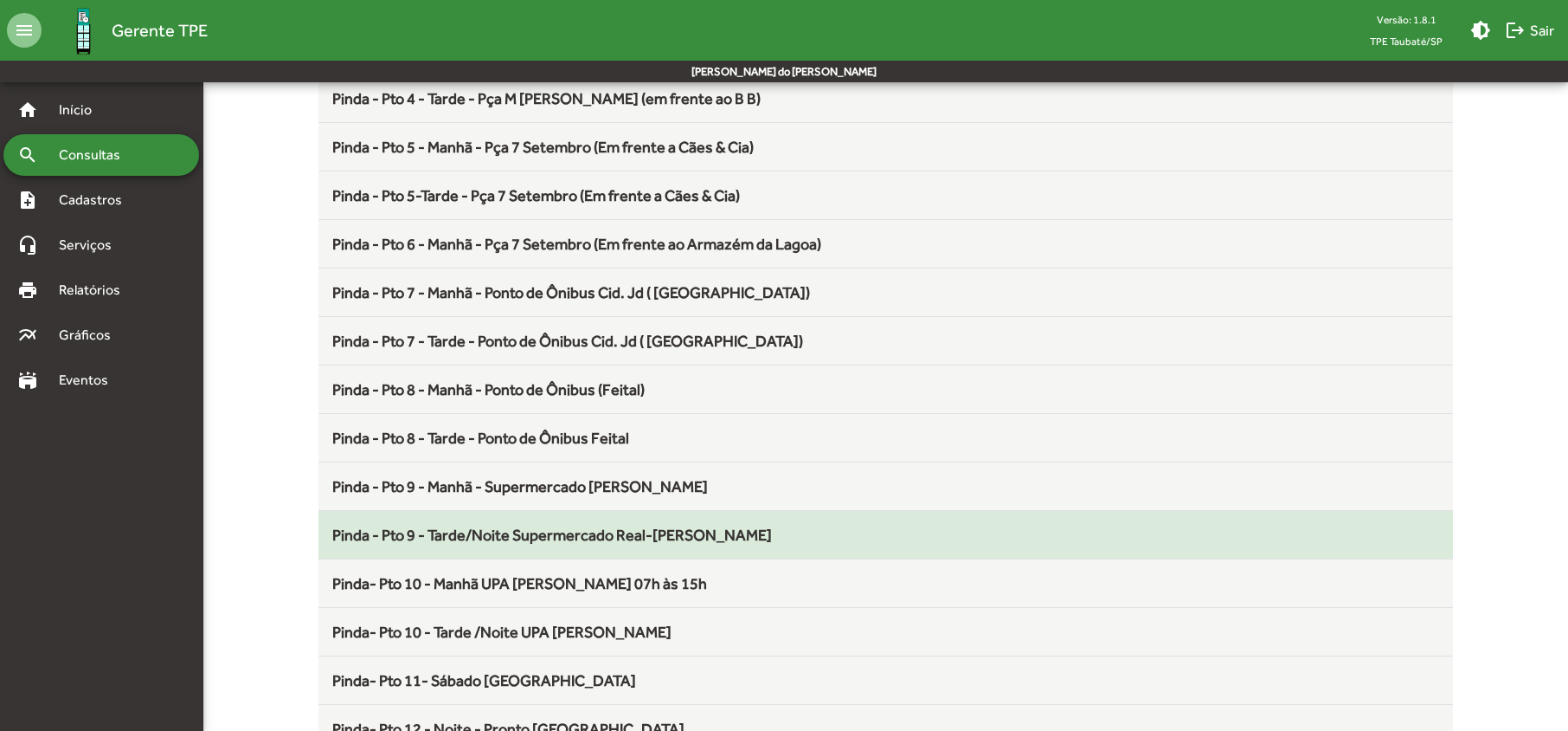
click at [486, 537] on span "Pinda - Pto 9 - Tarde/Noite Supermercado Real-[PERSON_NAME]" at bounding box center [551, 535] width 439 height 18
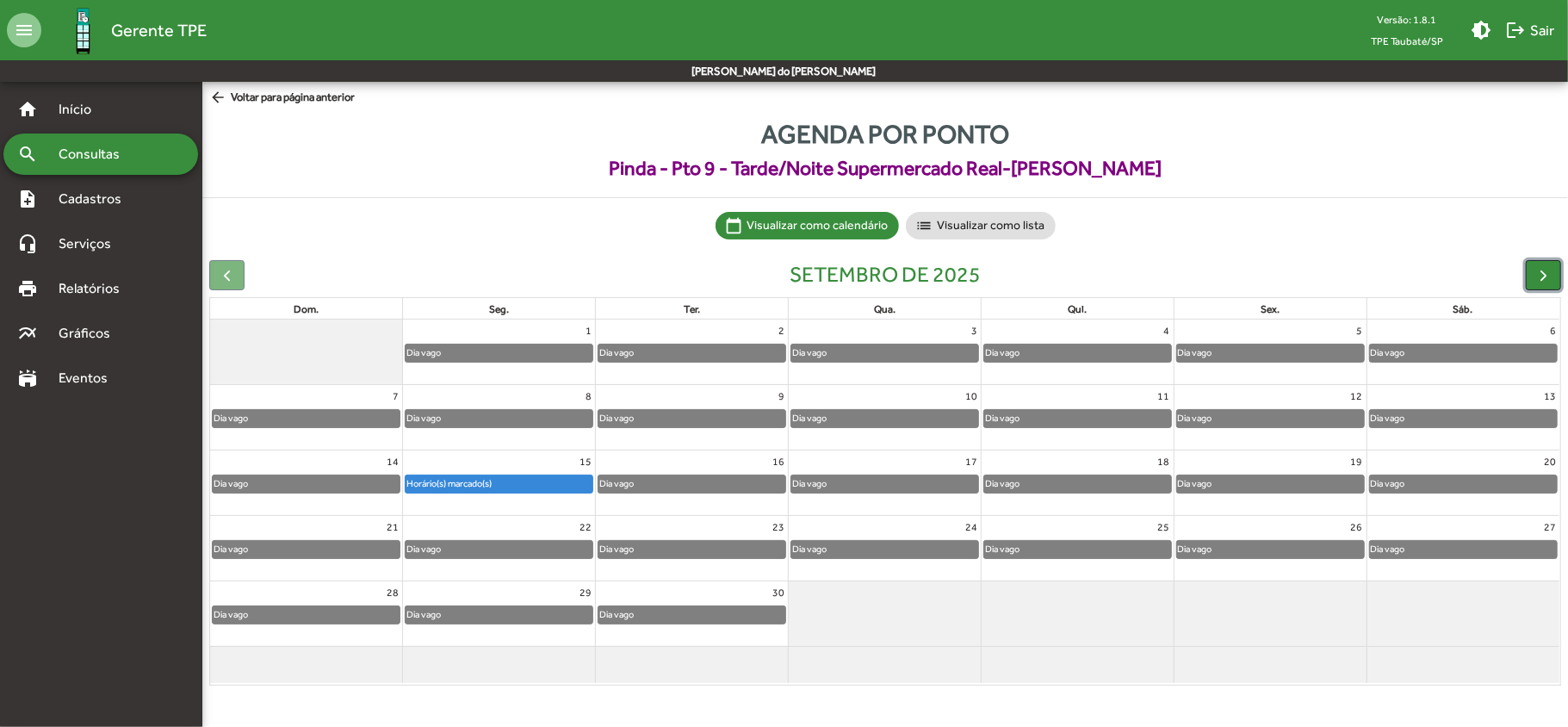
click at [1534, 272] on span "button" at bounding box center [1543, 275] width 18 height 18
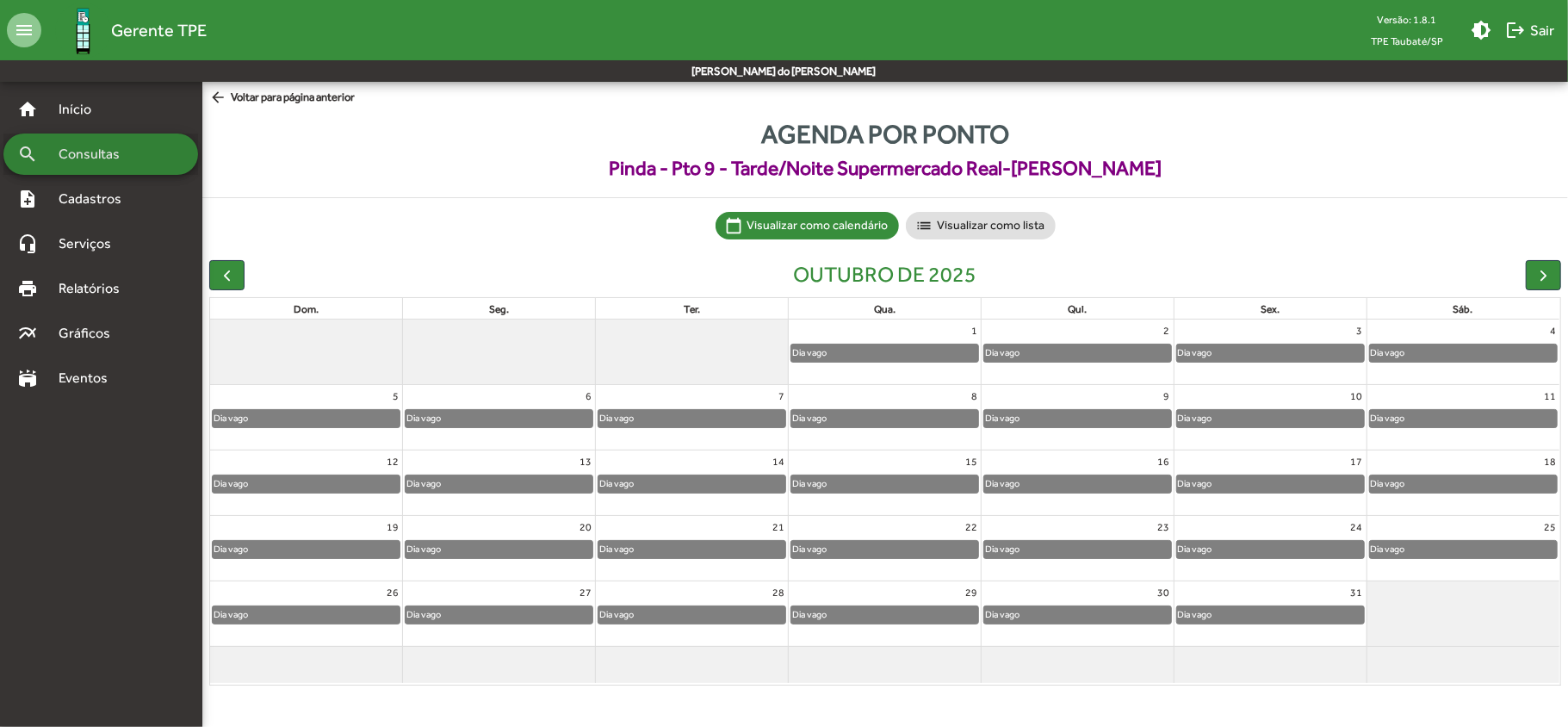
click at [100, 150] on span "Consultas" at bounding box center [95, 154] width 94 height 21
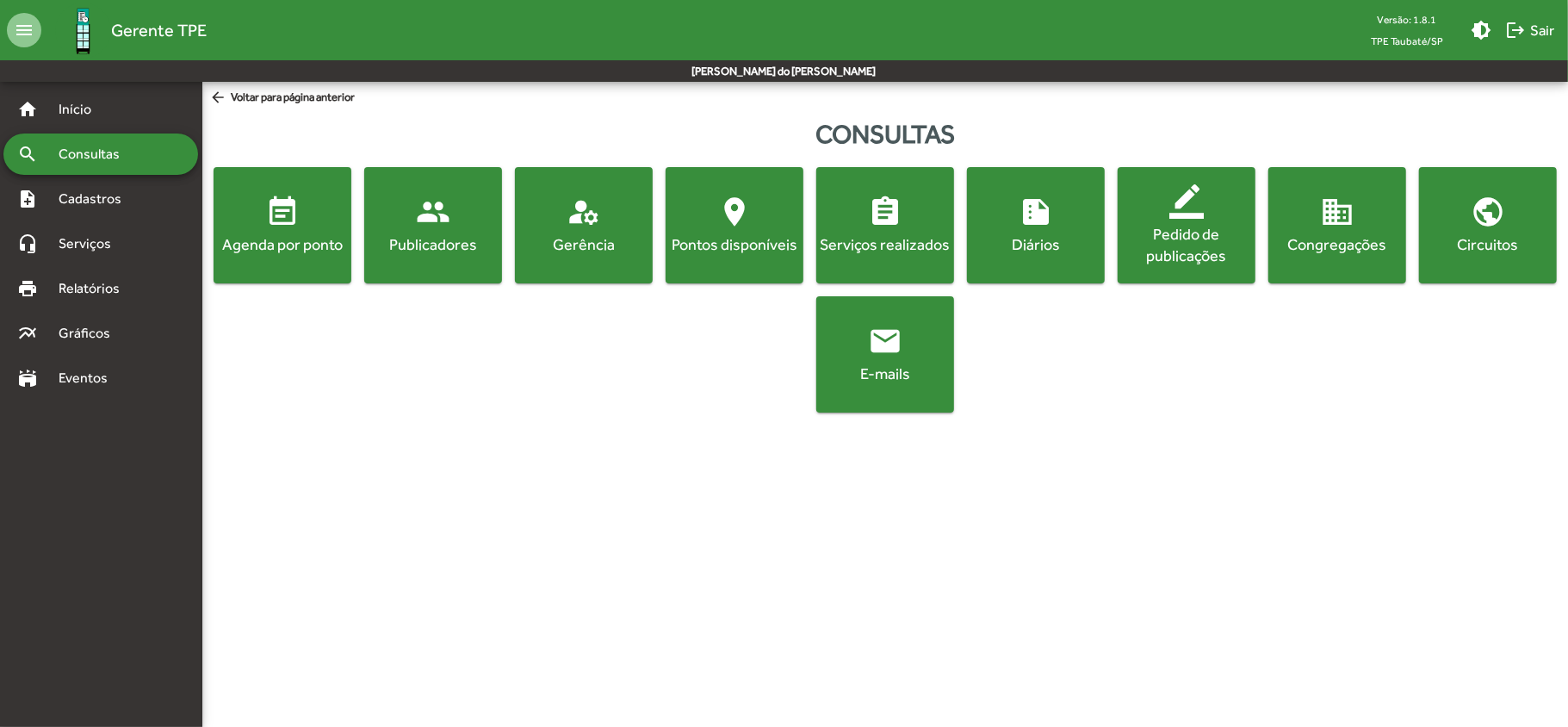
click at [245, 250] on div "Agenda por ponto" at bounding box center [282, 244] width 130 height 22
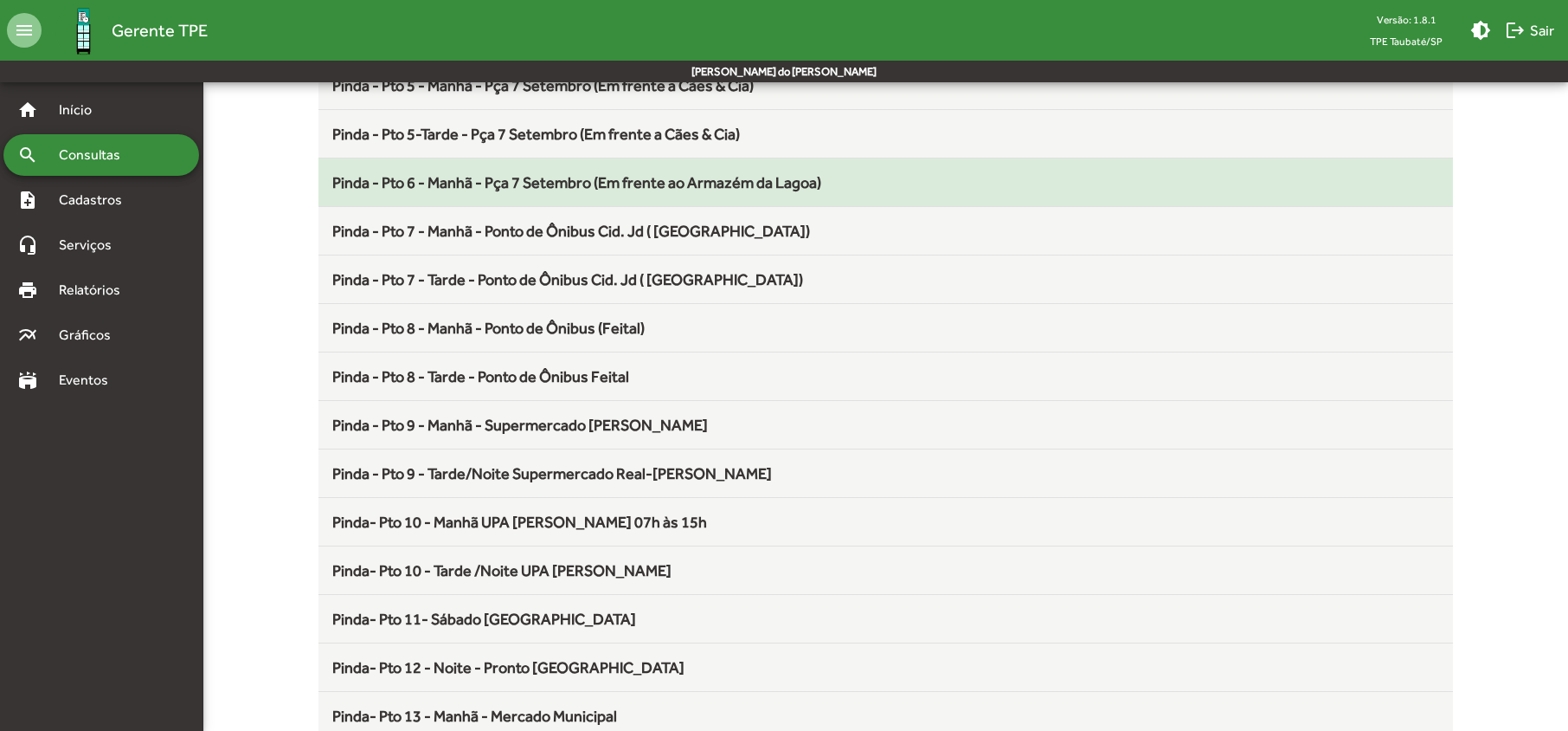
scroll to position [692, 0]
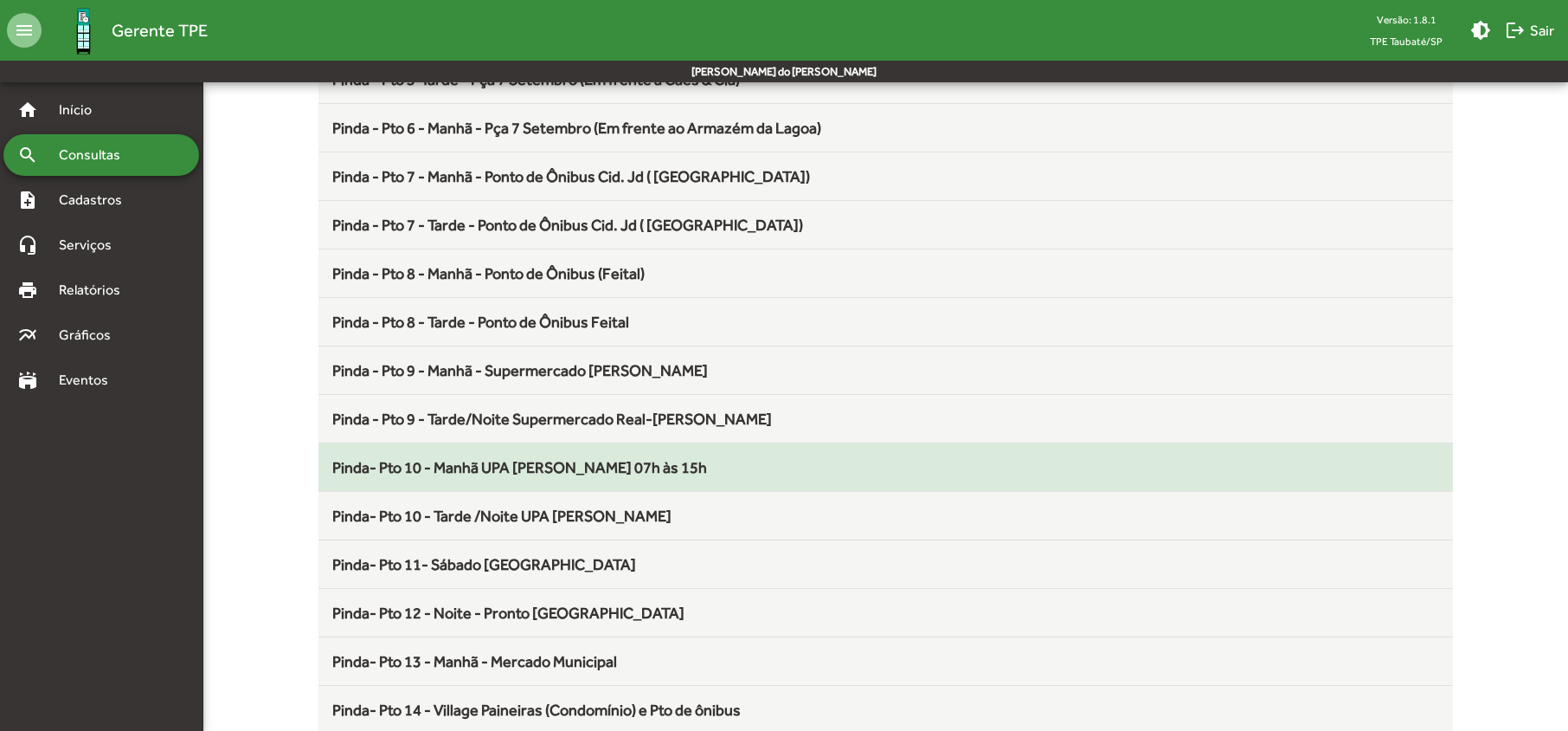
click at [526, 475] on span "Pinda- Pto 10 - Manhã UPA [PERSON_NAME] 07h às 15h" at bounding box center [519, 467] width 375 height 18
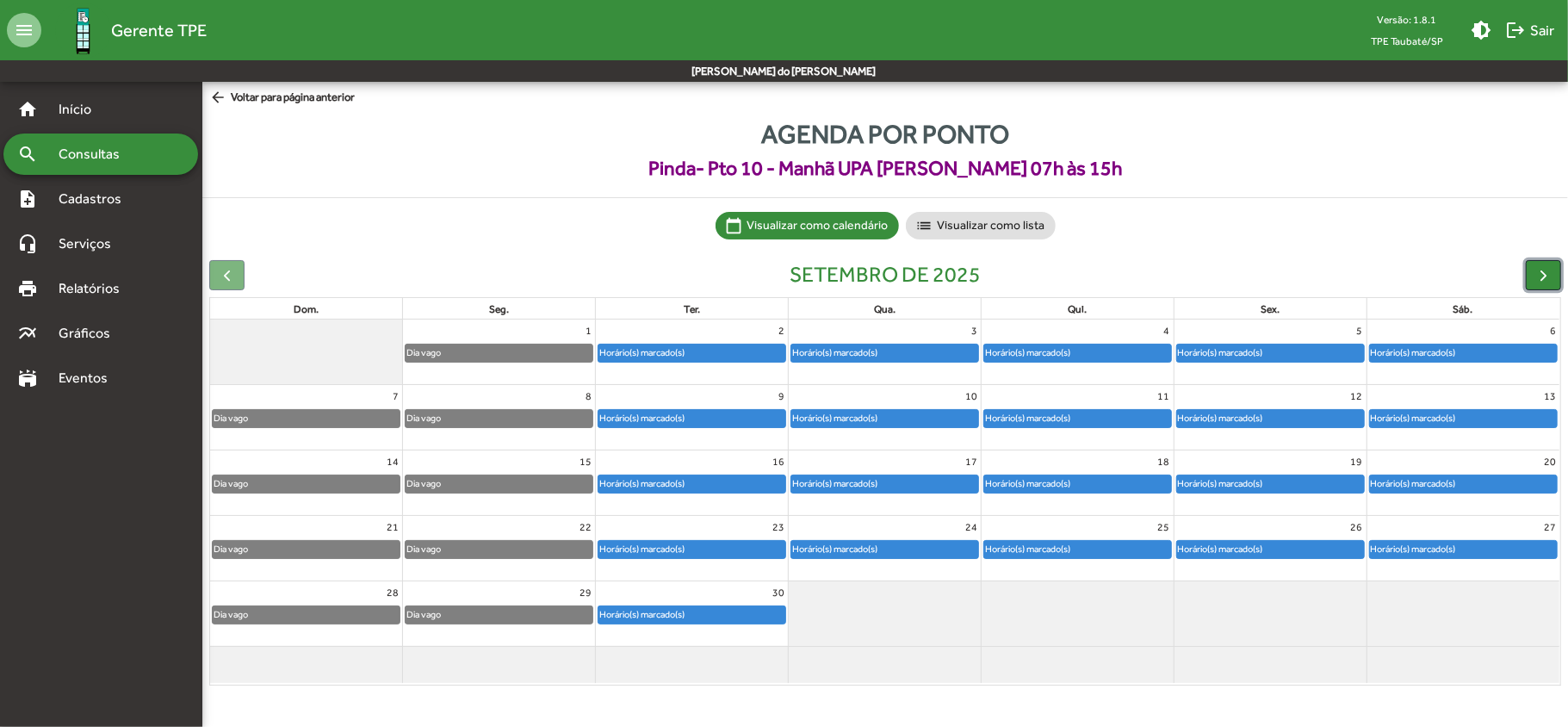
click at [1542, 279] on span "button" at bounding box center [1543, 275] width 18 height 18
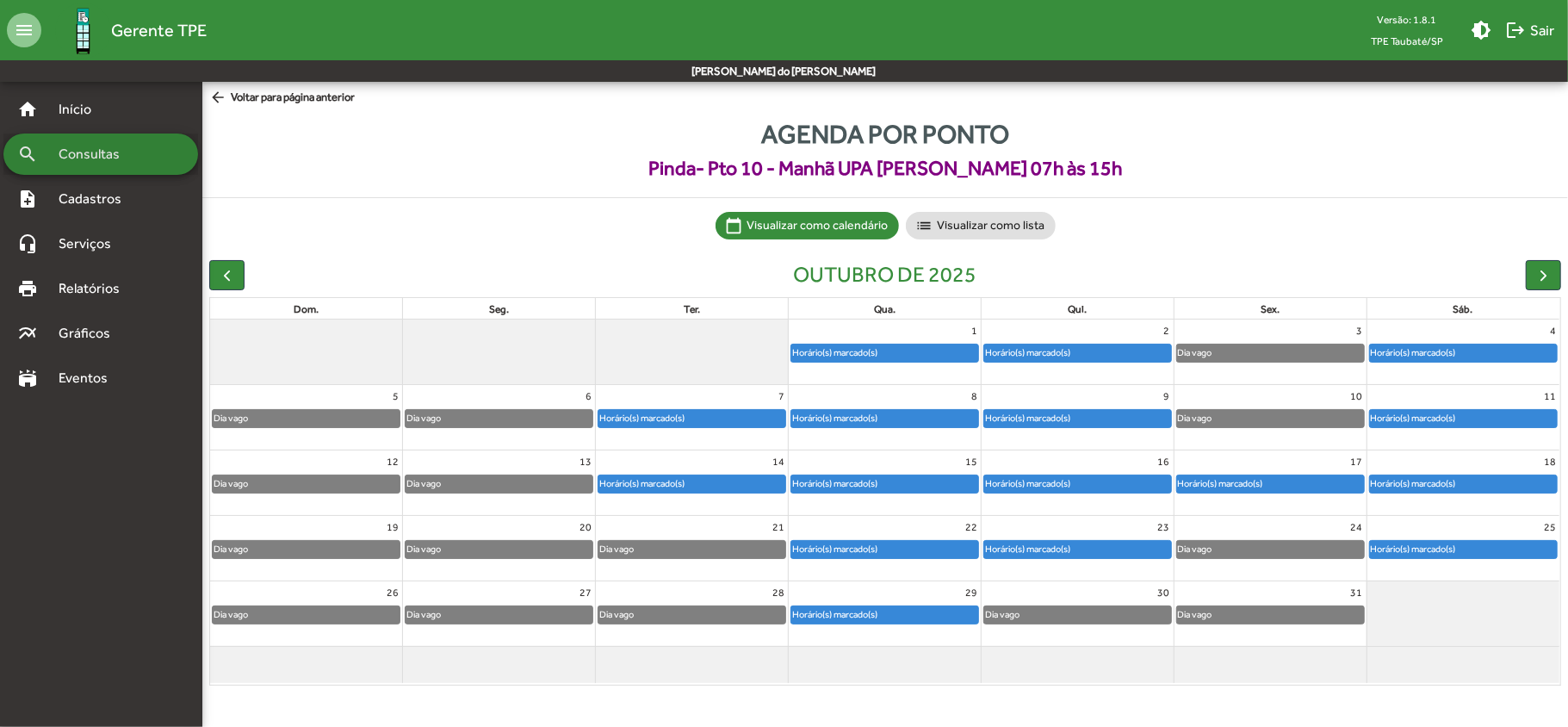
click at [118, 156] on span "Consultas" at bounding box center [95, 154] width 94 height 21
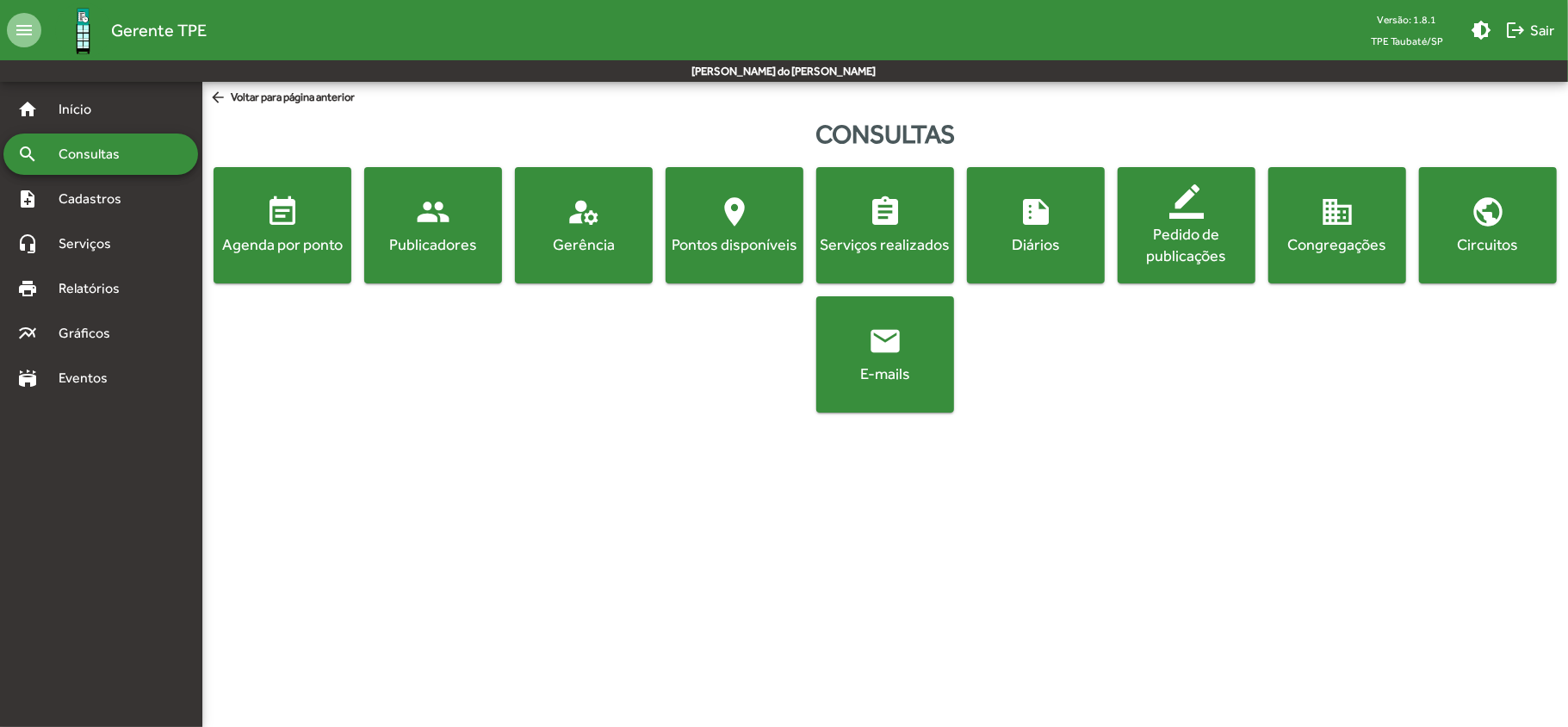
click at [276, 259] on button "event_note Agenda por ponto" at bounding box center [282, 224] width 138 height 116
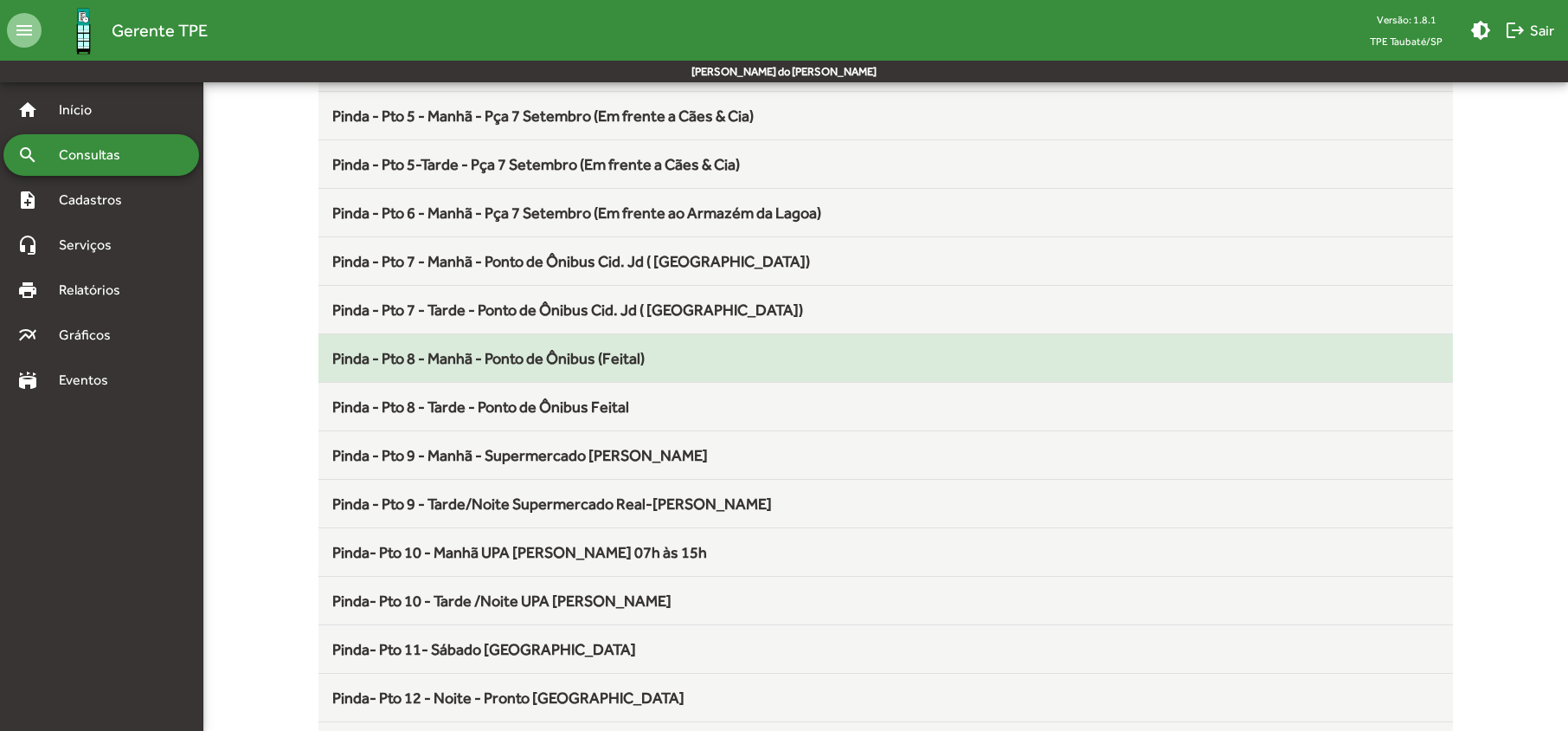
scroll to position [577, 0]
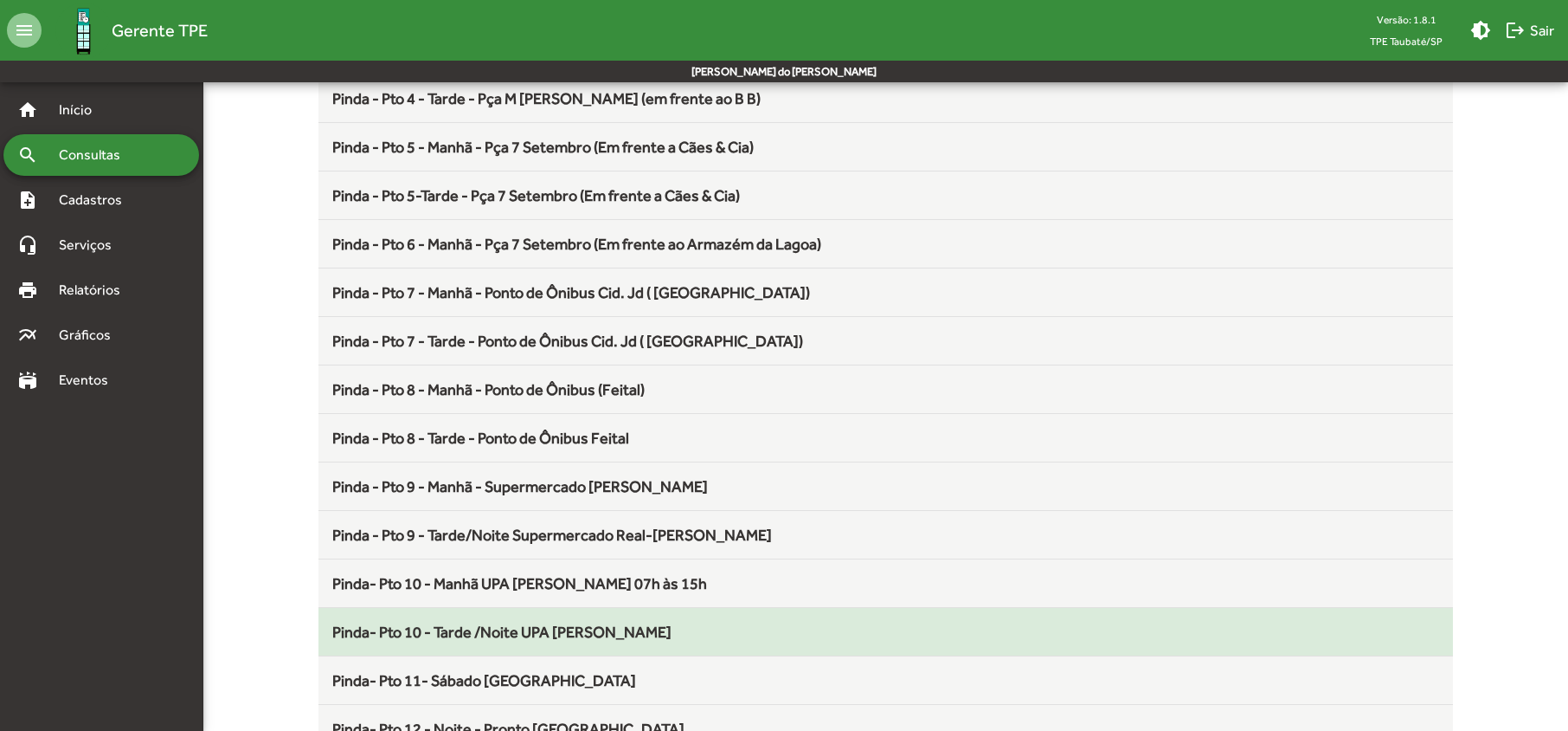
click at [524, 638] on span "Pinda- Pto 10 - Tarde /Noite UPA [PERSON_NAME]" at bounding box center [502, 632] width 339 height 18
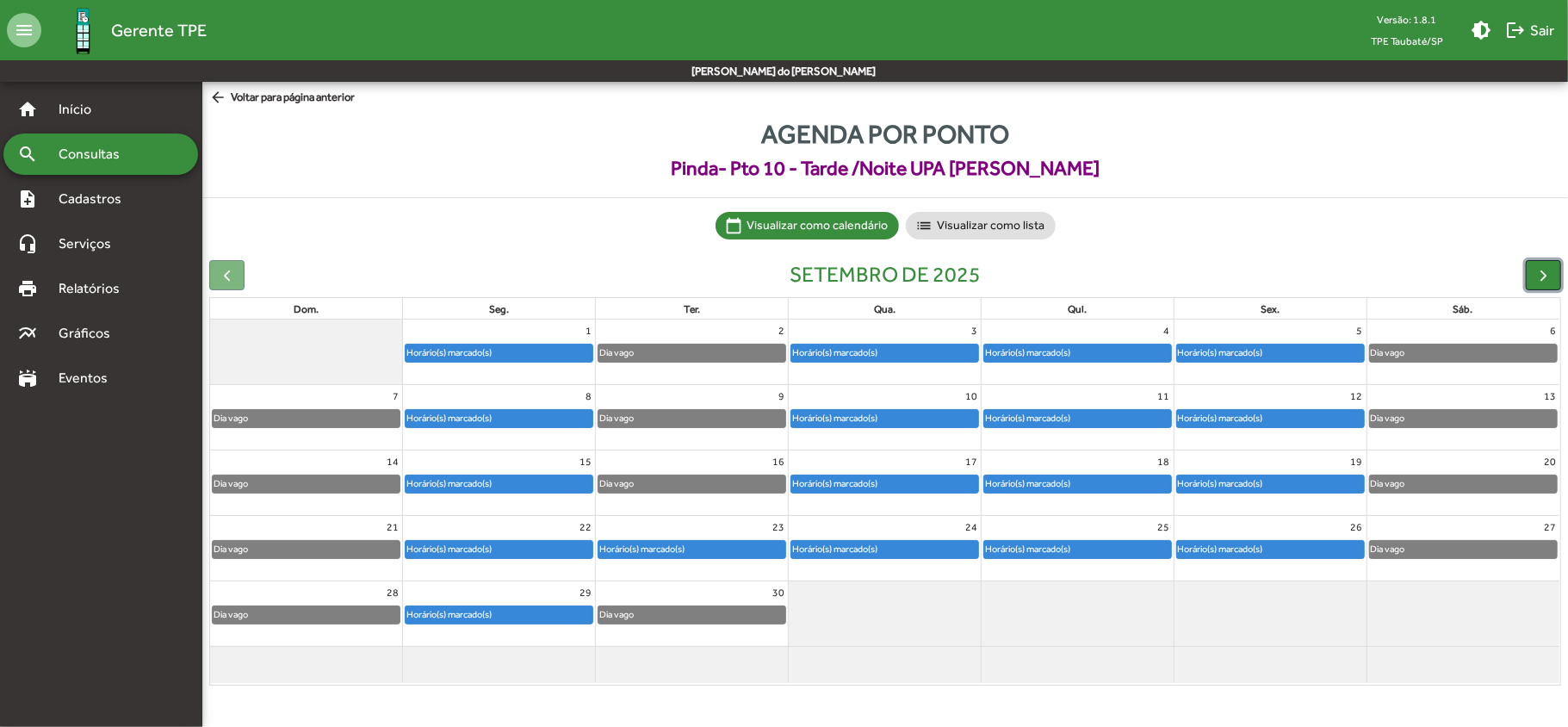
click at [1541, 275] on span "button" at bounding box center [1543, 275] width 18 height 18
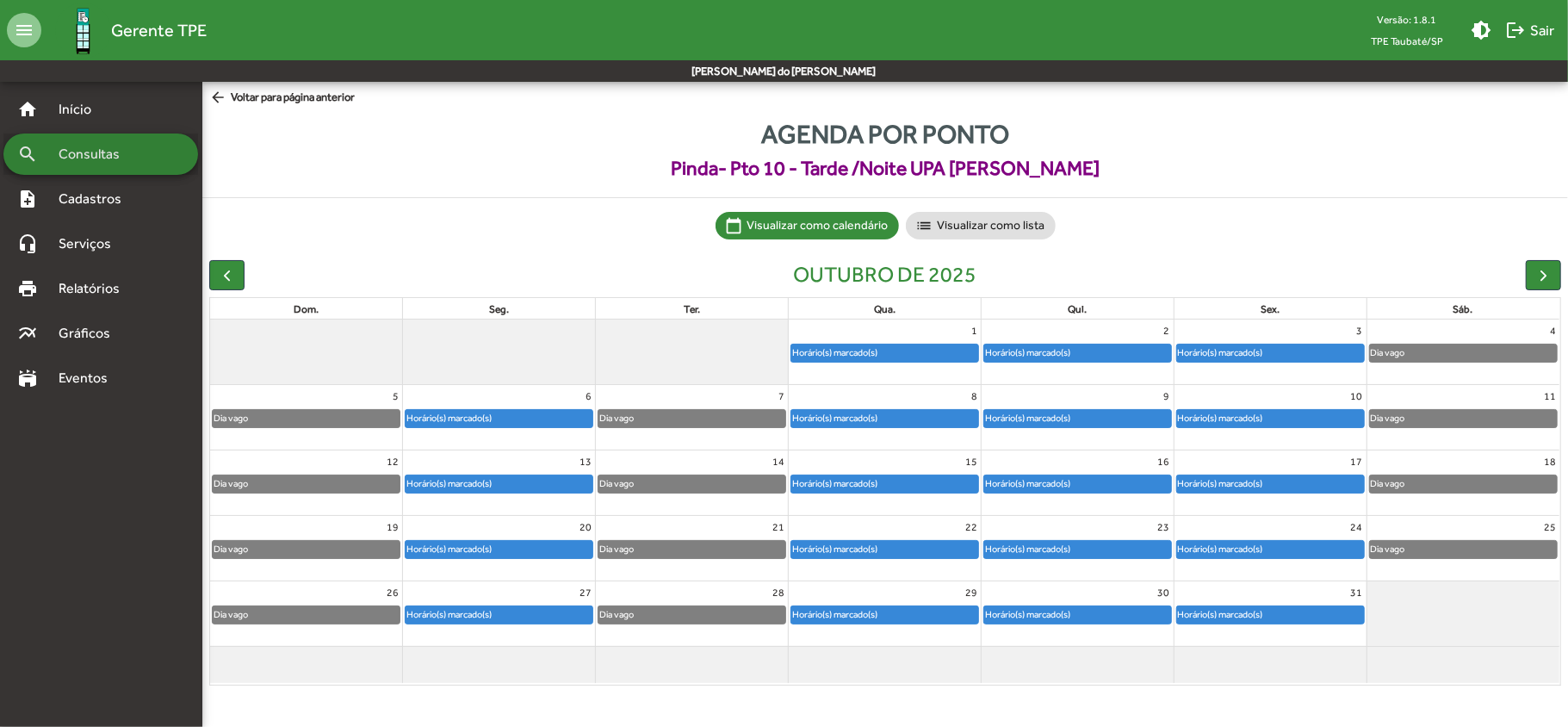
click at [84, 153] on span "Consultas" at bounding box center [95, 154] width 94 height 21
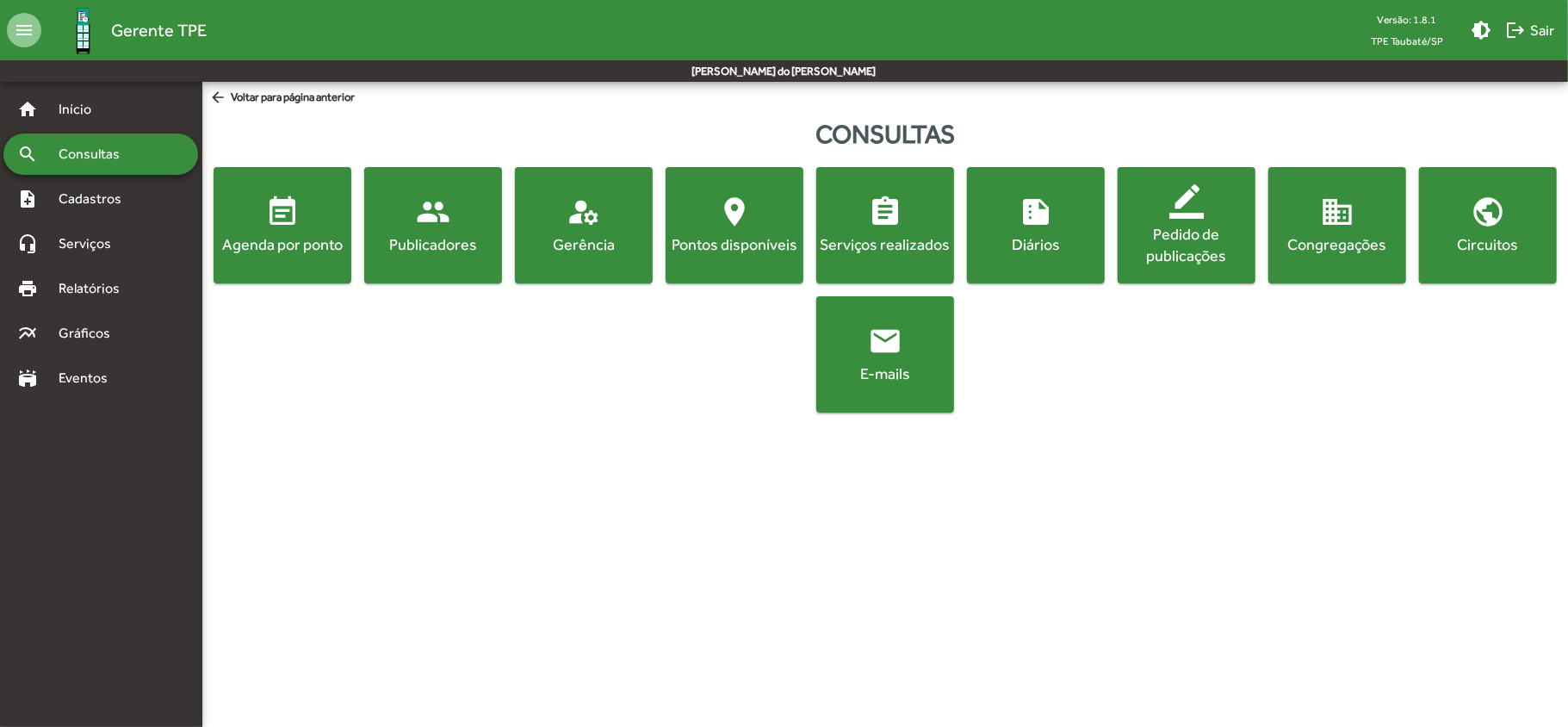
click at [283, 238] on div "Agenda por ponto" at bounding box center [282, 244] width 130 height 22
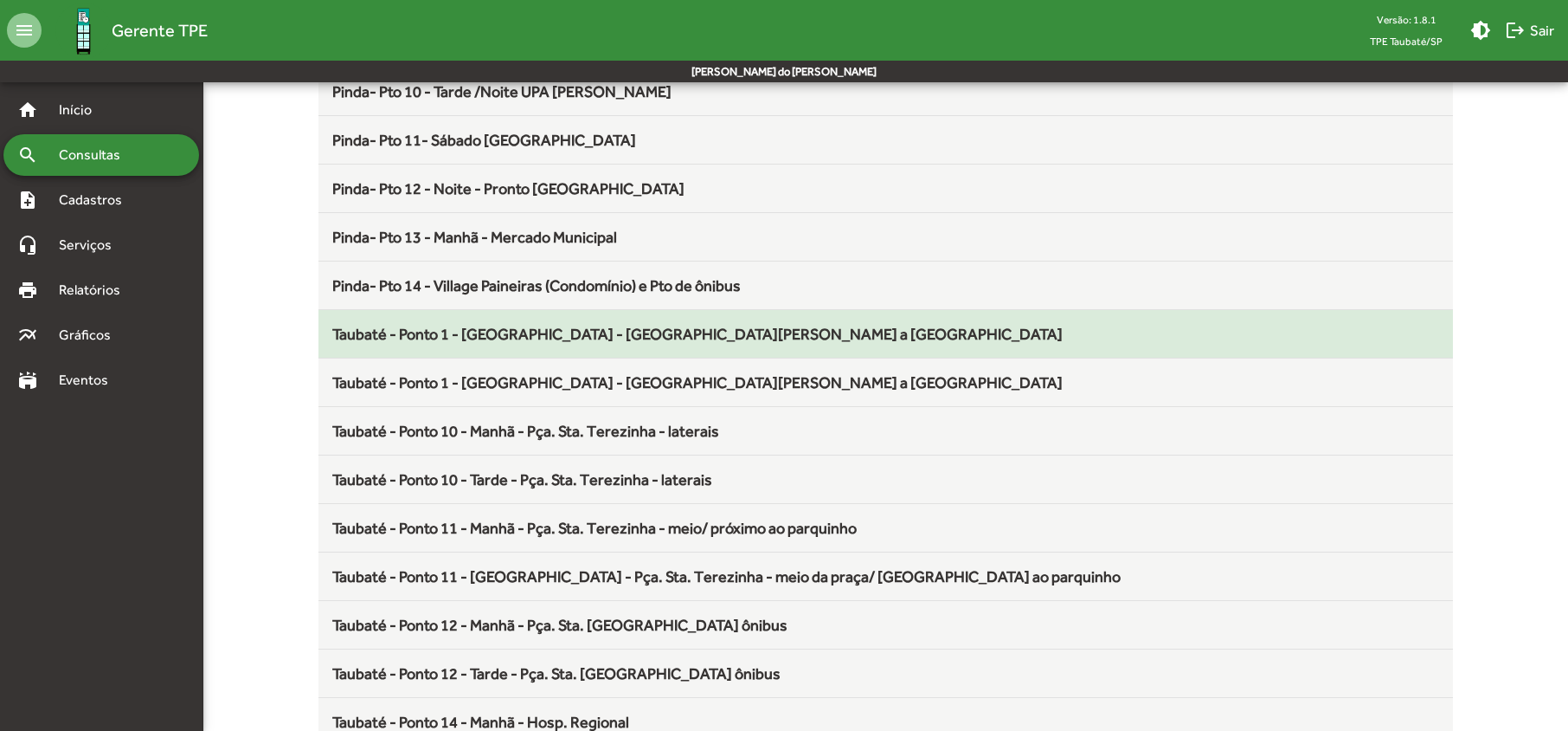
scroll to position [1154, 0]
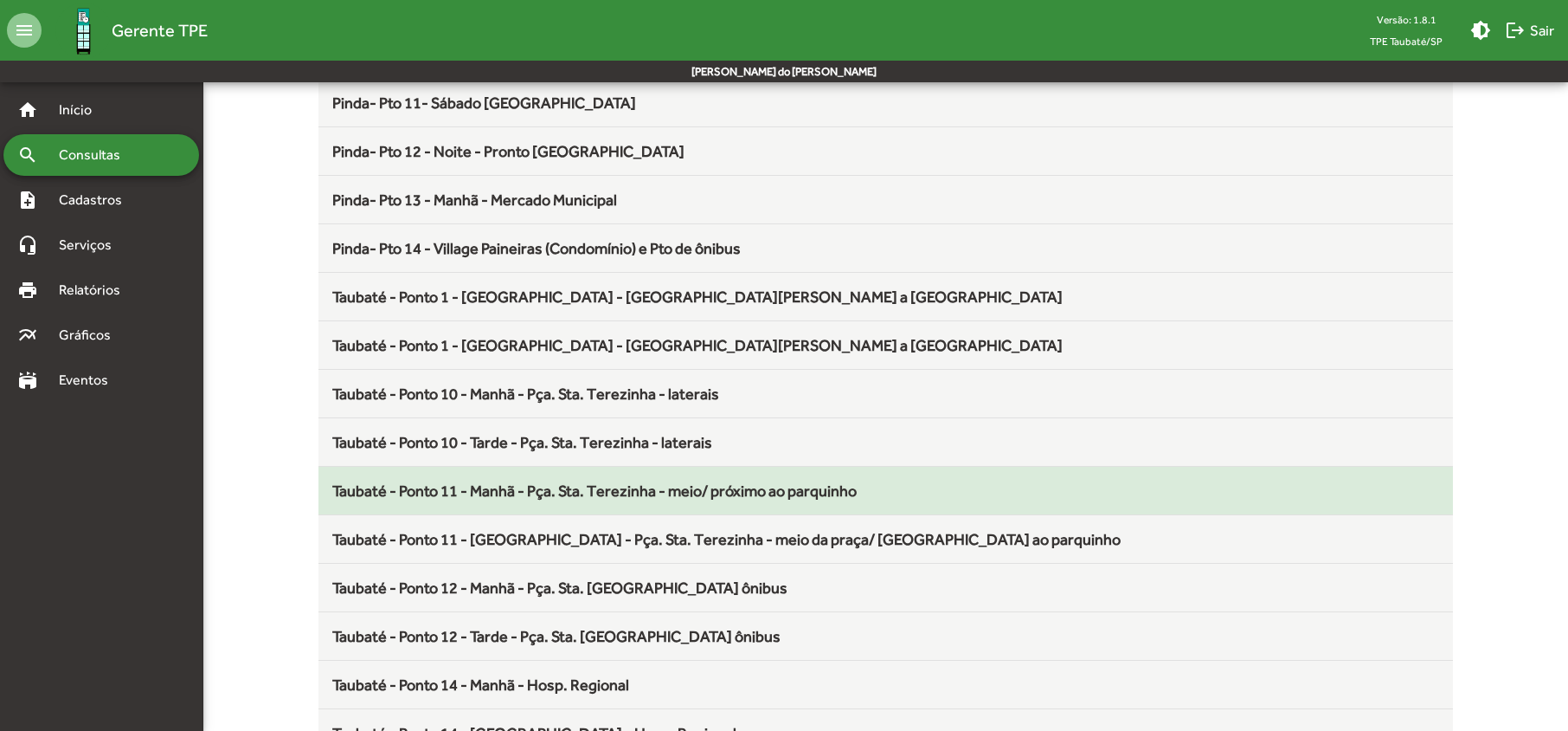
click at [542, 500] on span "Taubaté - Ponto 11 - Manhã - Pça. Sta. Terezinha - meio/ próximo ao parquinho" at bounding box center [594, 491] width 525 height 18
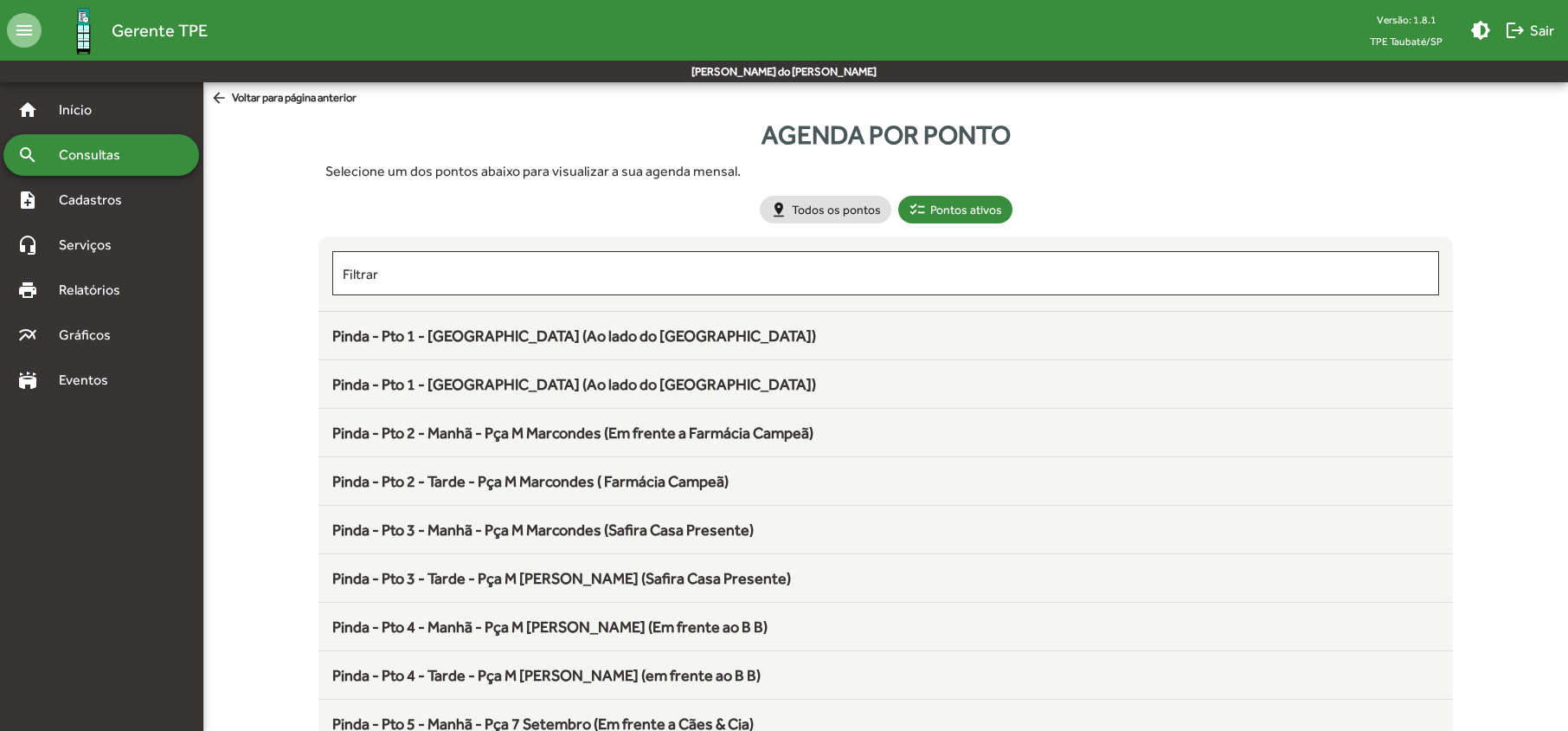
click at [56, 158] on span "Consultas" at bounding box center [95, 155] width 94 height 21
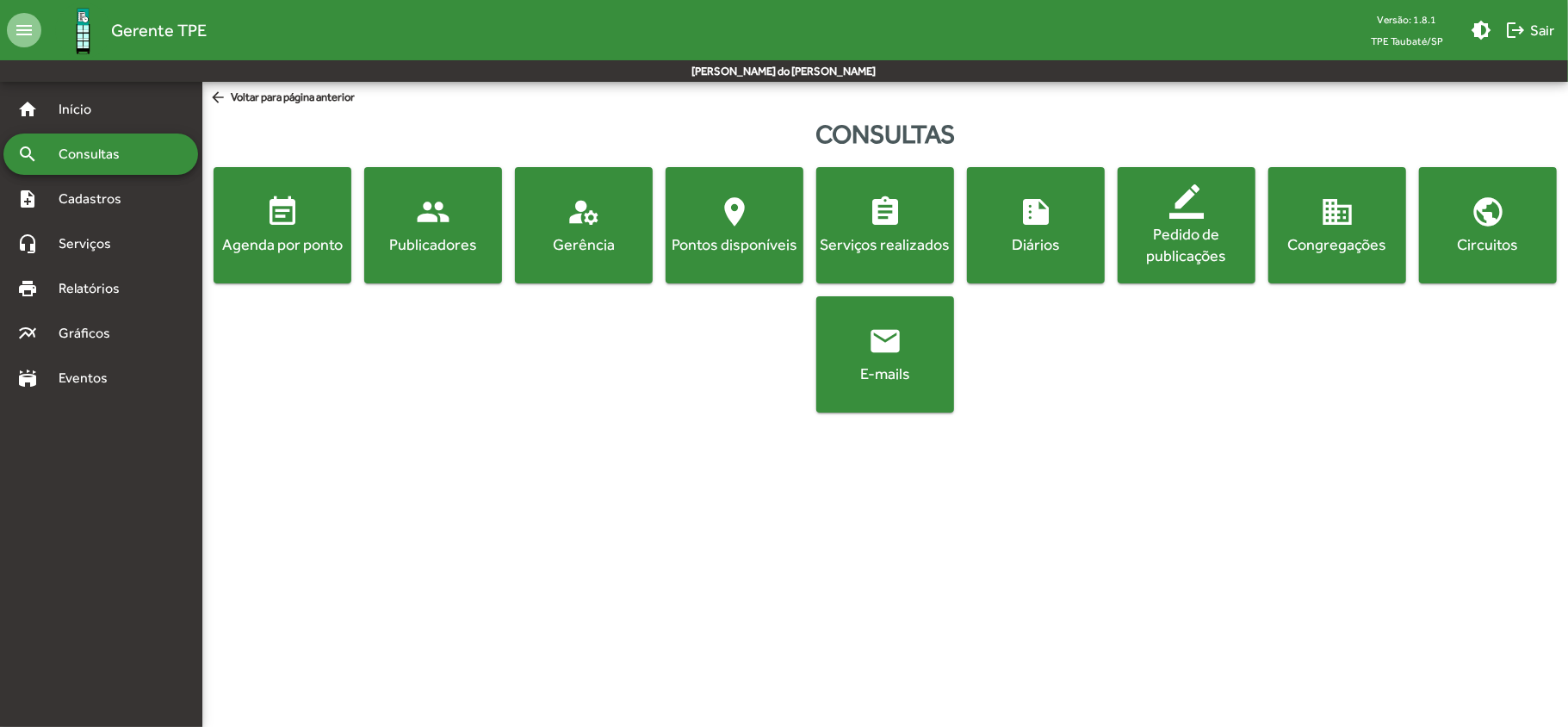
click at [235, 262] on button "event_note Agenda por ponto" at bounding box center [282, 224] width 138 height 116
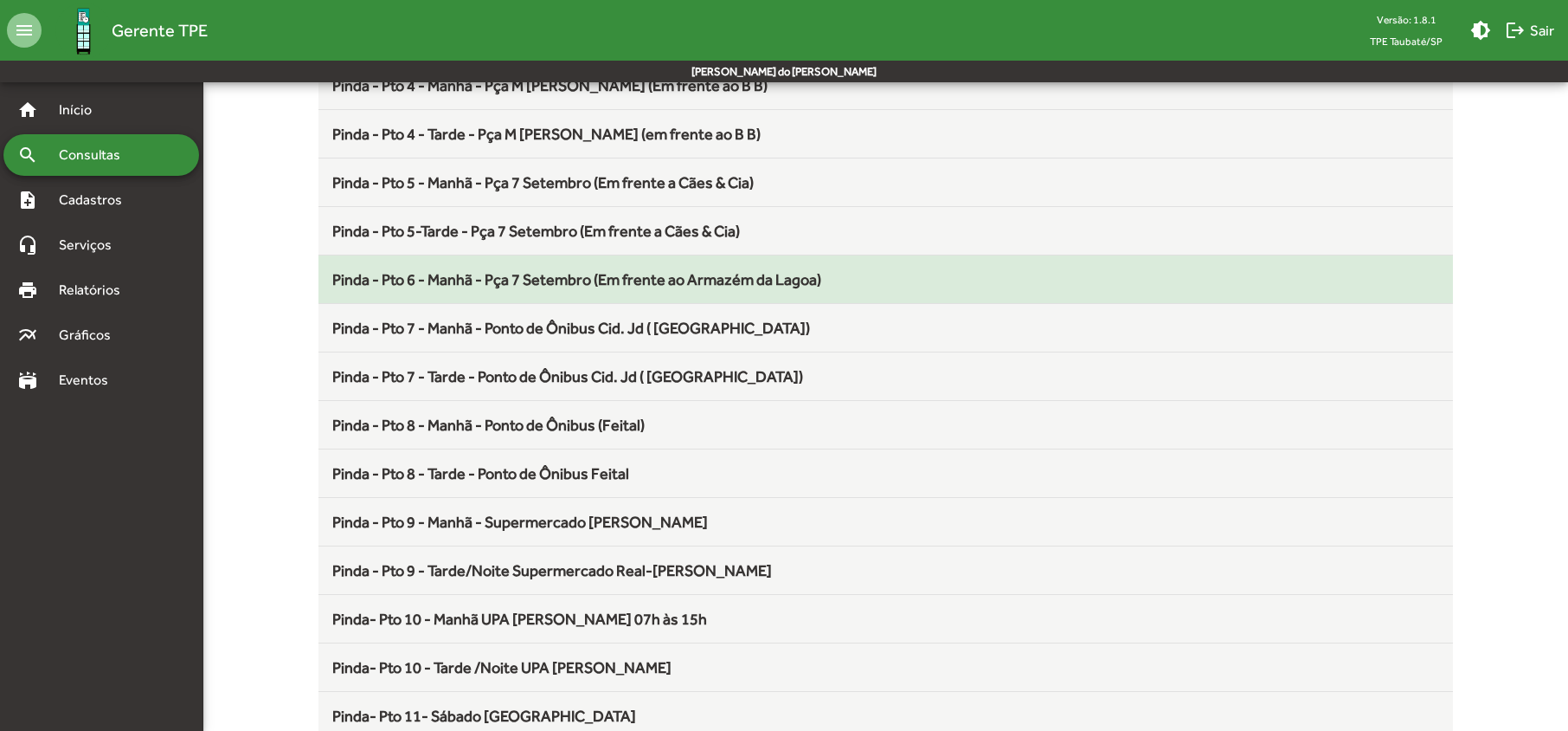
scroll to position [692, 0]
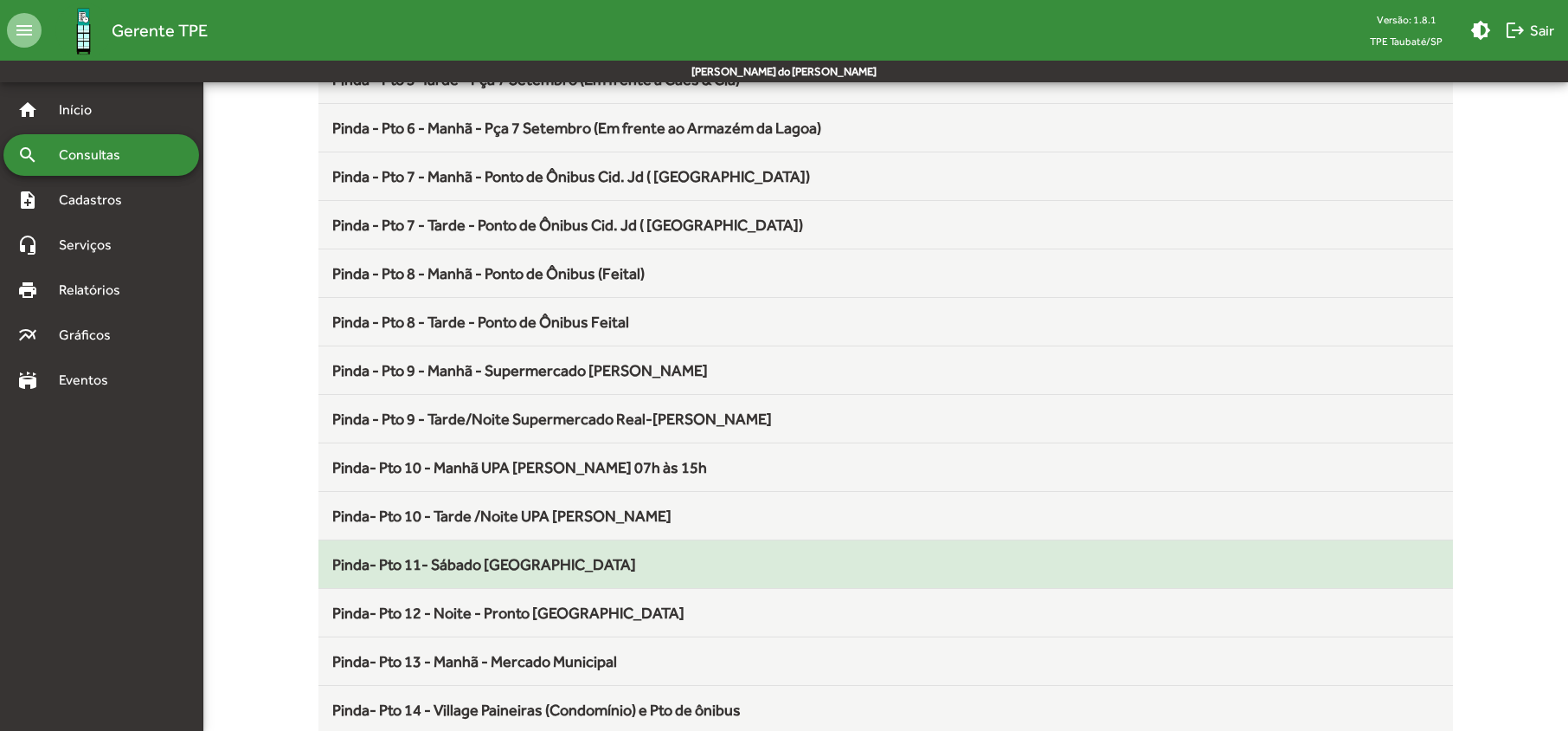
click at [514, 573] on span "Pinda- Pto 11- Sábado [GEOGRAPHIC_DATA]" at bounding box center [483, 564] width 304 height 18
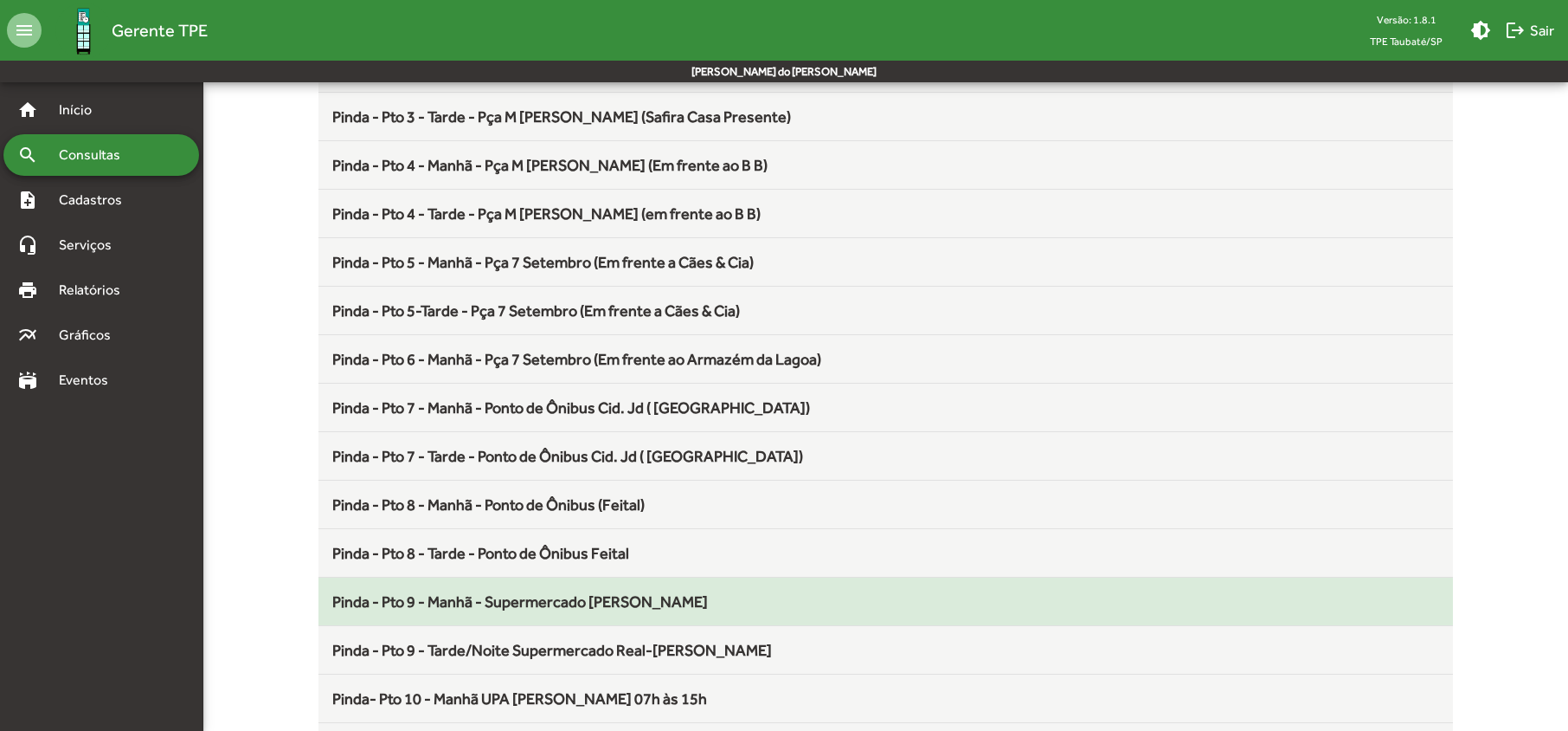
scroll to position [577, 0]
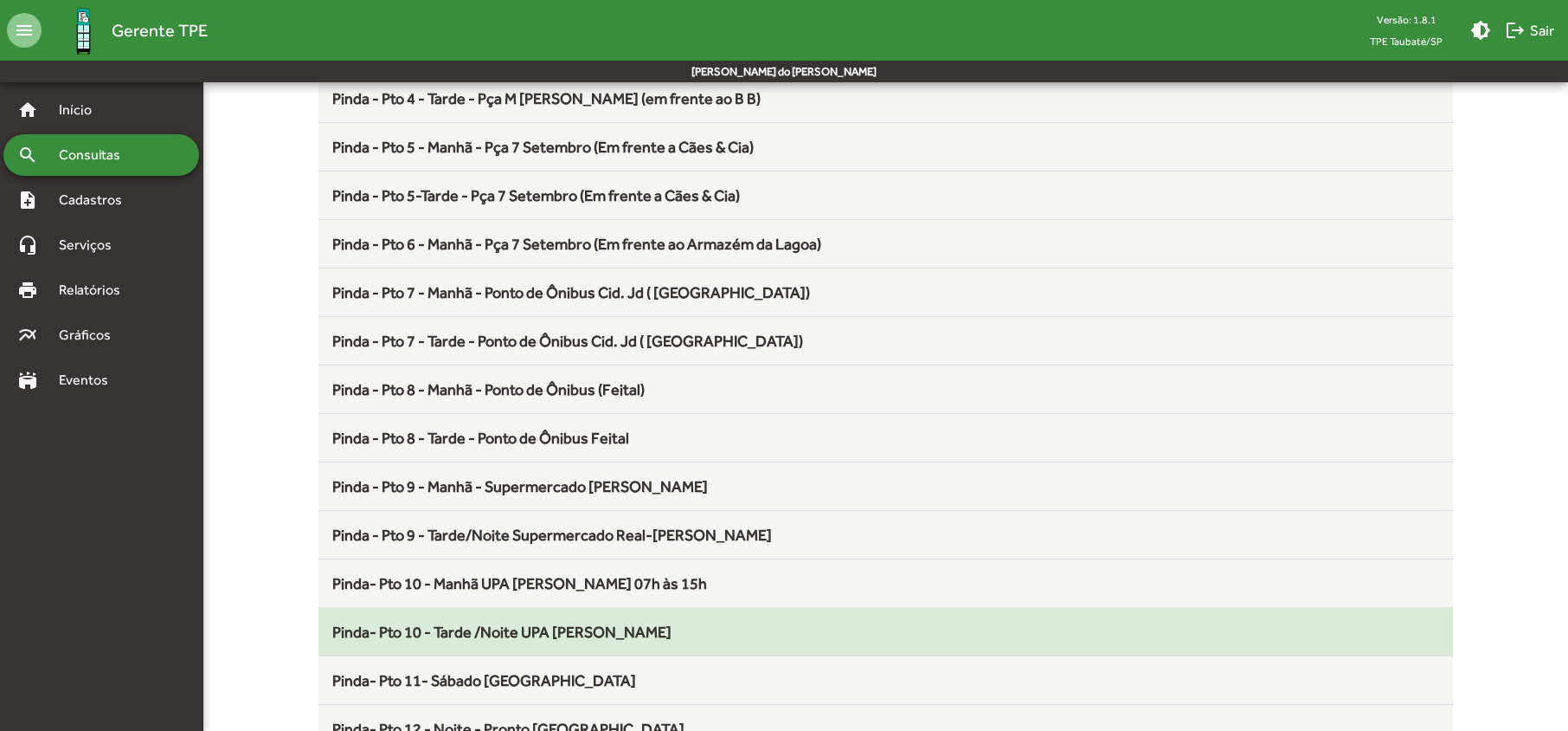
click at [461, 638] on span "Pinda- Pto 10 - Tarde /Noite UPA [PERSON_NAME]" at bounding box center [502, 632] width 339 height 18
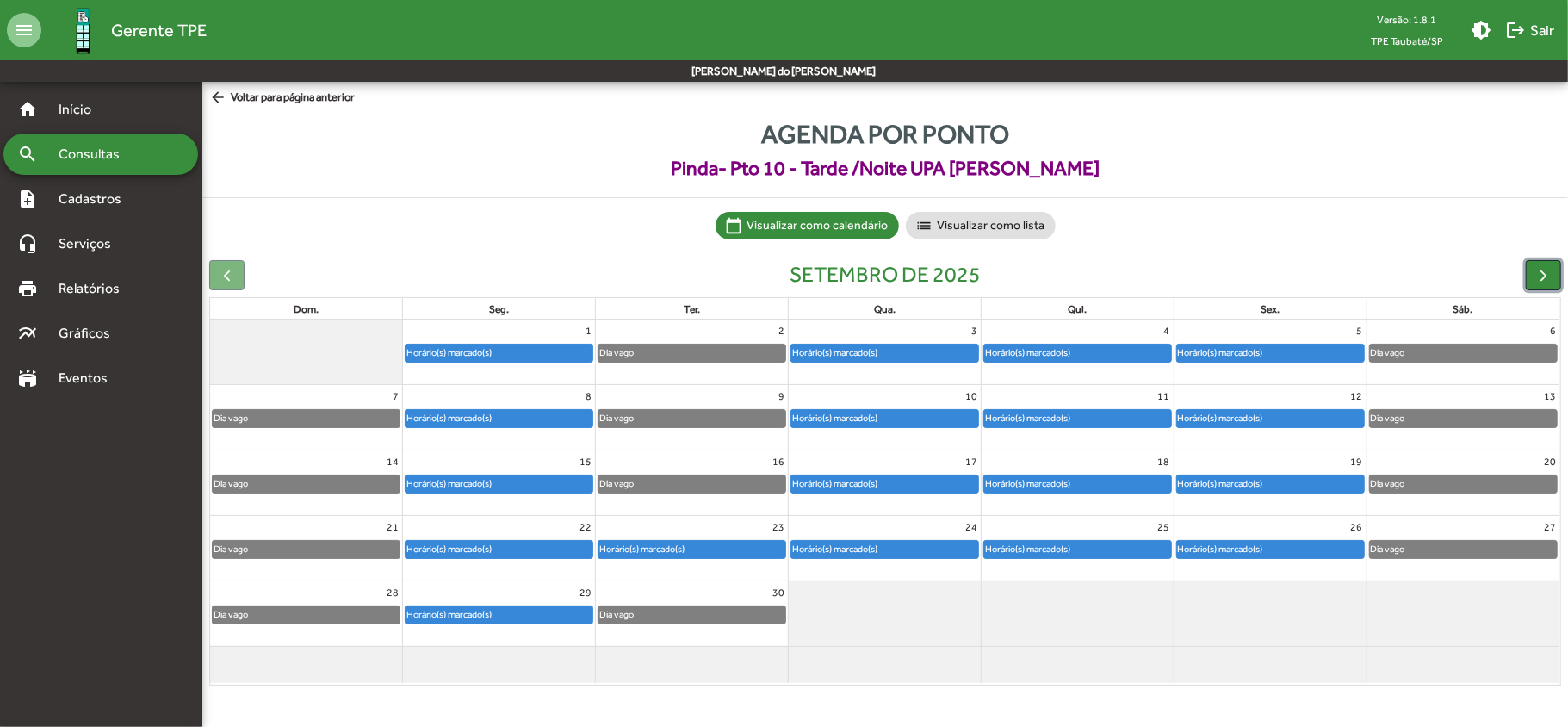
click at [1536, 273] on span "button" at bounding box center [1543, 275] width 18 height 18
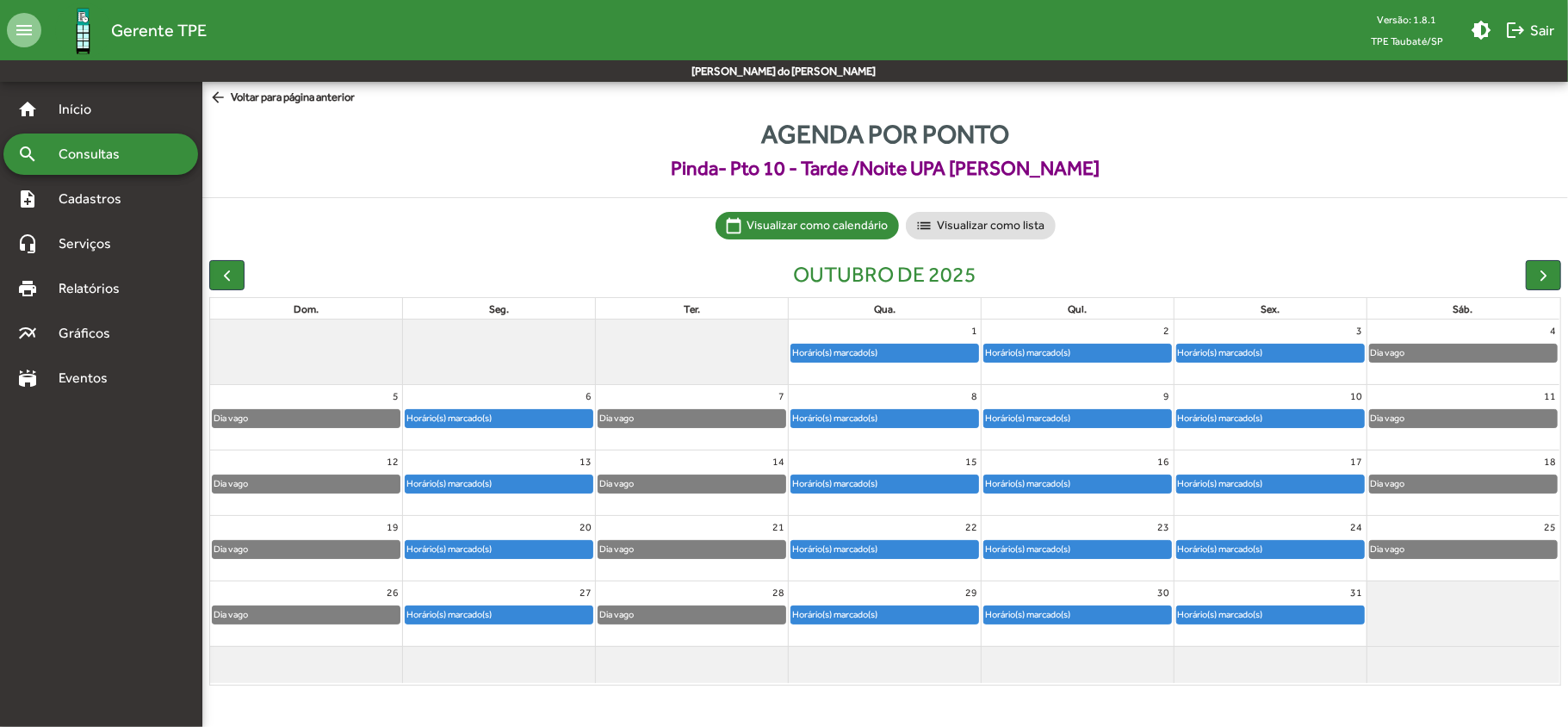
click at [108, 150] on span "Consultas" at bounding box center [95, 154] width 94 height 21
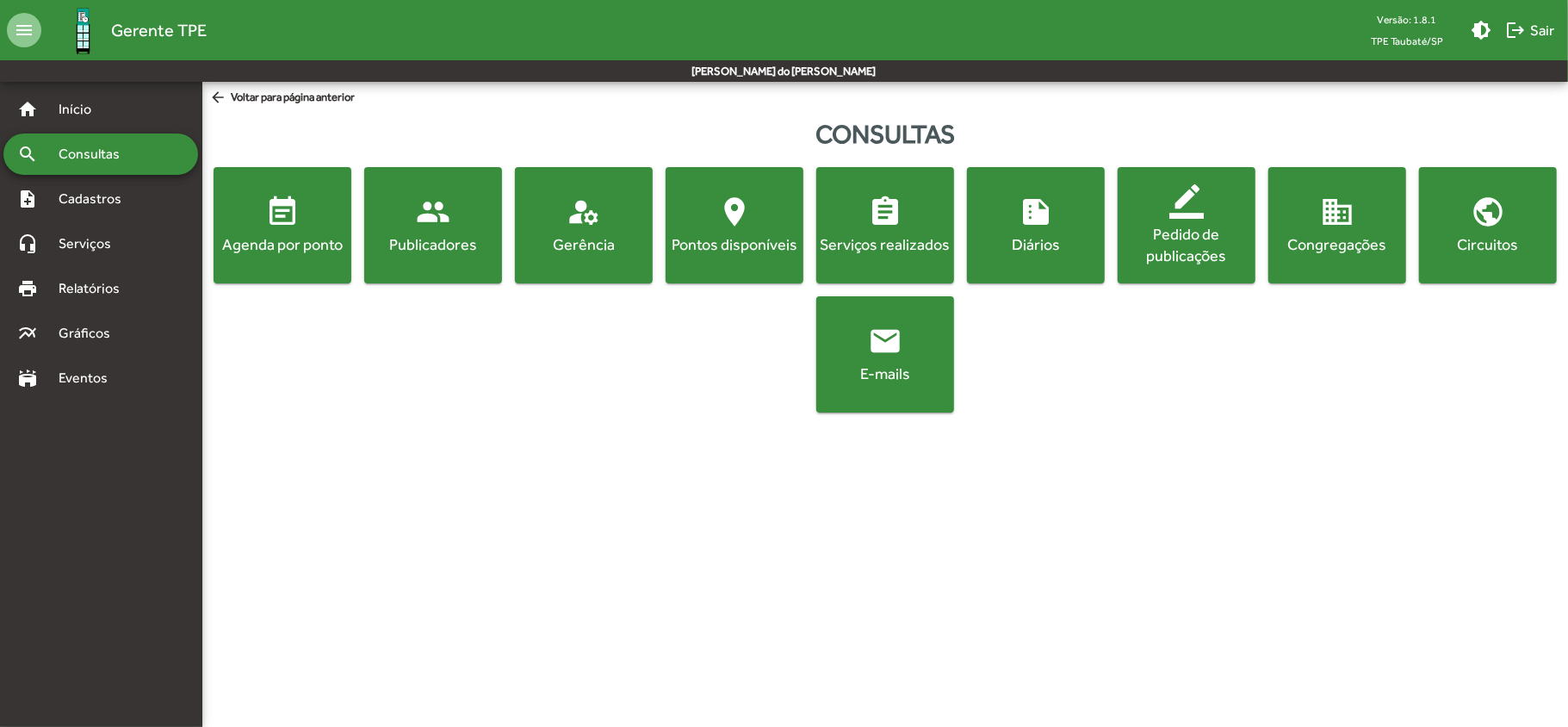
click at [255, 246] on div "Agenda por ponto" at bounding box center [282, 244] width 130 height 22
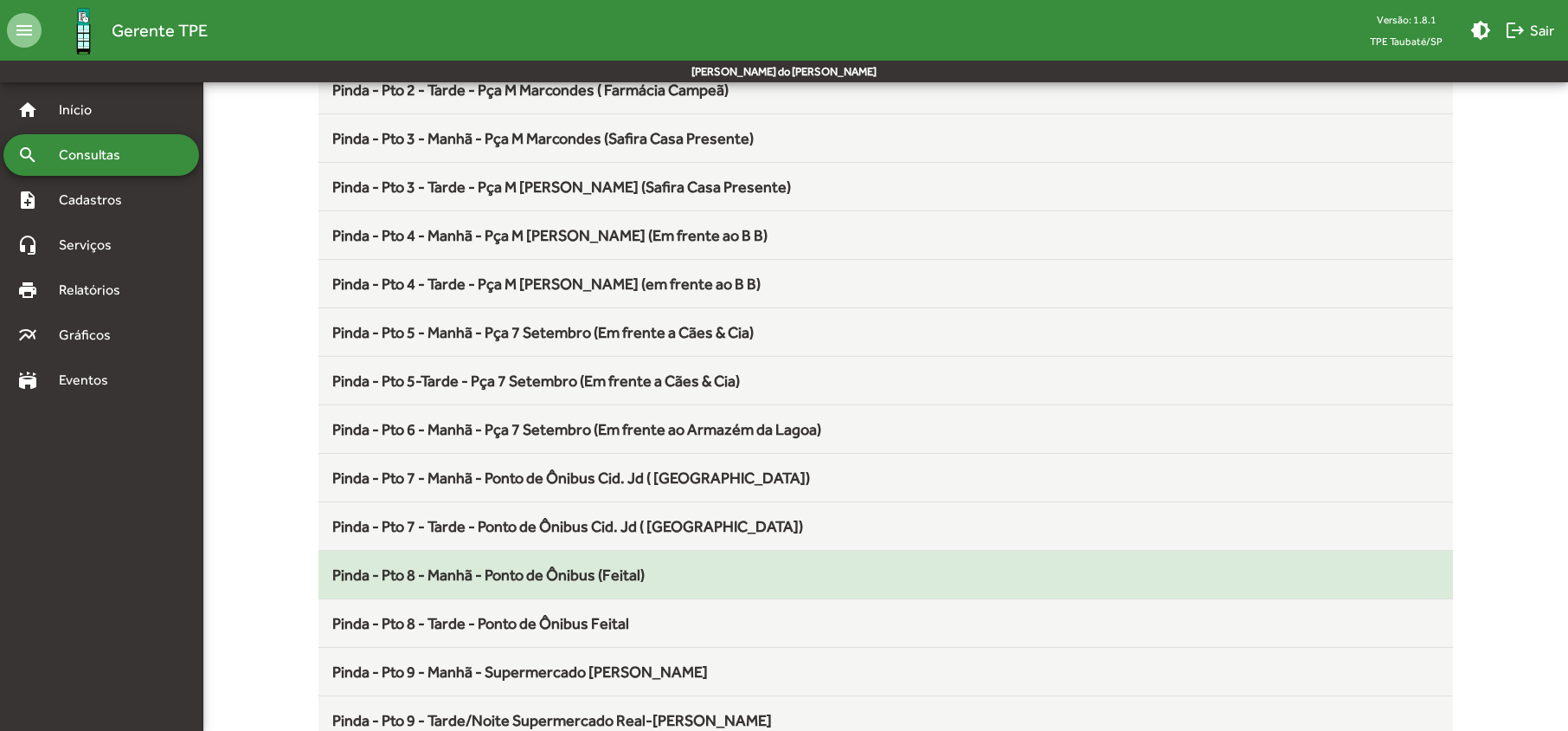
scroll to position [577, 0]
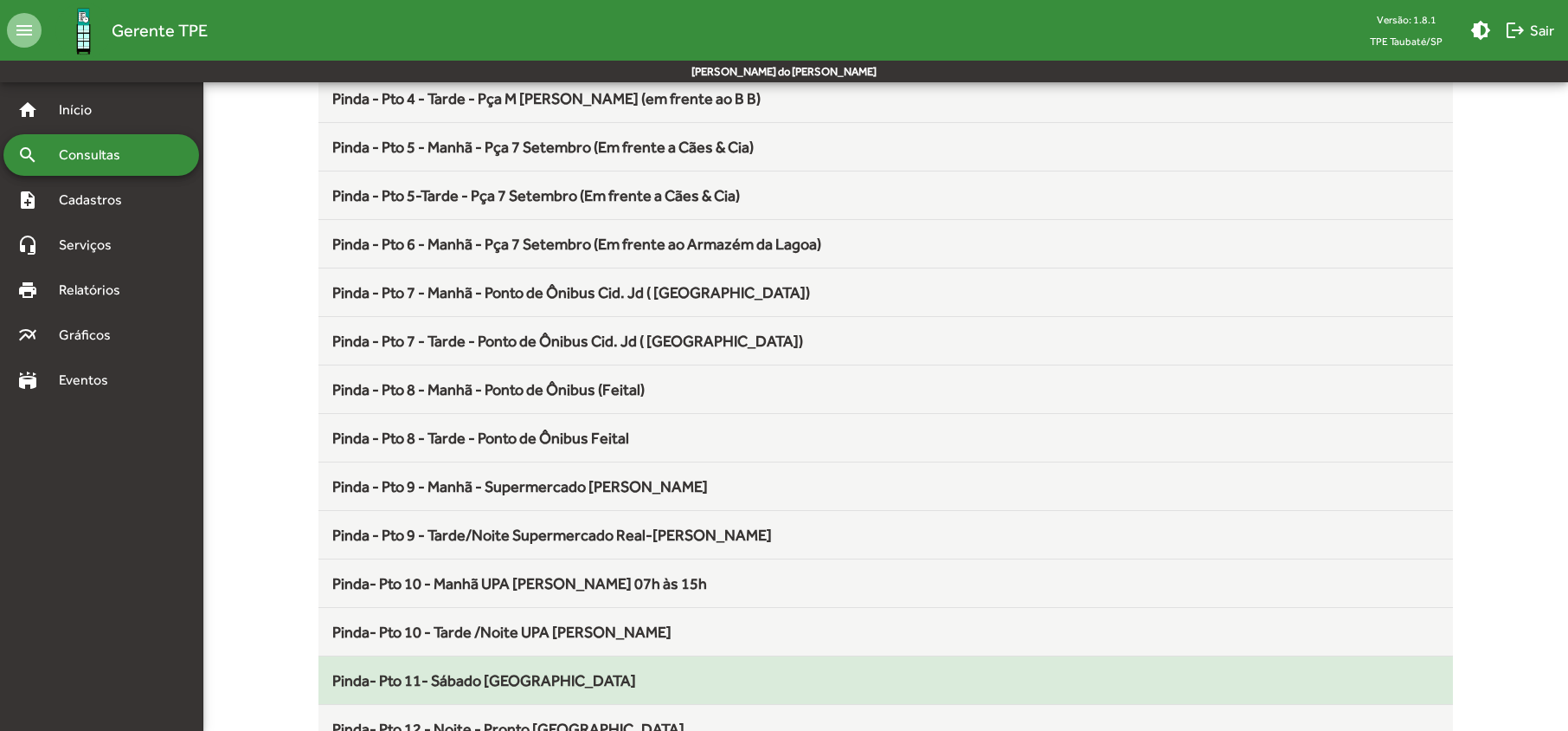
click at [532, 687] on span "Pinda- Pto 11- Sábado [GEOGRAPHIC_DATA]" at bounding box center [483, 681] width 304 height 18
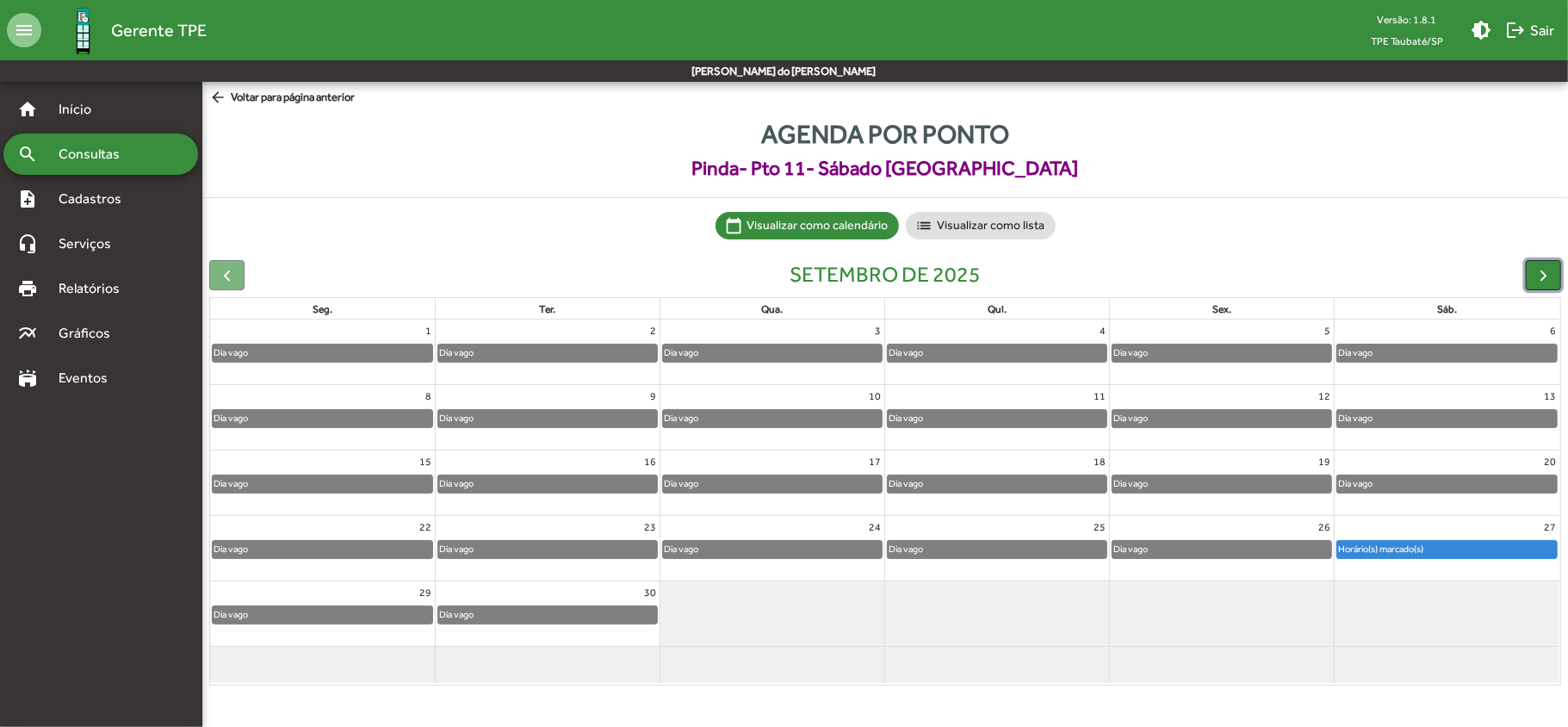
click at [1544, 280] on span "button" at bounding box center [1543, 275] width 18 height 18
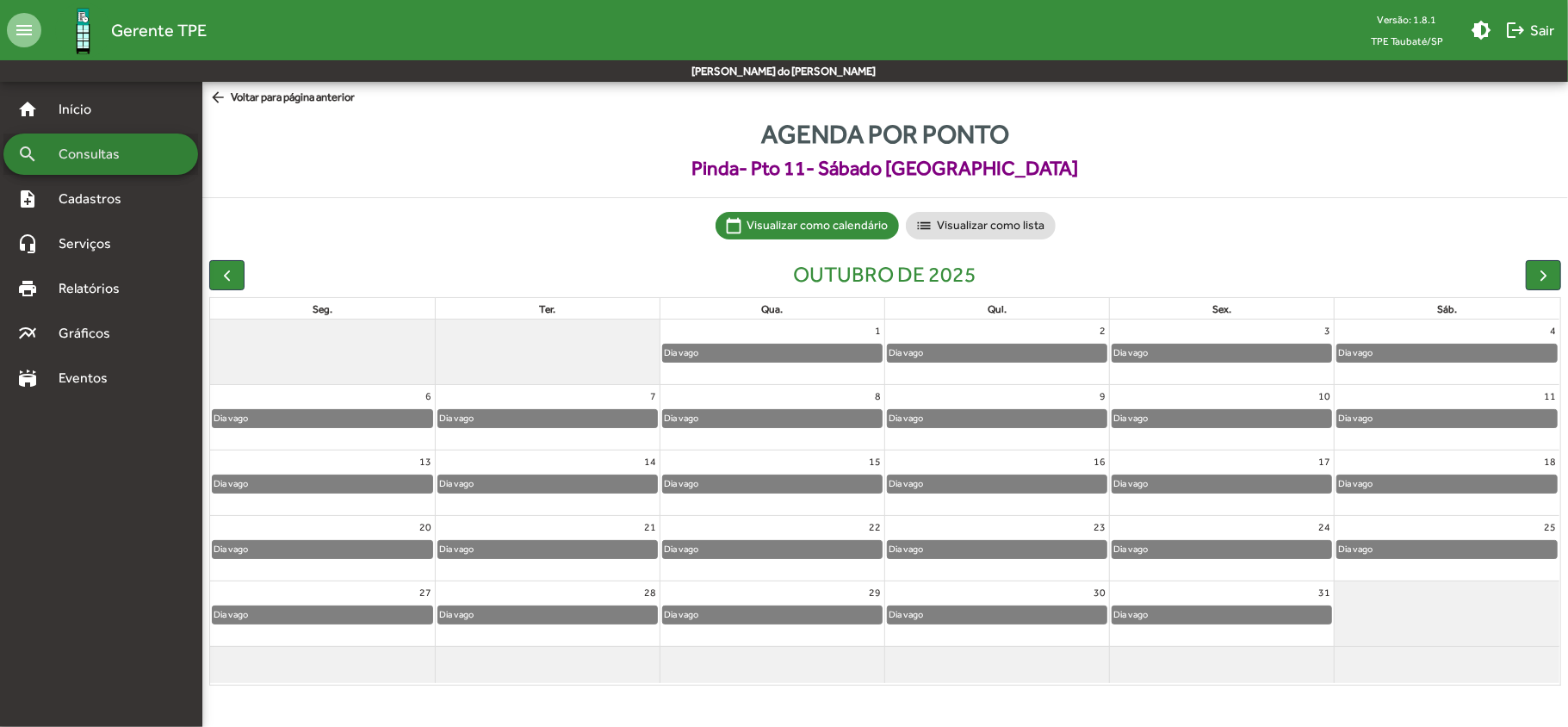
click at [124, 151] on span "Consultas" at bounding box center [95, 154] width 94 height 21
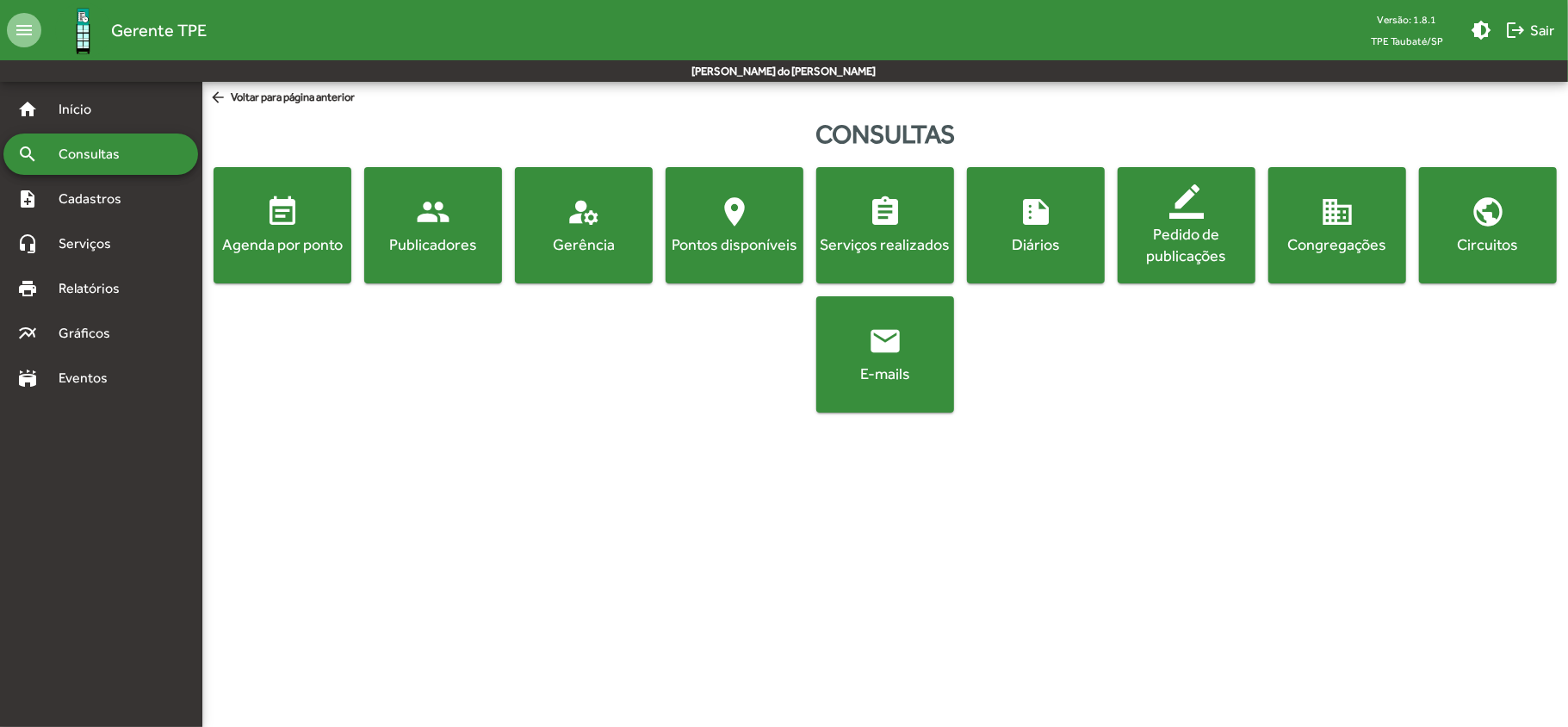
click at [293, 264] on button "event_note Agenda por ponto" at bounding box center [282, 224] width 138 height 116
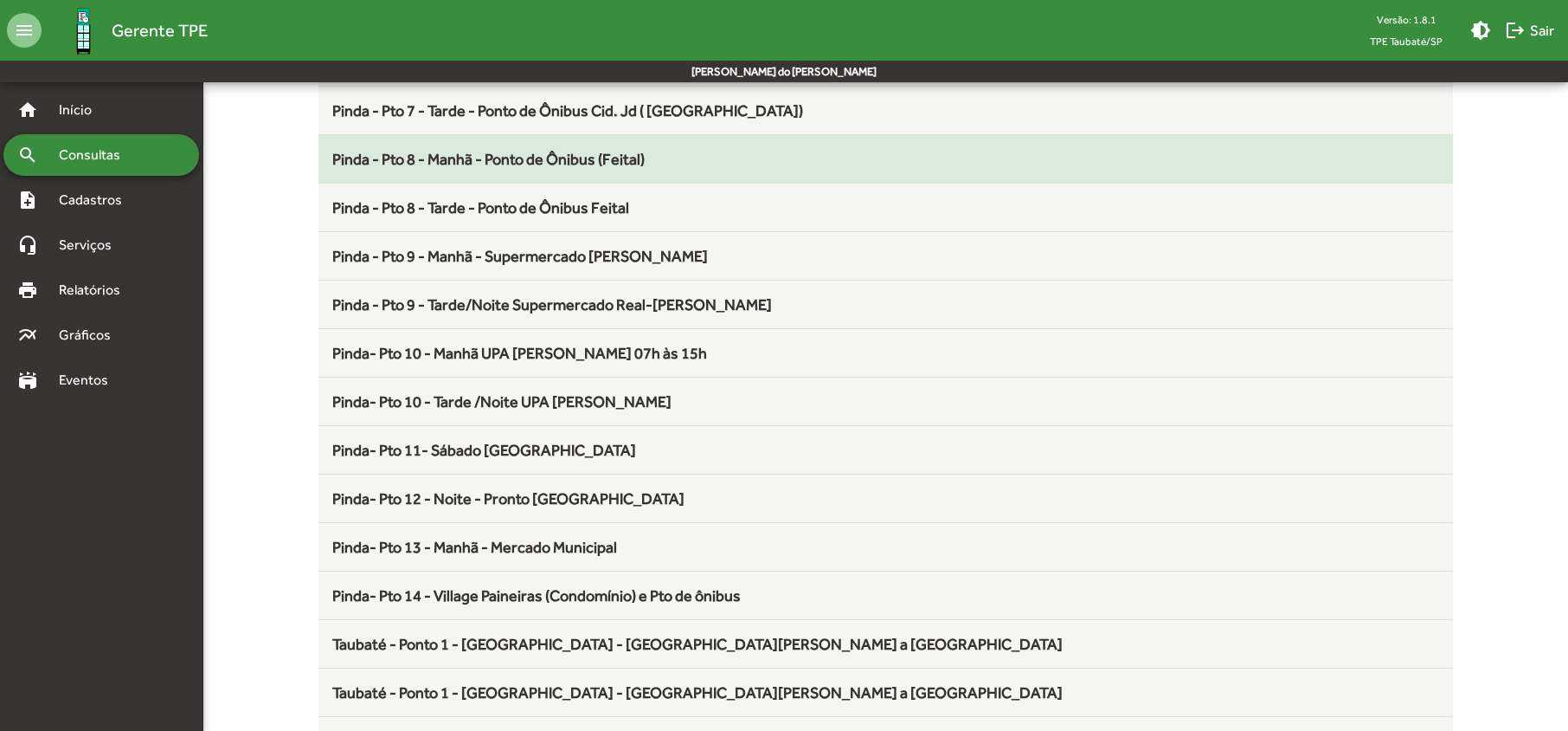
scroll to position [808, 0]
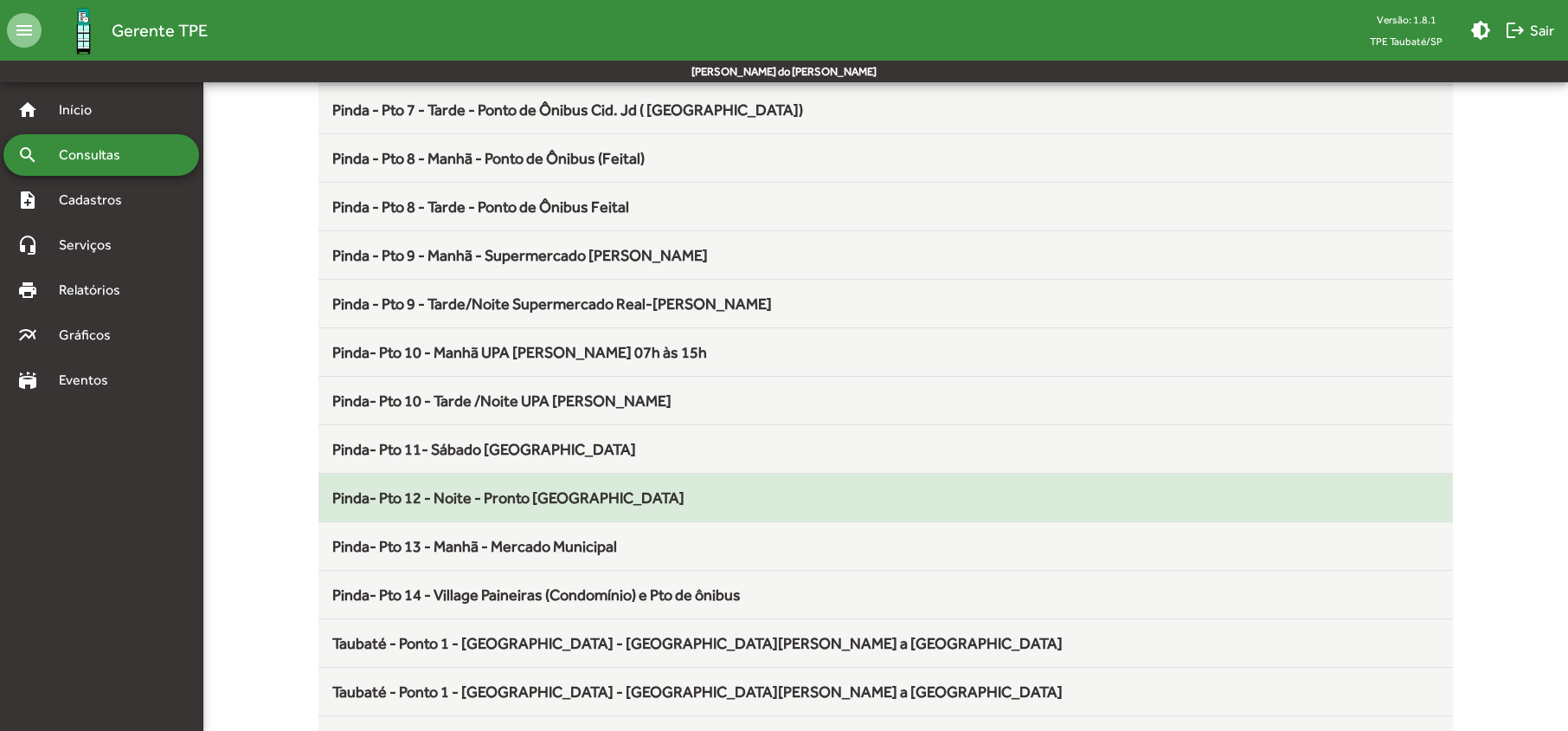
click at [496, 506] on span "Pinda- Pto 12 - Noite - Pronto [GEOGRAPHIC_DATA]" at bounding box center [508, 497] width 352 height 18
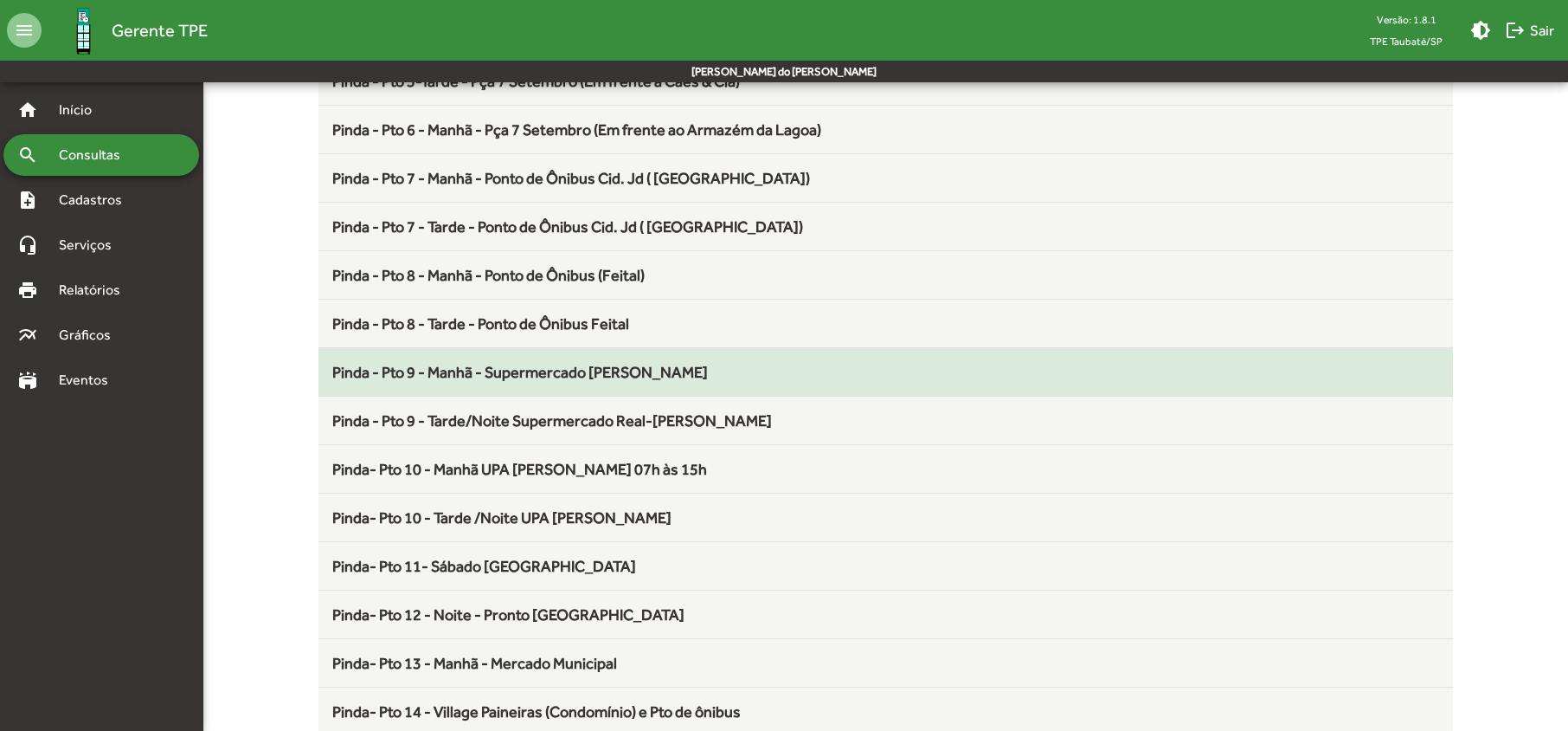
scroll to position [692, 0]
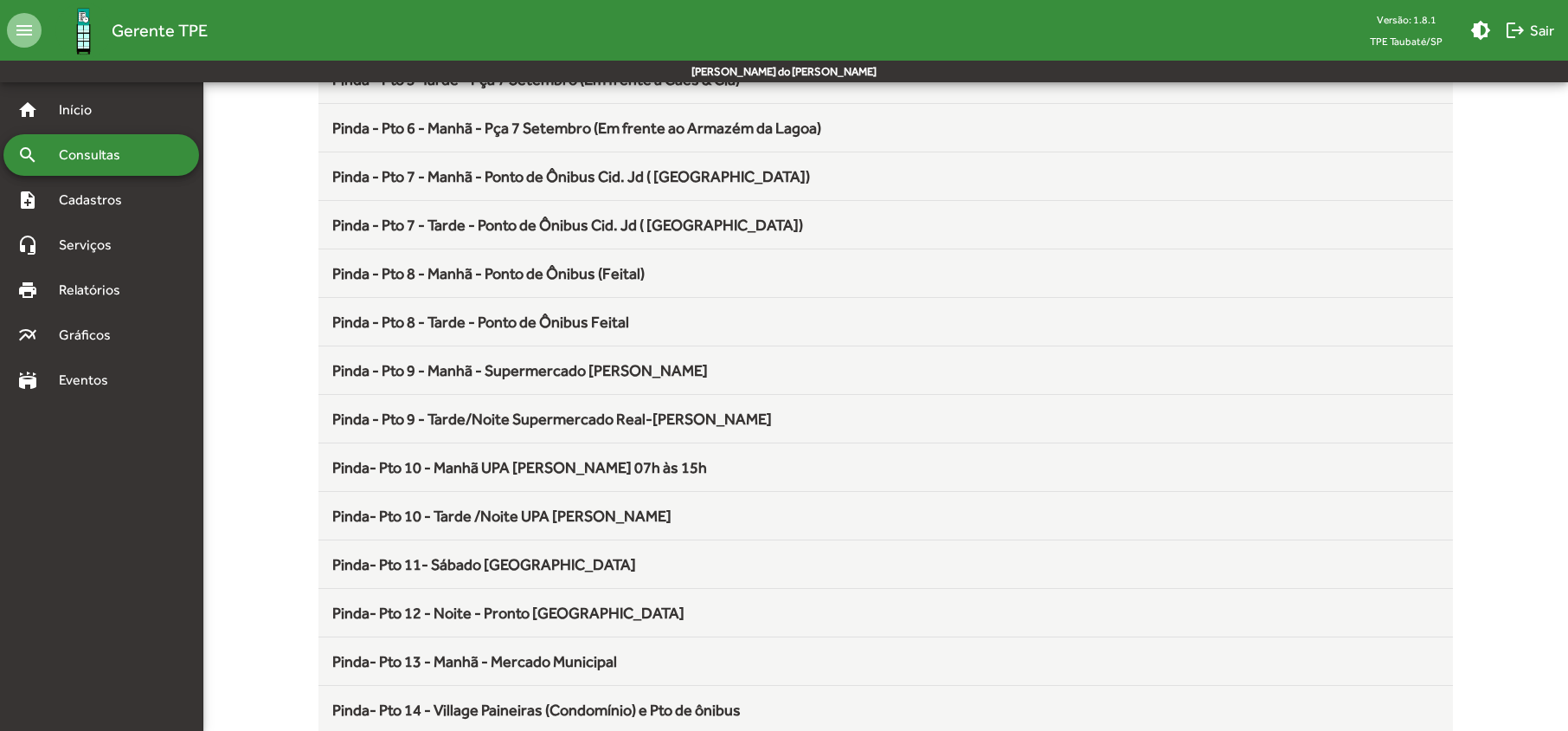
click at [520, 622] on span "Pinda- Pto 12 - Noite - Pronto [GEOGRAPHIC_DATA]" at bounding box center [508, 613] width 352 height 18
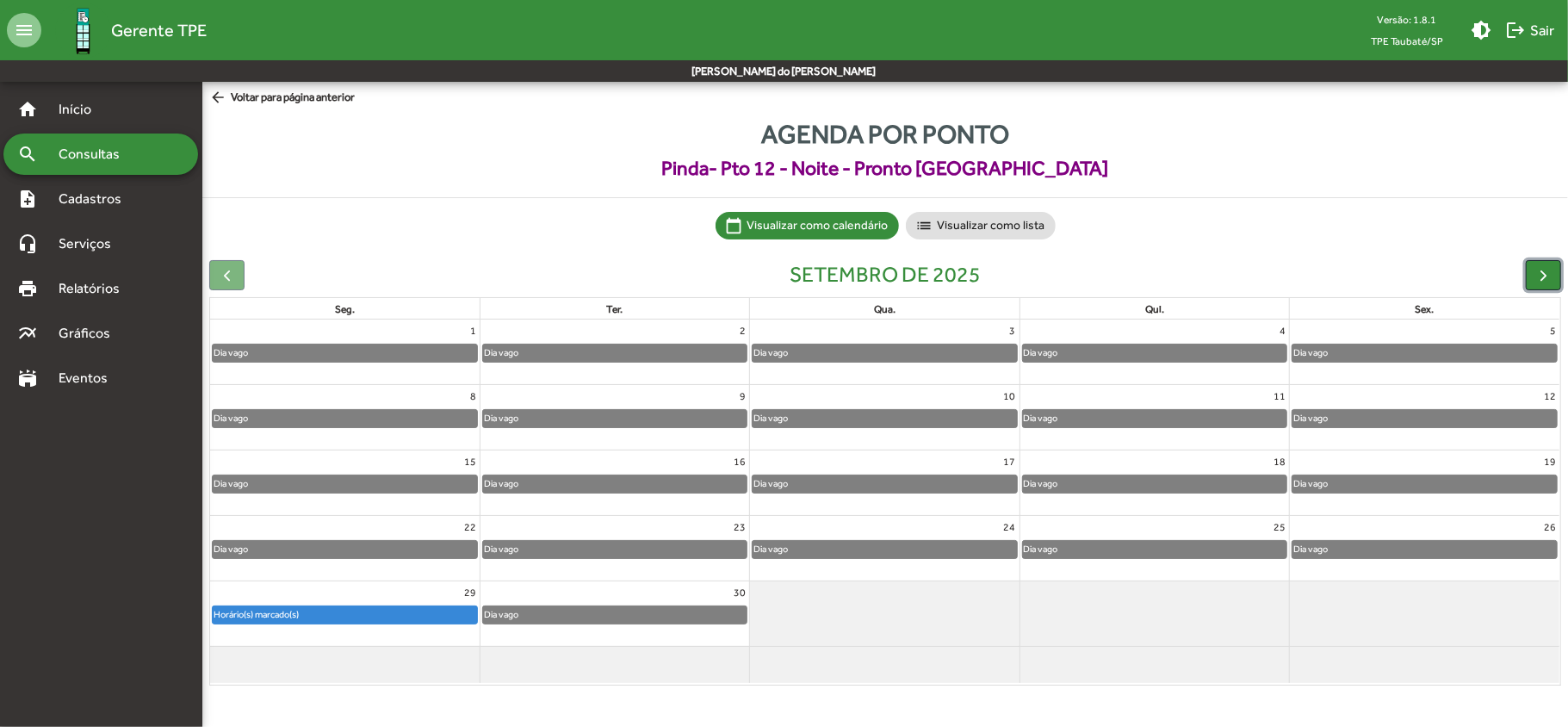
click at [1542, 275] on span "button" at bounding box center [1543, 275] width 18 height 18
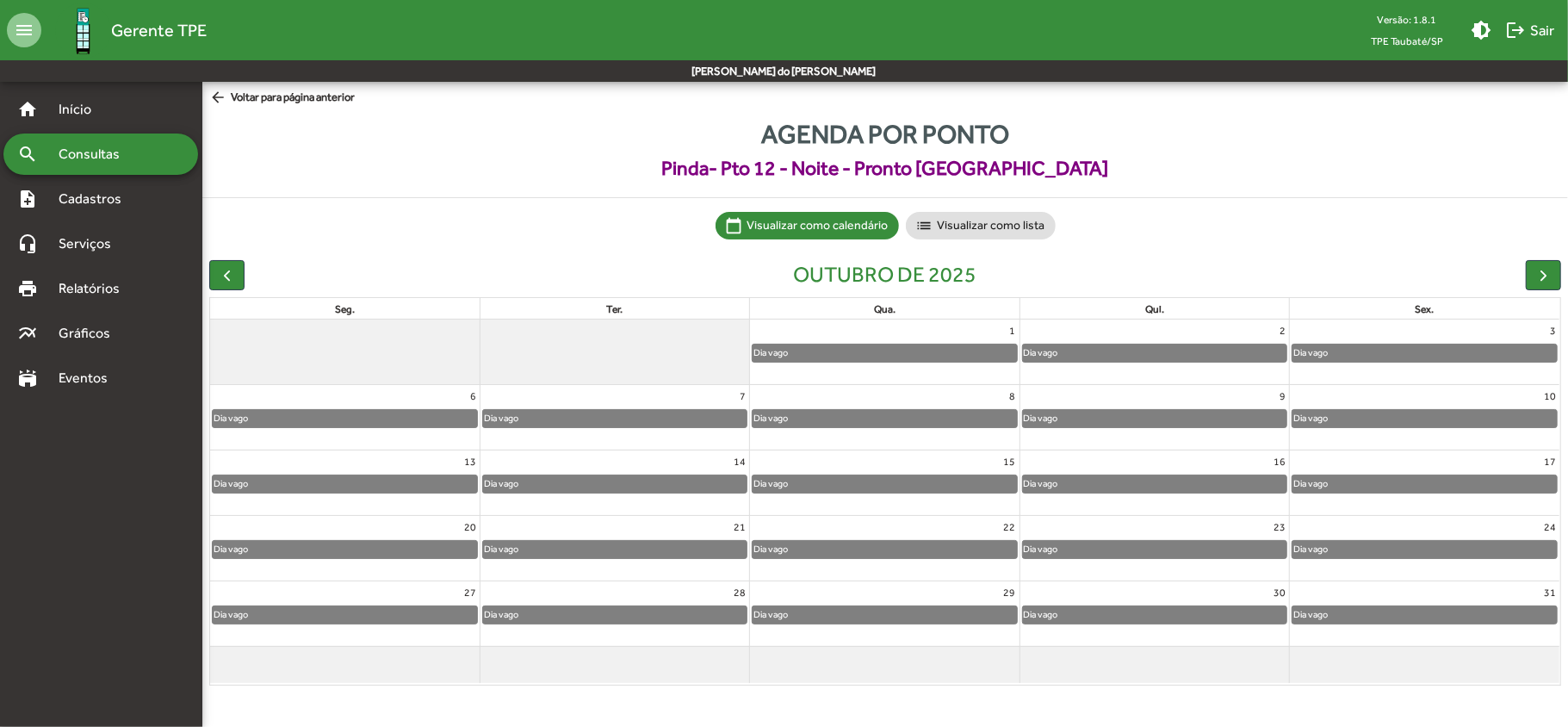
click at [103, 153] on span "Consultas" at bounding box center [95, 154] width 94 height 21
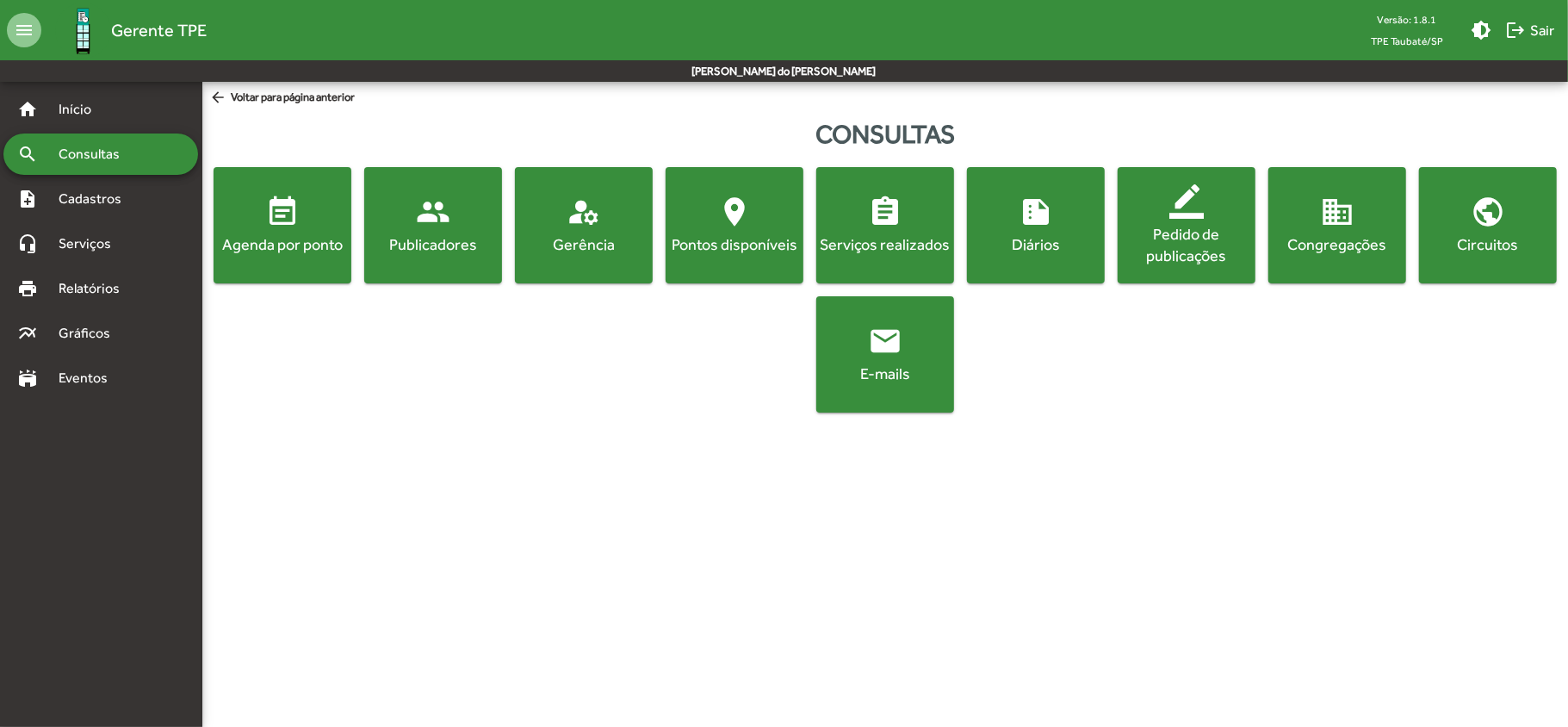
click at [255, 238] on div "Agenda por ponto" at bounding box center [282, 244] width 130 height 22
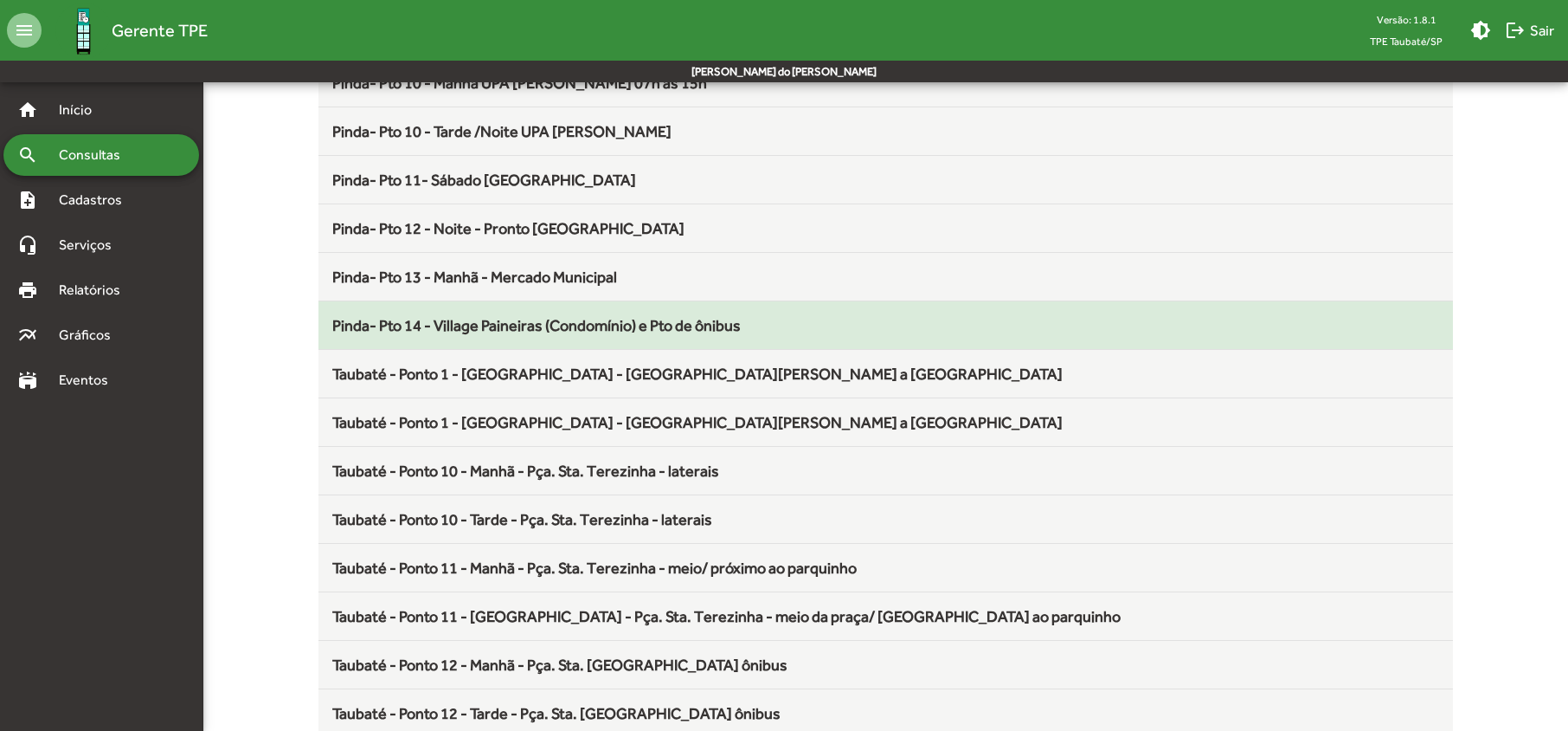
scroll to position [1039, 0]
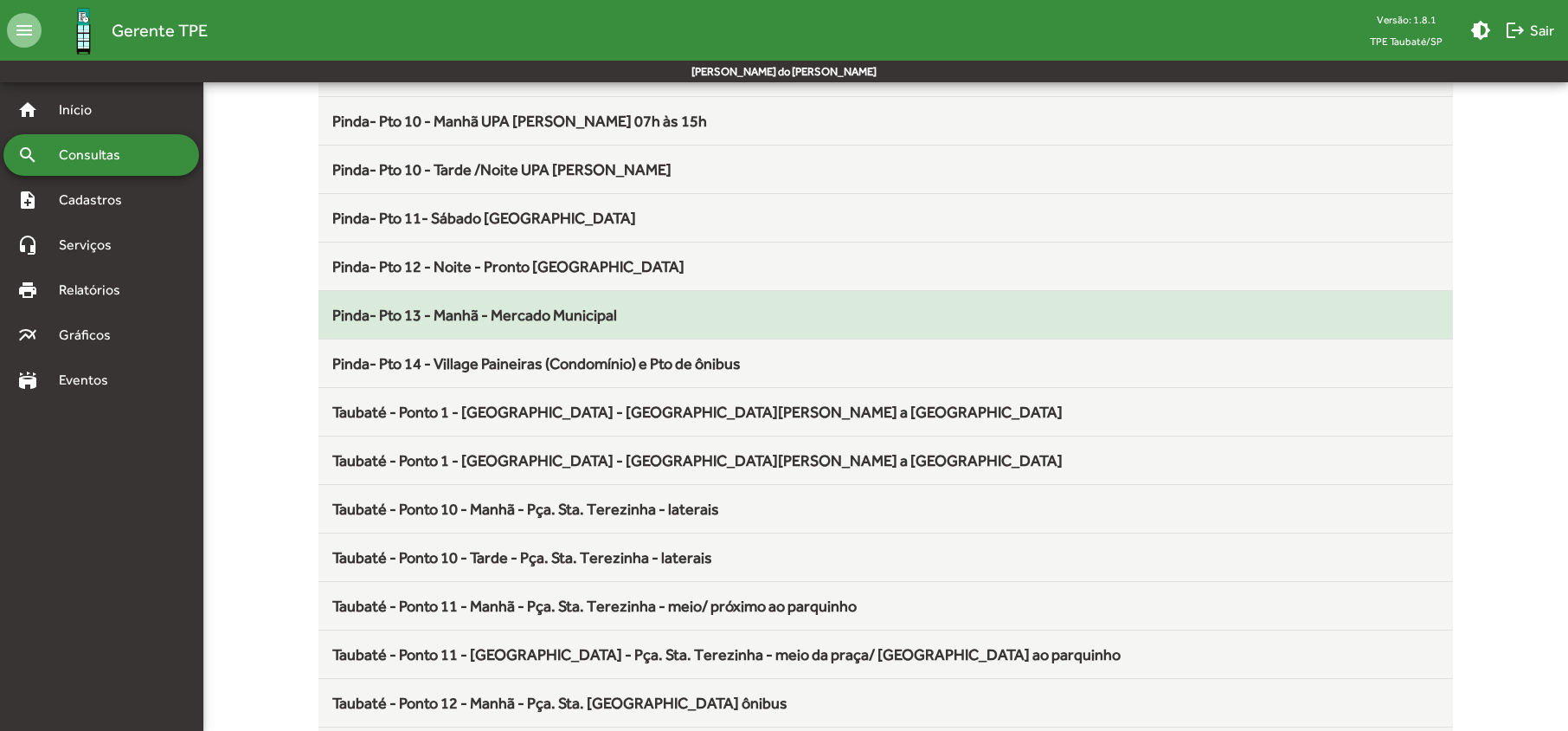
click at [455, 324] on span "Pinda- Pto 13 - Manhã - Mercado Municipal" at bounding box center [474, 315] width 285 height 18
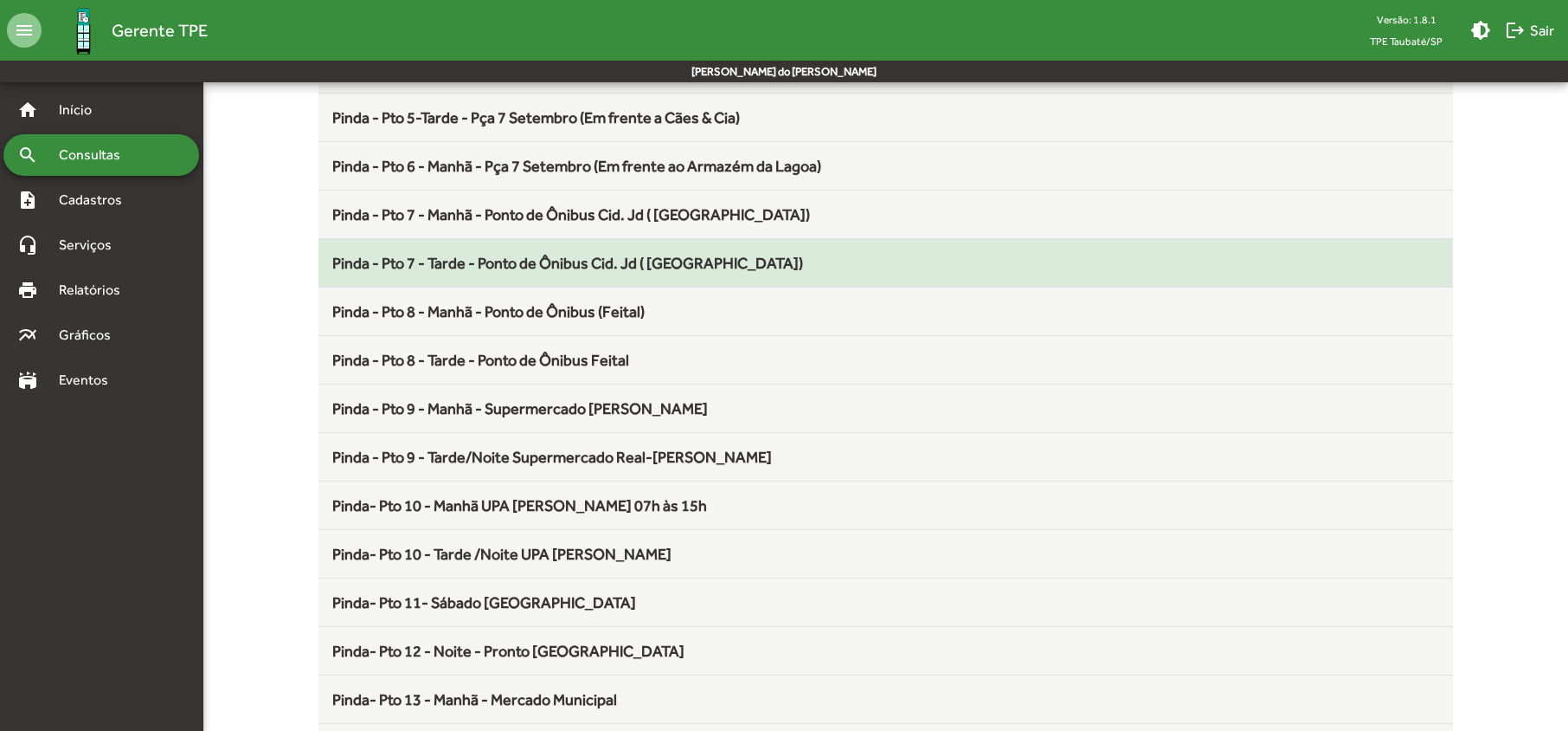
scroll to position [808, 0]
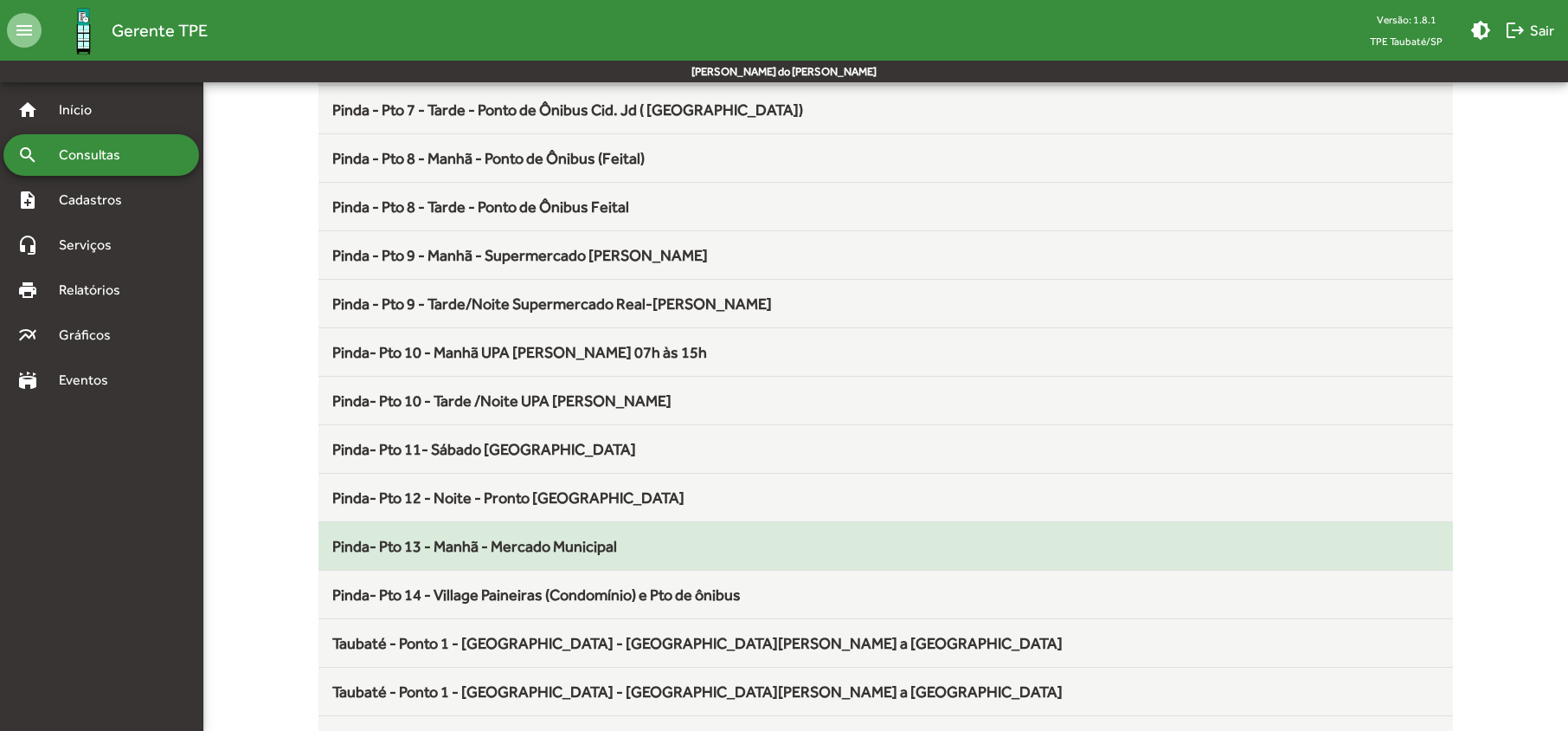
click at [554, 555] on span "Pinda- Pto 13 - Manhã - Mercado Municipal" at bounding box center [474, 546] width 285 height 18
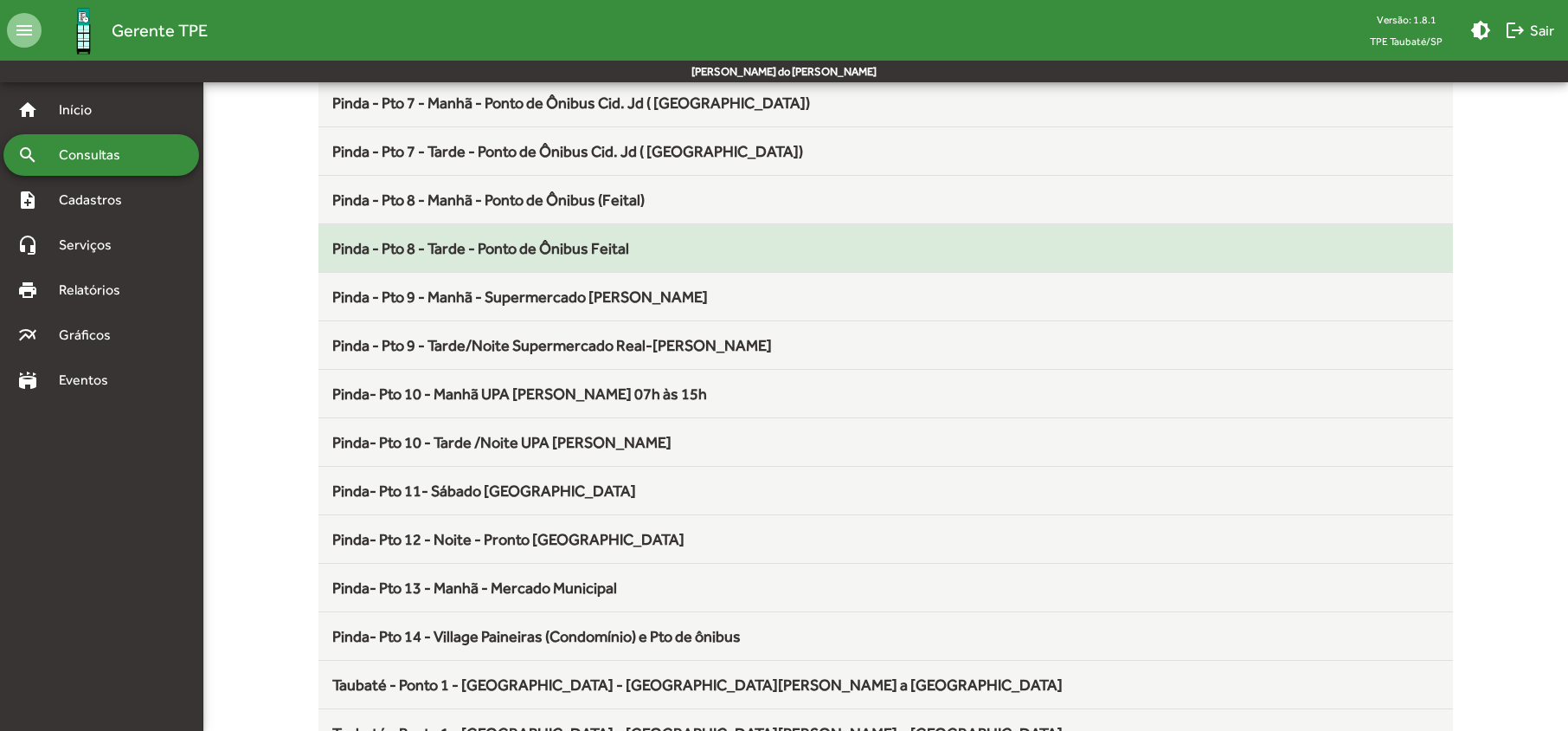
scroll to position [808, 0]
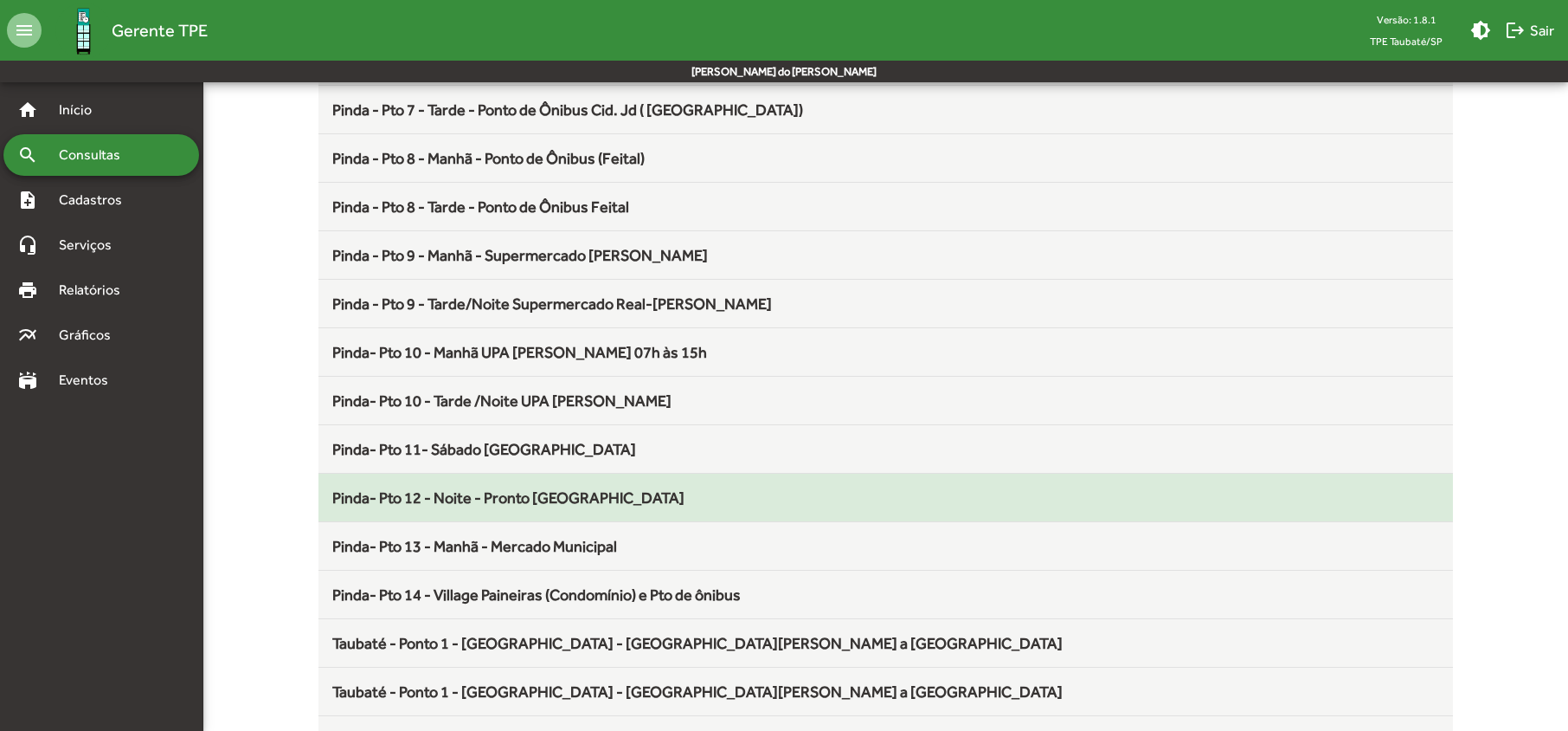
click at [519, 504] on span "Pinda- Pto 12 - Noite - Pronto [GEOGRAPHIC_DATA]" at bounding box center [508, 497] width 352 height 18
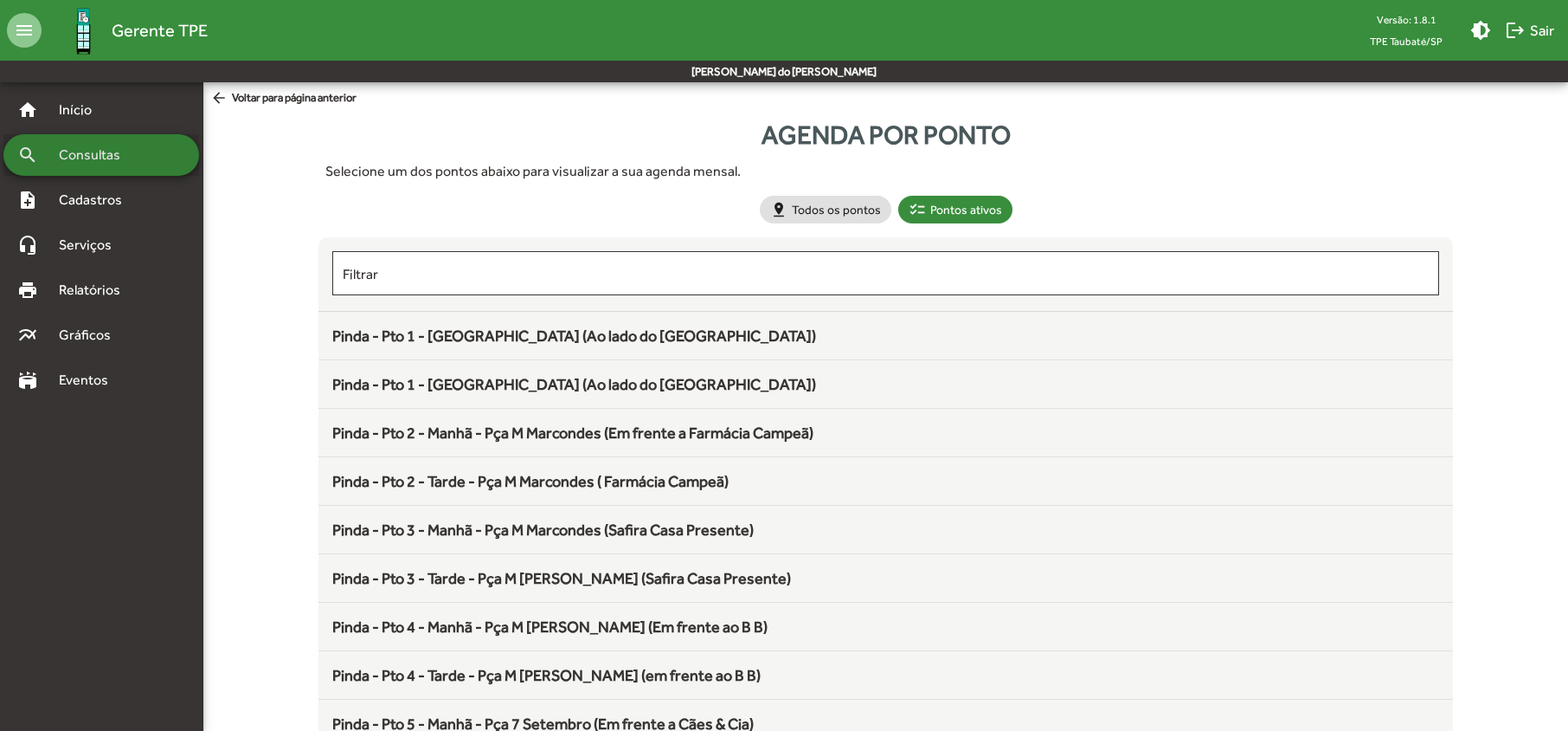
click at [121, 156] on span "Consultas" at bounding box center [95, 155] width 94 height 21
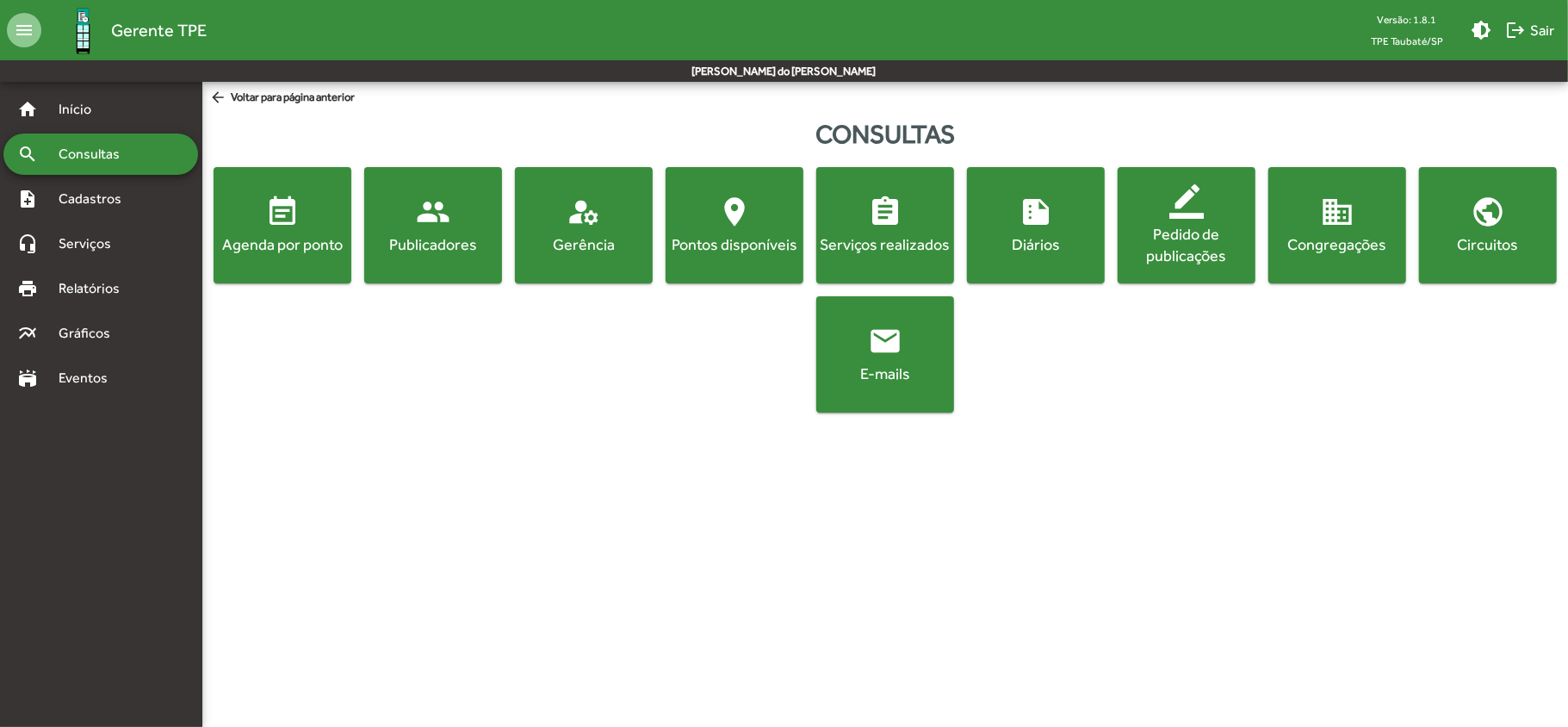
click at [284, 250] on div "Agenda por ponto" at bounding box center [282, 244] width 130 height 22
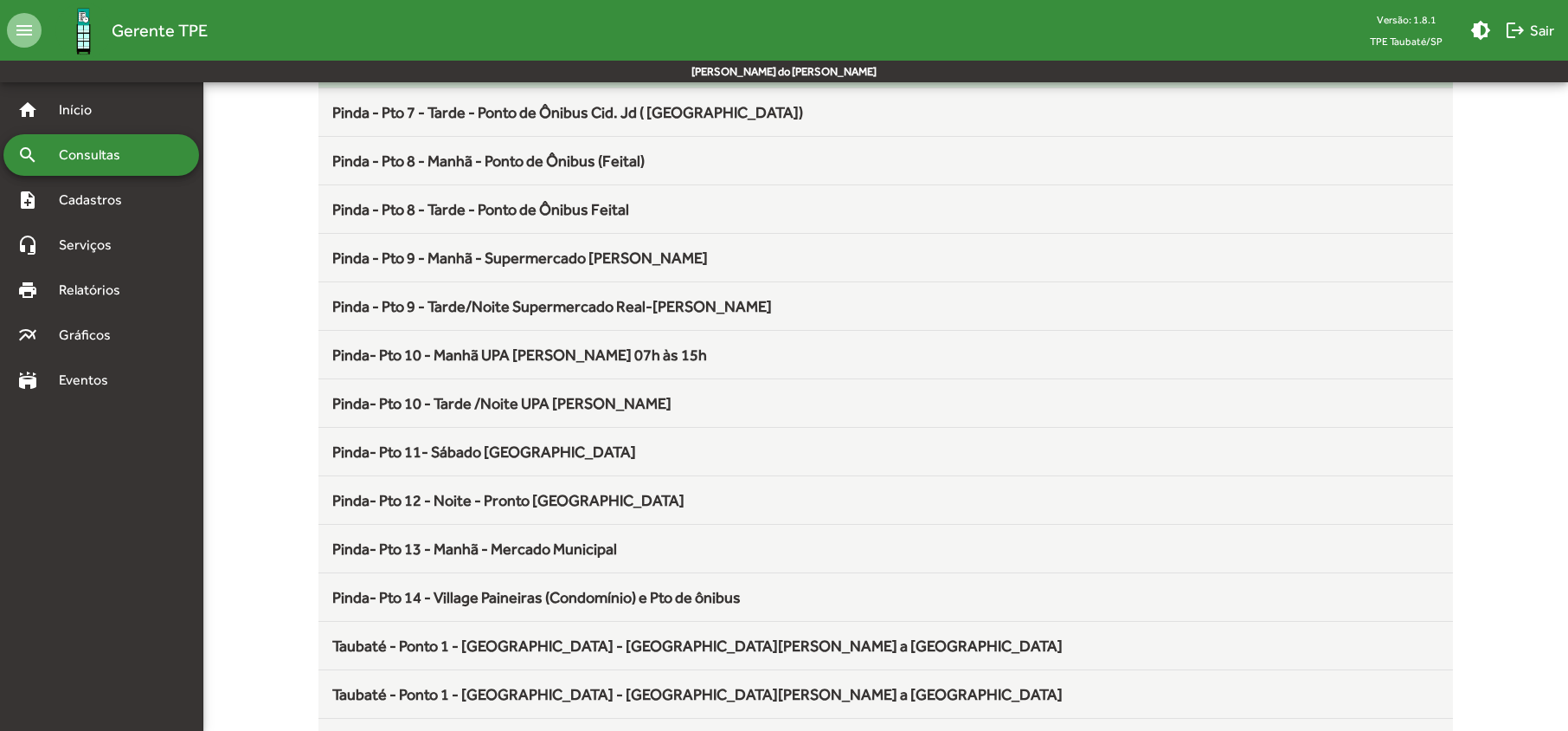
scroll to position [808, 0]
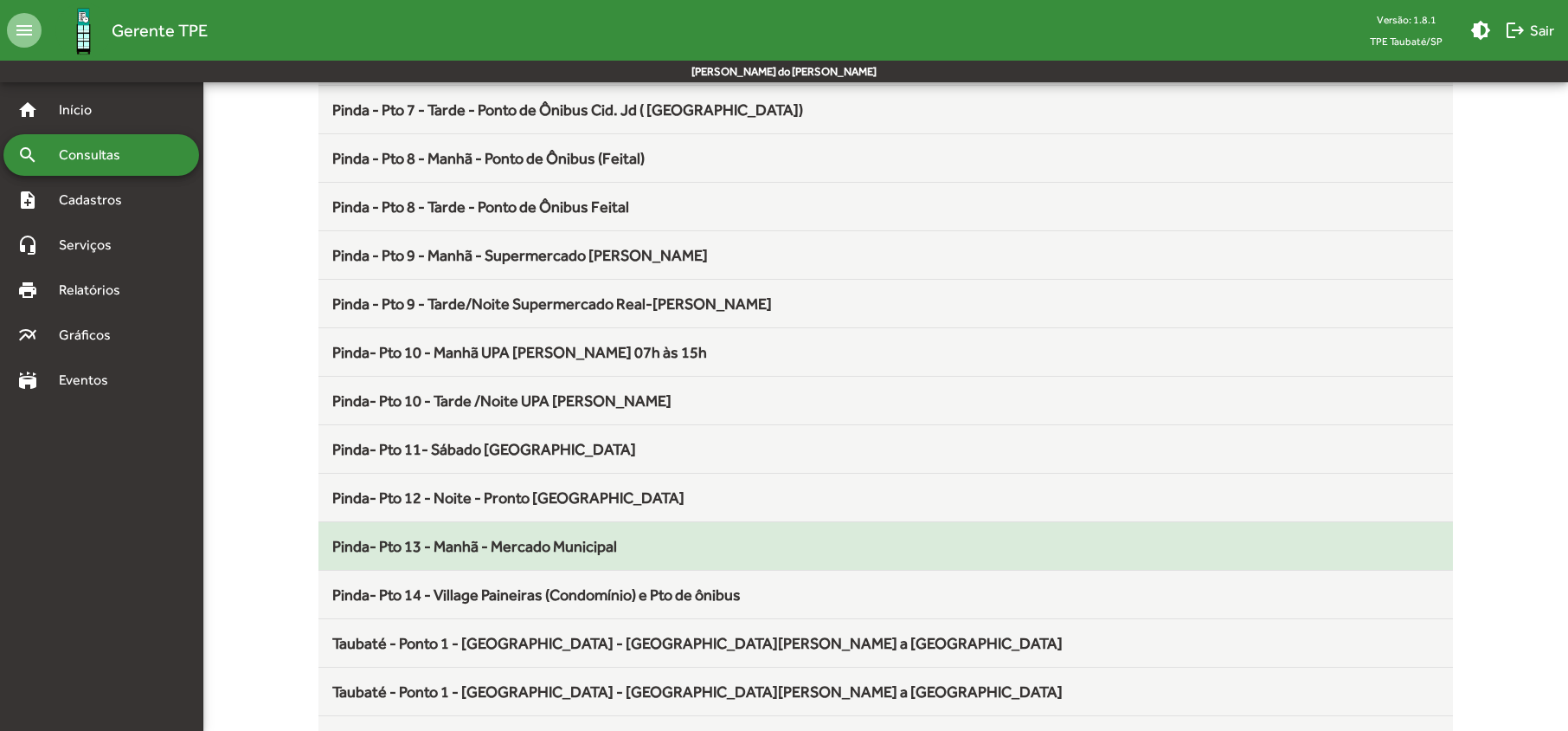
click at [510, 554] on span "Pinda- Pto 13 - Manhã - Mercado Municipal" at bounding box center [474, 546] width 285 height 18
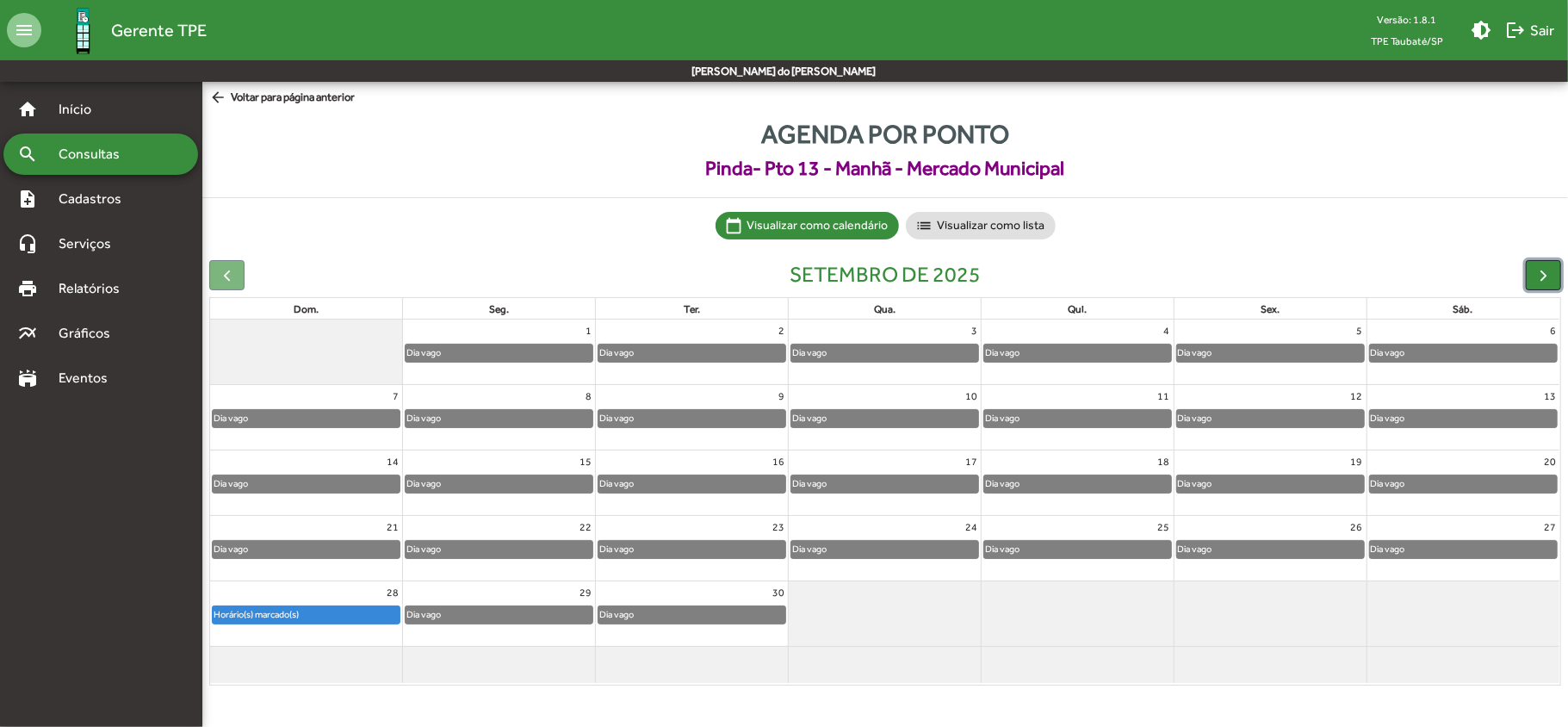
click at [1530, 273] on button "button" at bounding box center [1543, 275] width 36 height 30
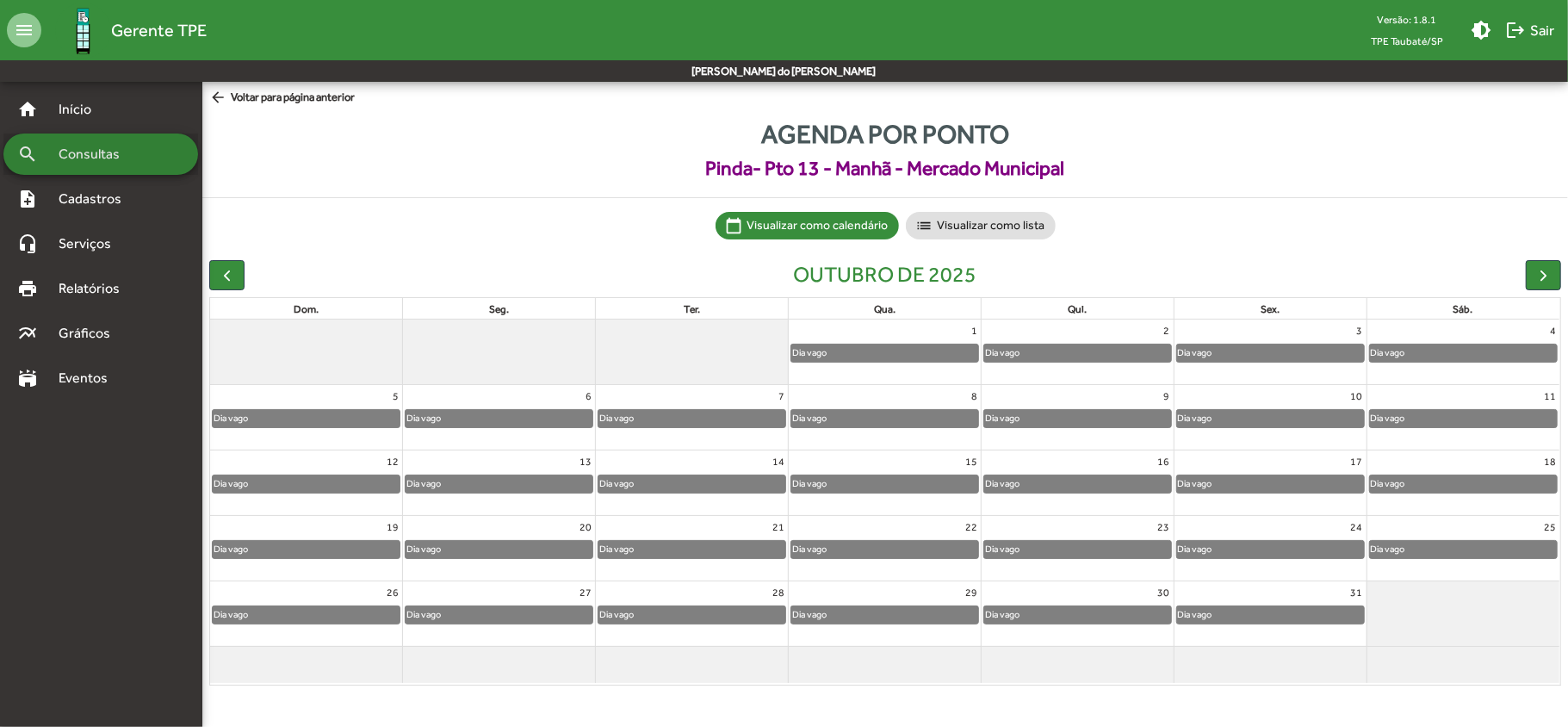
click at [110, 161] on span "Consultas" at bounding box center [95, 154] width 94 height 21
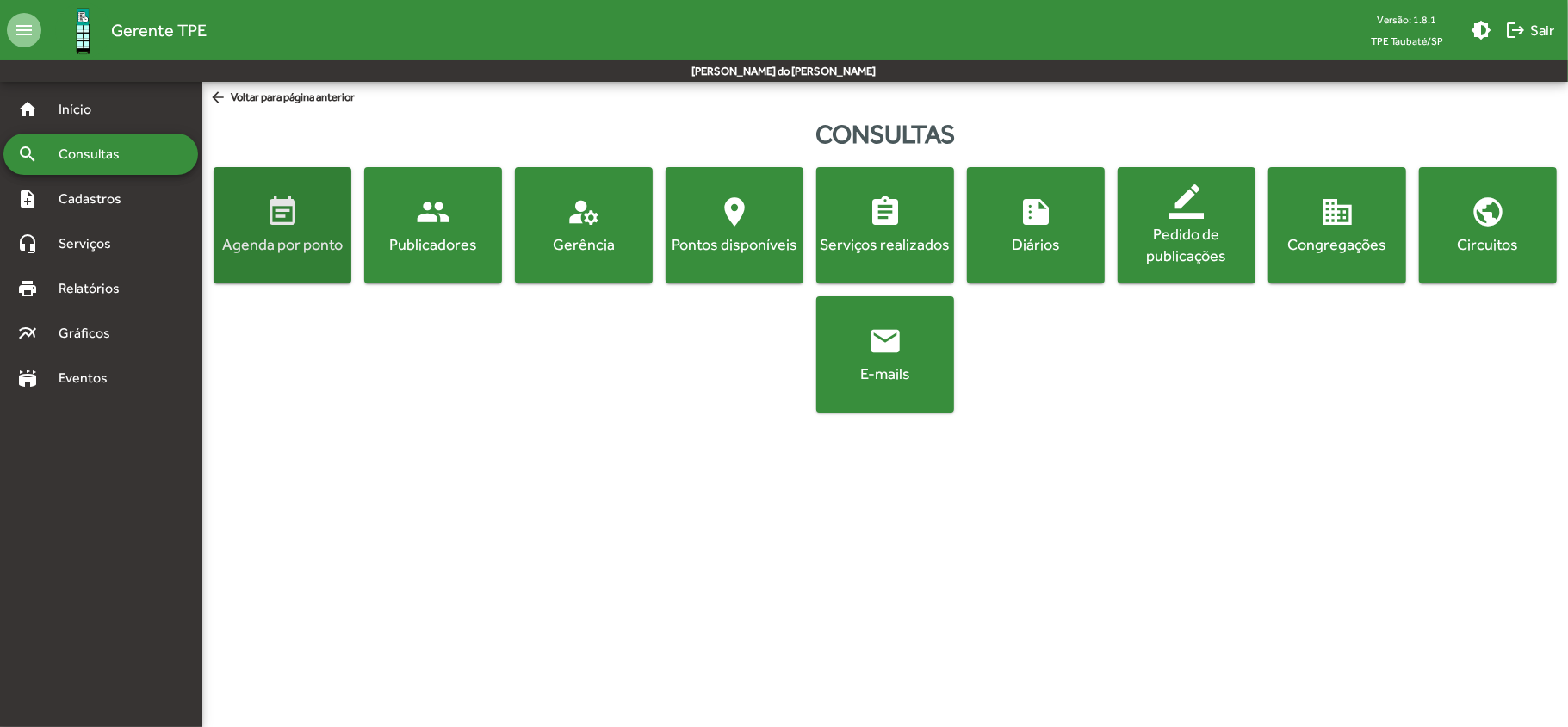
click at [253, 246] on div "Agenda por ponto" at bounding box center [282, 244] width 130 height 22
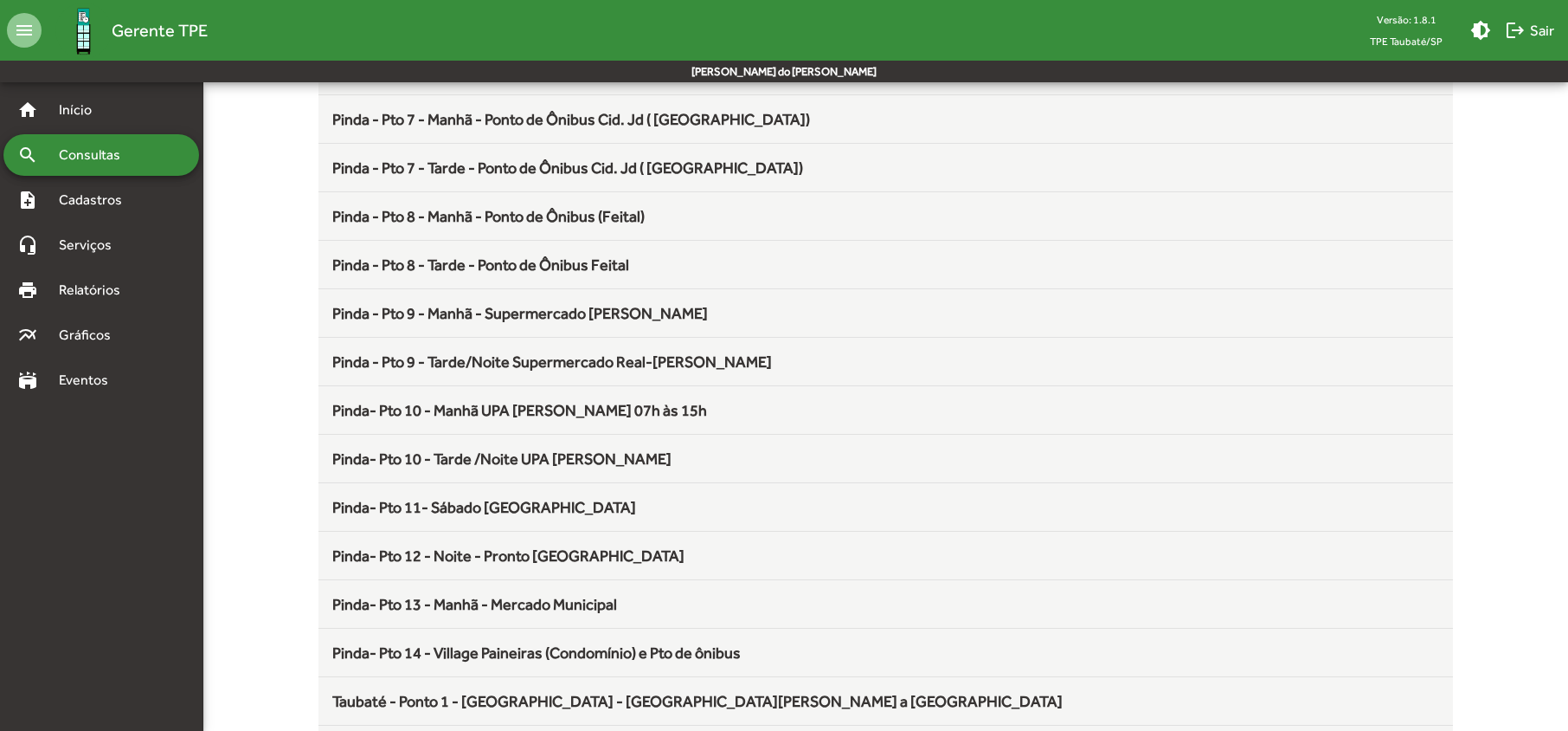
scroll to position [808, 0]
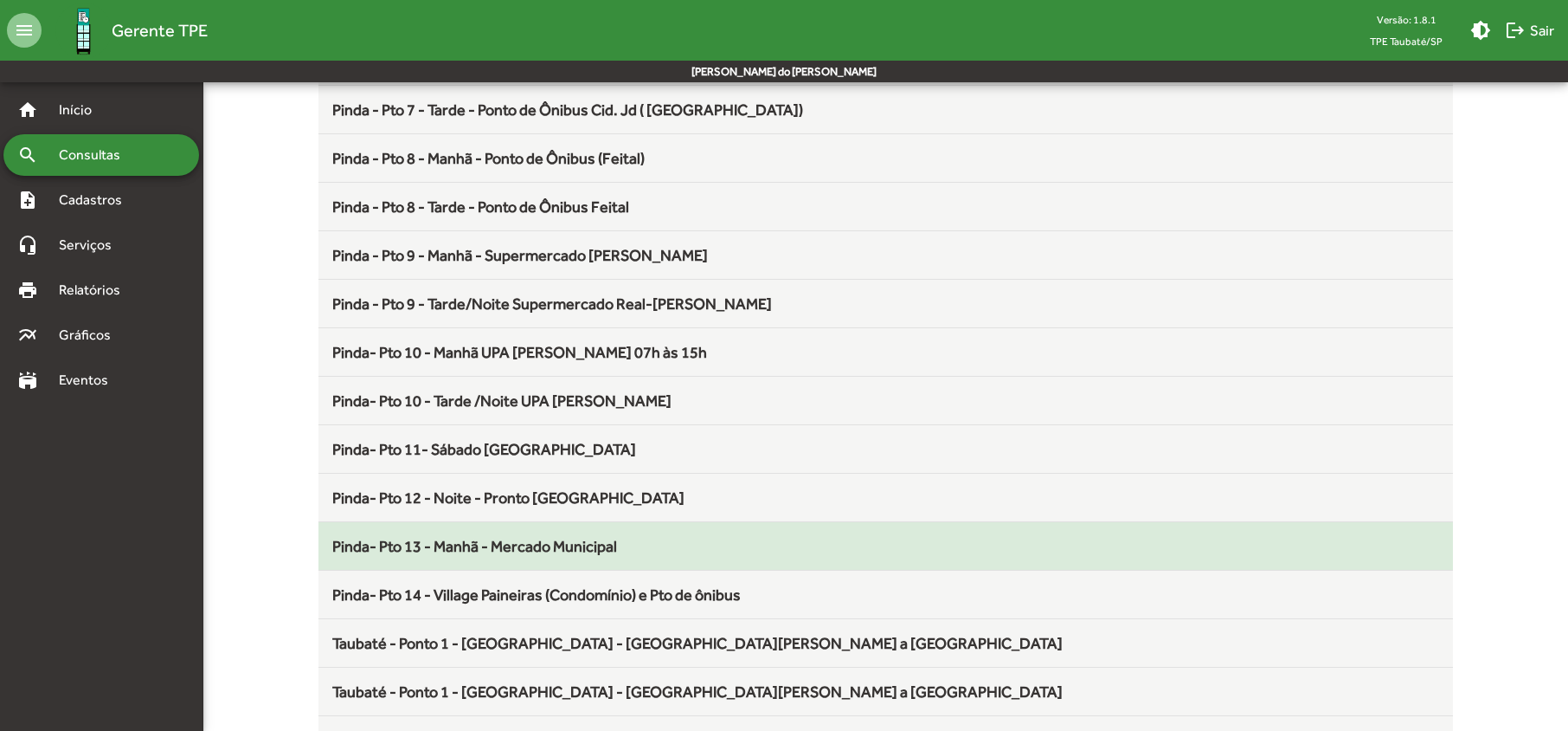
click at [507, 555] on span "Pinda- Pto 13 - Manhã - Mercado Municipal" at bounding box center [474, 546] width 285 height 18
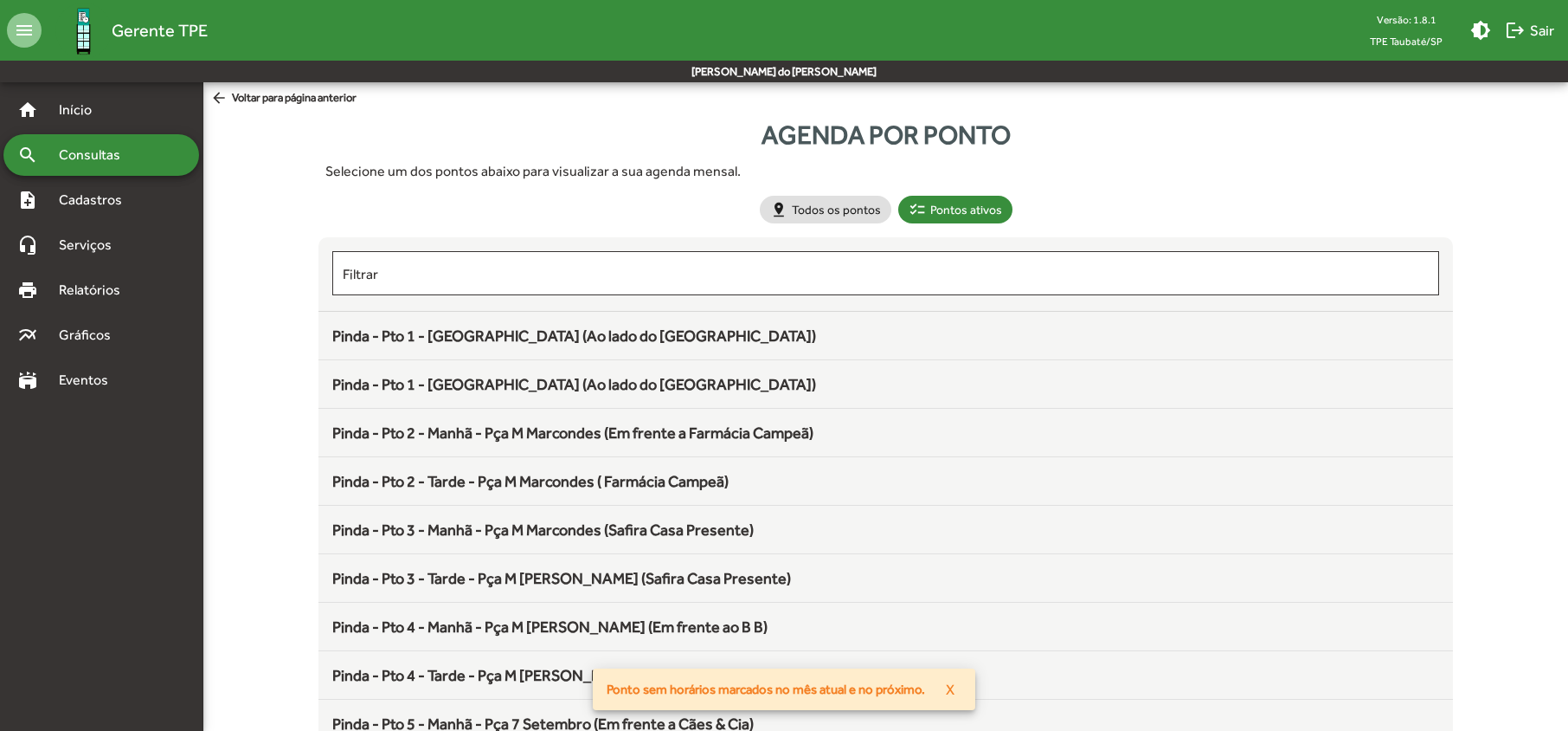
click at [78, 150] on span "Consultas" at bounding box center [95, 155] width 94 height 21
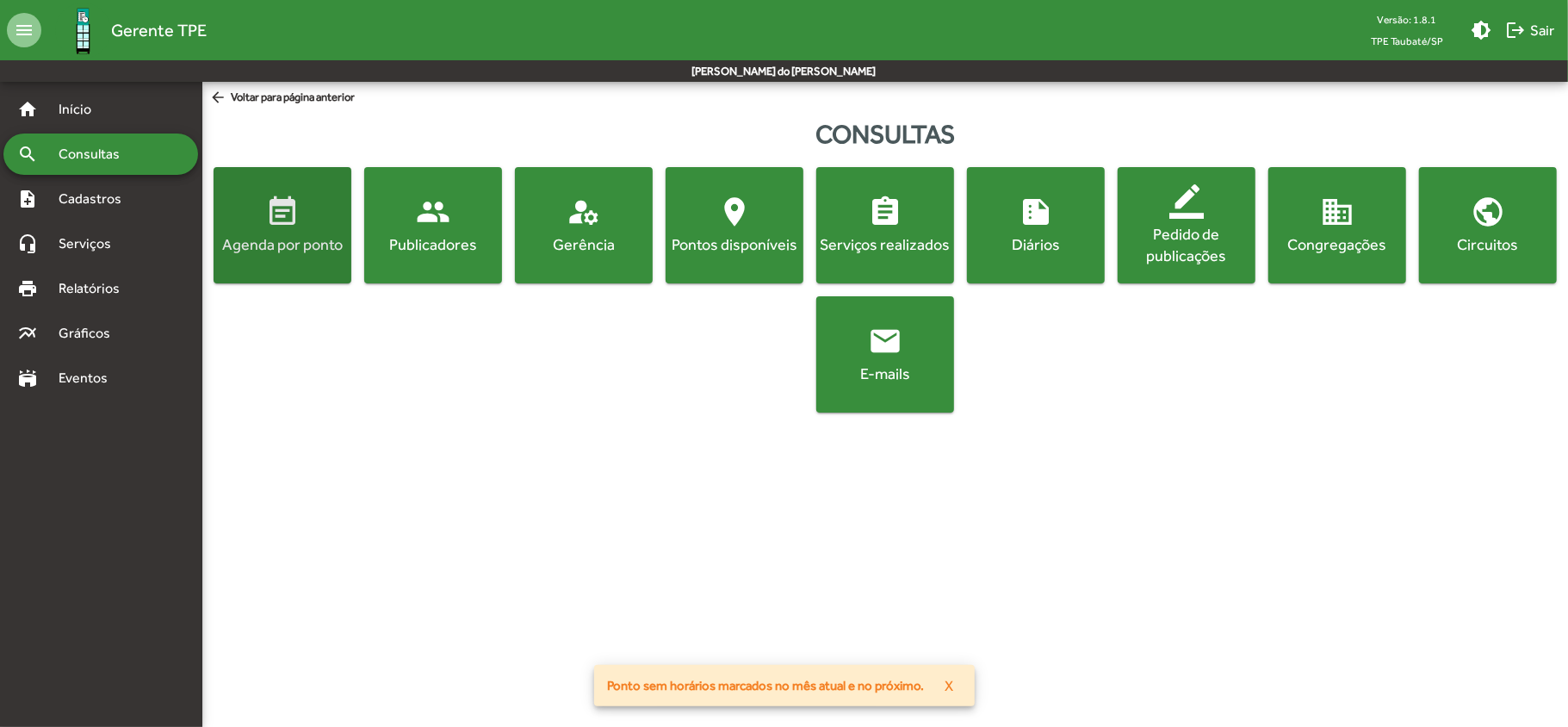
click at [259, 238] on div "Agenda por ponto" at bounding box center [282, 244] width 130 height 22
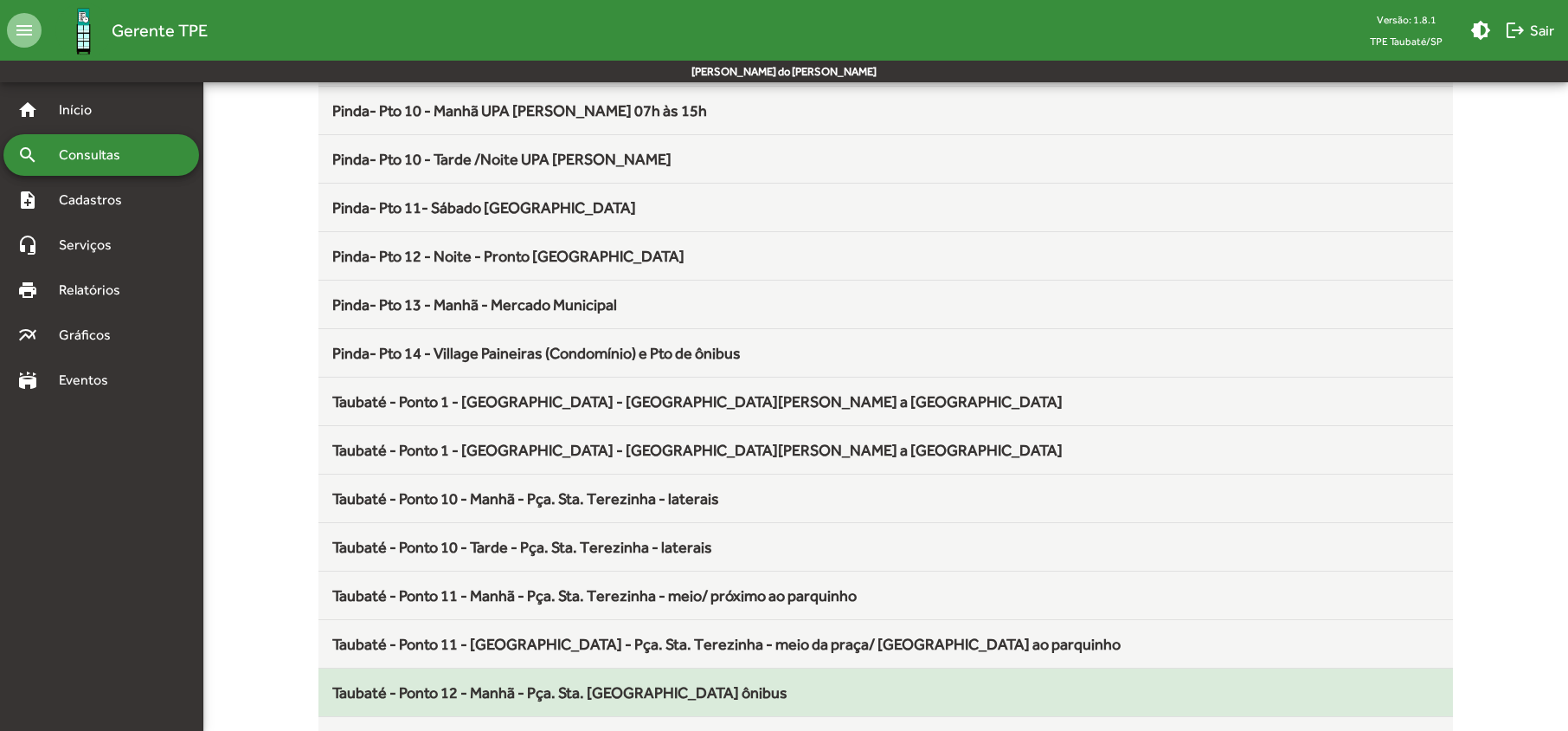
scroll to position [1039, 0]
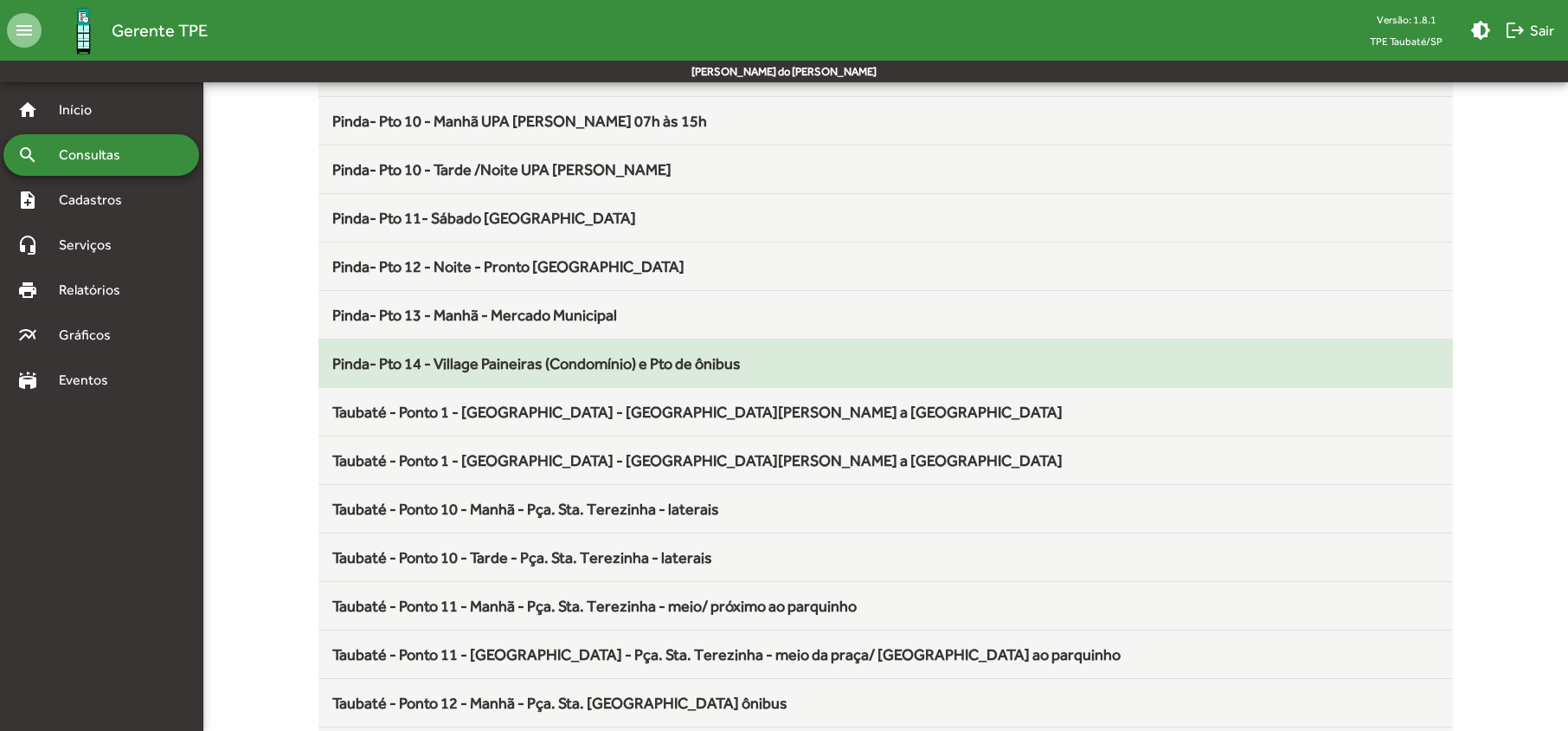
click at [447, 369] on span "Pinda- Pto 14 - Village Paineiras (Condomínio) e Pto de ônibus" at bounding box center [536, 363] width 409 height 18
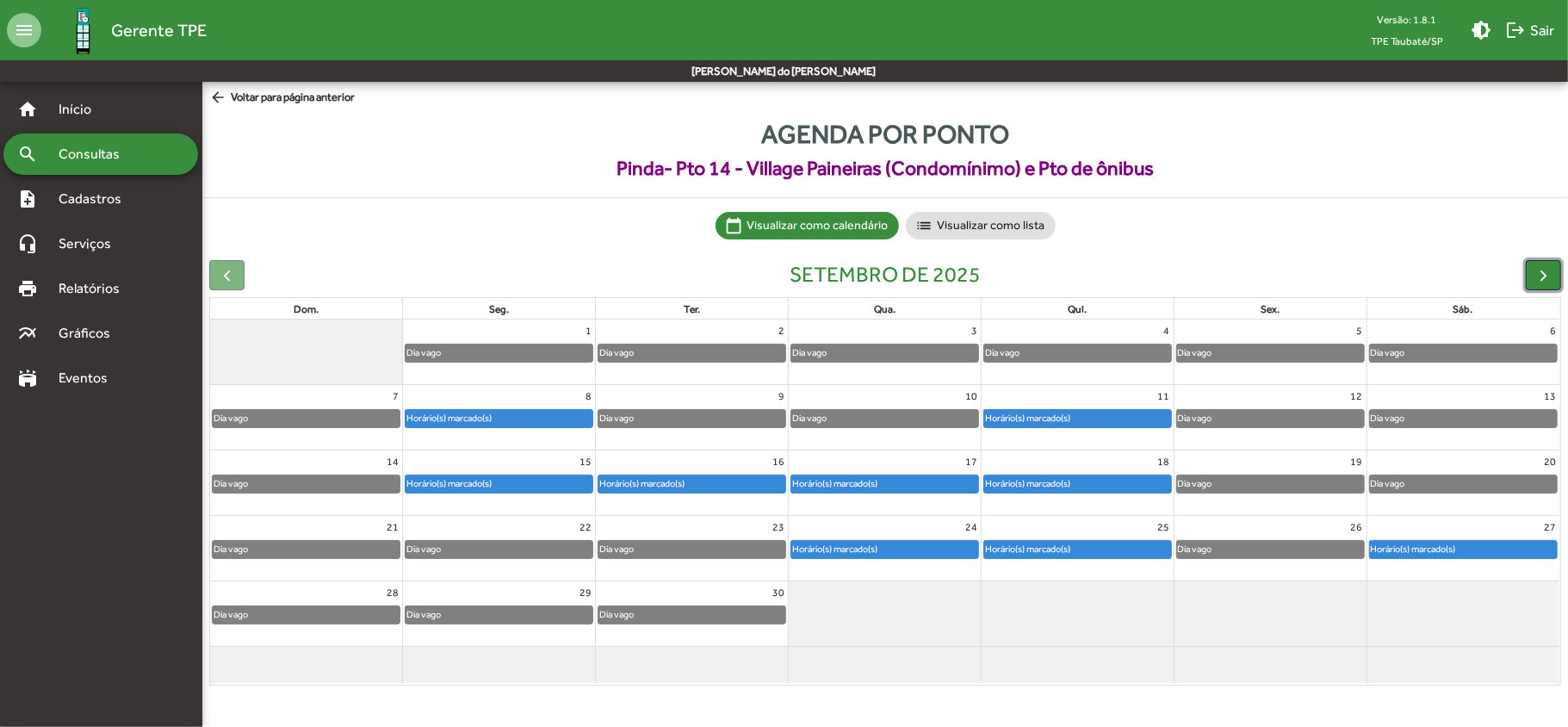
click at [1541, 276] on span "button" at bounding box center [1543, 275] width 18 height 18
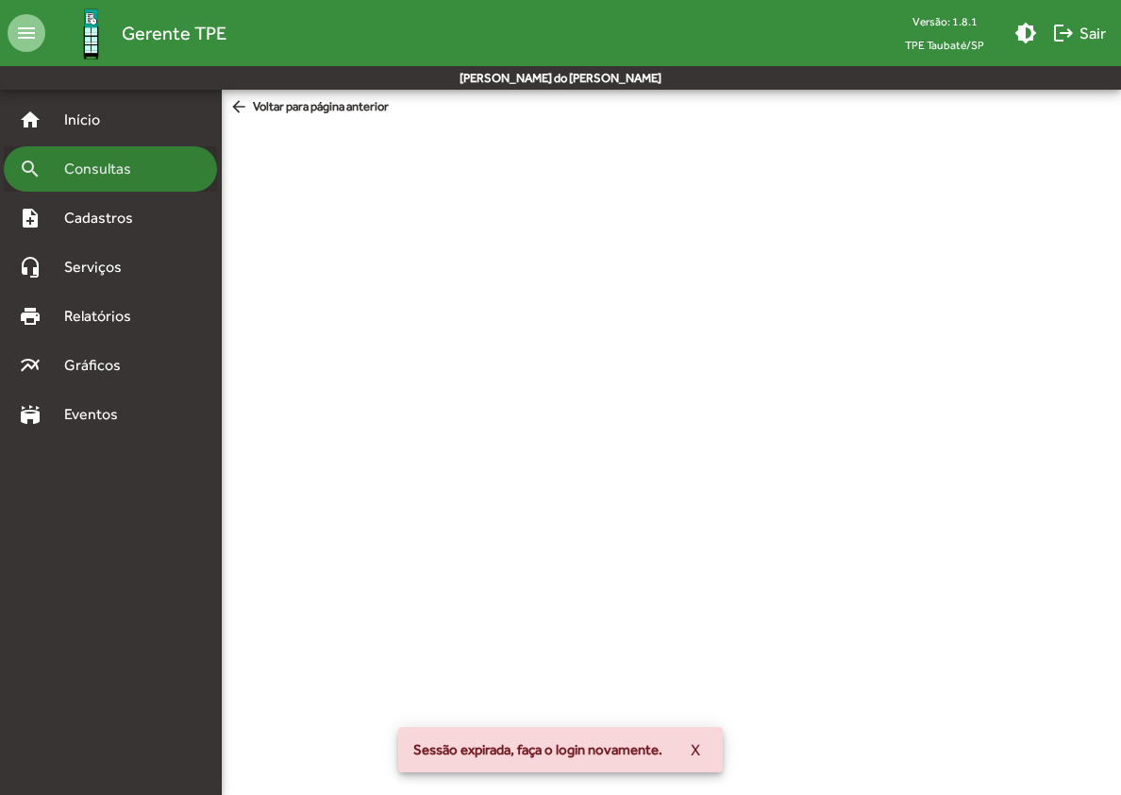
click at [107, 166] on span "Consultas" at bounding box center [104, 169] width 103 height 23
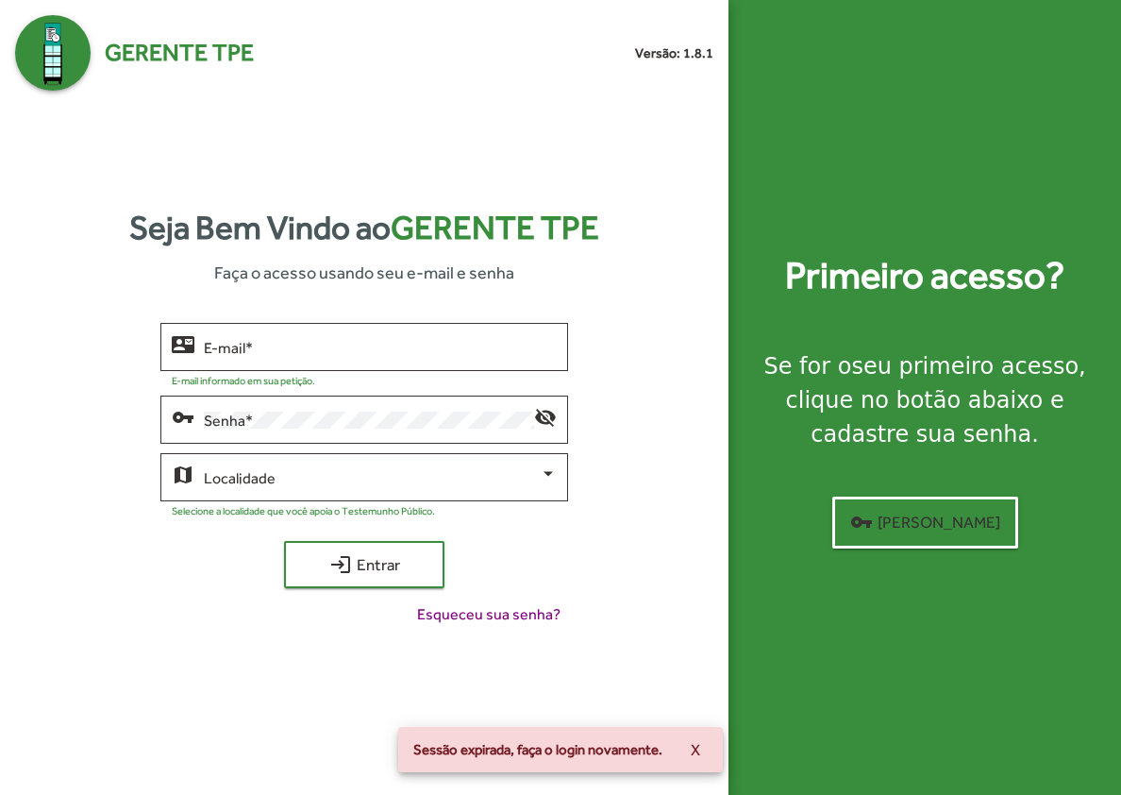
click at [300, 276] on span "Faça o acesso usando seu e-mail e senha" at bounding box center [364, 272] width 300 height 25
click at [232, 344] on input "E-mail *" at bounding box center [380, 347] width 353 height 17
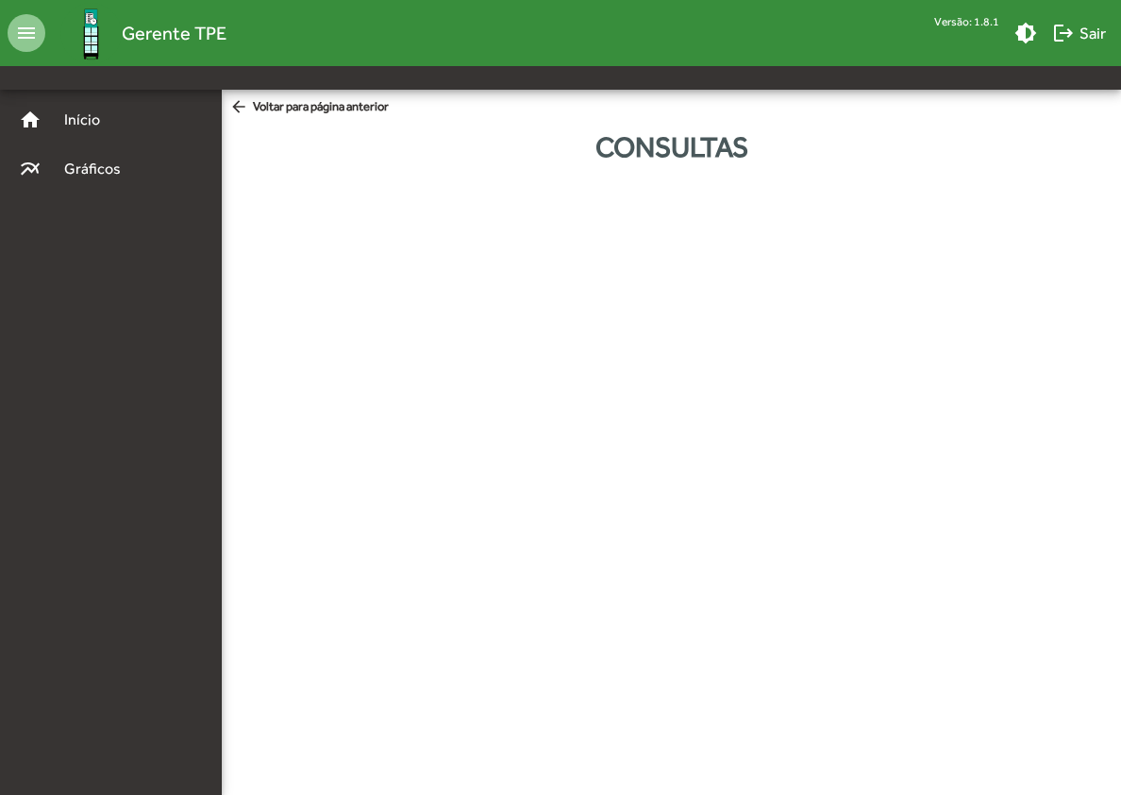
click at [556, 206] on html "menu Gerente TPE Versão: 1.8.1 brightness_medium logout Sair home Início multil…" at bounding box center [560, 103] width 1121 height 206
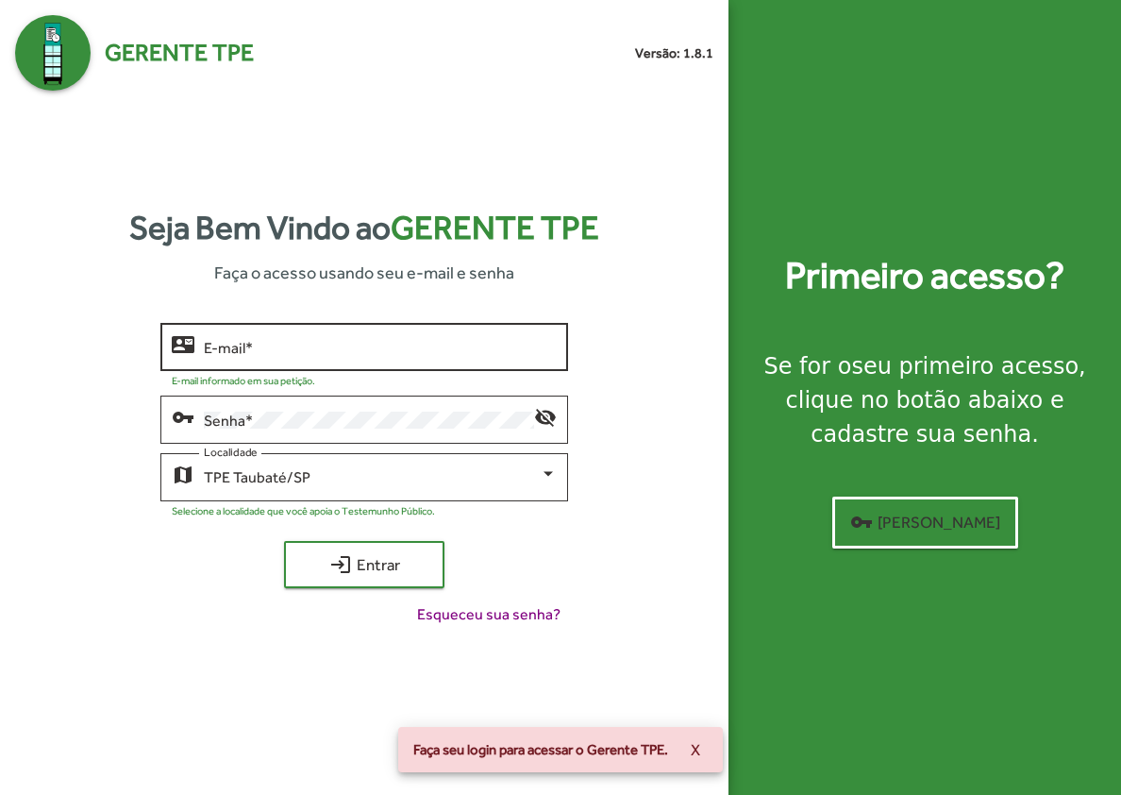
click at [211, 341] on input "E-mail *" at bounding box center [380, 347] width 353 height 17
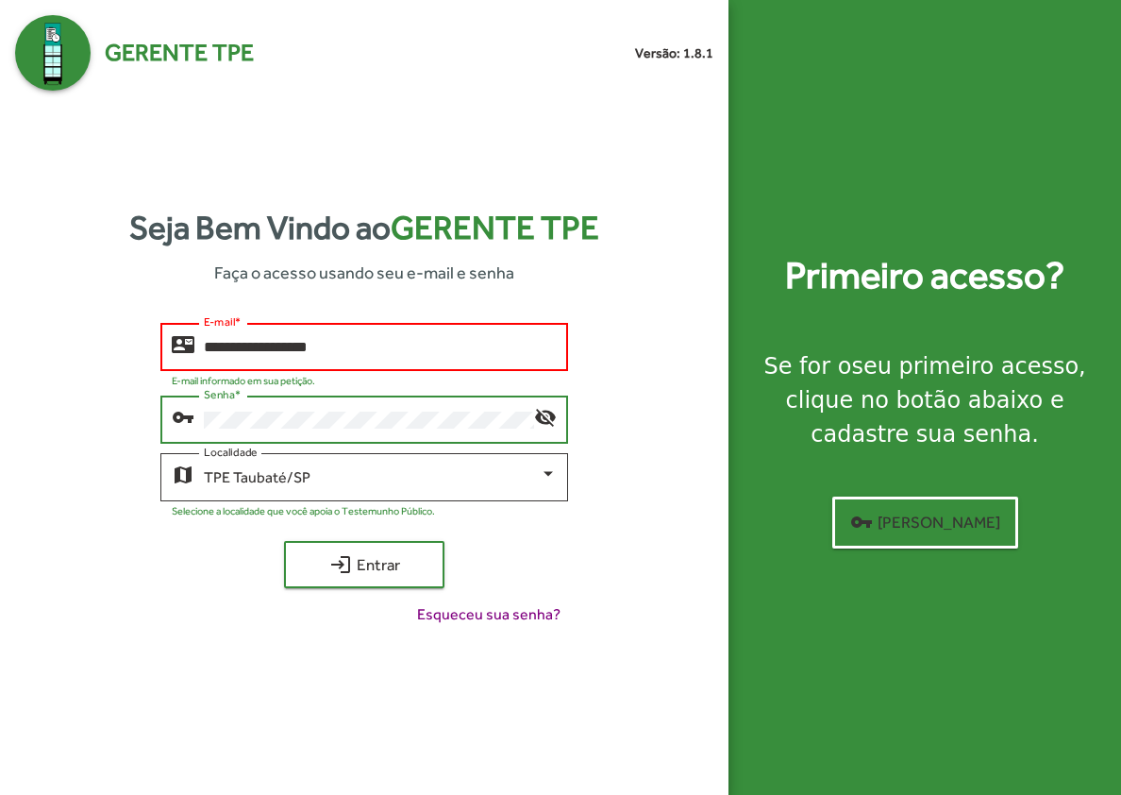
click at [351, 344] on input "**********" at bounding box center [380, 347] width 353 height 17
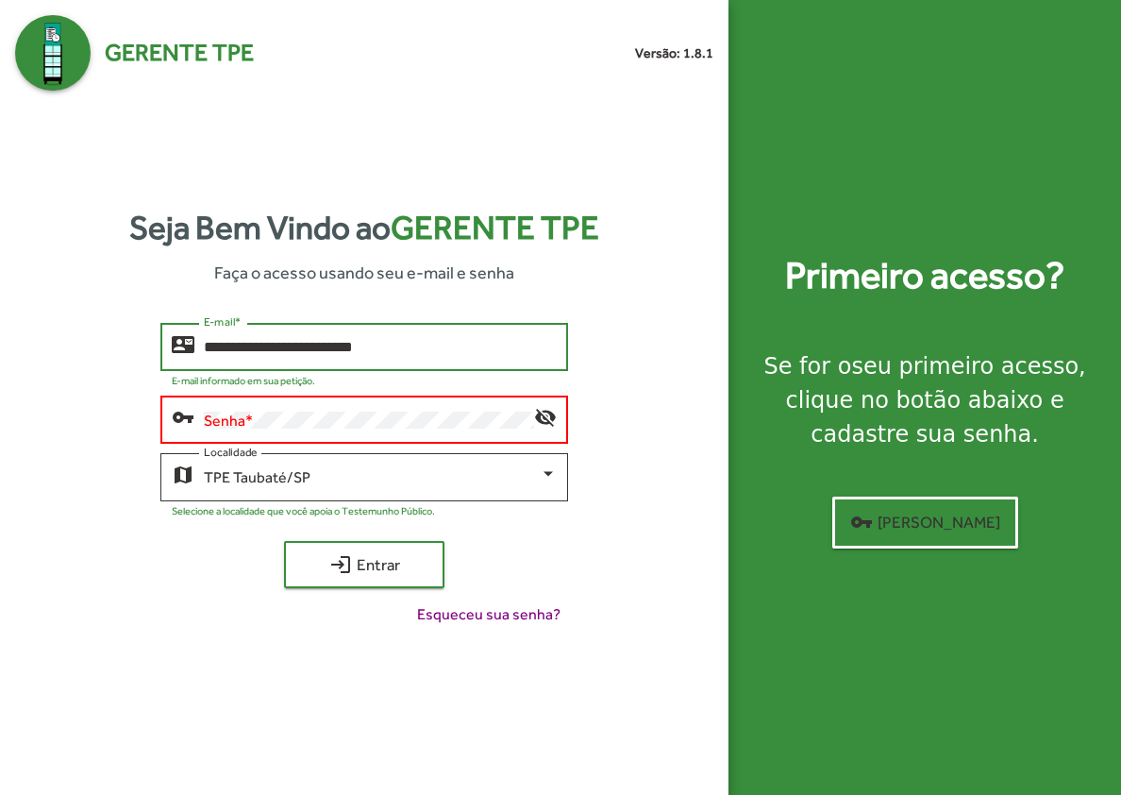
type input "**********"
click at [284, 541] on button "login Entrar" at bounding box center [364, 564] width 160 height 47
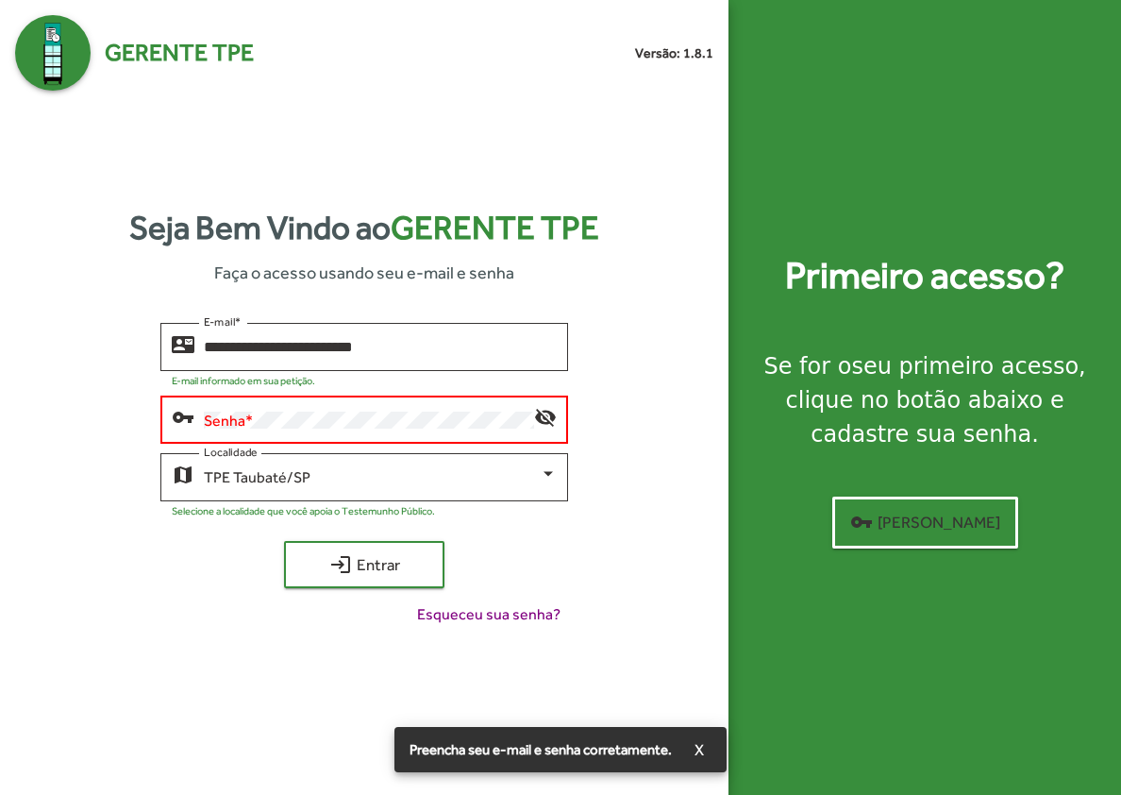
click at [294, 395] on div "Senha *" at bounding box center [369, 418] width 330 height 52
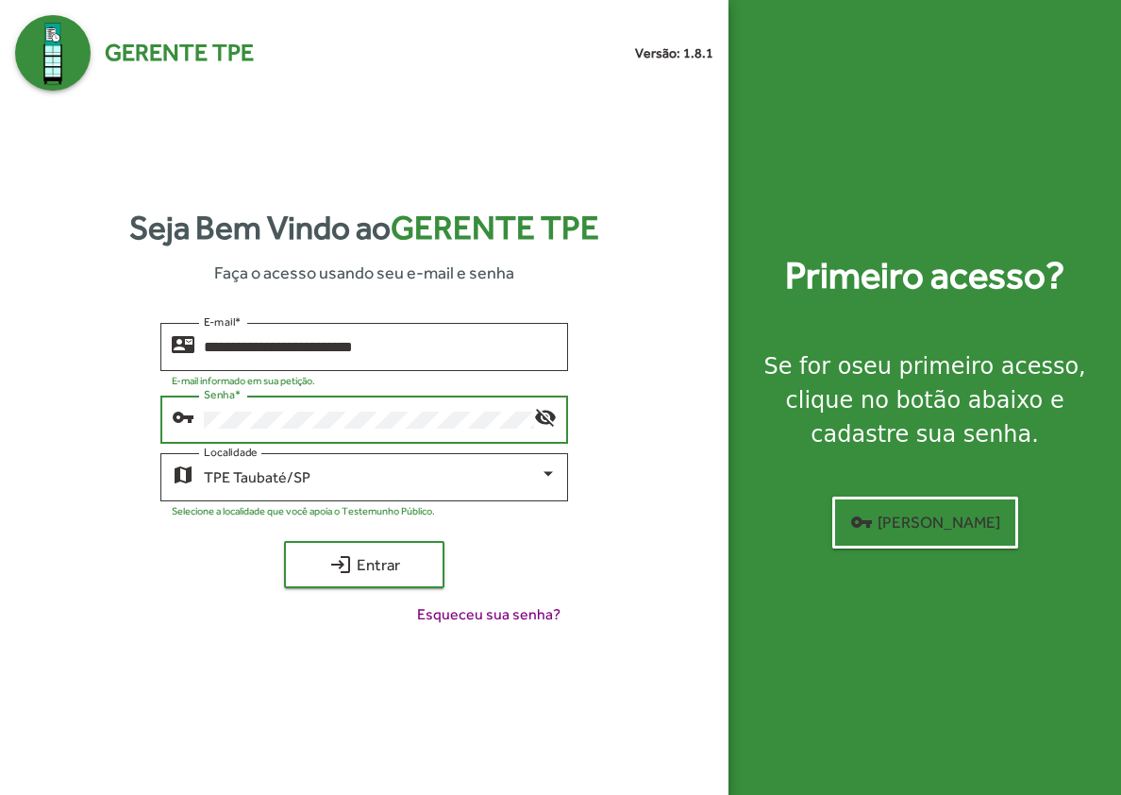
click at [284, 541] on button "login Entrar" at bounding box center [364, 564] width 160 height 47
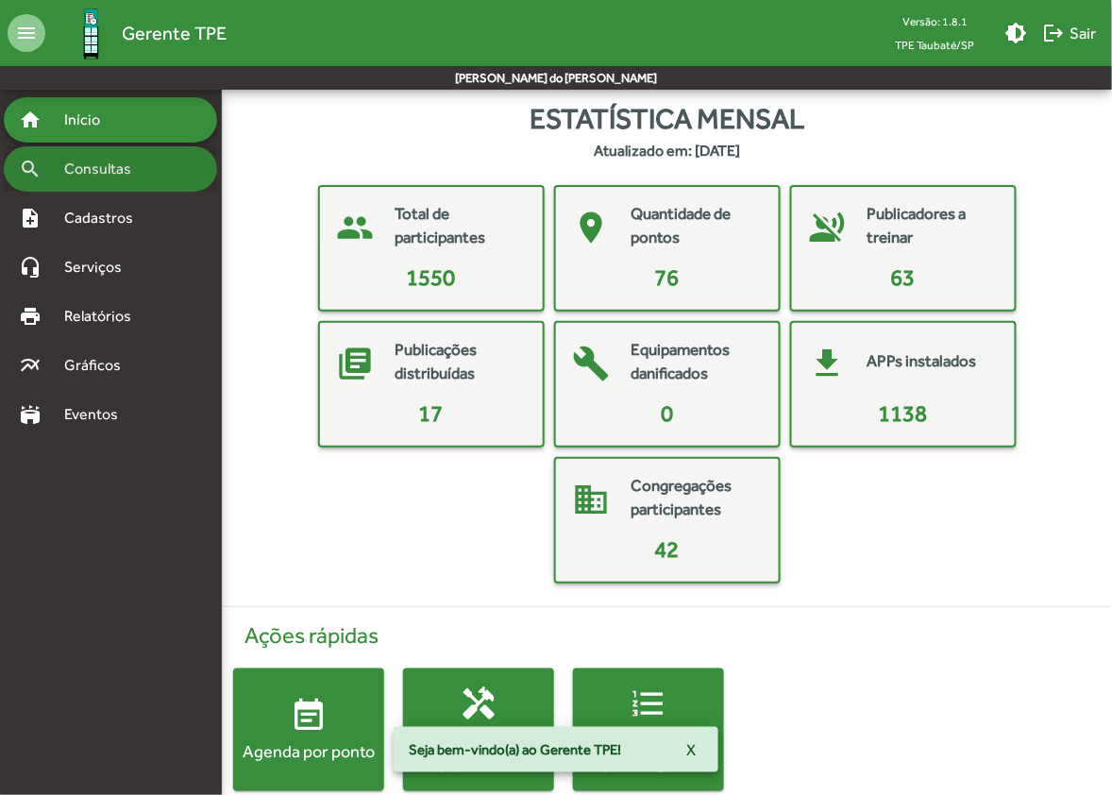
click at [104, 175] on span "Consultas" at bounding box center [104, 169] width 103 height 23
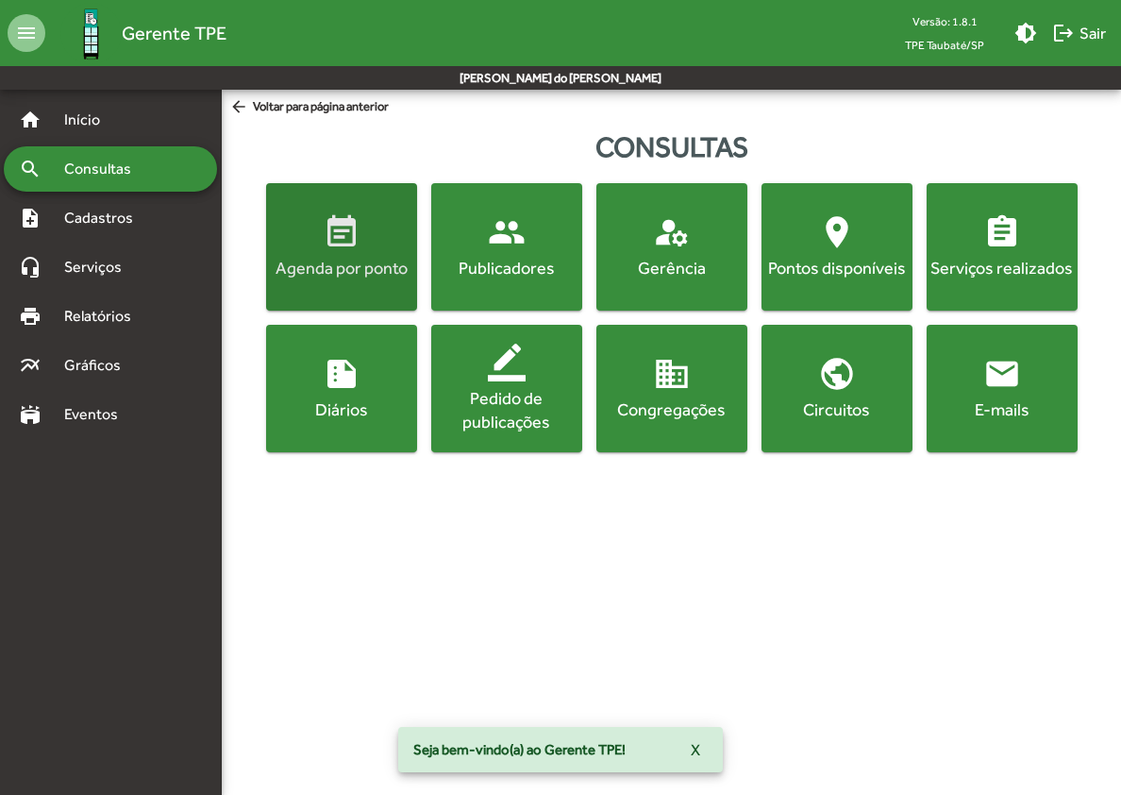
click at [381, 244] on span "event_note Agenda por ponto" at bounding box center [341, 246] width 143 height 66
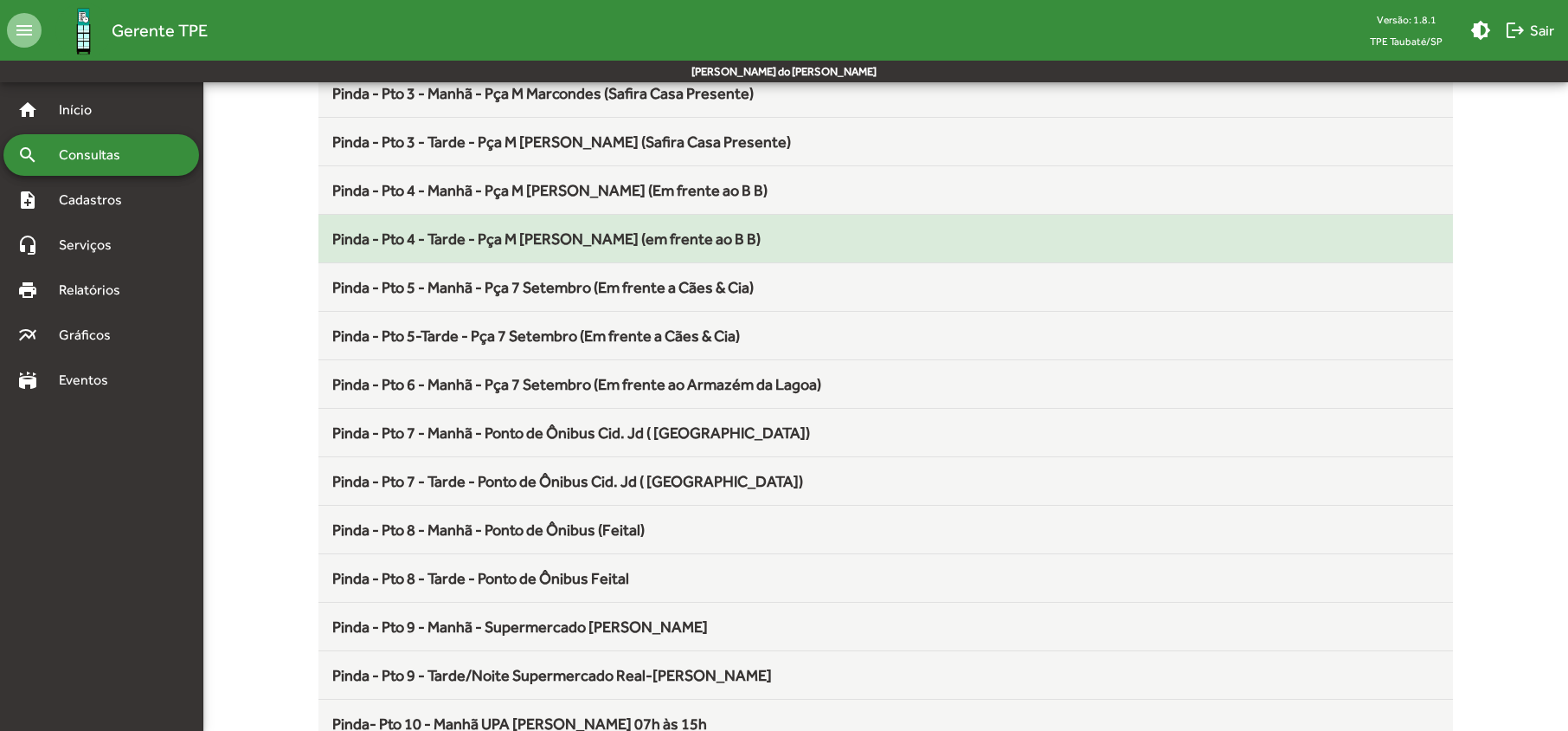
scroll to position [461, 0]
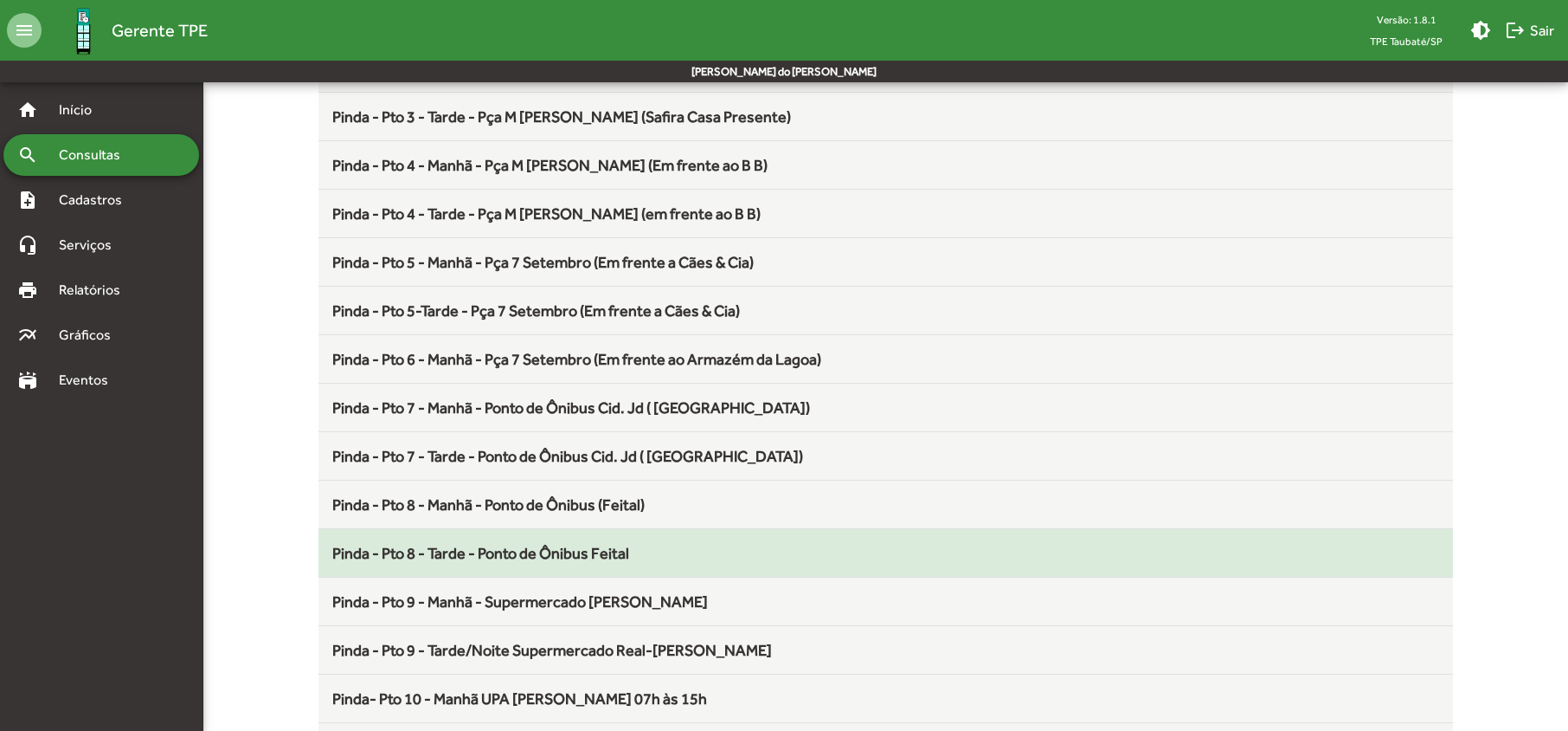
click at [546, 562] on span "Pinda - Pto 8 - Tarde - Ponto de Ônibus Feital" at bounding box center [480, 553] width 297 height 18
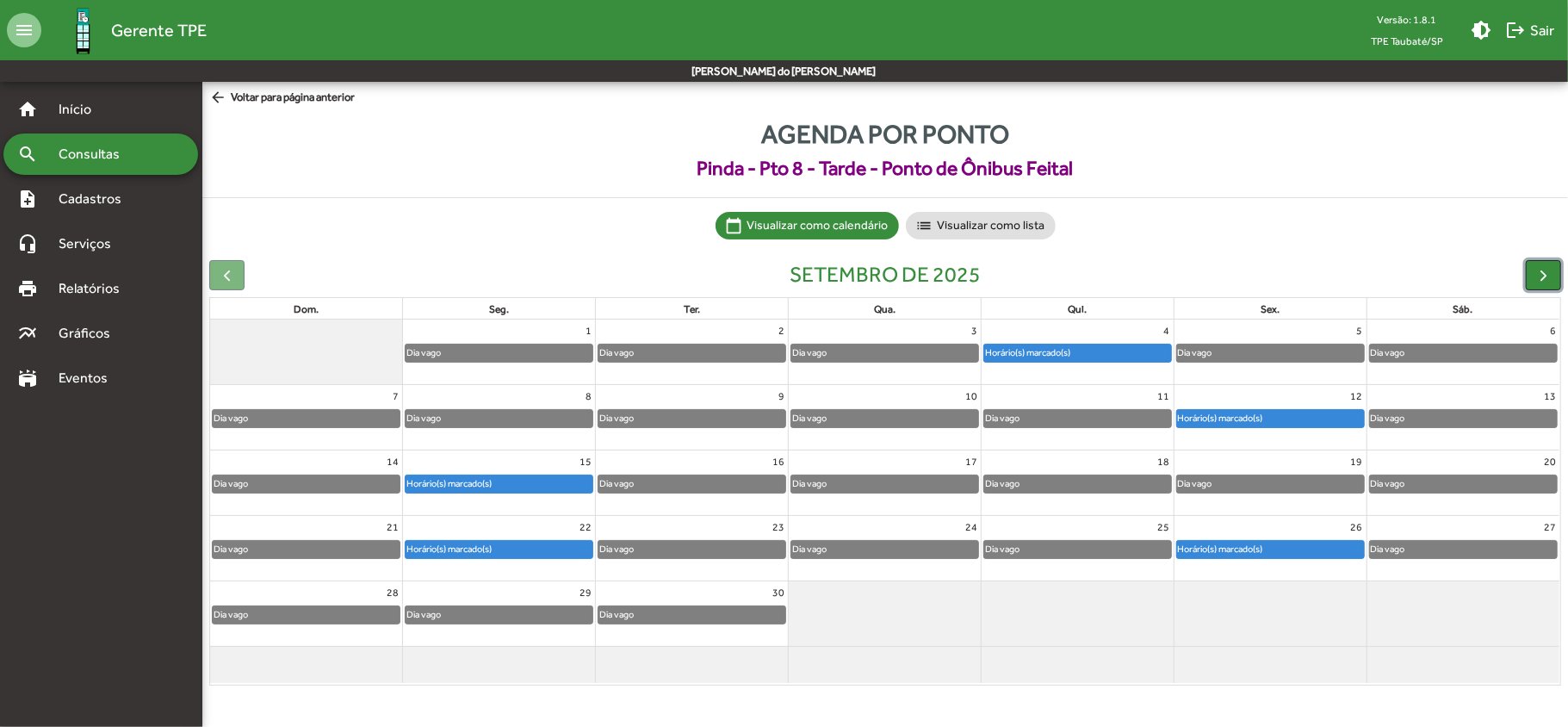
click at [1022, 274] on span "button" at bounding box center [1543, 275] width 18 height 18
